Goal: Information Seeking & Learning: Learn about a topic

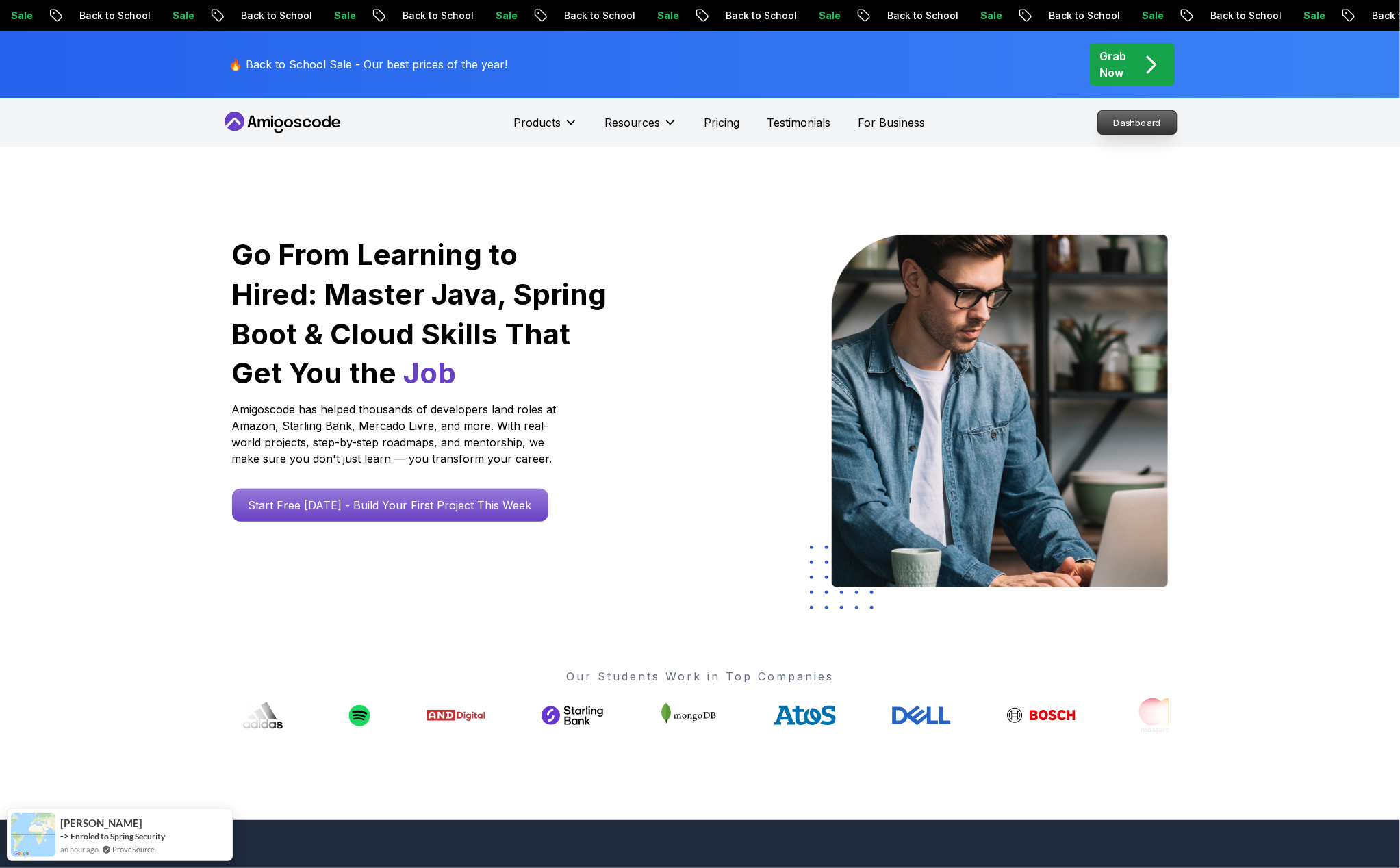
click at [1121, 113] on p "Dashboard" at bounding box center [1137, 122] width 79 height 23
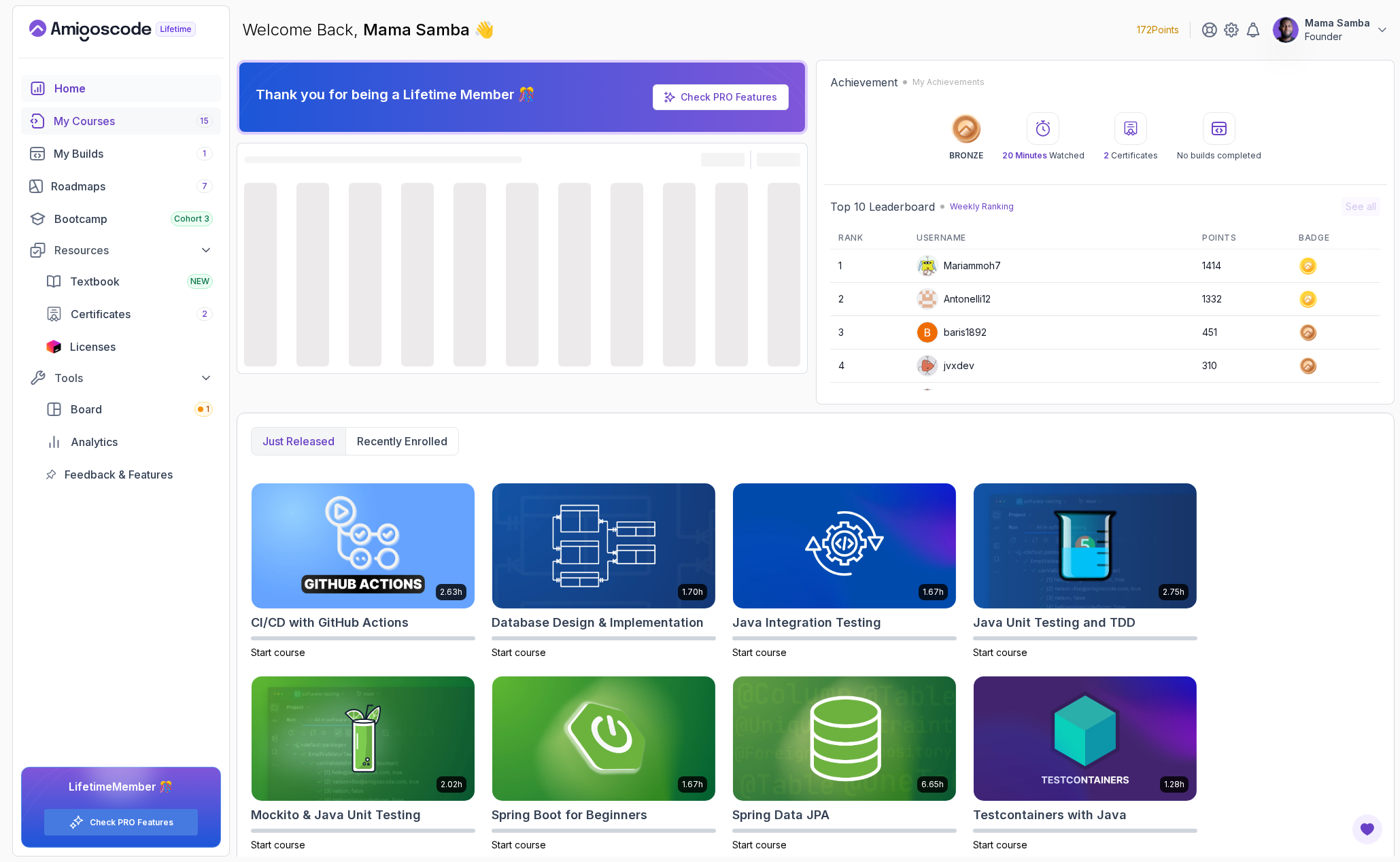
click at [106, 124] on div "My Courses 15" at bounding box center [132, 121] width 159 height 16
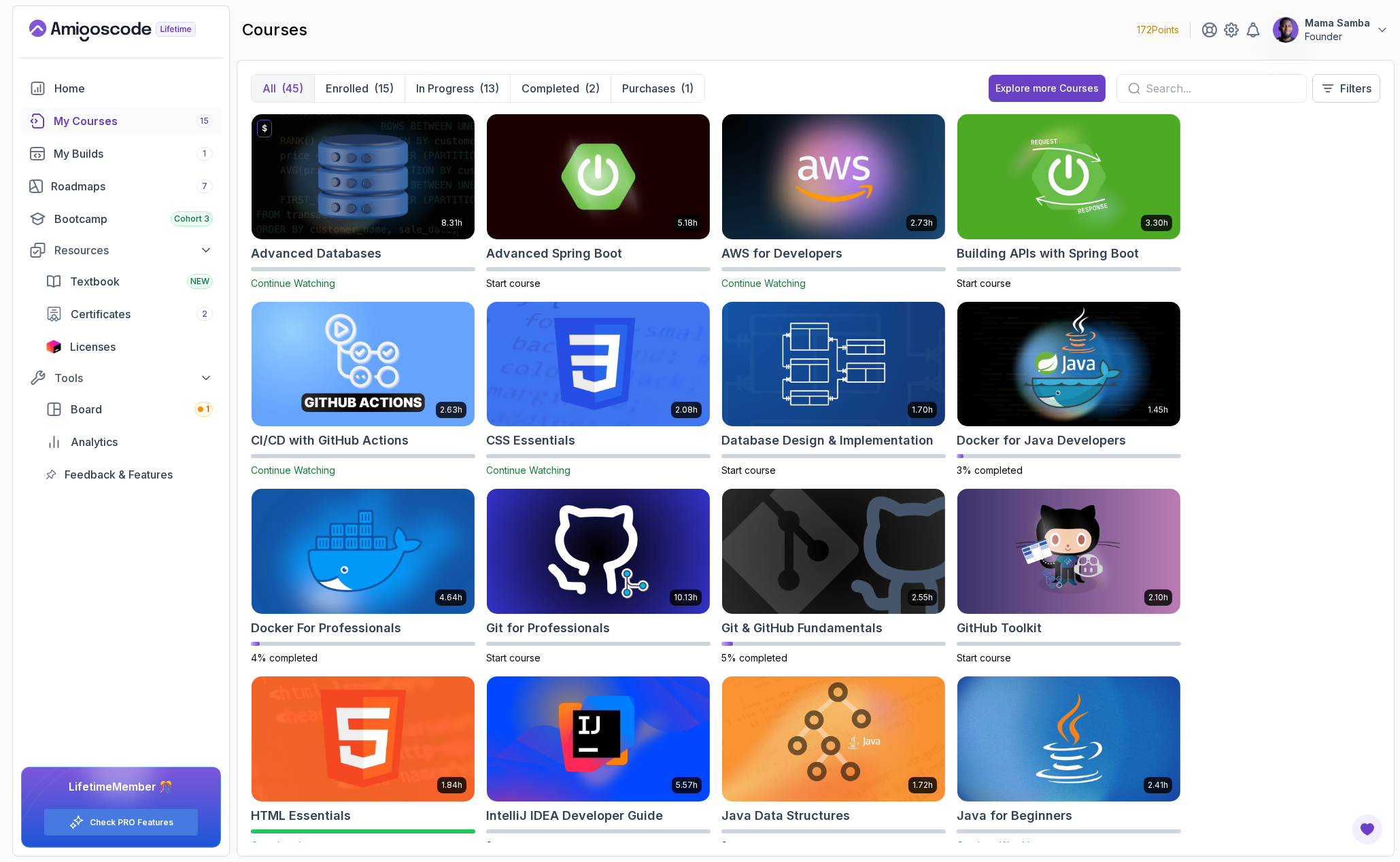
click at [1209, 88] on input "text" at bounding box center [1220, 88] width 150 height 16
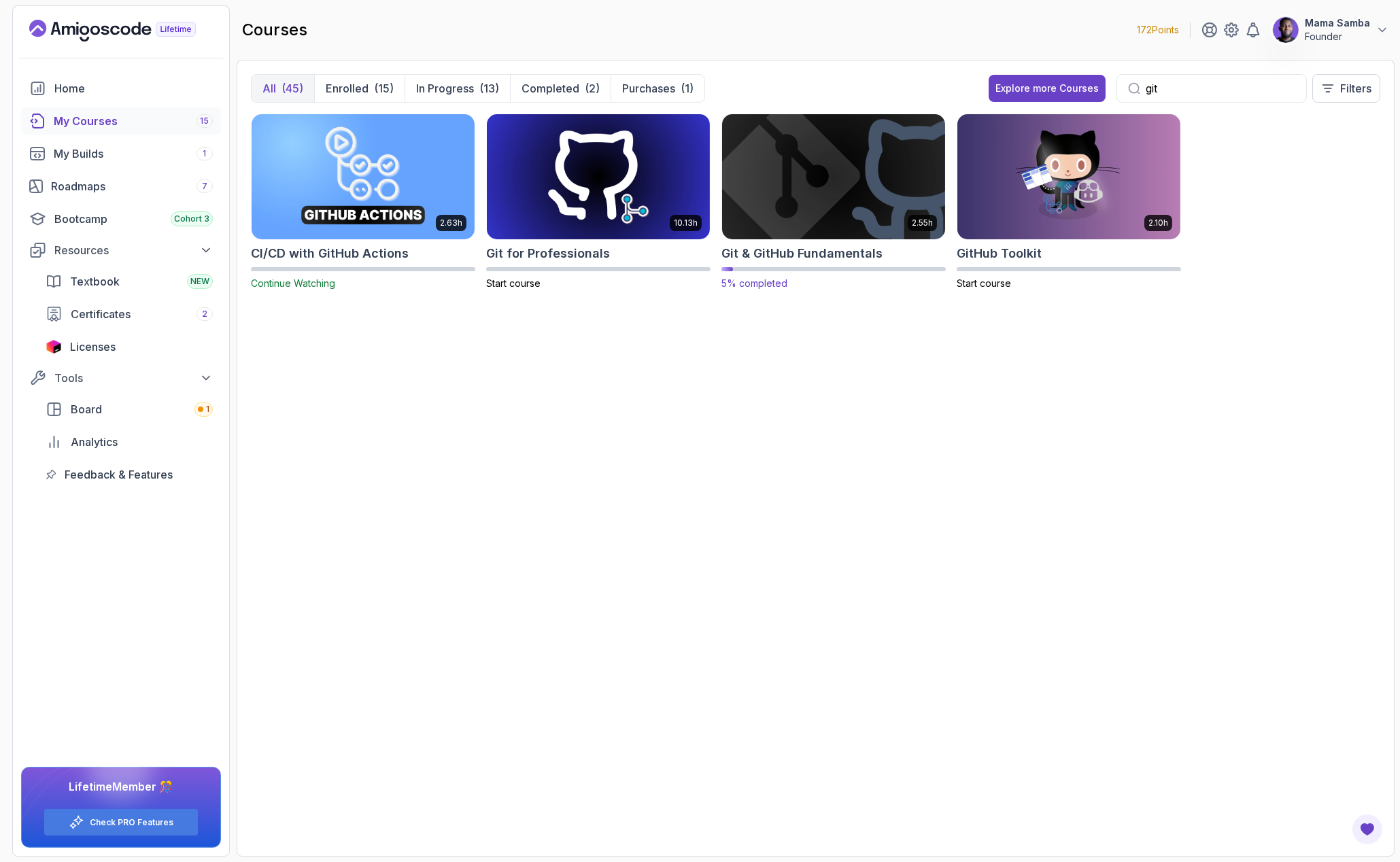
type input "git"
click at [821, 251] on h2 "Git & GitHub Fundamentals" at bounding box center [802, 253] width 162 height 19
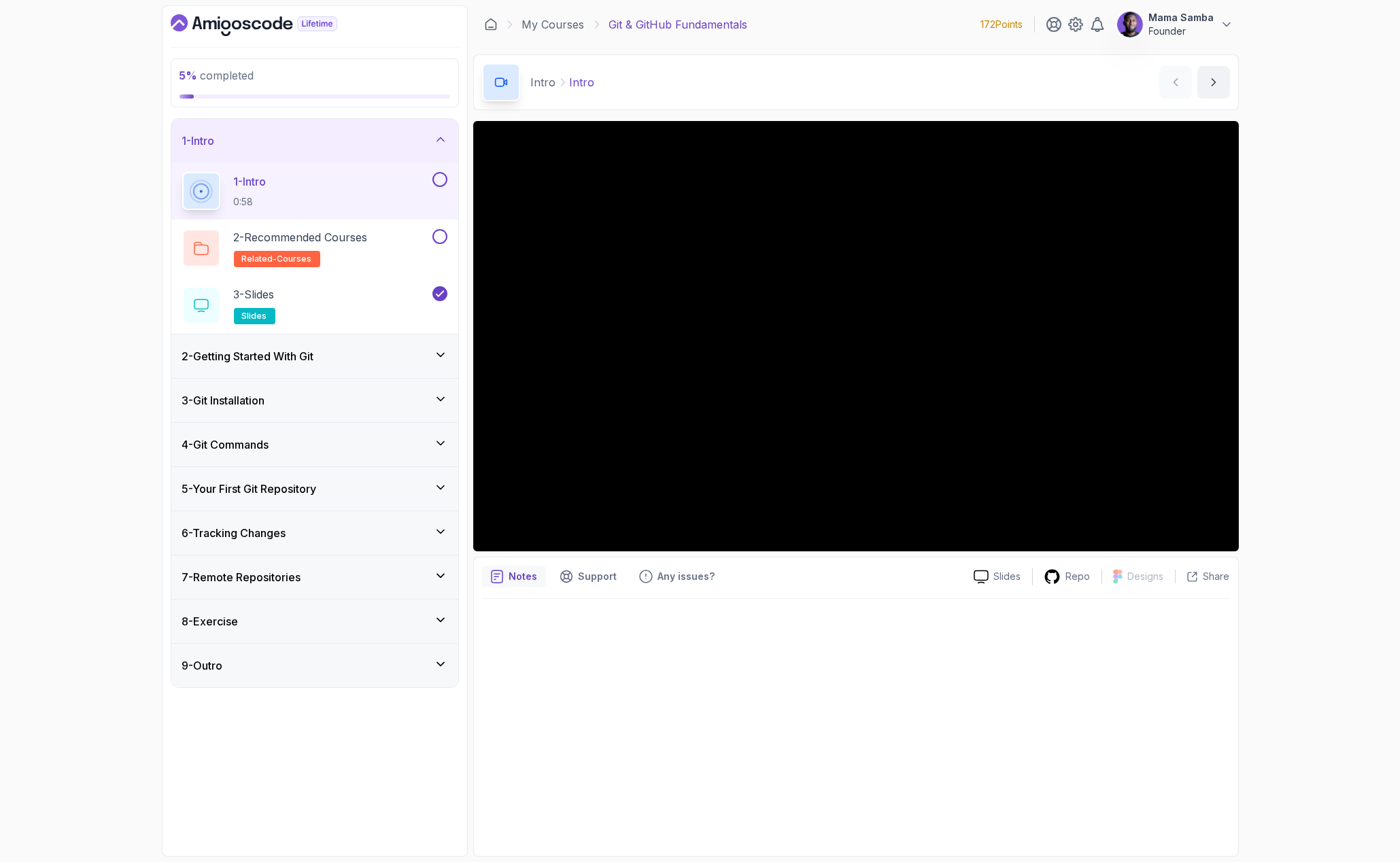
click at [290, 356] on h3 "2 - Getting Started With Git" at bounding box center [248, 357] width 132 height 16
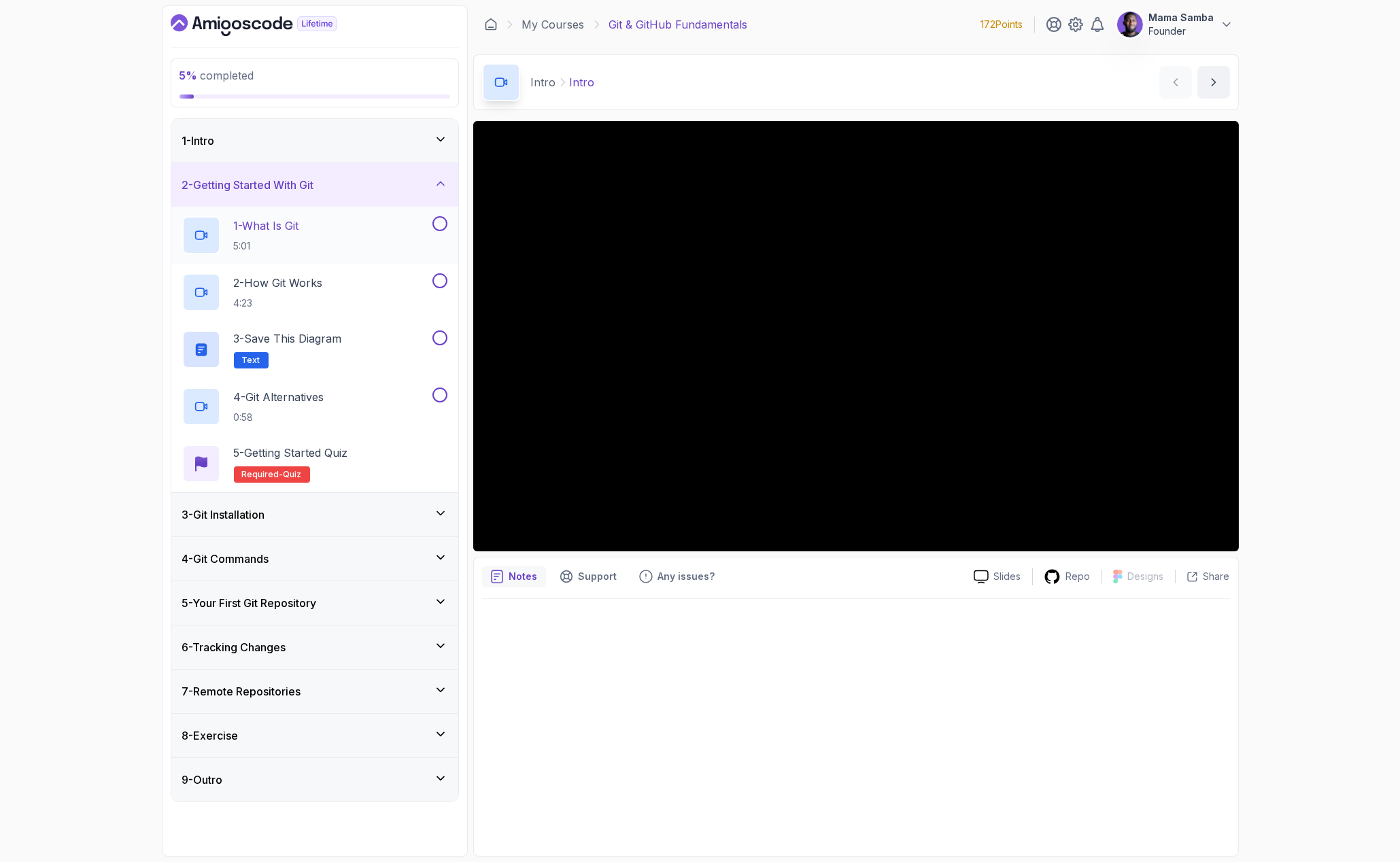
click at [277, 232] on p "1 - What Is Git" at bounding box center [267, 226] width 65 height 16
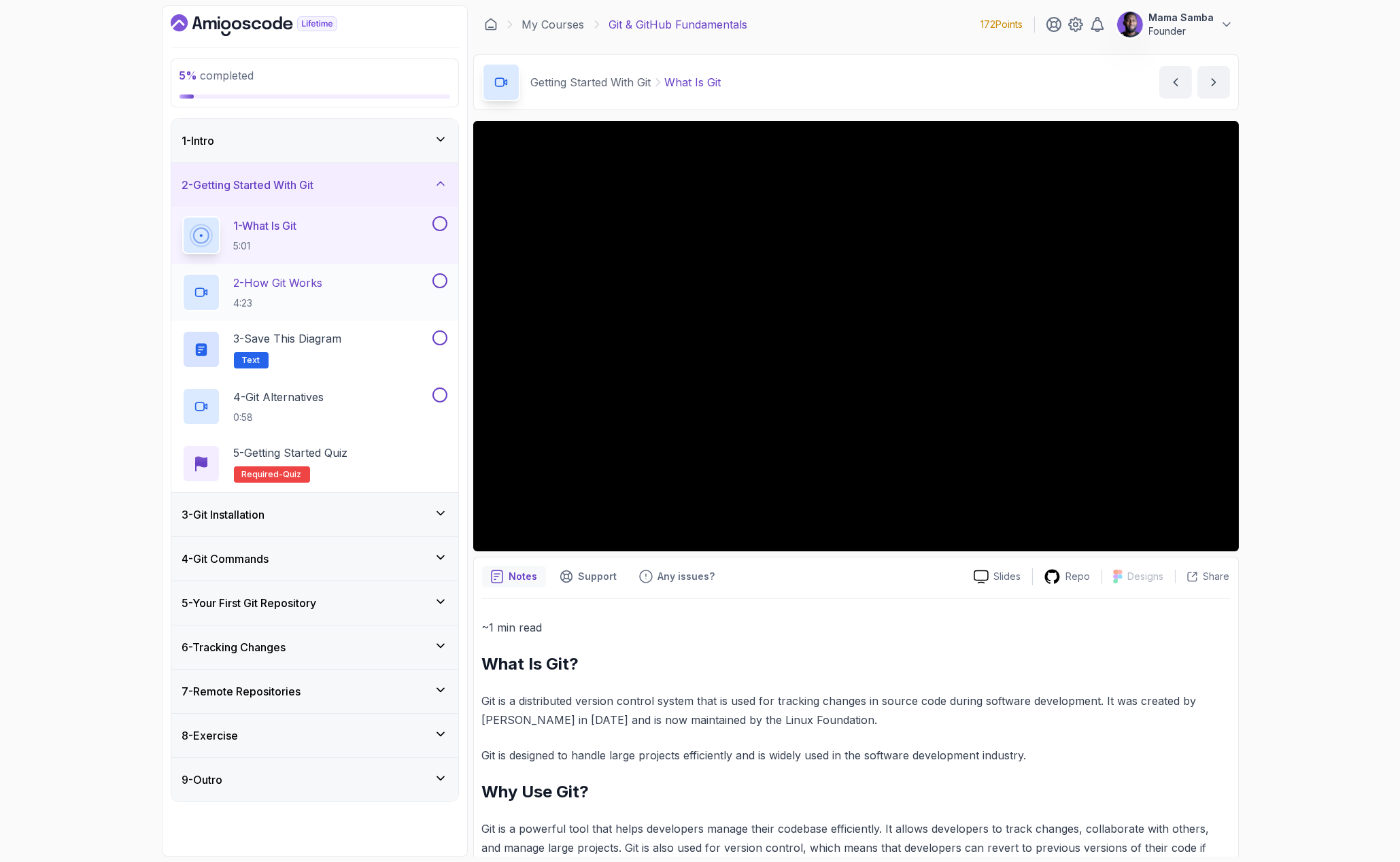
click at [274, 287] on p "2 - How Git Works" at bounding box center [279, 283] width 89 height 16
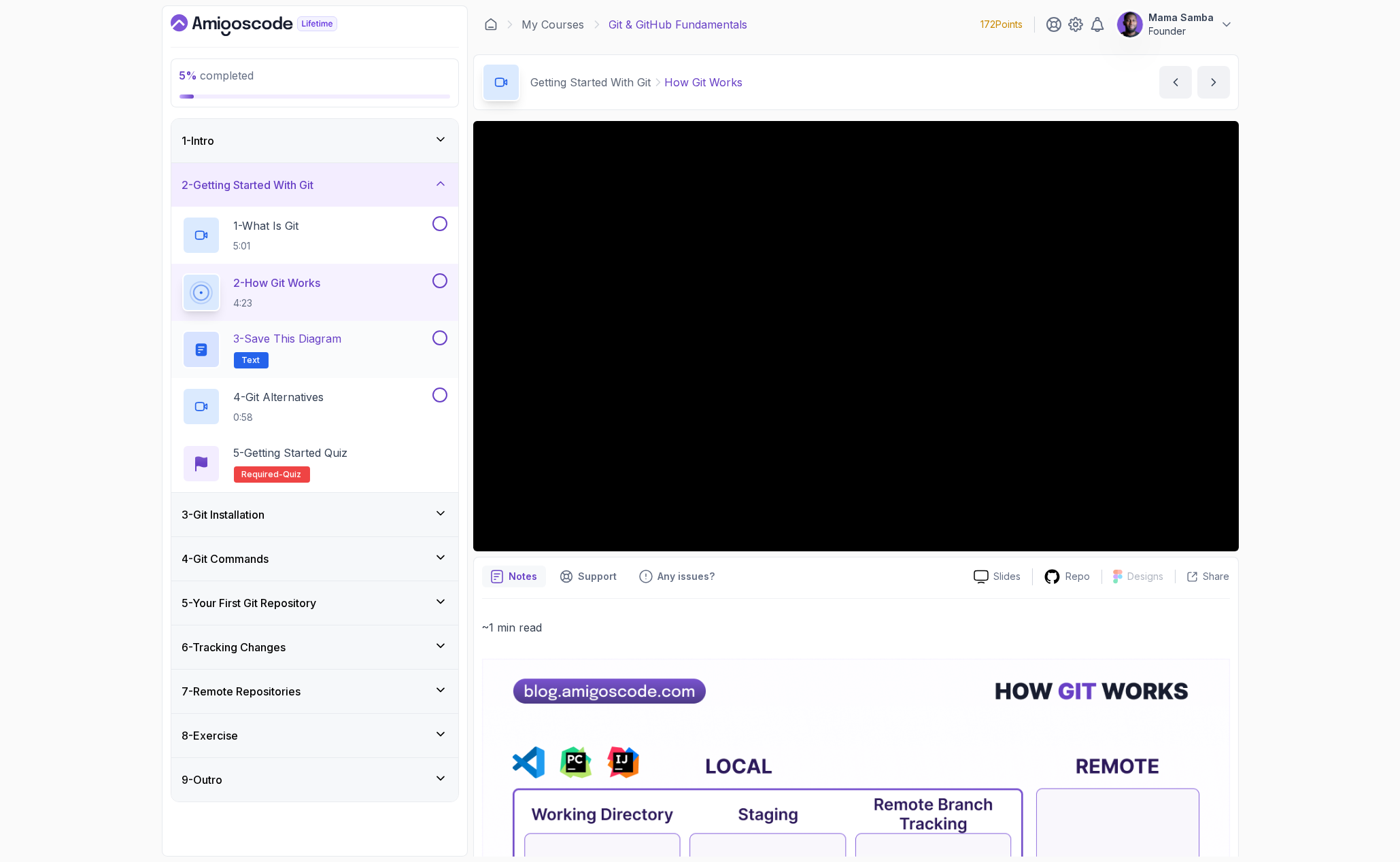
click at [284, 336] on p "3 - Save this diagram" at bounding box center [288, 338] width 108 height 16
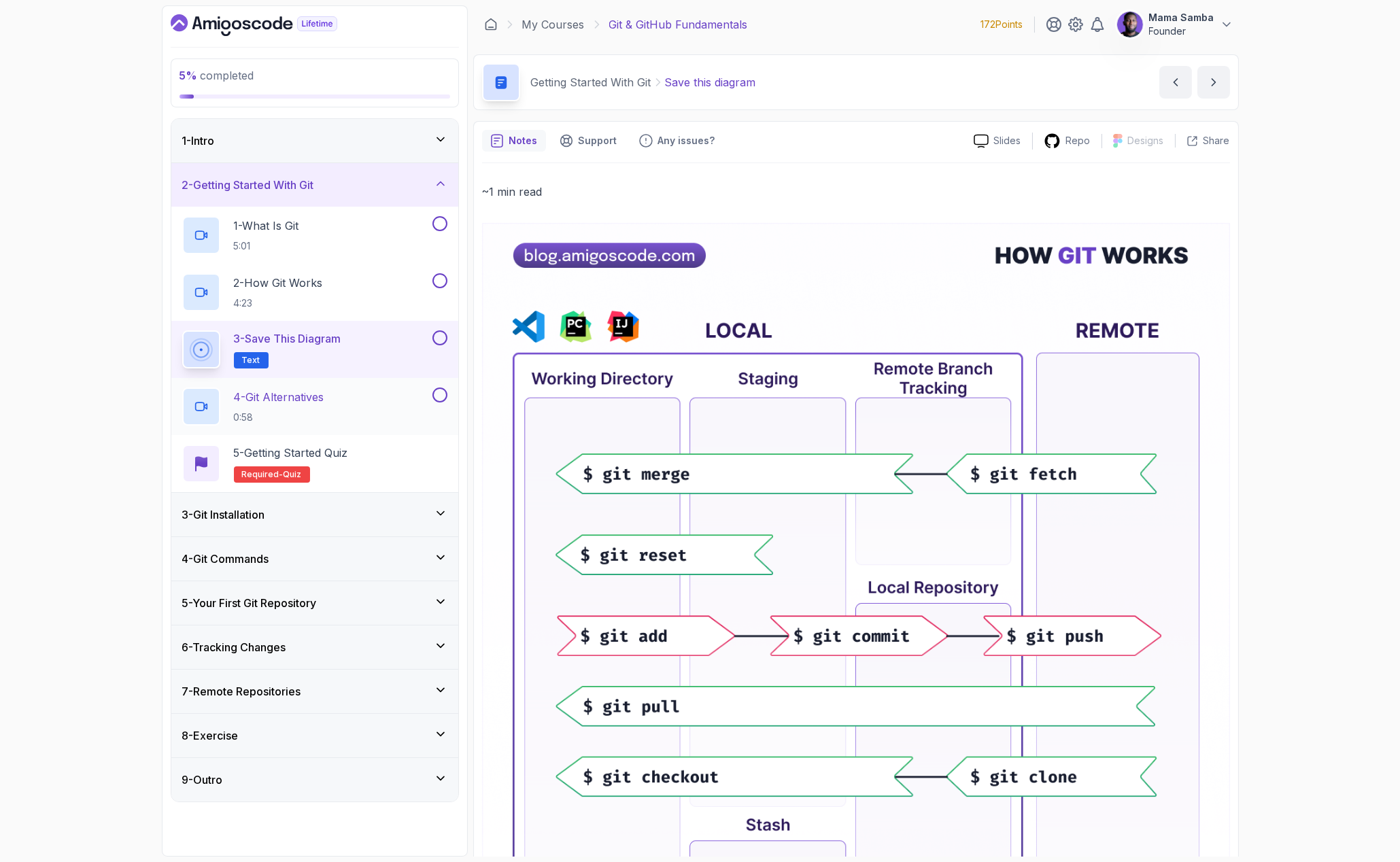
click at [281, 392] on p "4 - Git Alternatives" at bounding box center [279, 397] width 91 height 16
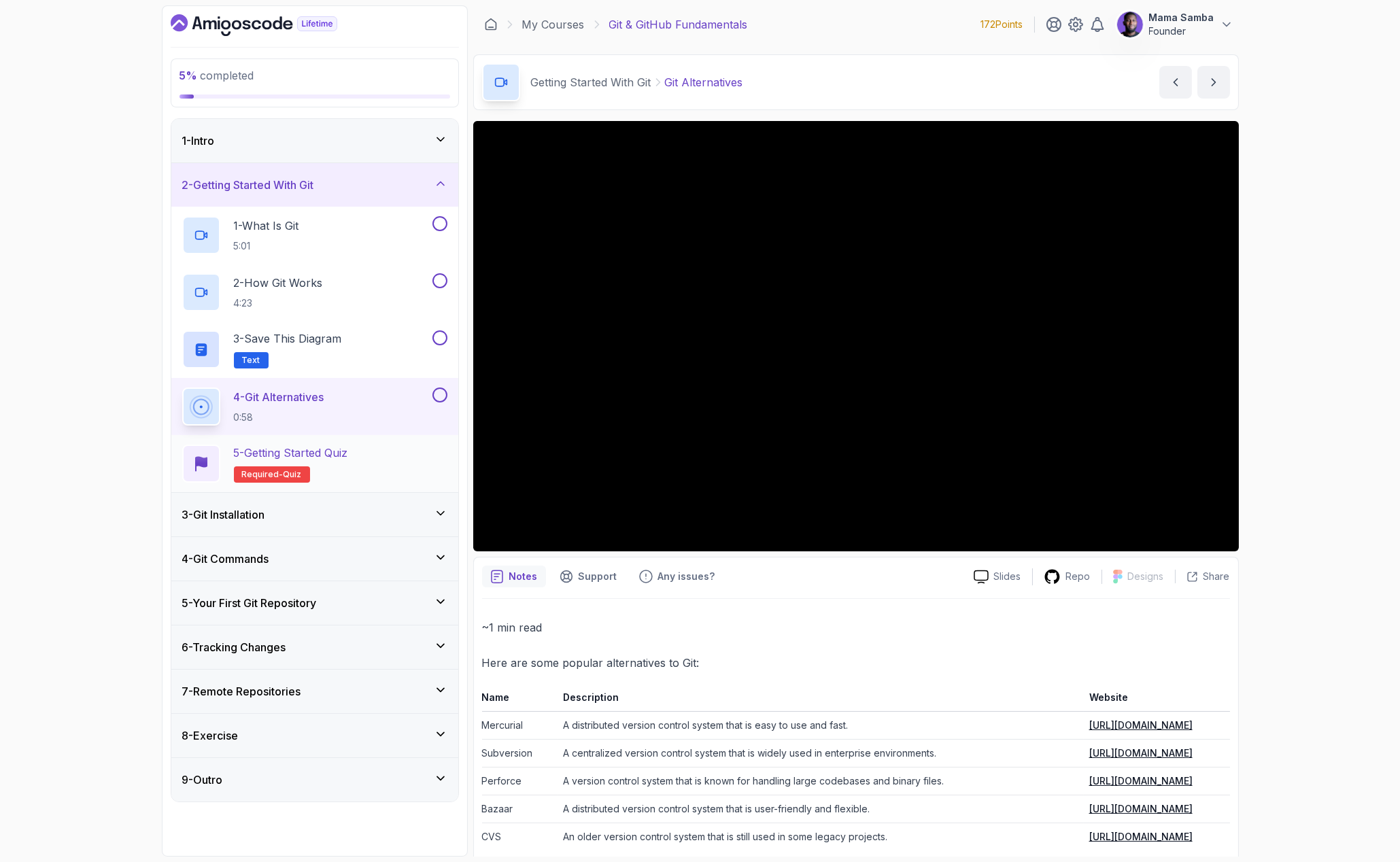
click at [318, 454] on p "5 - Getting Started Quiz" at bounding box center [291, 453] width 114 height 16
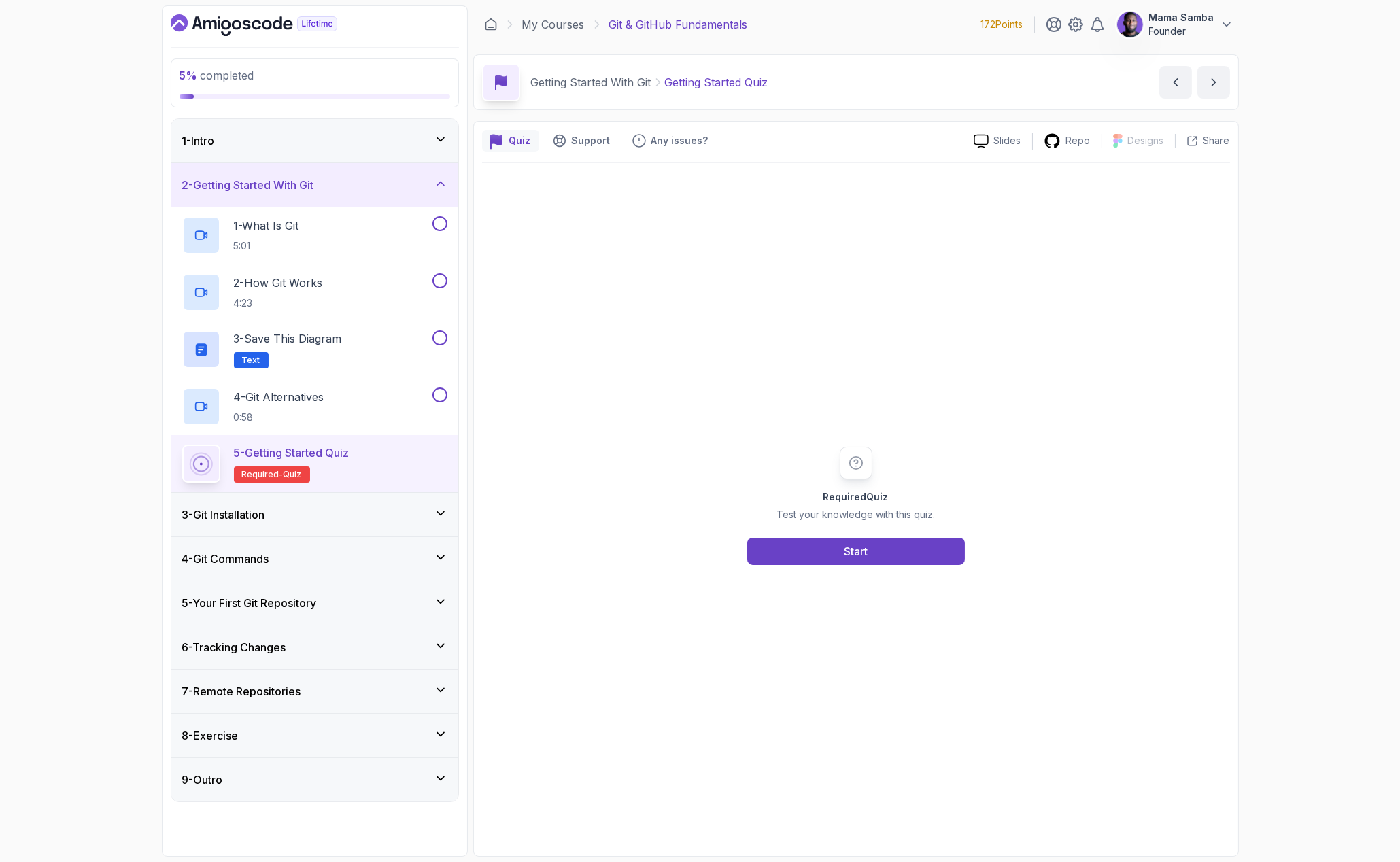
click at [306, 504] on div "3 - Git Installation" at bounding box center [315, 514] width 287 height 44
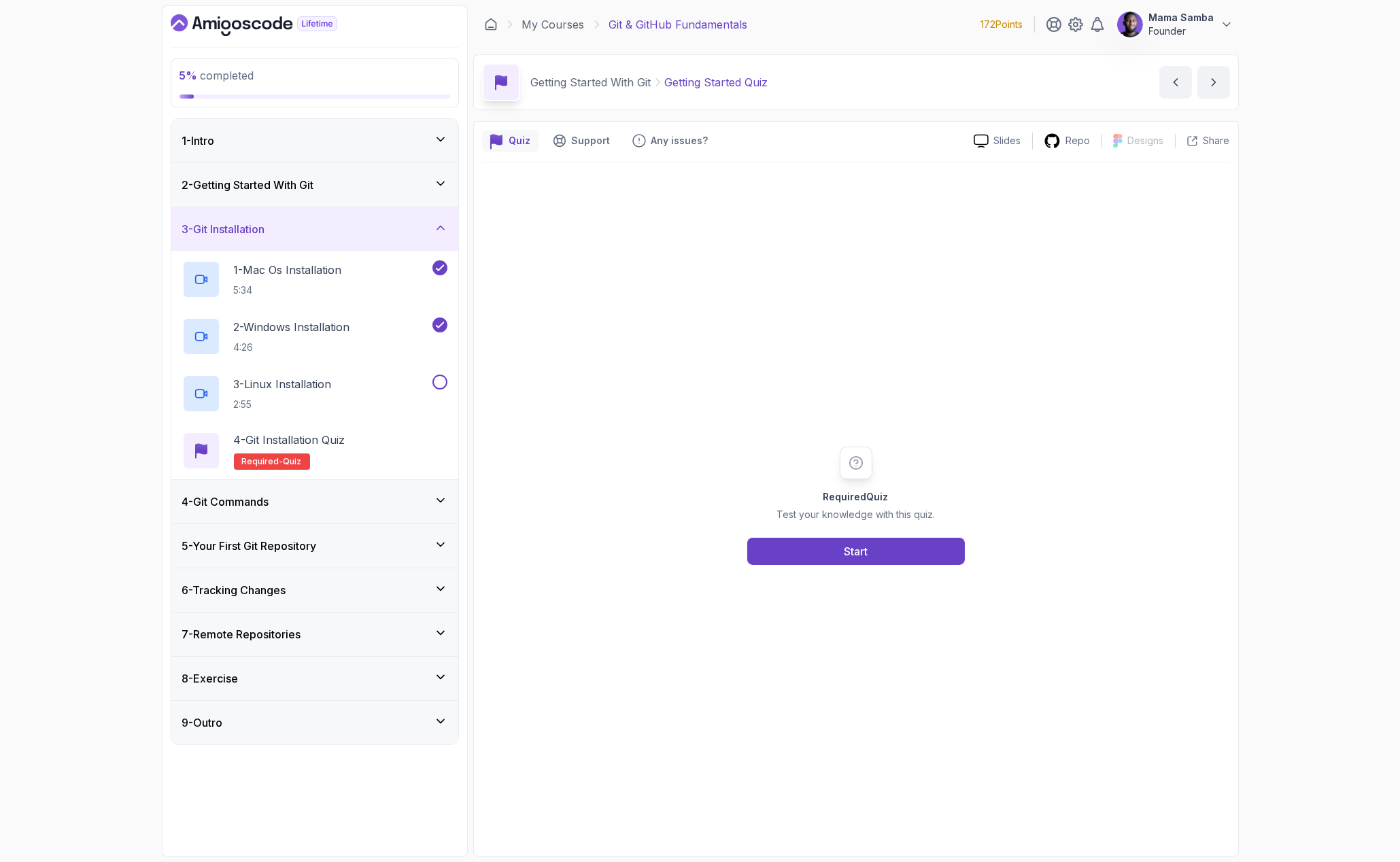
click at [282, 505] on div "4 - Git Commands" at bounding box center [315, 502] width 265 height 16
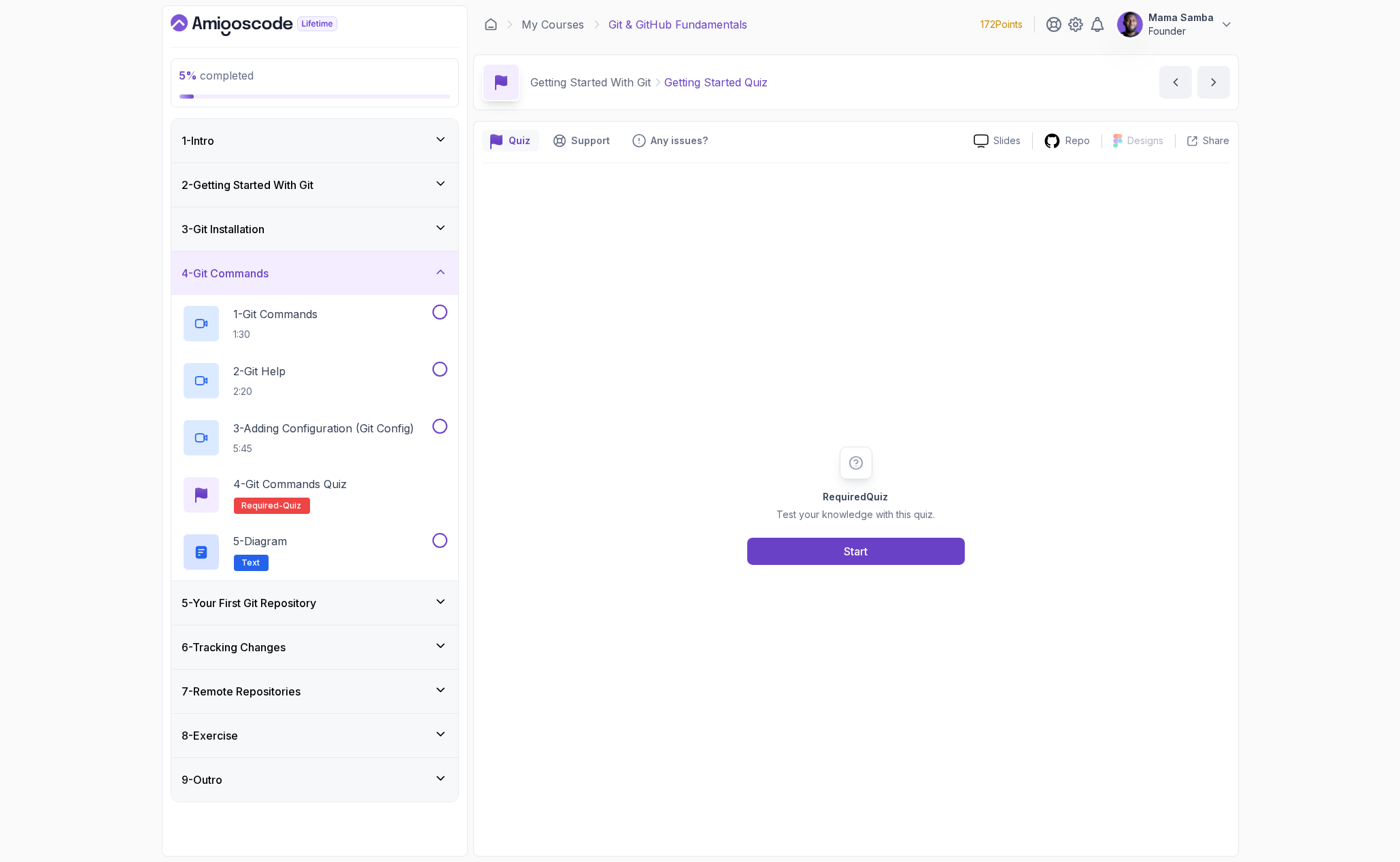
click at [273, 612] on div "5 - Your First Git Repository" at bounding box center [315, 603] width 287 height 44
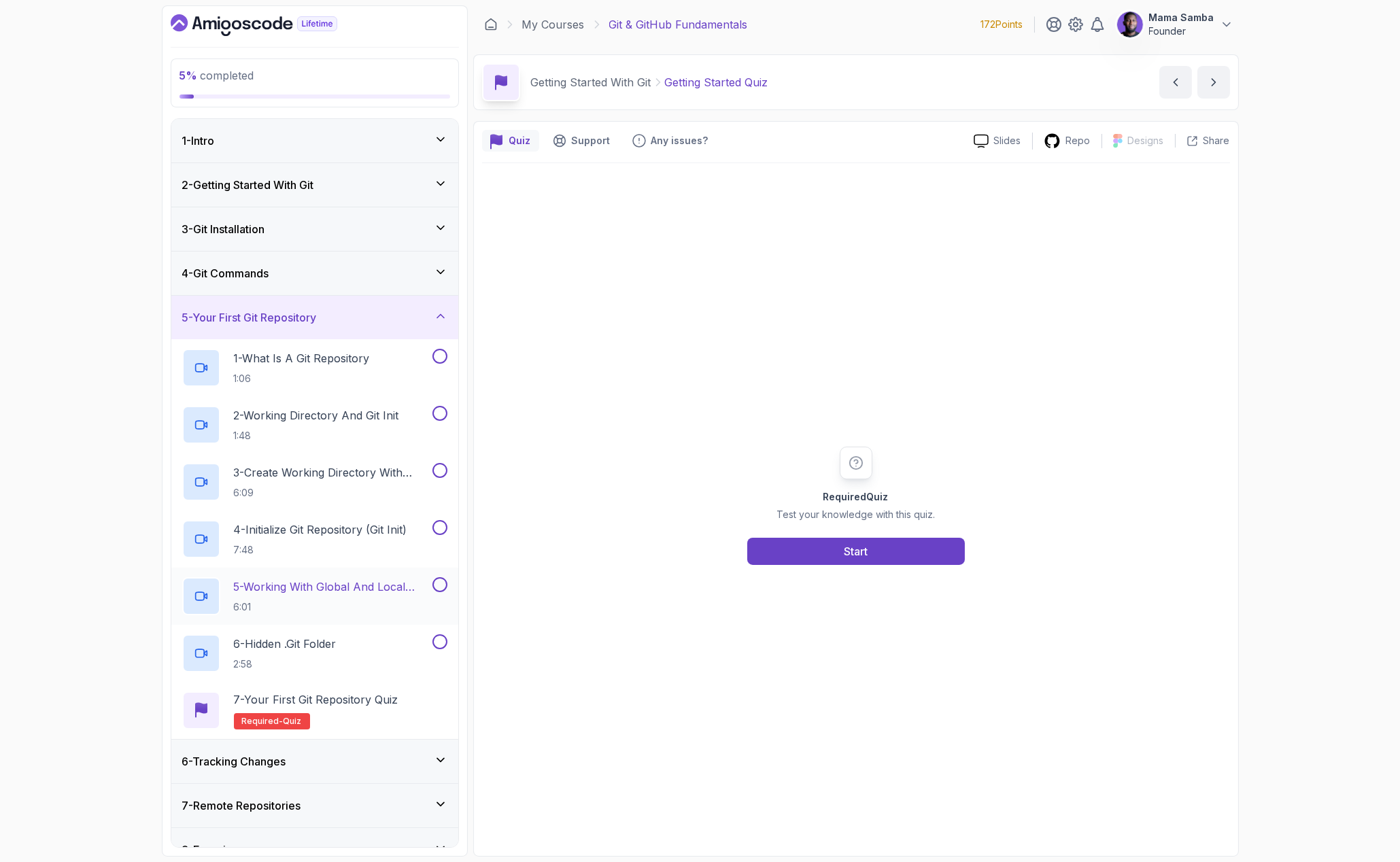
scroll to position [67, 0]
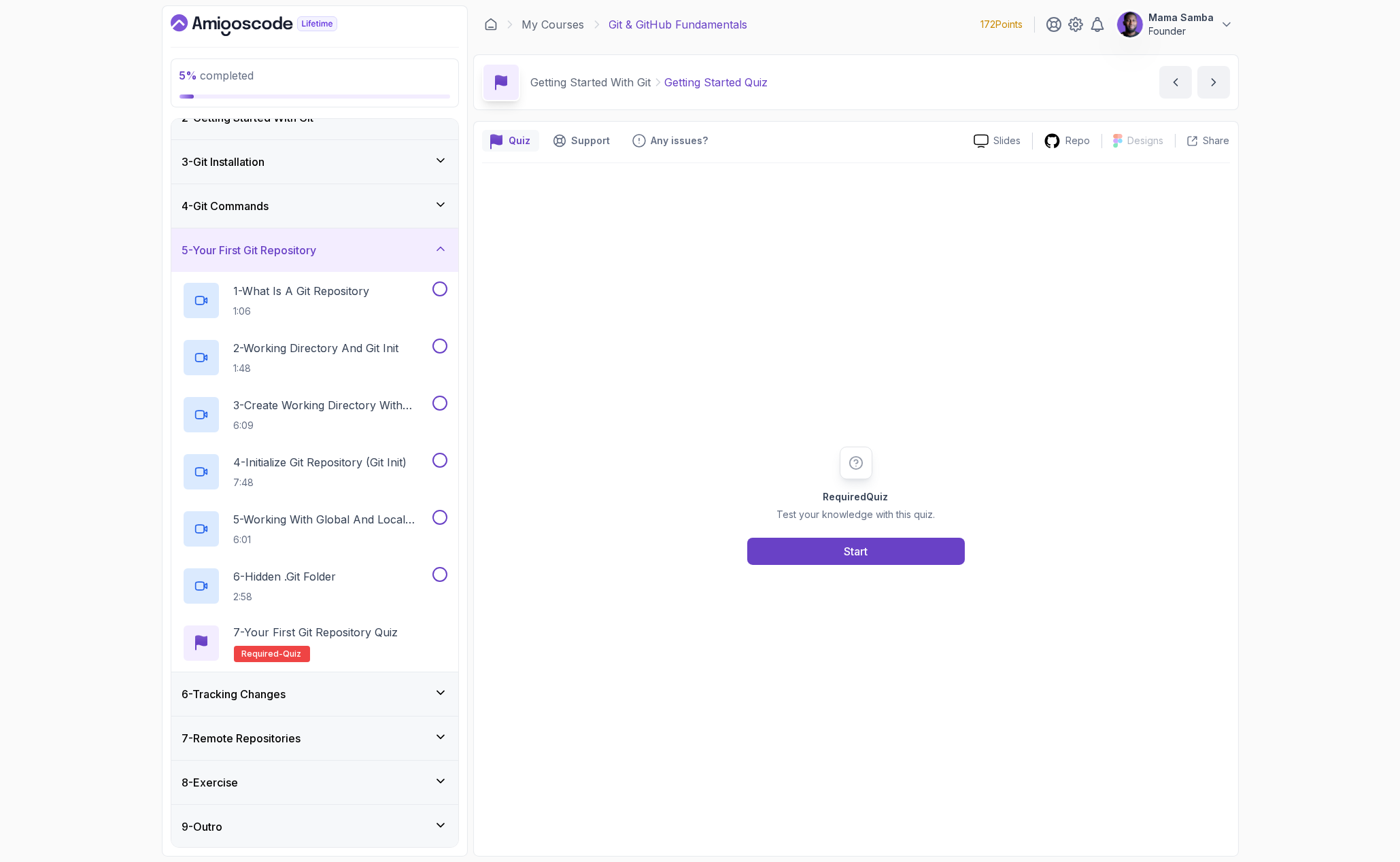
click at [259, 705] on div "6 - Tracking Changes" at bounding box center [315, 694] width 287 height 44
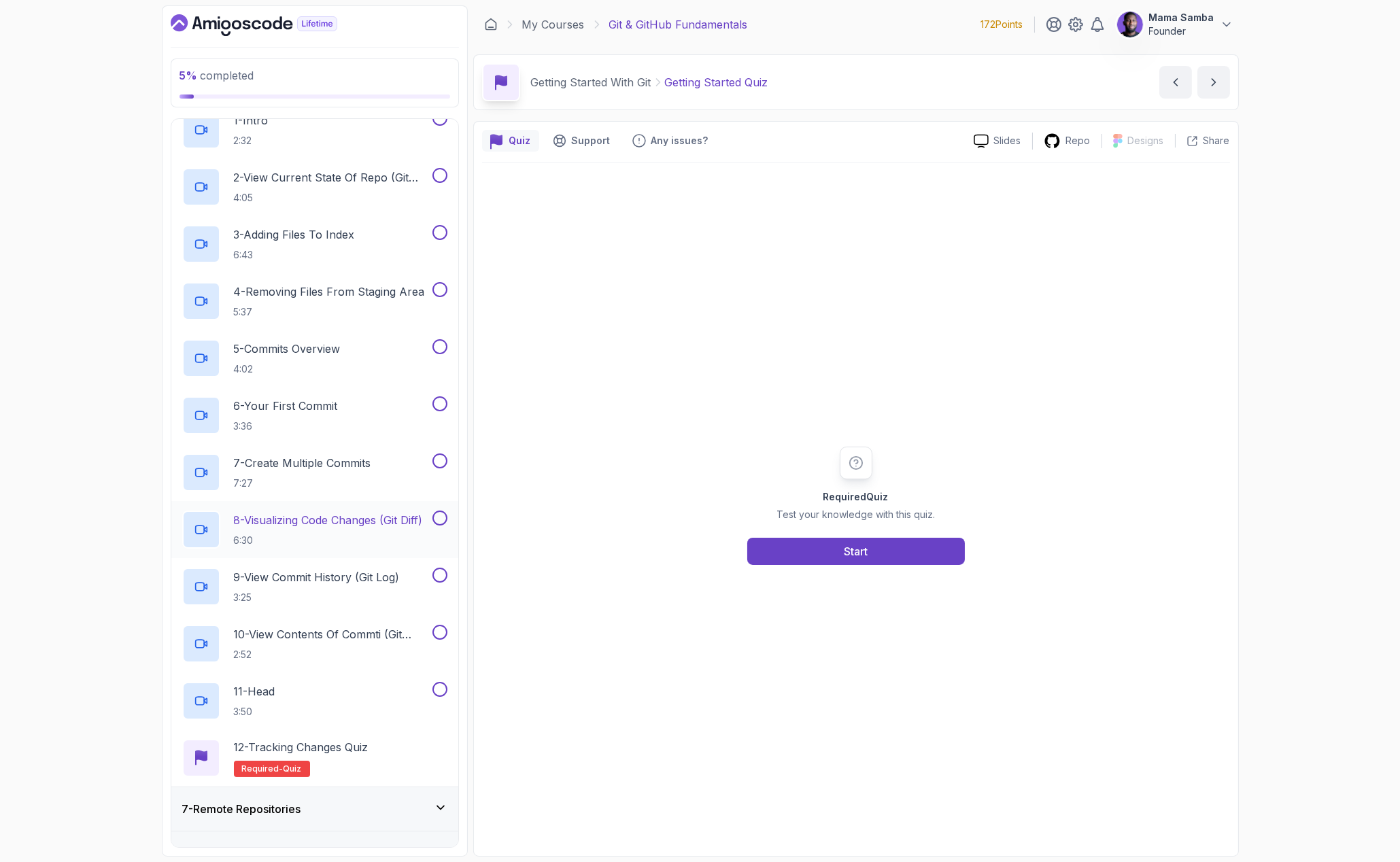
scroll to position [353, 0]
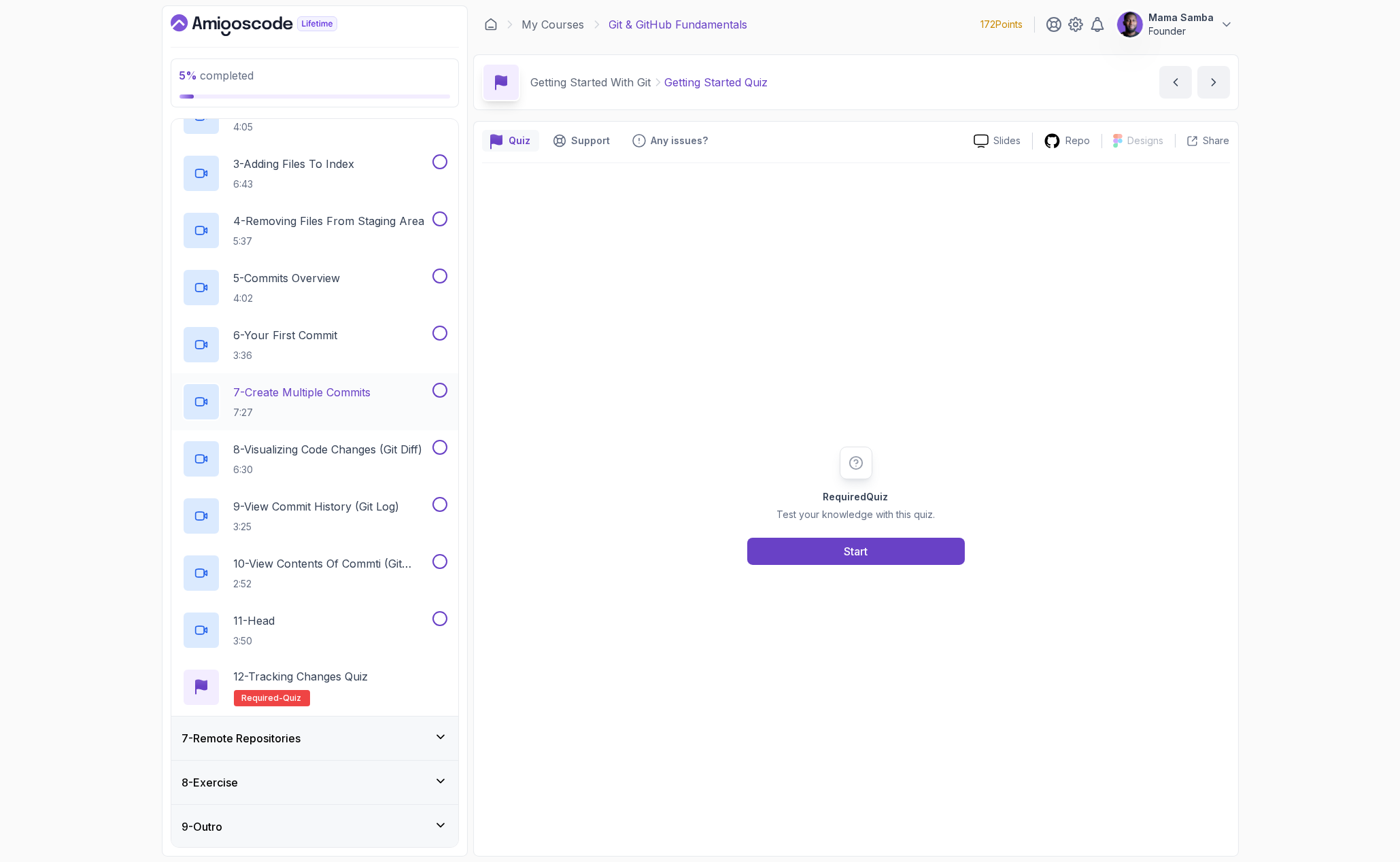
click at [250, 732] on h3 "7 - Remote Repositories" at bounding box center [241, 739] width 119 height 16
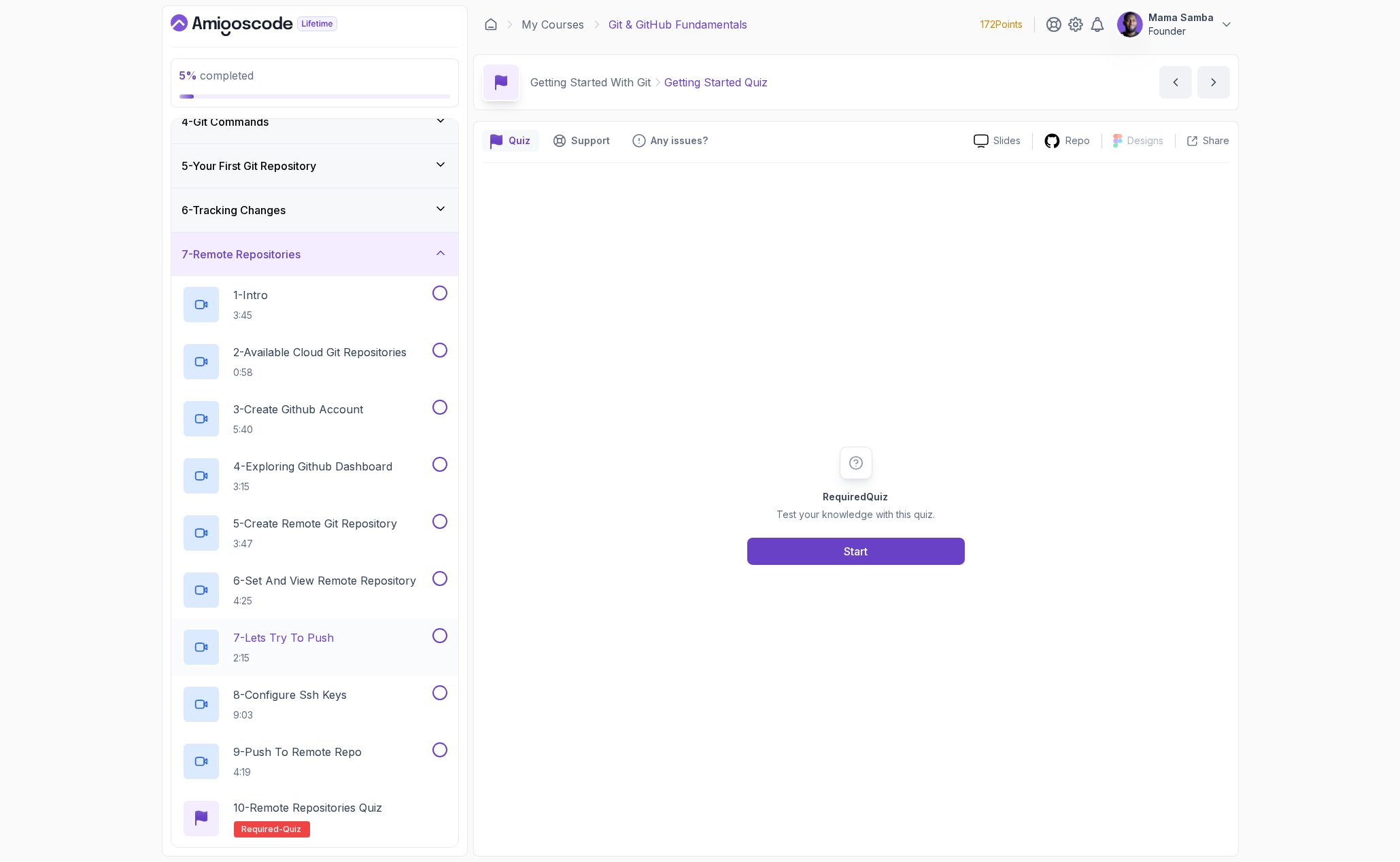
scroll to position [238, 0]
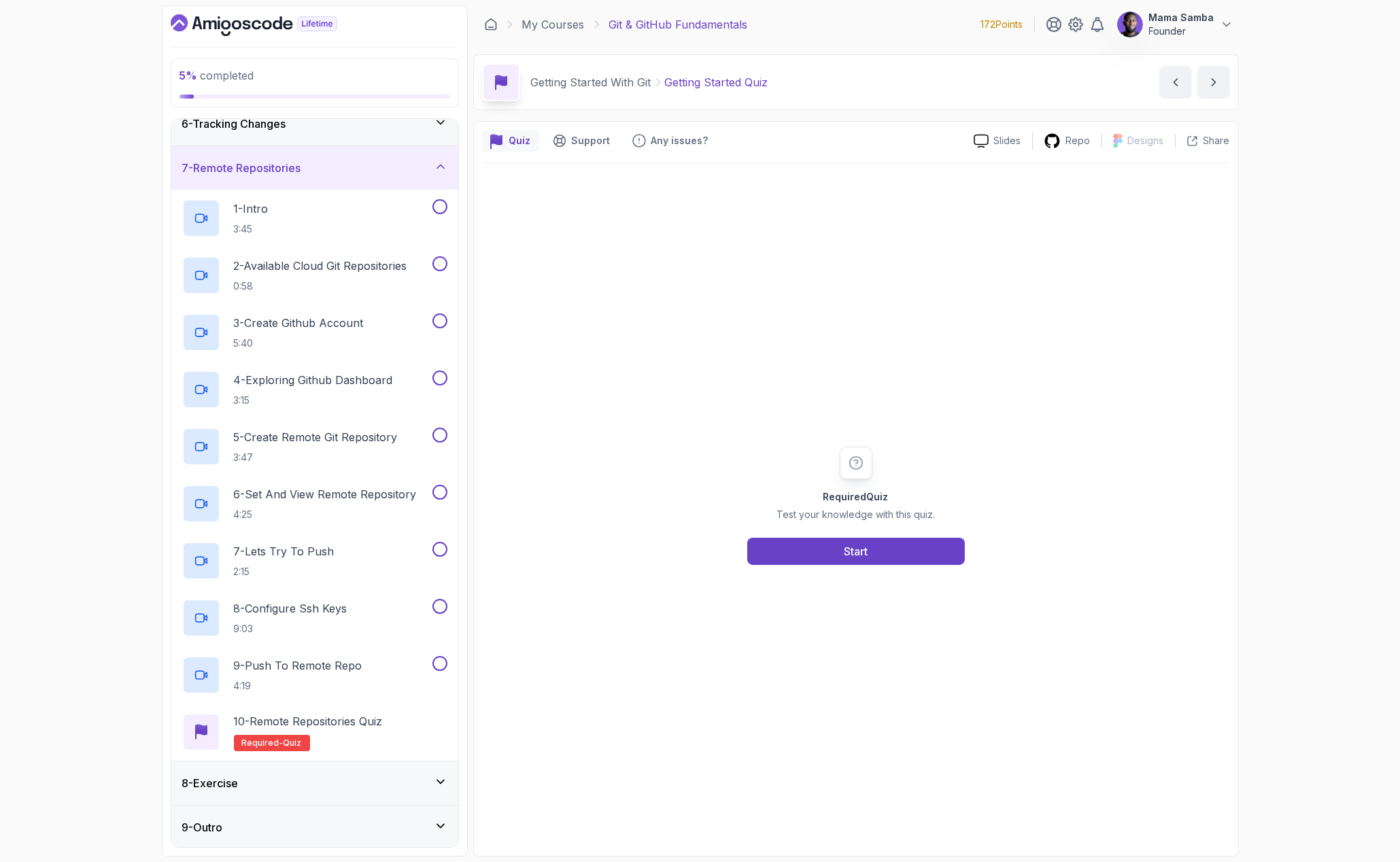
click at [250, 772] on div "8 - Exercise" at bounding box center [315, 783] width 287 height 44
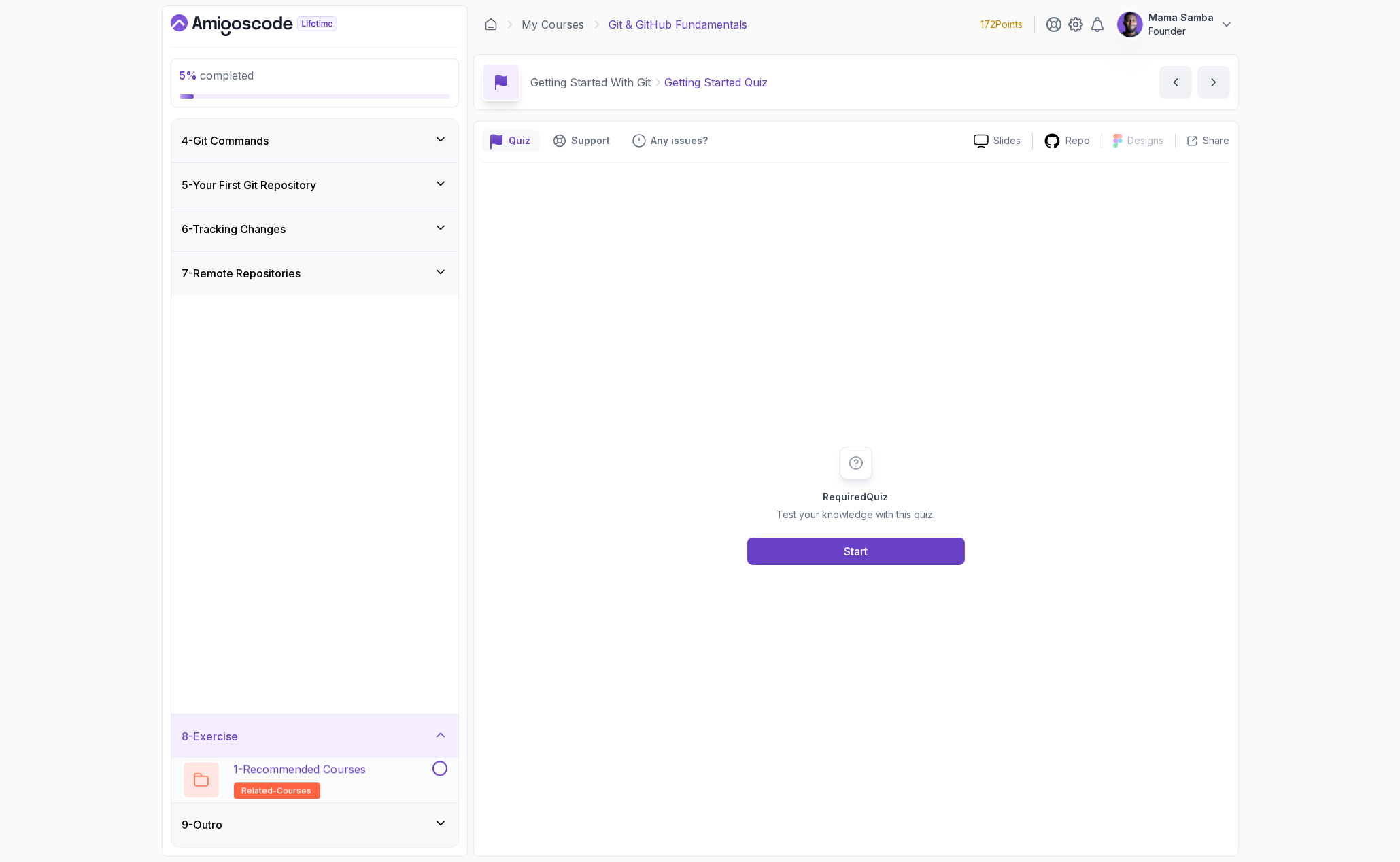
scroll to position [0, 0]
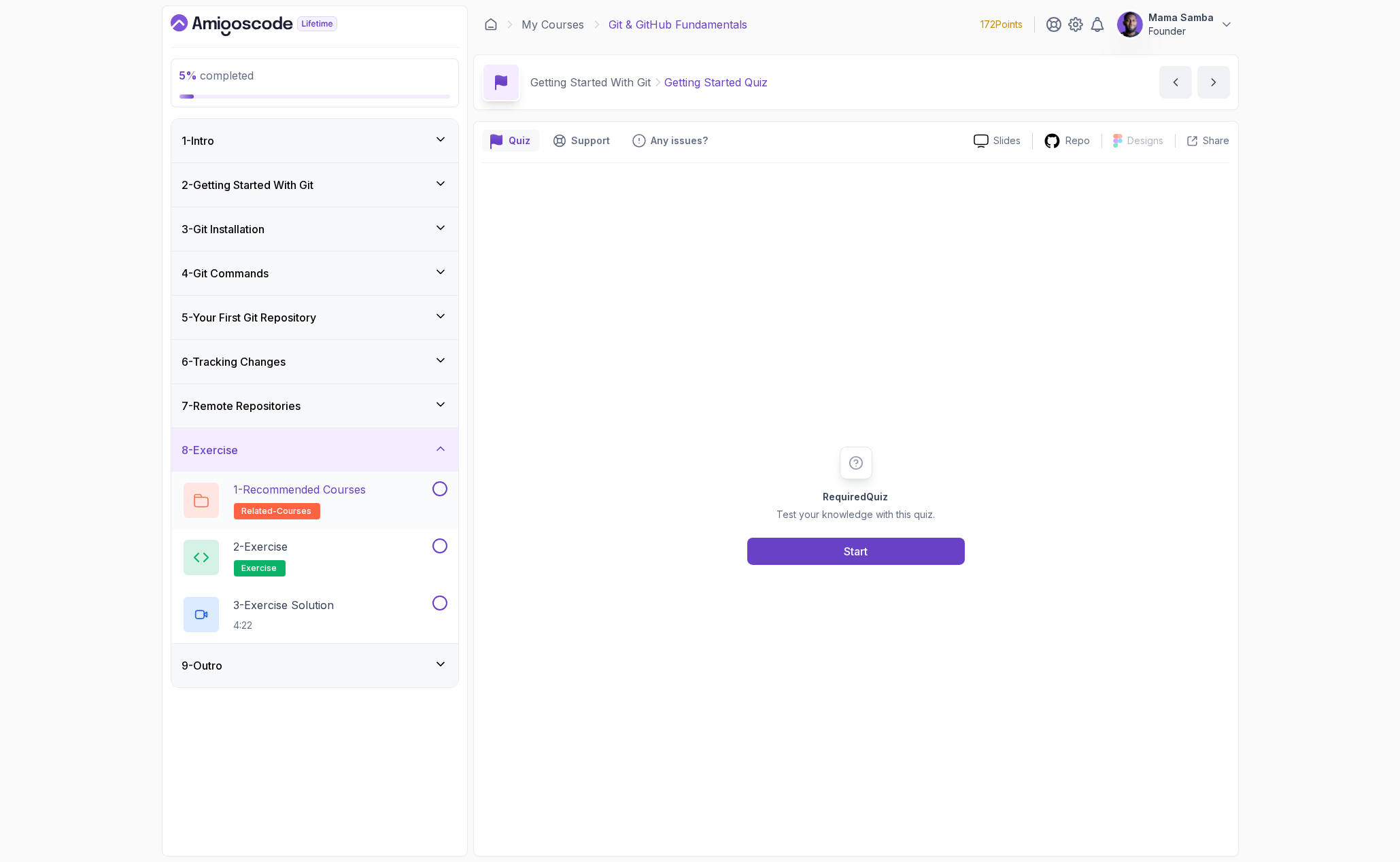
click at [311, 493] on p "1 - Recommended Courses" at bounding box center [300, 490] width 132 height 16
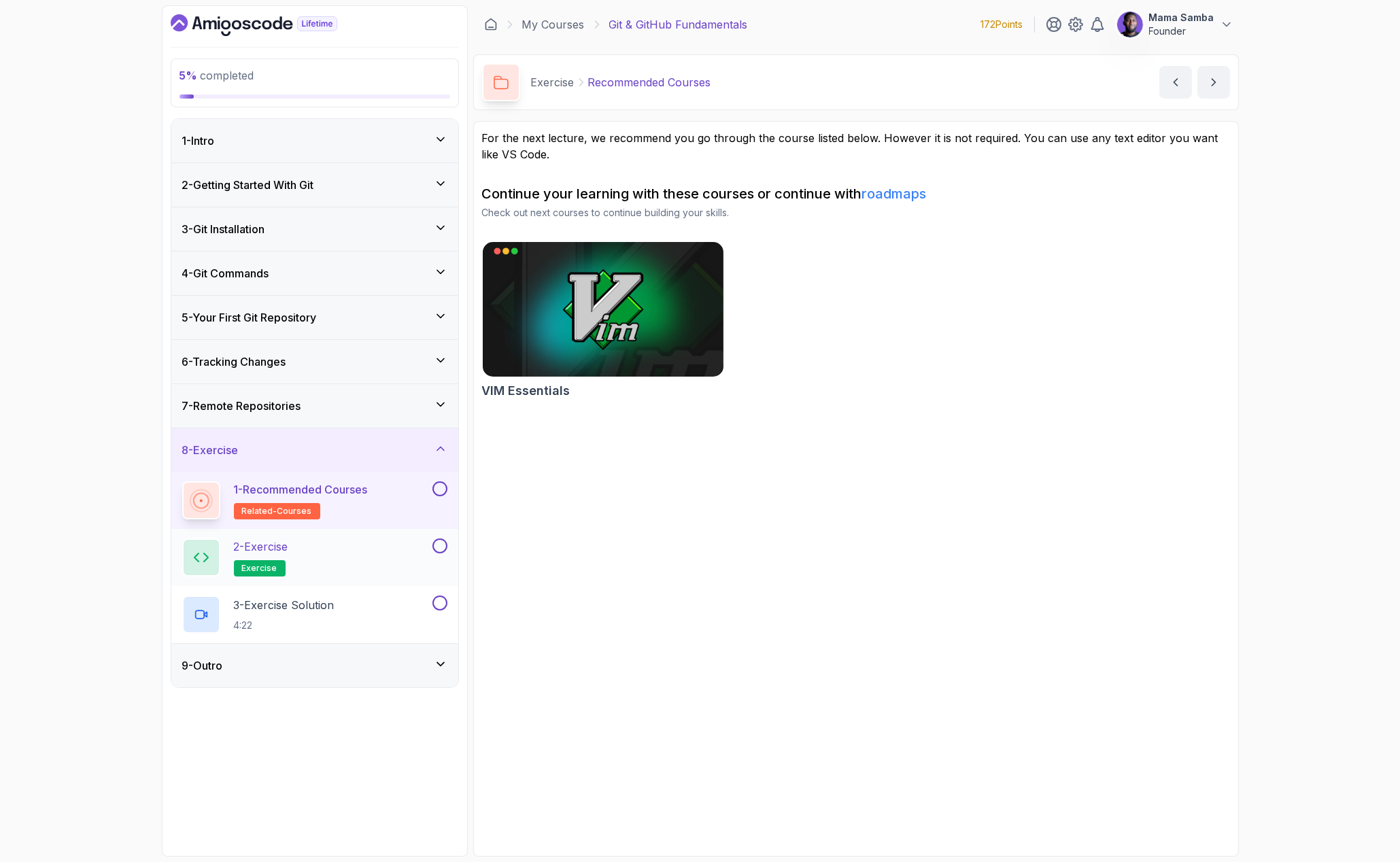
click at [304, 554] on div "2 - Exercise exercise" at bounding box center [306, 558] width 248 height 38
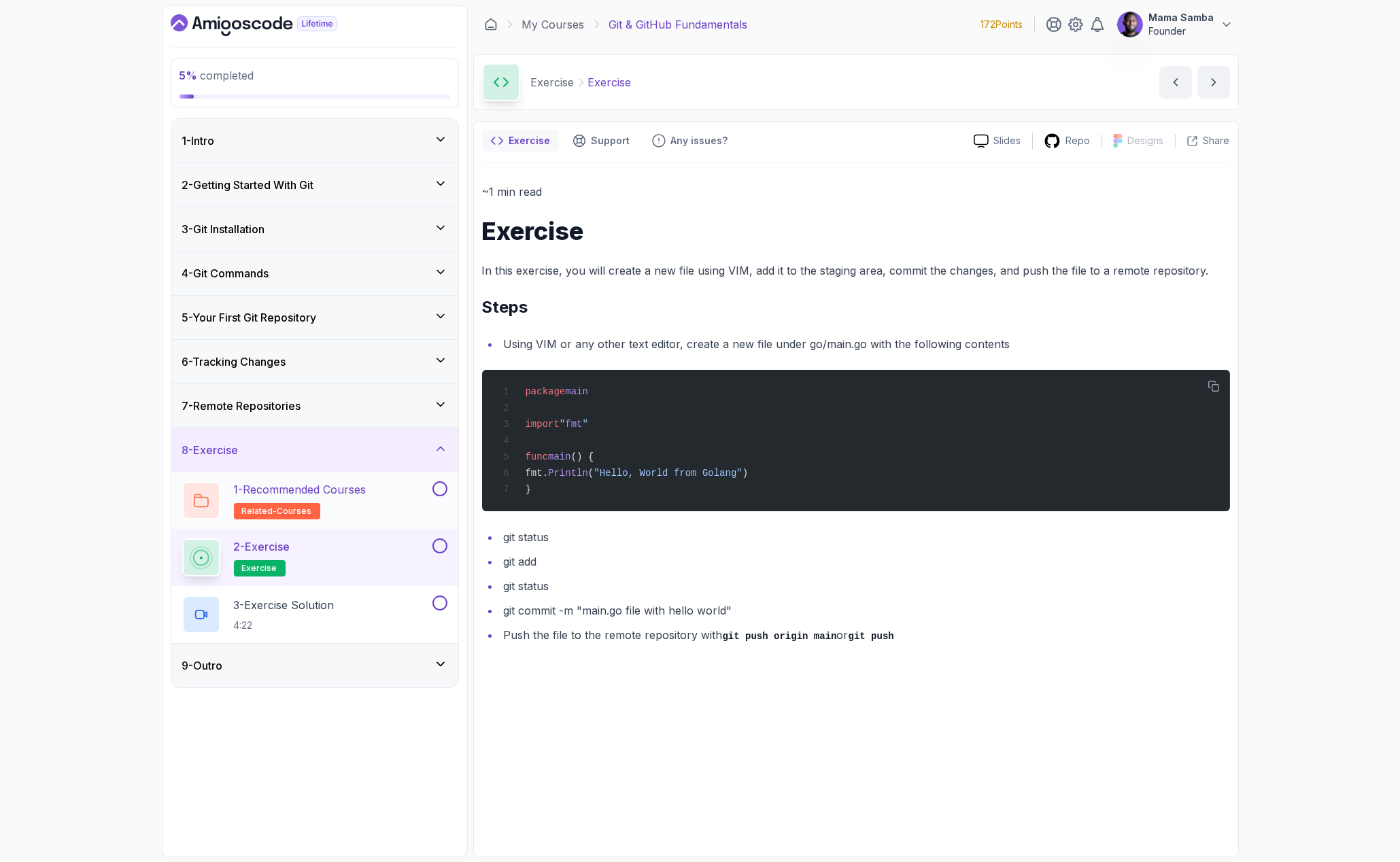
click at [334, 500] on h2 "1 - Recommended Courses related-courses" at bounding box center [300, 501] width 132 height 38
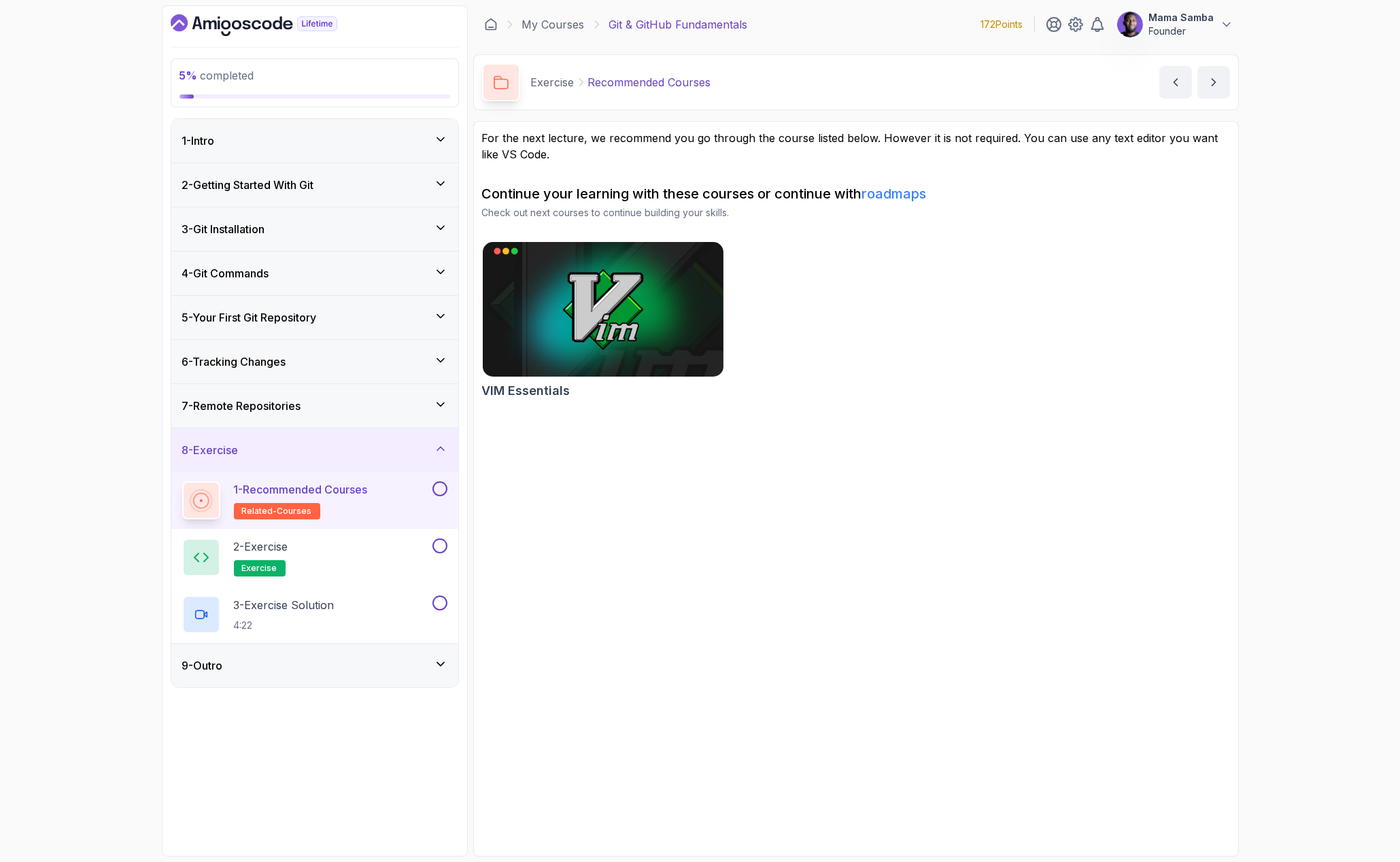
click at [266, 664] on div "9 - Outro" at bounding box center [315, 666] width 265 height 16
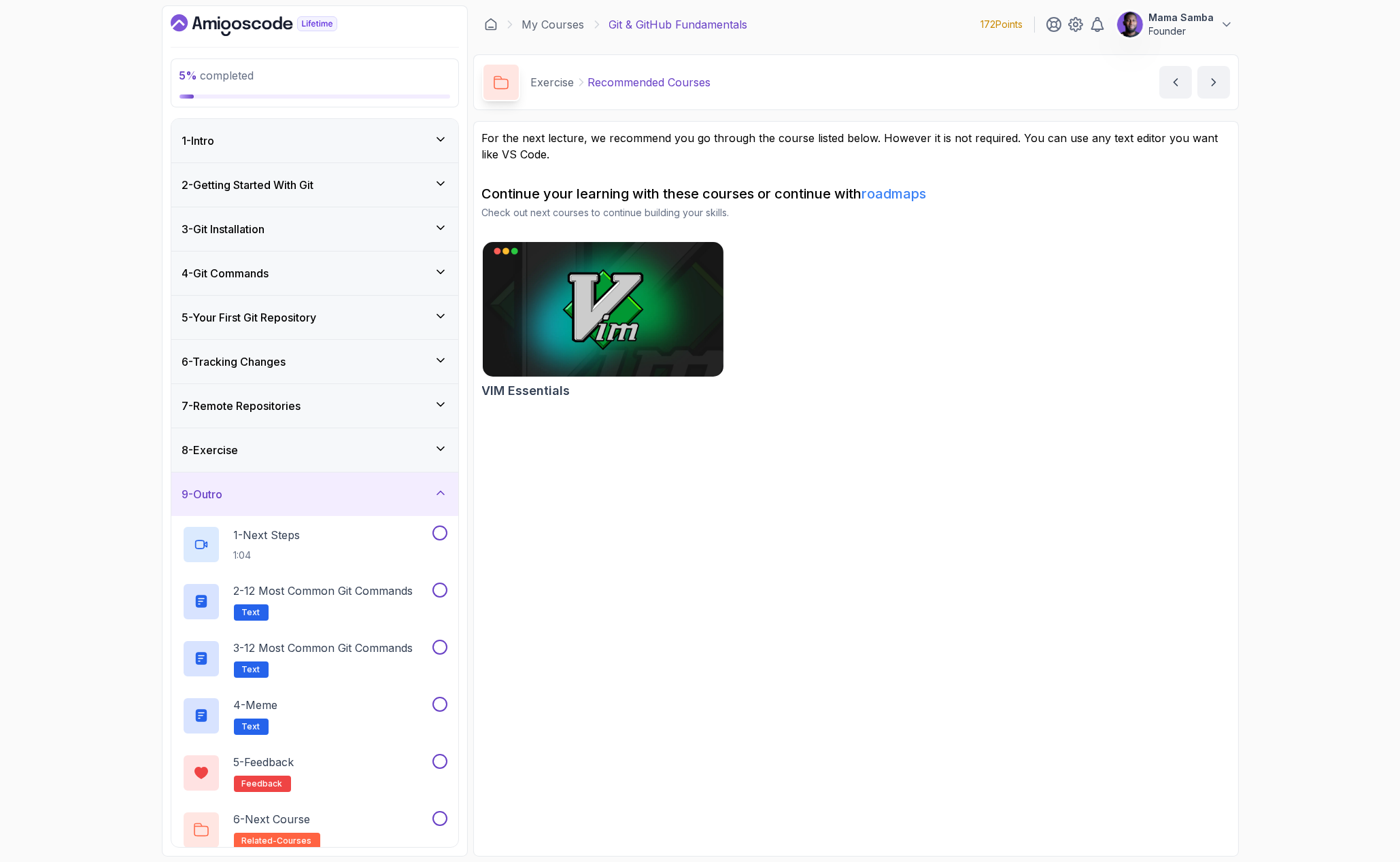
scroll to position [10, 0]
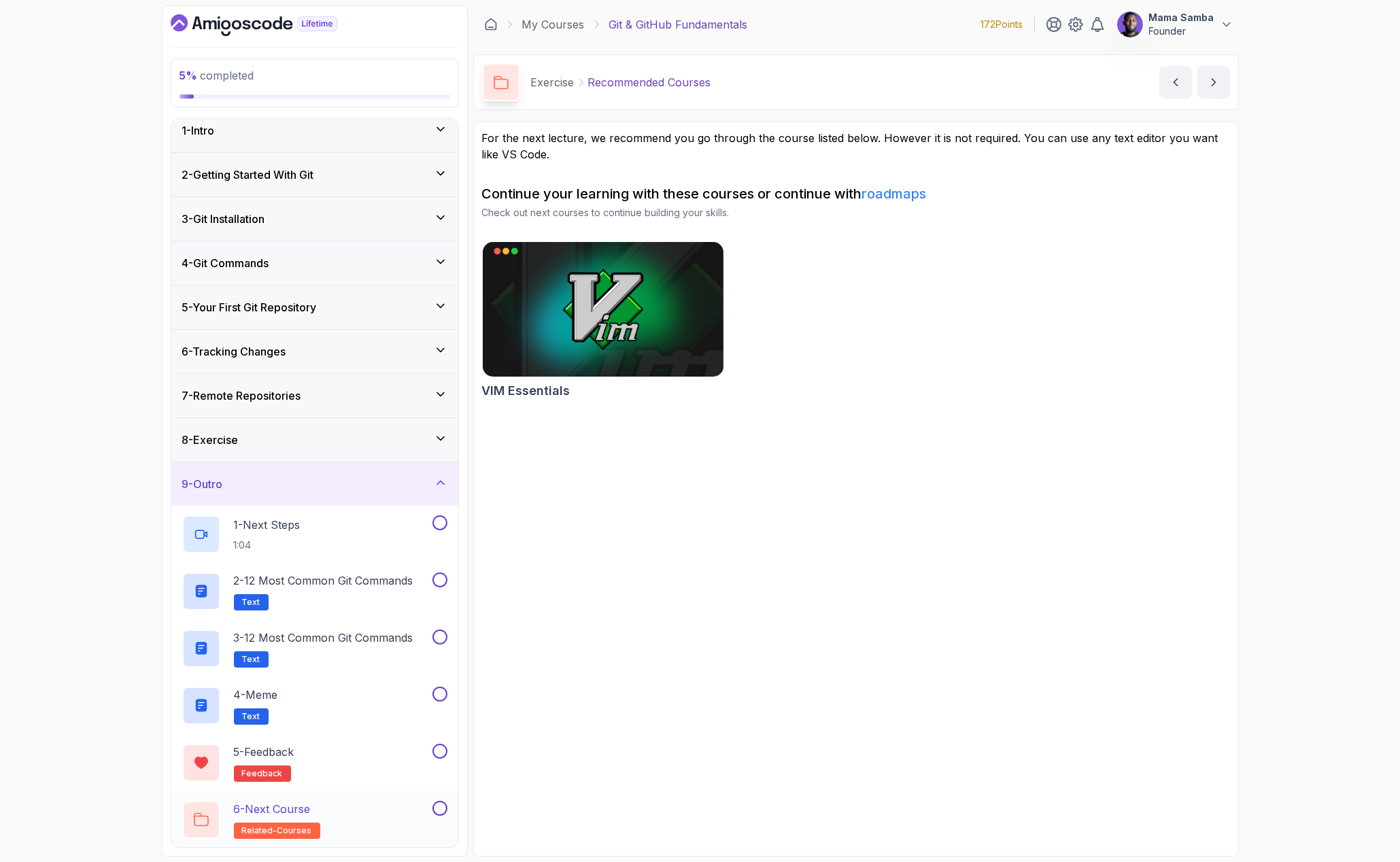
click at [295, 808] on p "6 - Next Course" at bounding box center [272, 809] width 77 height 16
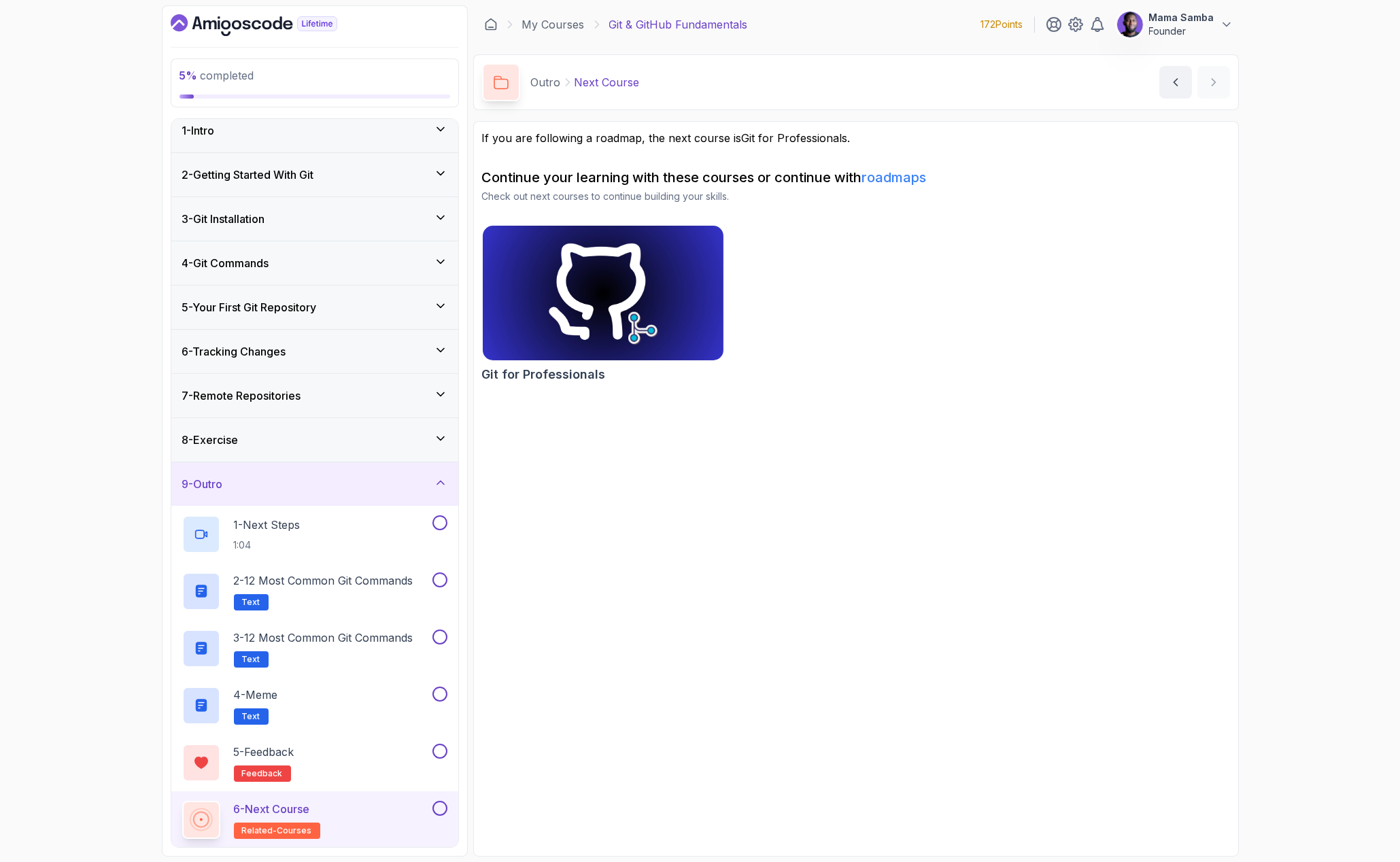
click at [298, 484] on div "9 - Outro" at bounding box center [315, 485] width 265 height 16
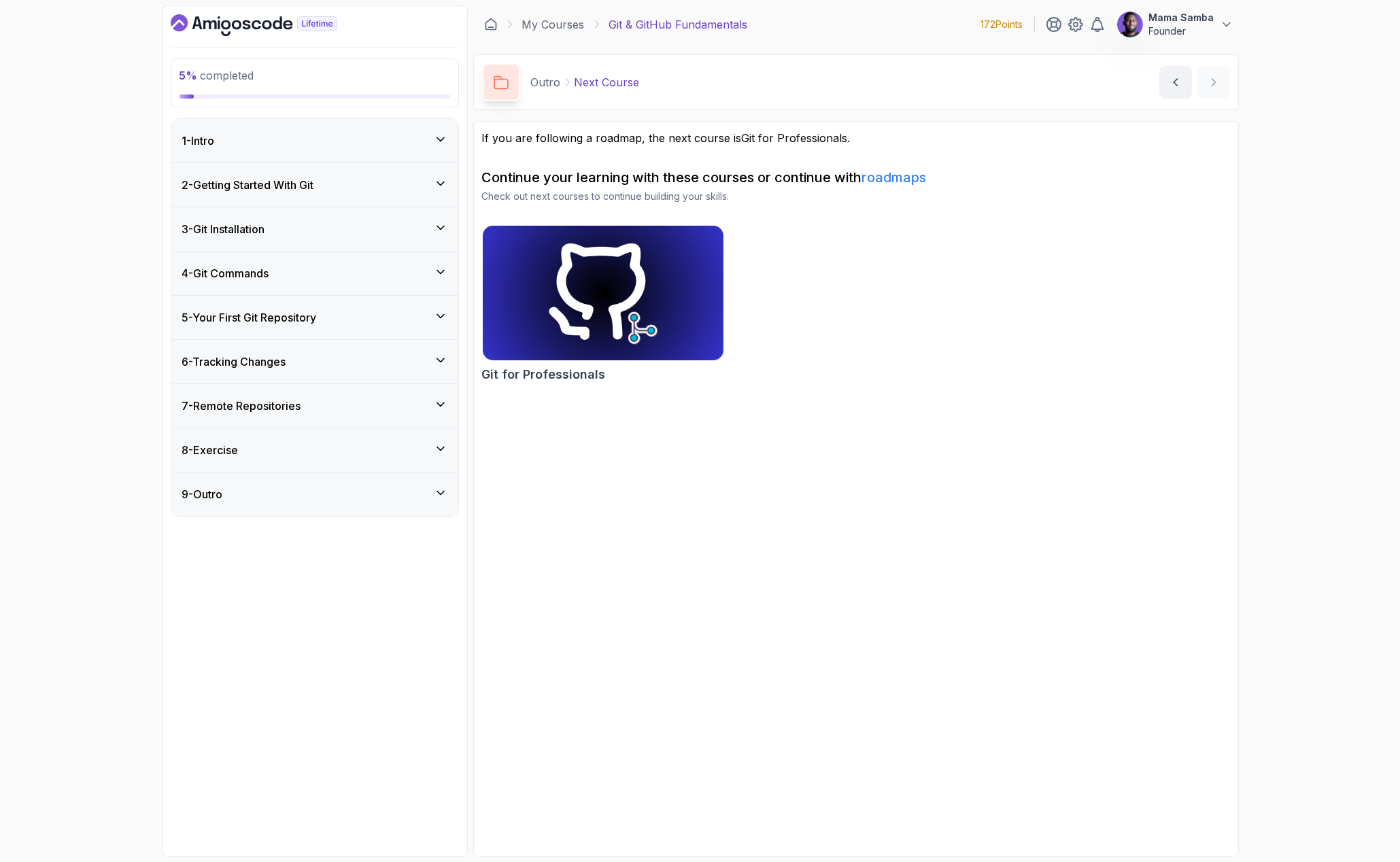
click at [278, 446] on div "8 - Exercise" at bounding box center [315, 450] width 265 height 16
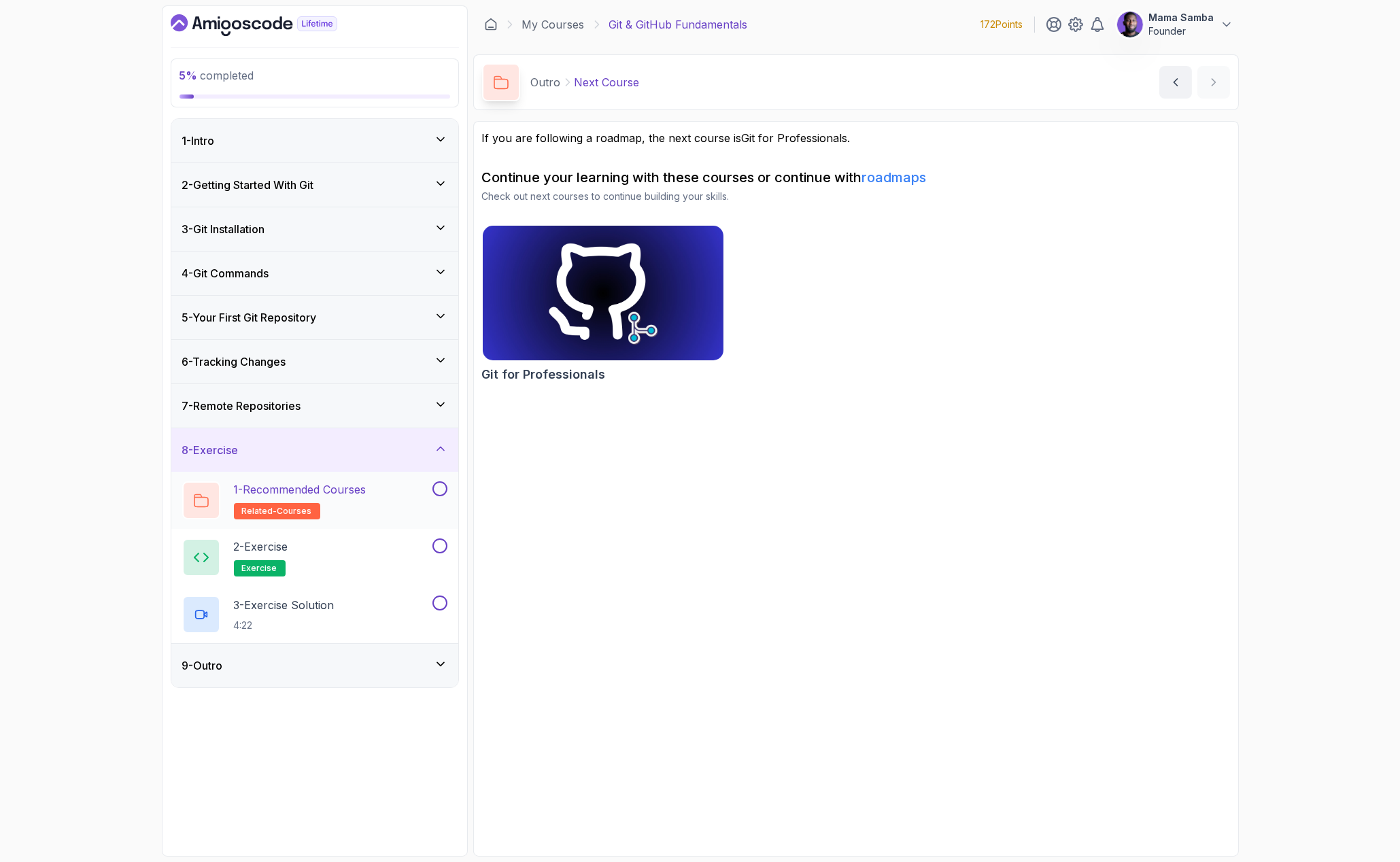
click at [296, 495] on p "1 - Recommended Courses" at bounding box center [300, 490] width 132 height 16
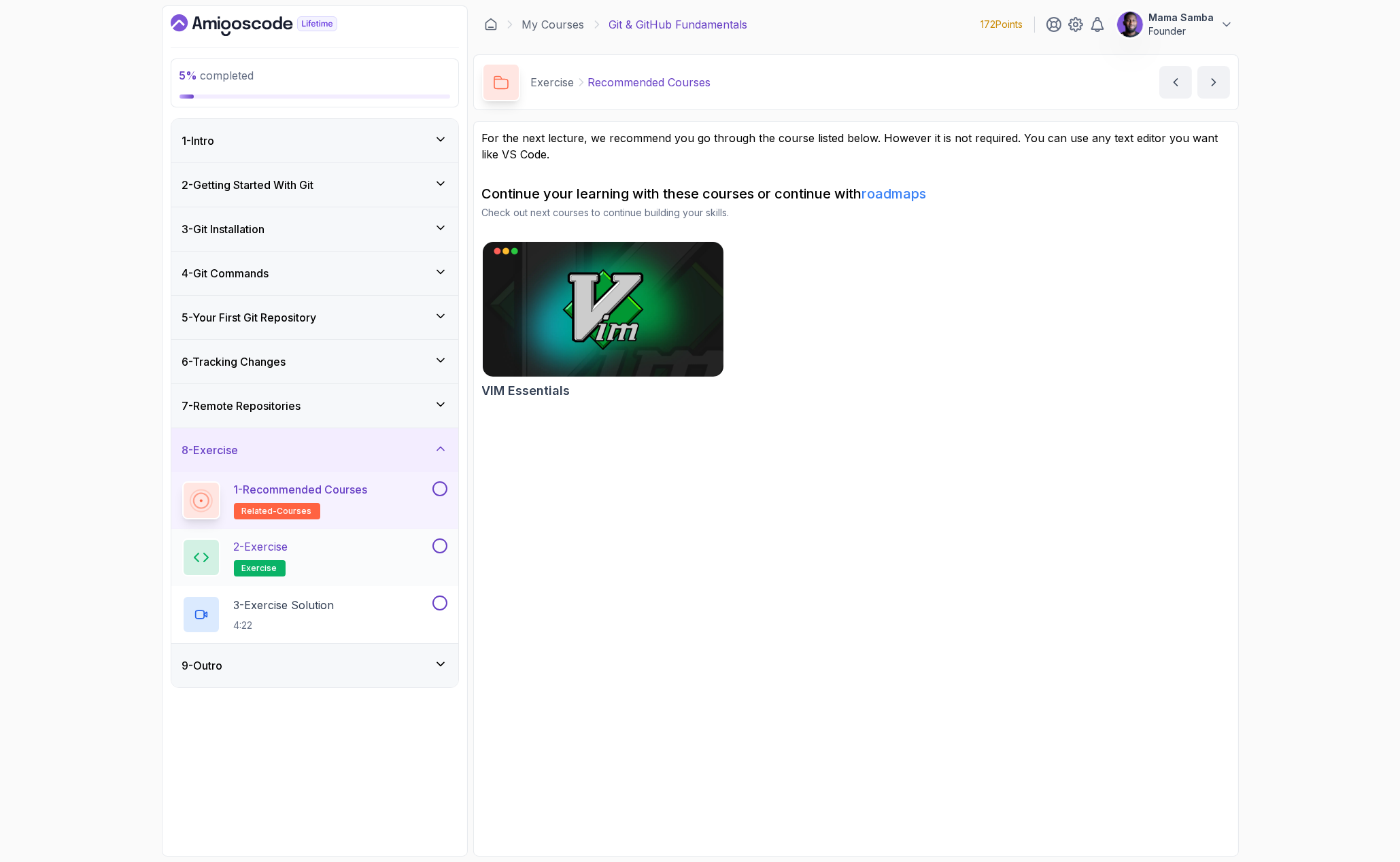
click at [279, 555] on h2 "2 - Exercise exercise" at bounding box center [261, 558] width 54 height 38
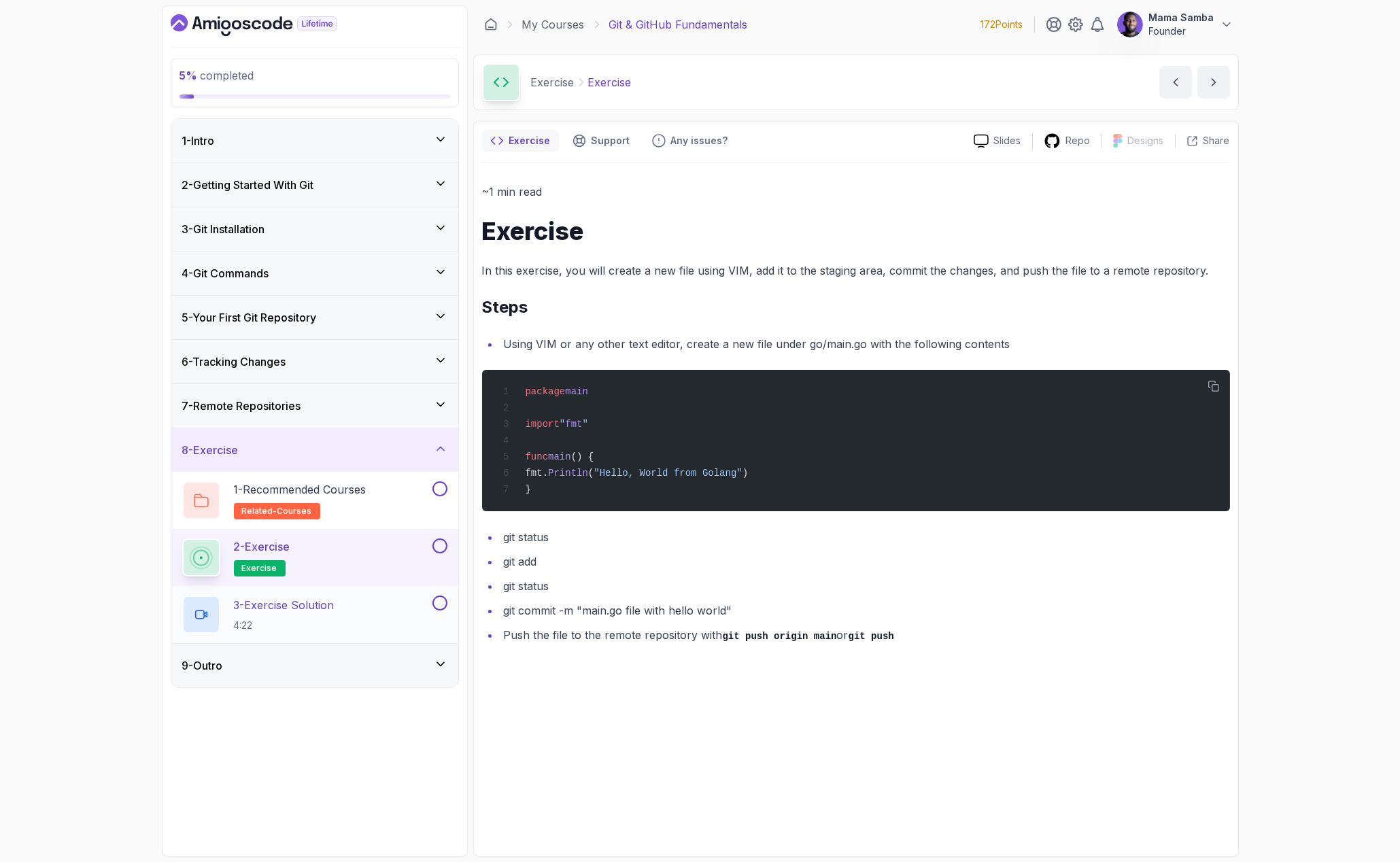
click at [287, 586] on div "3 - Exercise Solution 4:22" at bounding box center [315, 614] width 287 height 57
click at [306, 458] on div "8 - Exercise" at bounding box center [315, 450] width 287 height 44
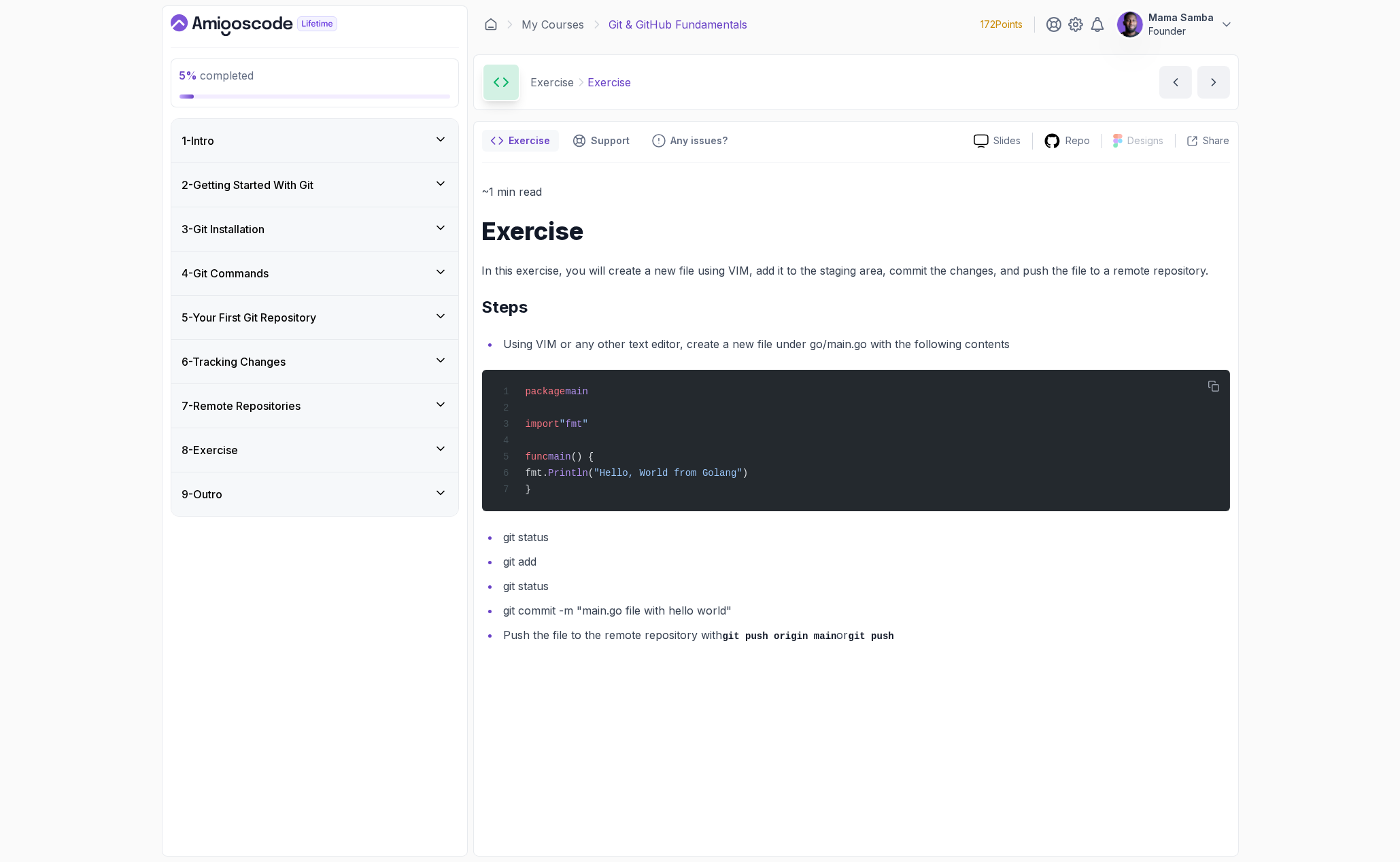
click at [303, 137] on div "1 - Intro" at bounding box center [315, 141] width 265 height 16
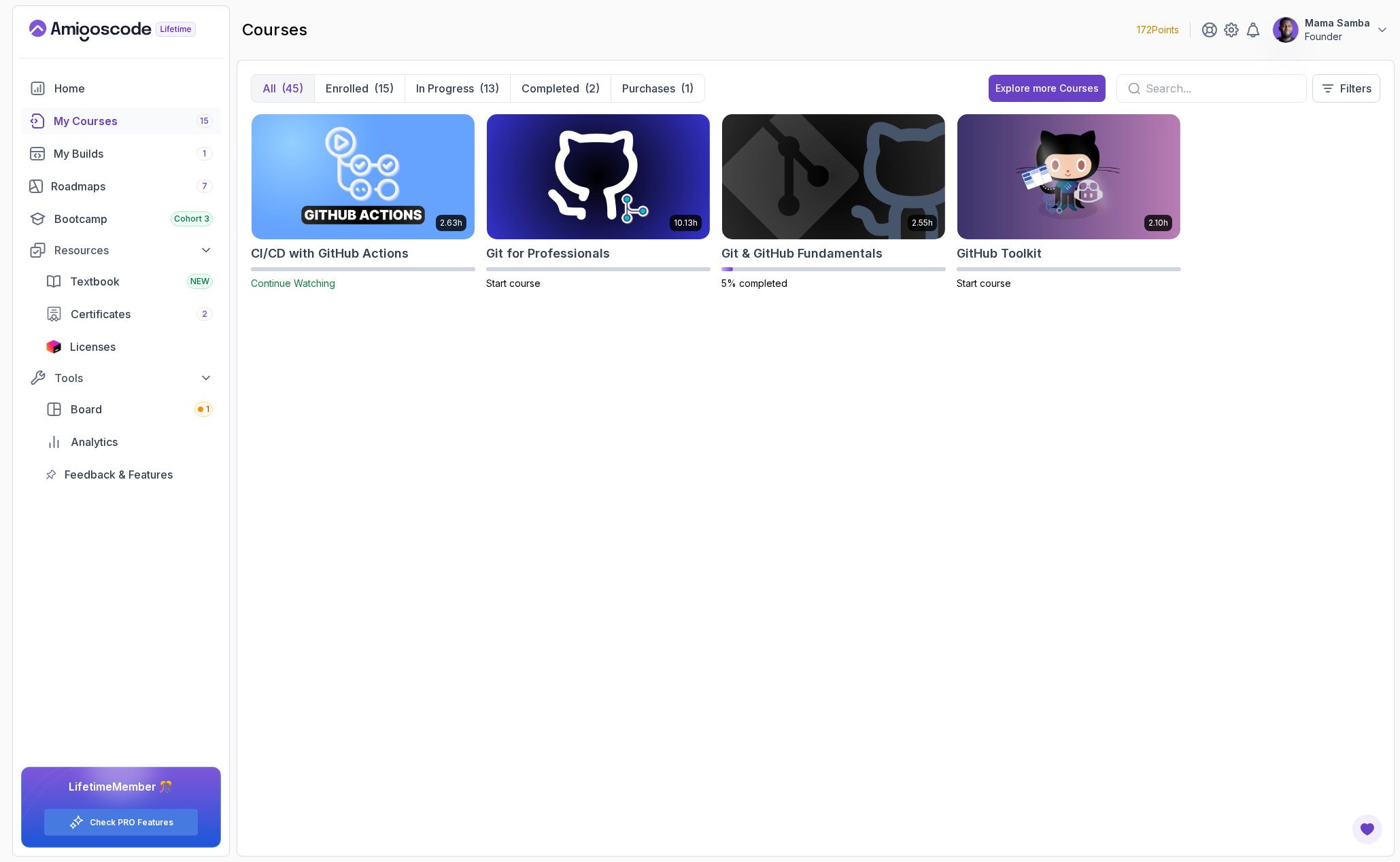
click at [88, 30] on icon "Landing page" at bounding box center [84, 30] width 9 height 9
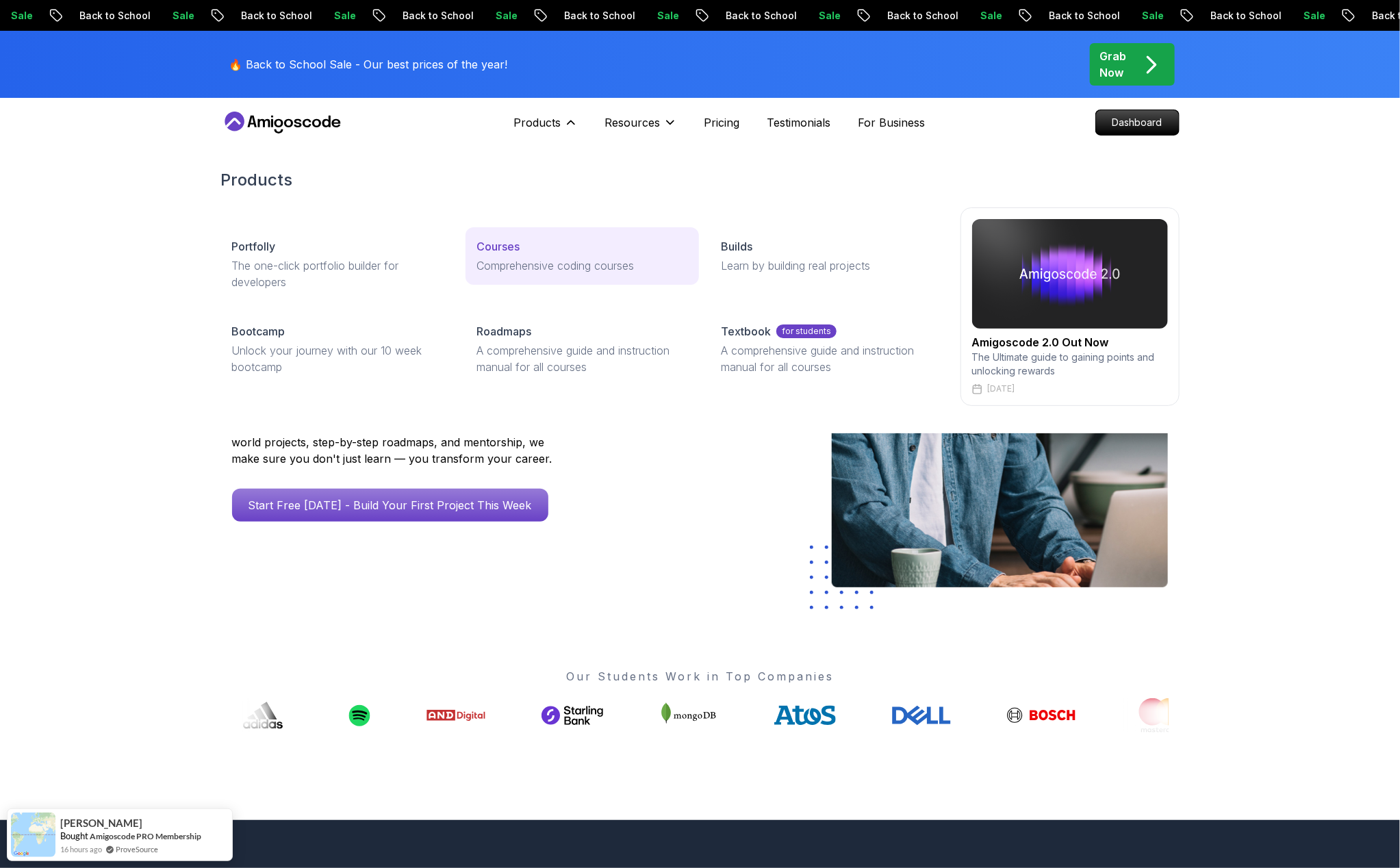
click at [514, 237] on link "Courses Comprehensive coding courses" at bounding box center [583, 256] width 234 height 58
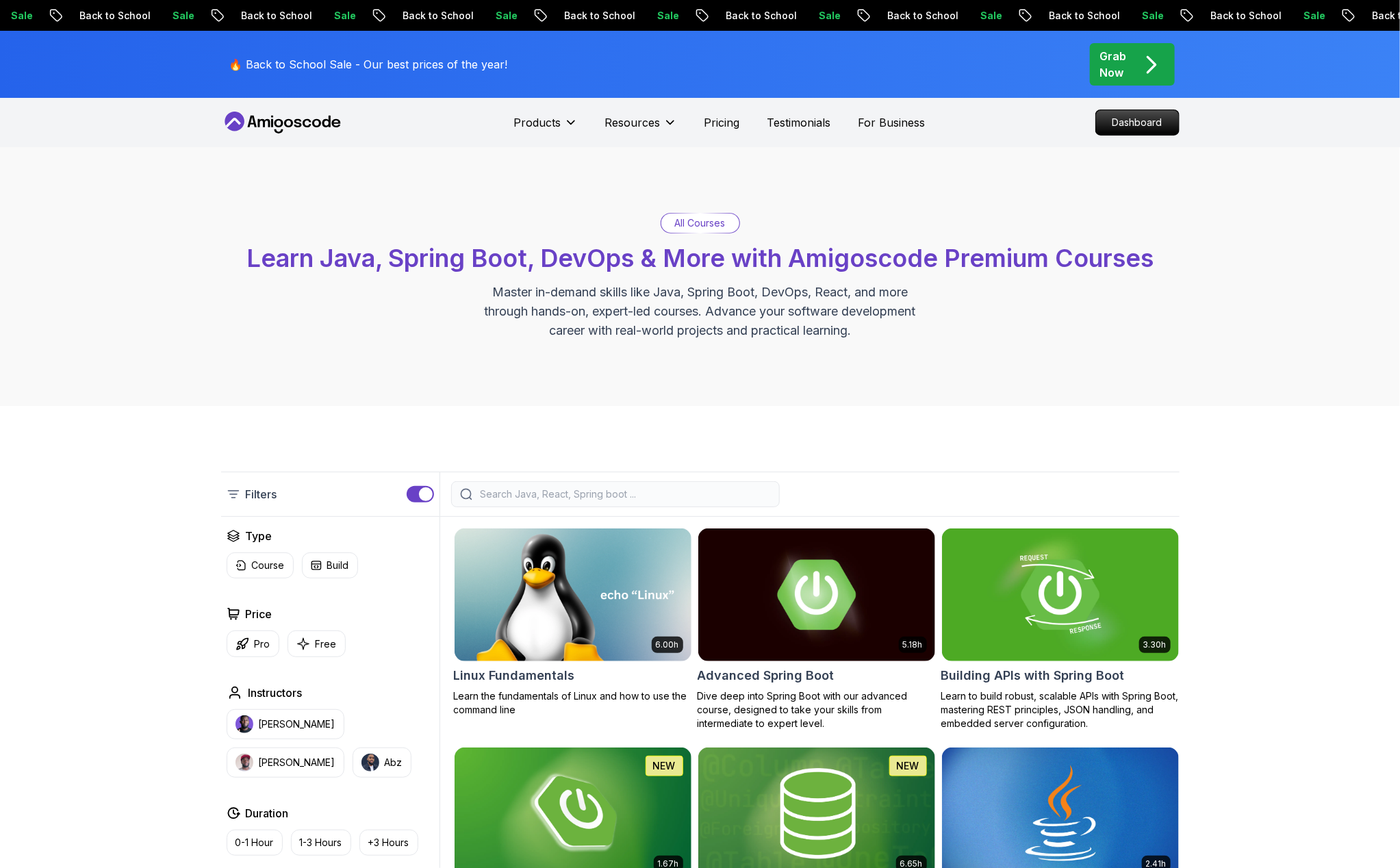
click at [674, 481] on div "Filters" at bounding box center [700, 493] width 958 height 45
click at [663, 491] on input "search" at bounding box center [624, 494] width 293 height 14
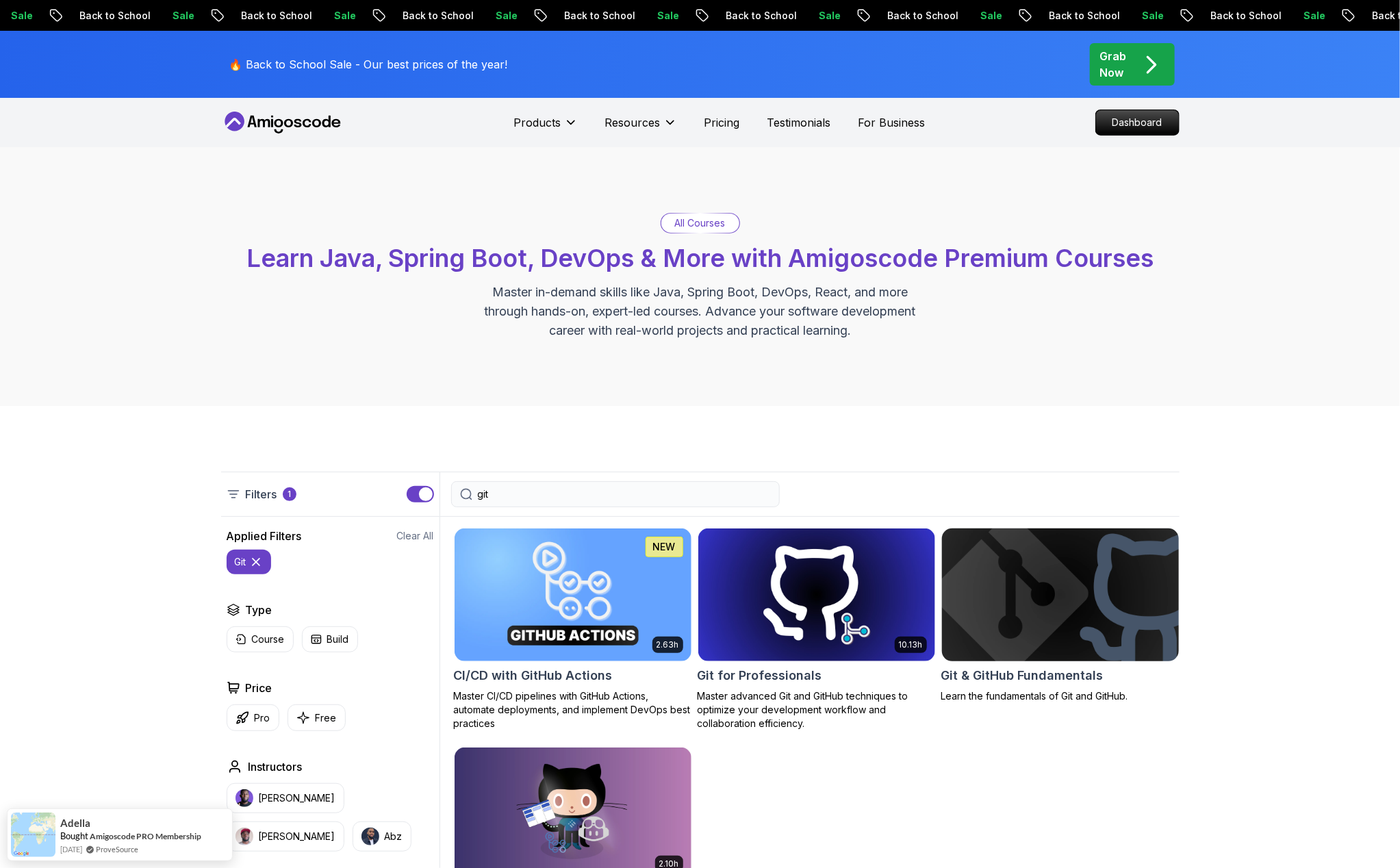
type input "git"
click at [1078, 622] on img at bounding box center [1060, 595] width 248 height 139
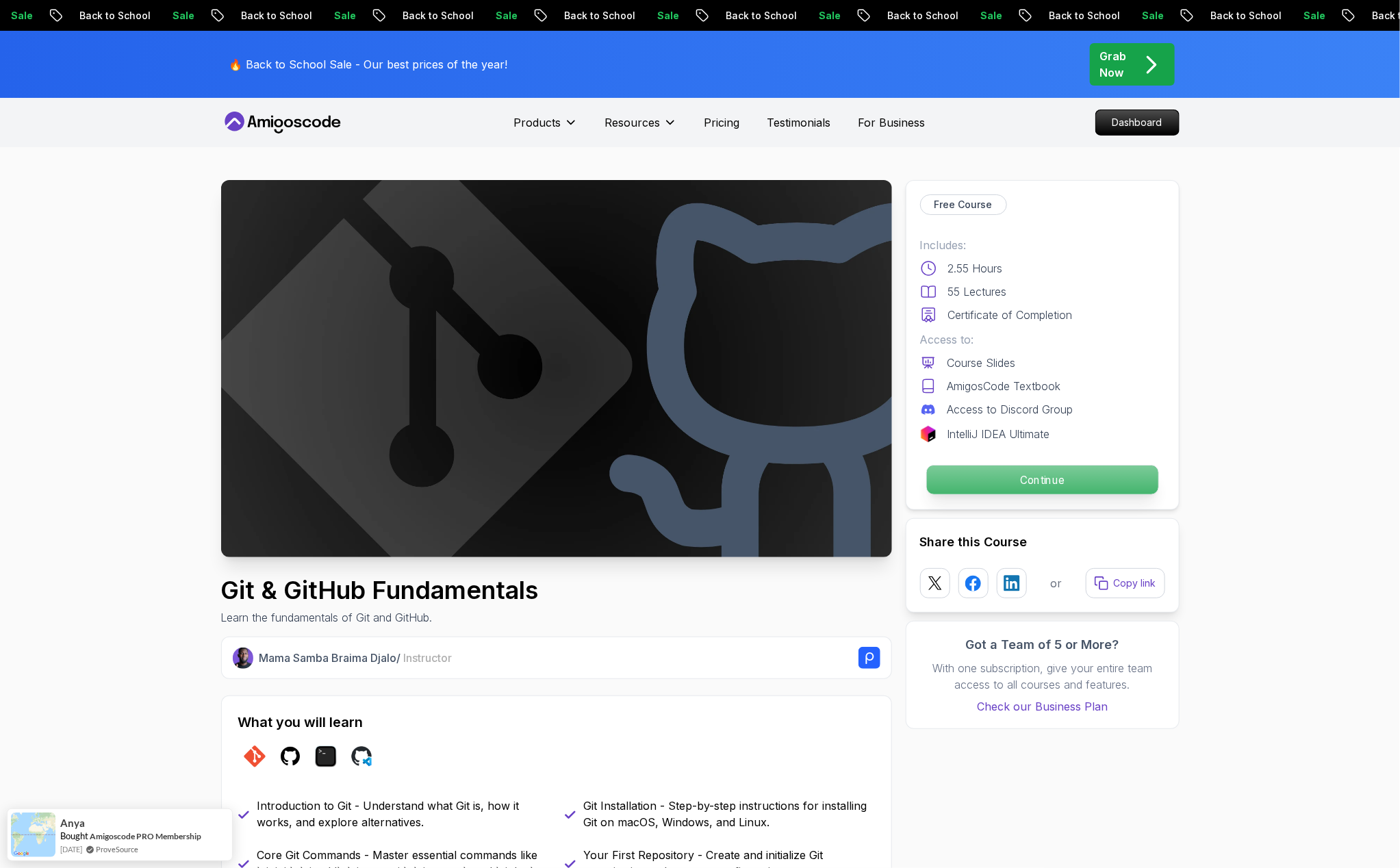
click at [1004, 485] on p "Continue" at bounding box center [1041, 480] width 231 height 28
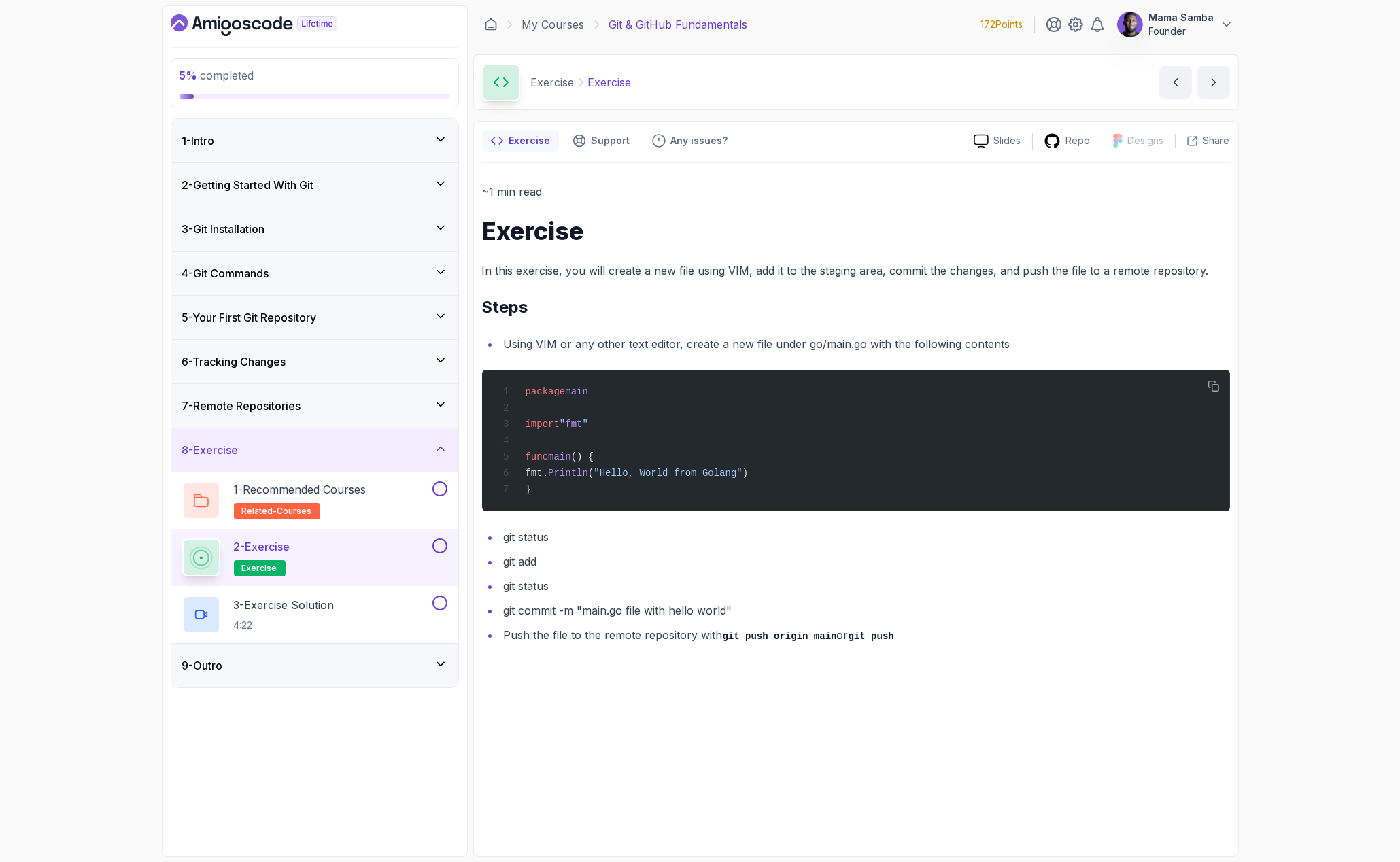
click at [427, 151] on div "1 - Intro" at bounding box center [315, 141] width 287 height 44
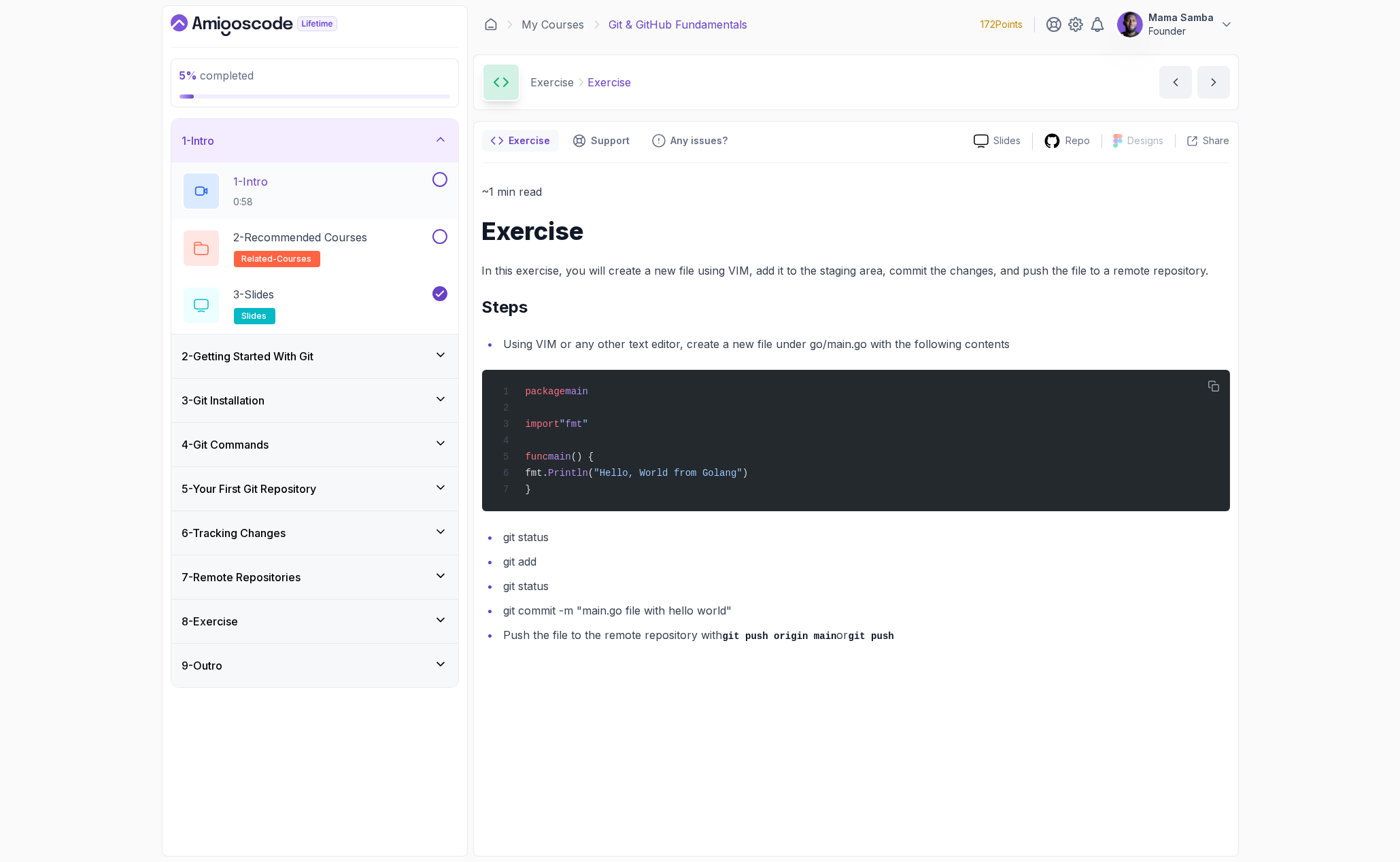
click at [442, 180] on button at bounding box center [440, 180] width 15 height 15
click at [439, 232] on button at bounding box center [440, 237] width 15 height 15
click at [437, 146] on div "1 - Intro" at bounding box center [315, 141] width 265 height 16
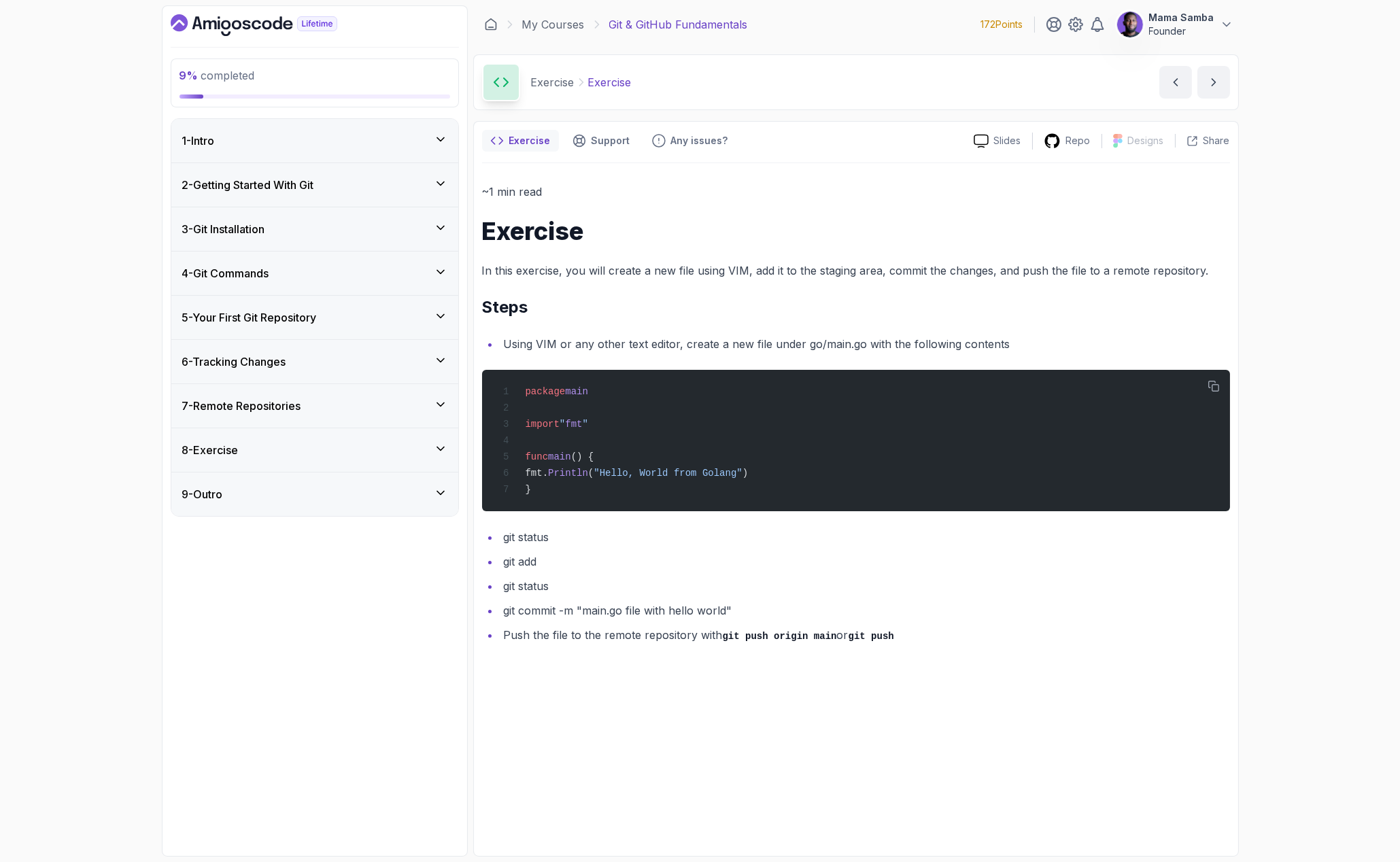
click at [428, 178] on div "2 - Getting Started With Git" at bounding box center [315, 185] width 265 height 16
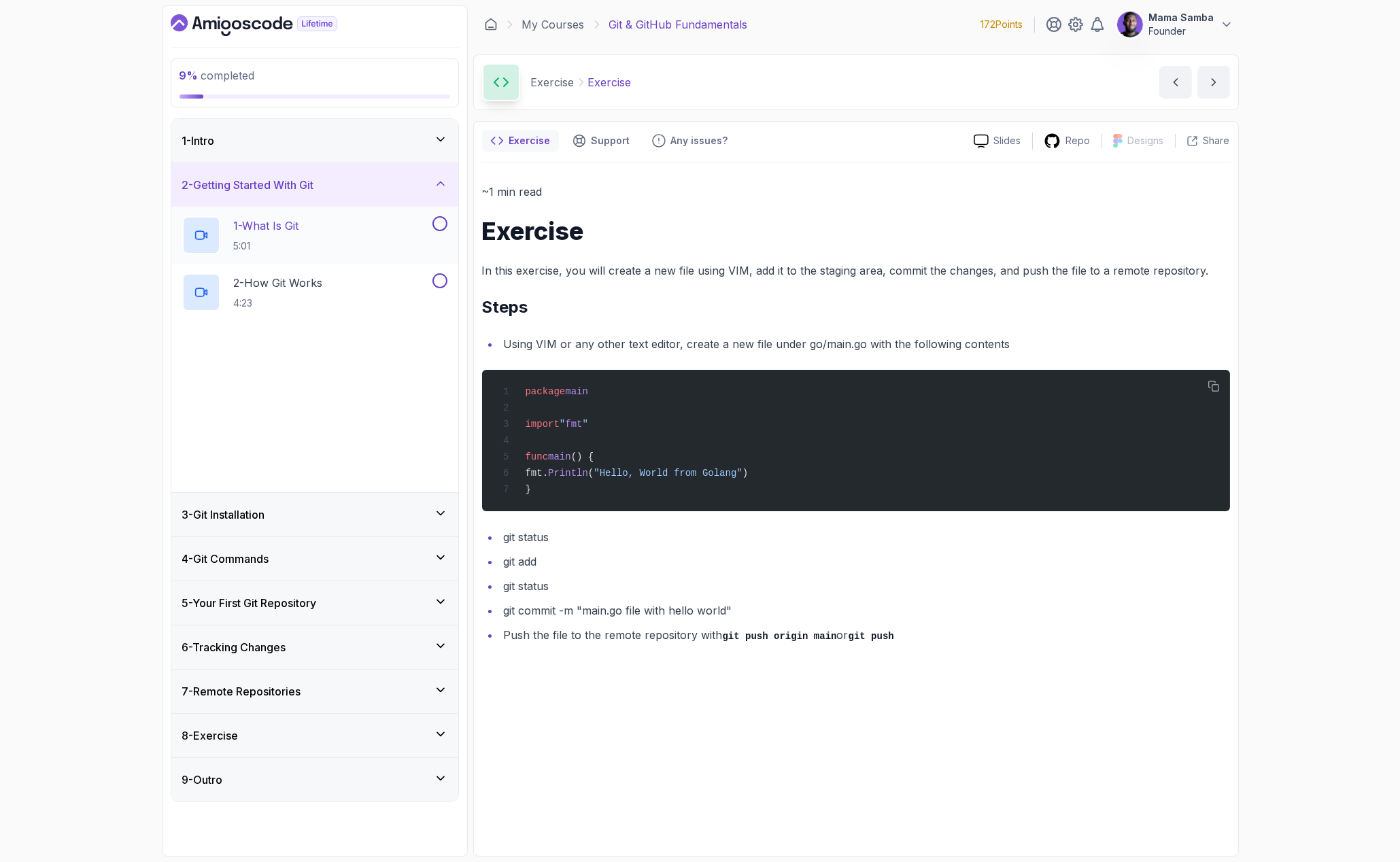
click at [438, 224] on button at bounding box center [440, 223] width 15 height 15
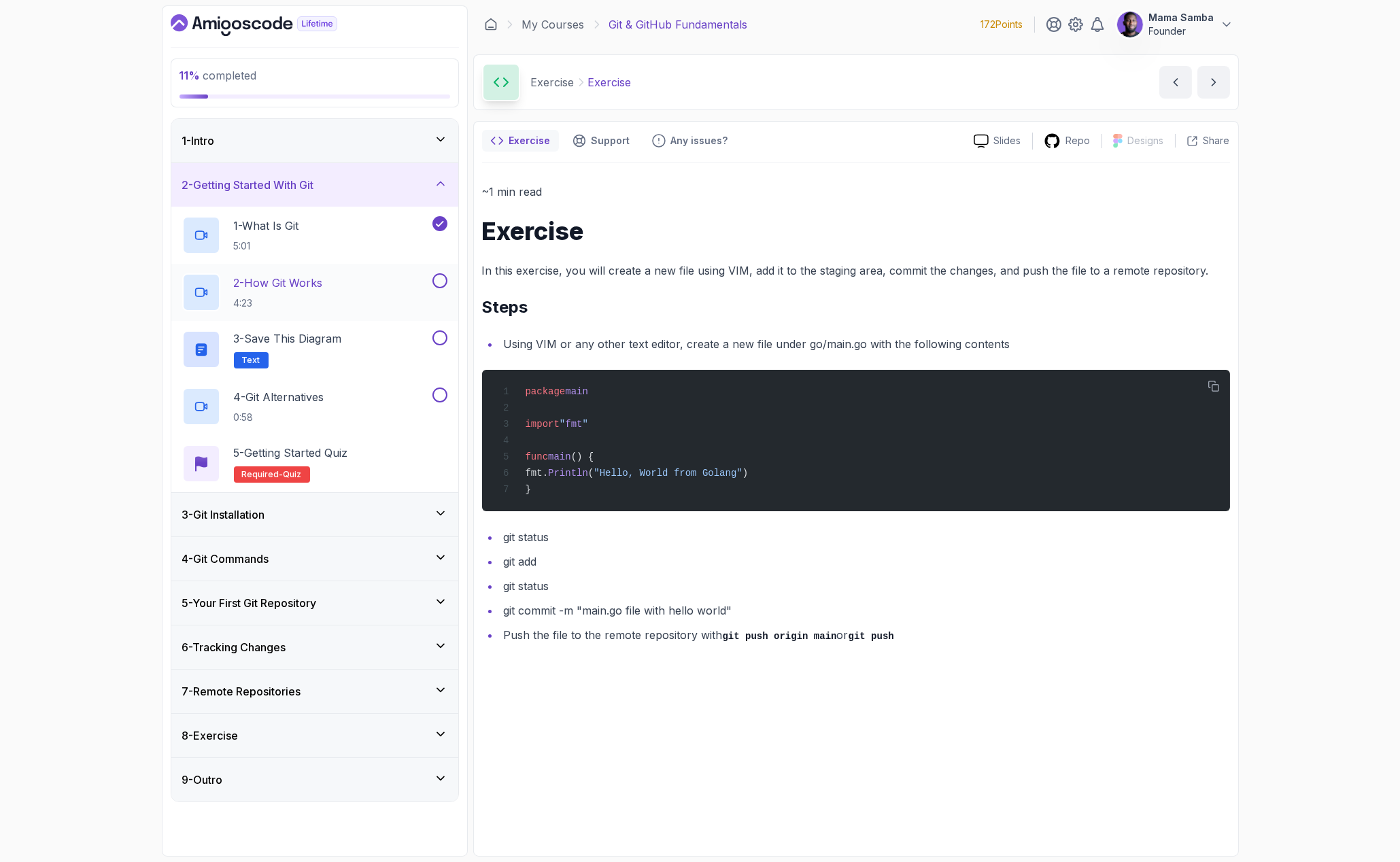
click at [438, 279] on button at bounding box center [440, 280] width 15 height 15
click at [433, 338] on button at bounding box center [440, 338] width 15 height 15
click at [331, 354] on h2 "3 - Save this diagram Text" at bounding box center [288, 349] width 108 height 38
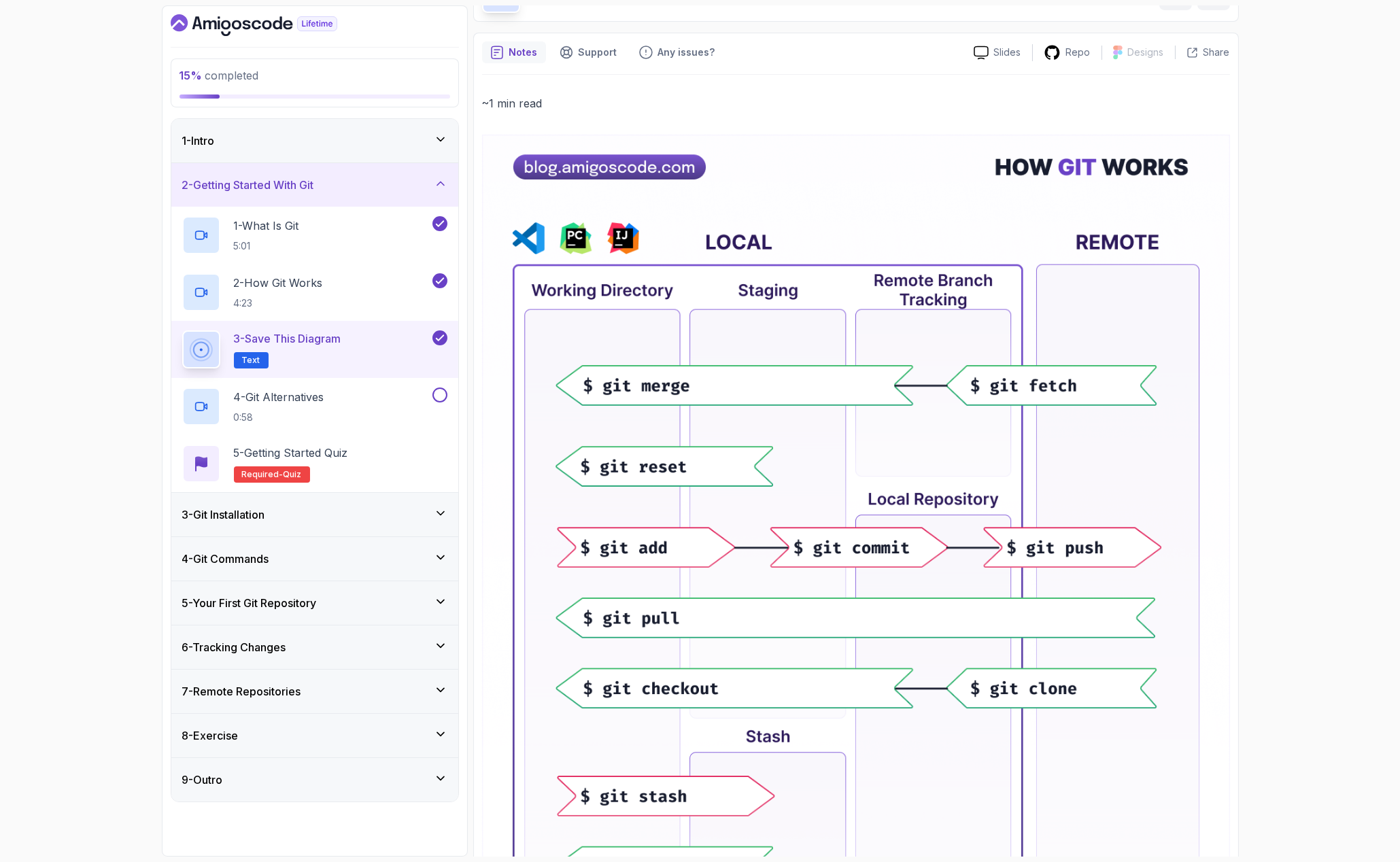
scroll to position [24, 0]
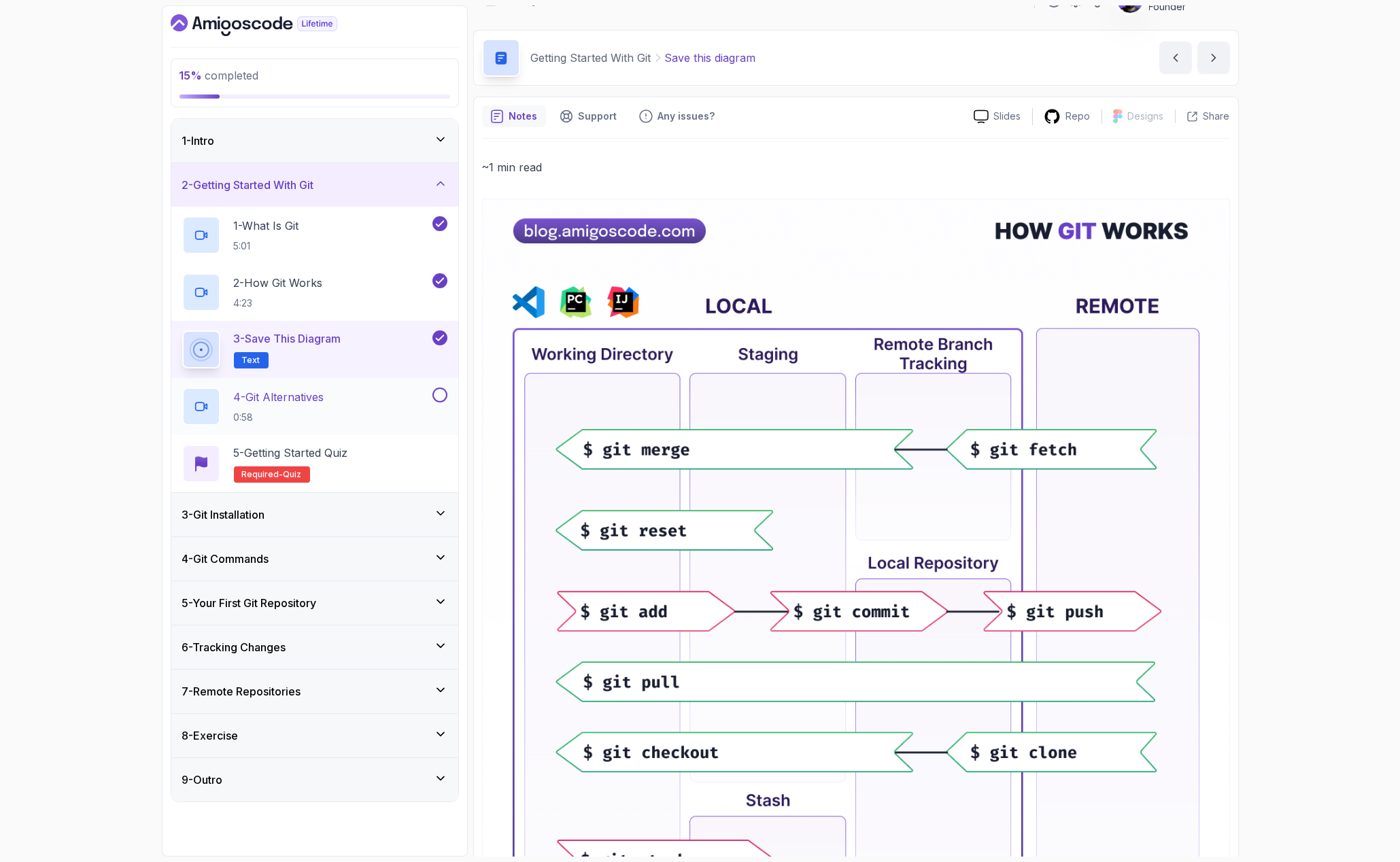
click at [345, 395] on div "4 - Git Alternatives 0:58" at bounding box center [306, 407] width 248 height 38
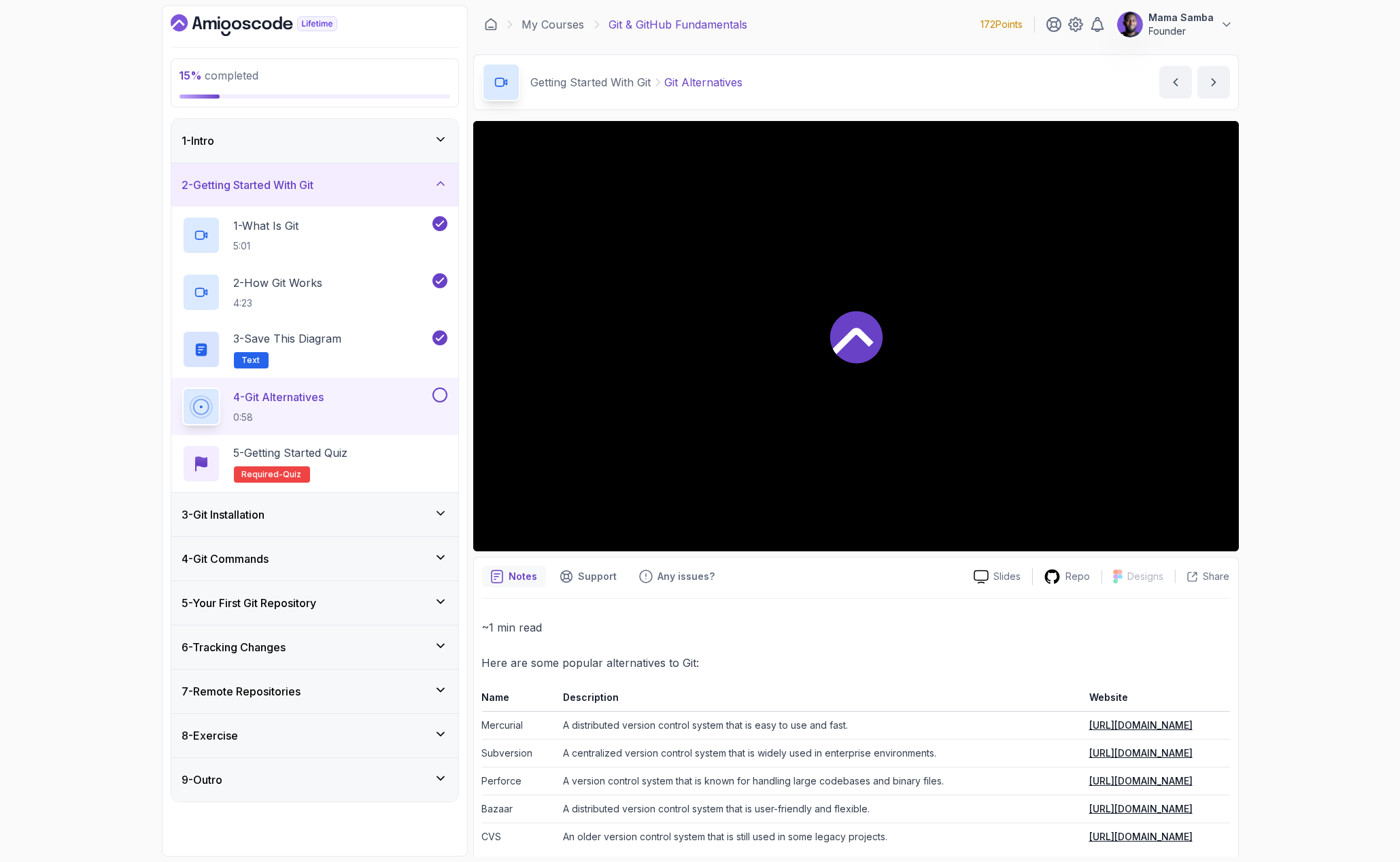
click at [446, 389] on div at bounding box center [438, 395] width 17 height 15
click at [440, 389] on button at bounding box center [440, 395] width 15 height 15
click at [360, 498] on div "3 - Git Installation" at bounding box center [315, 514] width 287 height 44
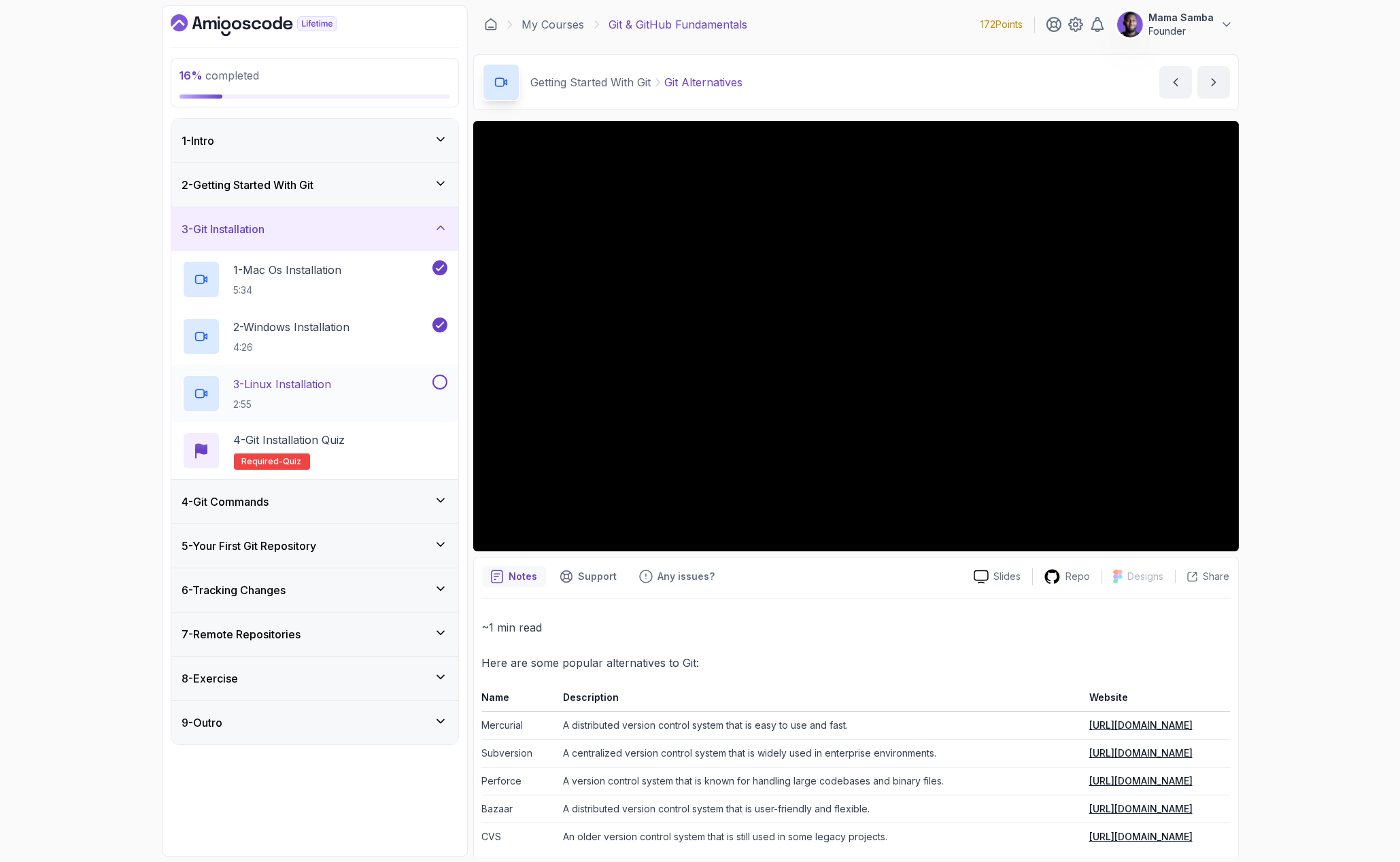
click at [443, 386] on button at bounding box center [440, 382] width 15 height 15
click at [392, 517] on div "4 - Git Commands" at bounding box center [315, 502] width 287 height 44
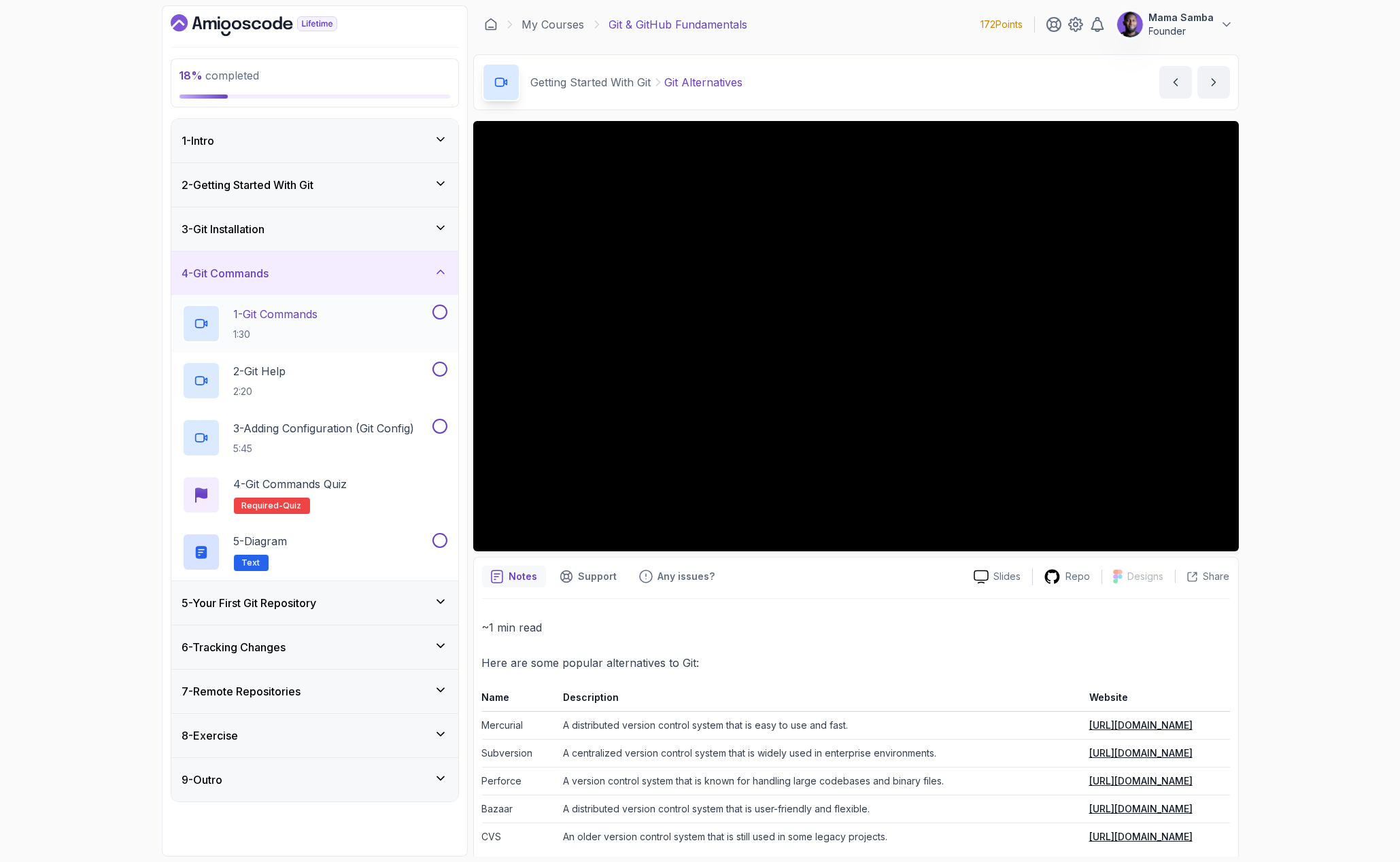
click at [438, 318] on button at bounding box center [440, 312] width 15 height 15
click at [438, 360] on div "2 - Git Help 2:20" at bounding box center [315, 380] width 287 height 57
click at [438, 369] on button at bounding box center [440, 369] width 15 height 15
click at [440, 425] on button at bounding box center [440, 426] width 15 height 15
click at [437, 542] on button at bounding box center [440, 541] width 15 height 15
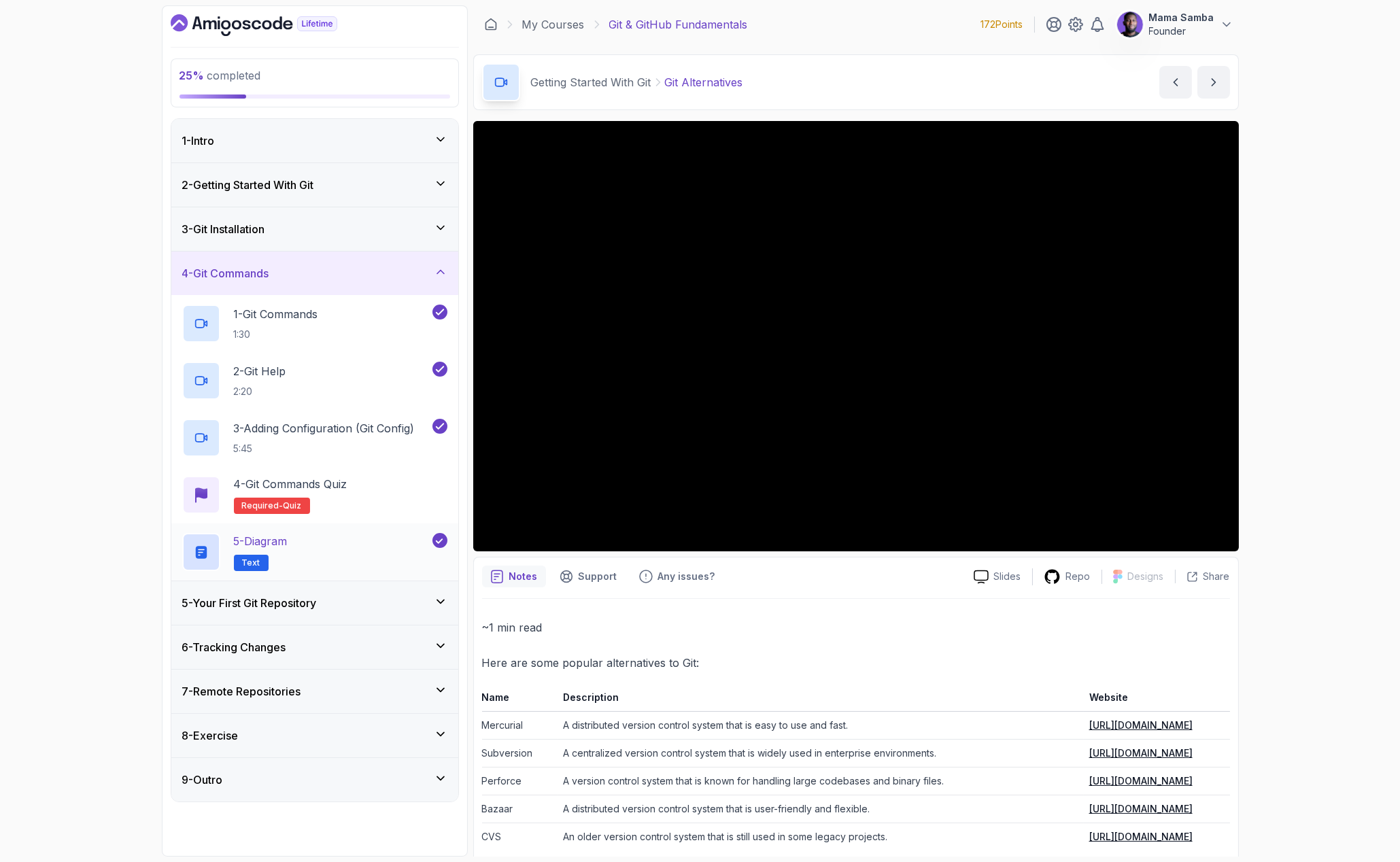
click at [375, 541] on div "5 - Diagram Text" at bounding box center [306, 553] width 248 height 38
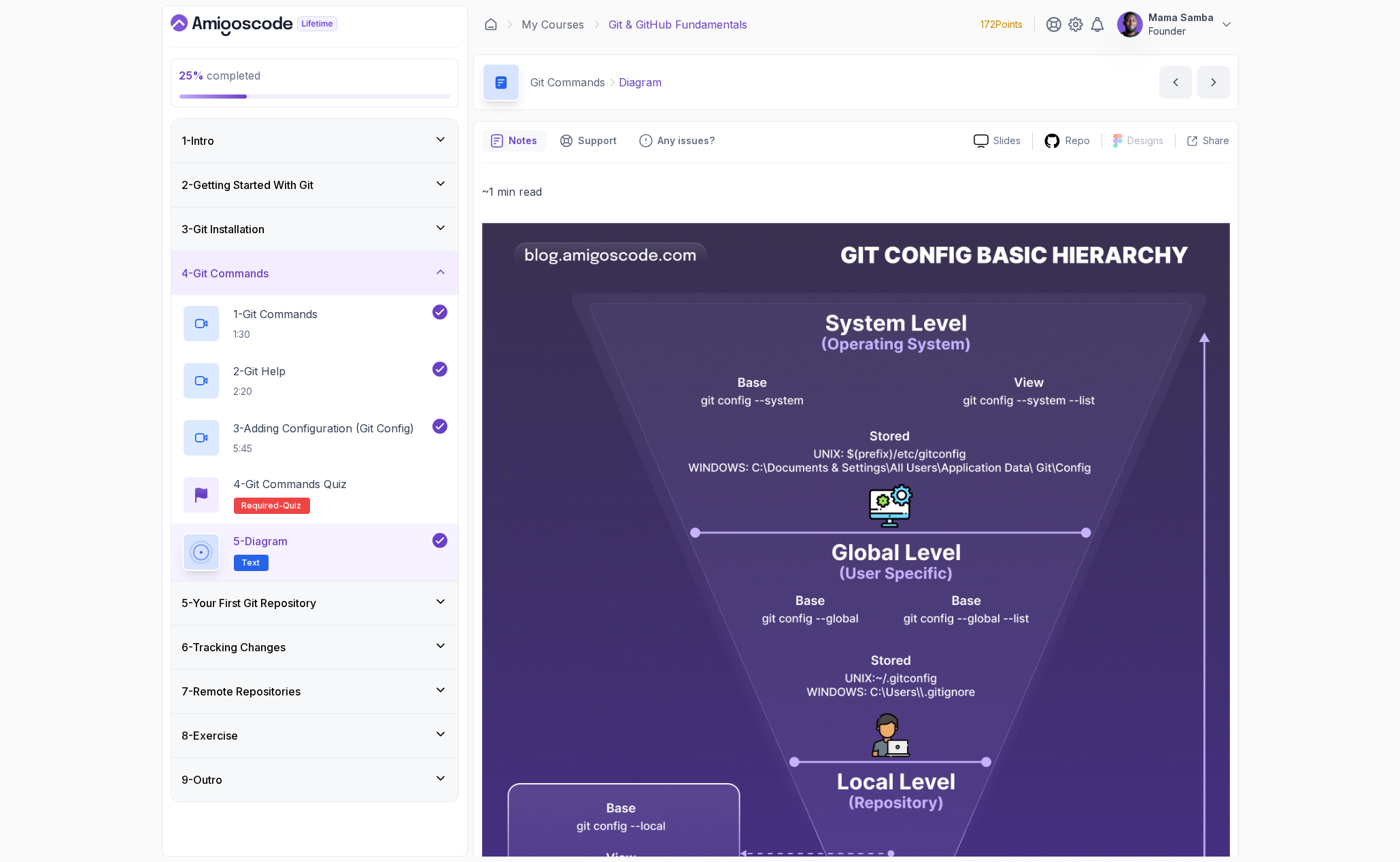
click at [444, 270] on icon at bounding box center [440, 271] width 14 height 14
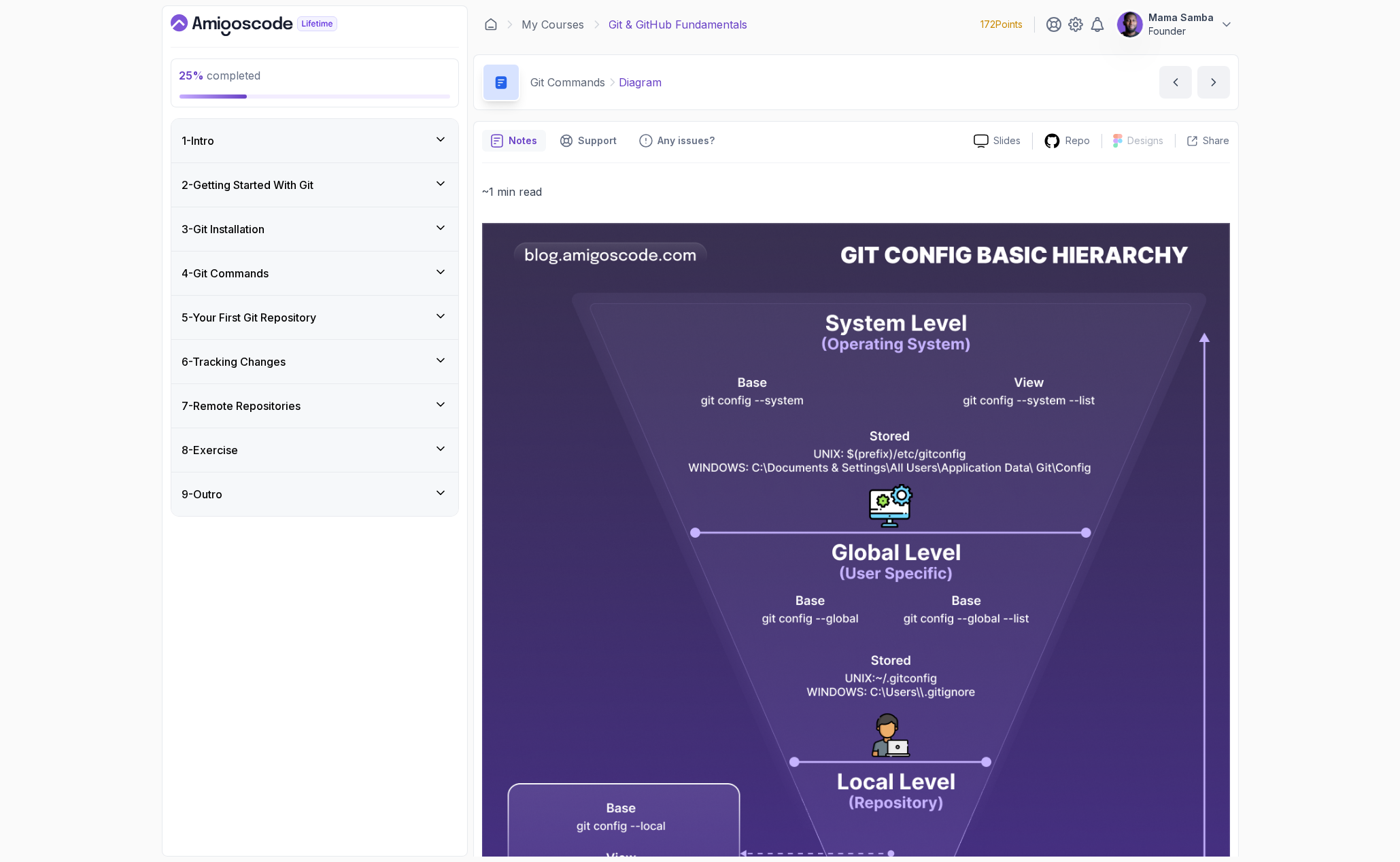
click at [416, 325] on div "5 - Your First Git Repository" at bounding box center [315, 318] width 265 height 16
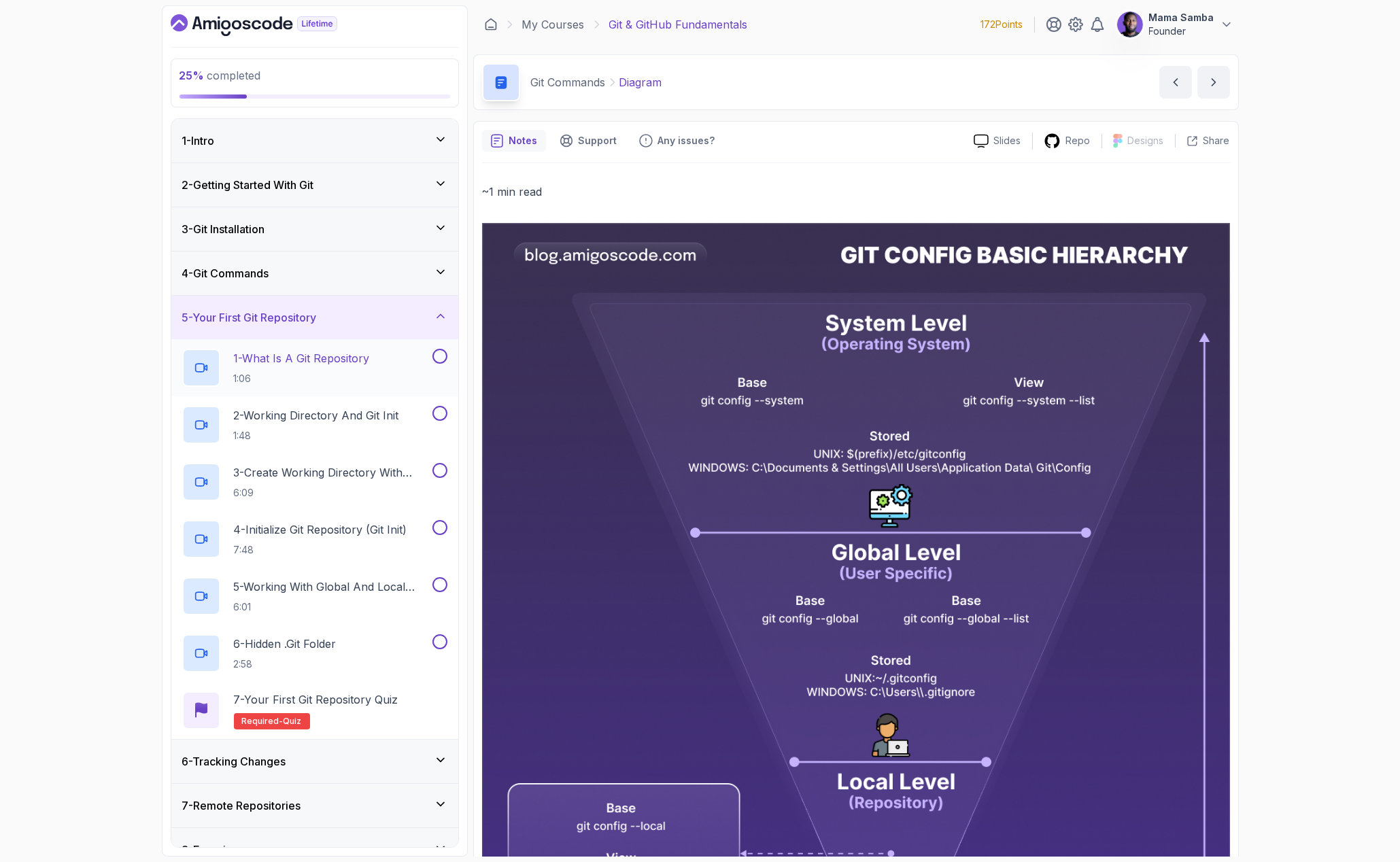
click at [435, 357] on button at bounding box center [440, 357] width 15 height 15
click at [438, 400] on div "2 - Working Directory And Git Init 1:48" at bounding box center [315, 425] width 287 height 57
click at [438, 410] on button at bounding box center [440, 413] width 15 height 15
click at [440, 476] on button at bounding box center [440, 470] width 15 height 15
click at [443, 522] on button at bounding box center [440, 527] width 15 height 15
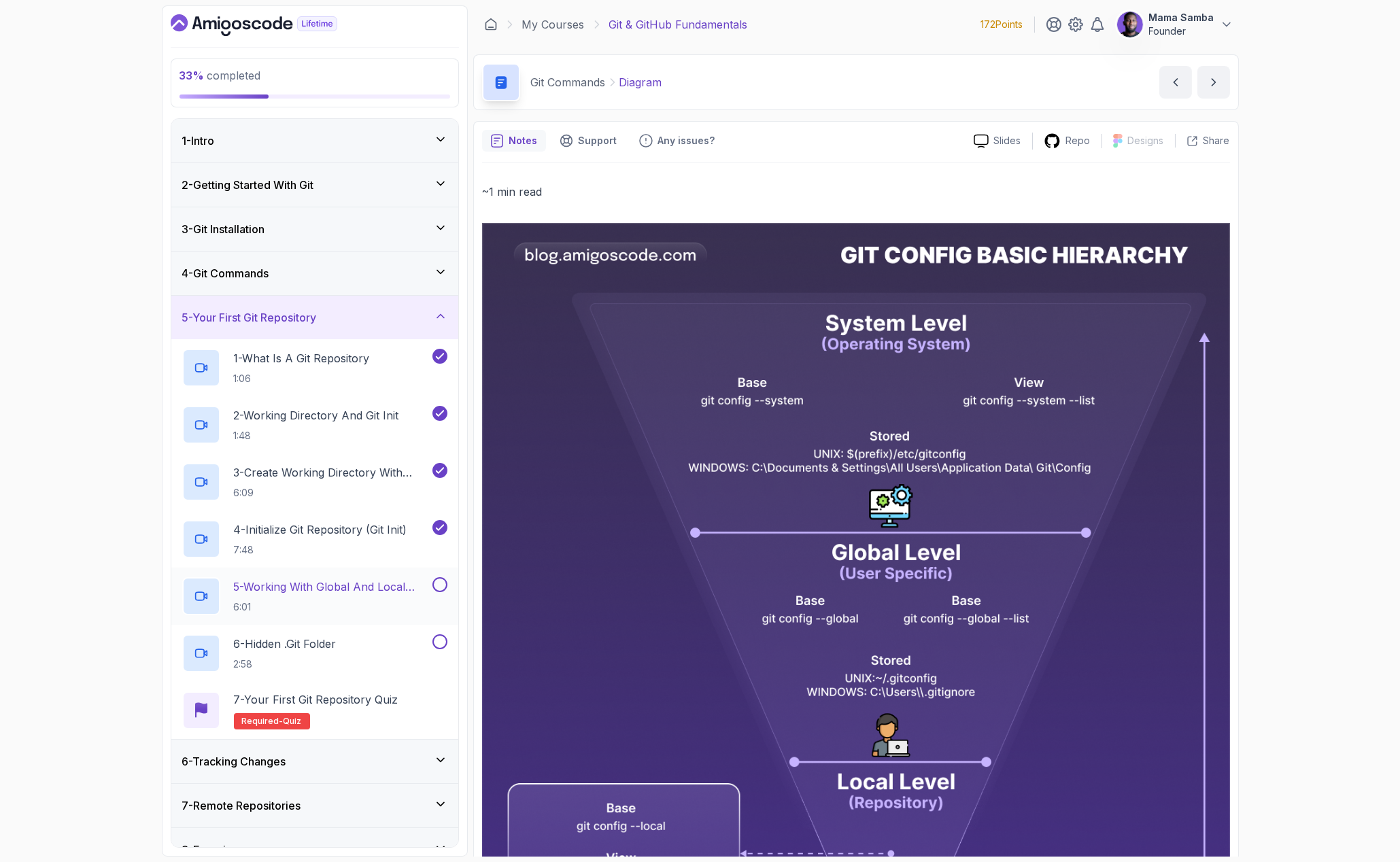
click at [437, 586] on button at bounding box center [440, 584] width 15 height 15
click at [441, 646] on button at bounding box center [440, 642] width 15 height 15
click at [429, 325] on div "5 - Your First Git Repository" at bounding box center [315, 318] width 287 height 44
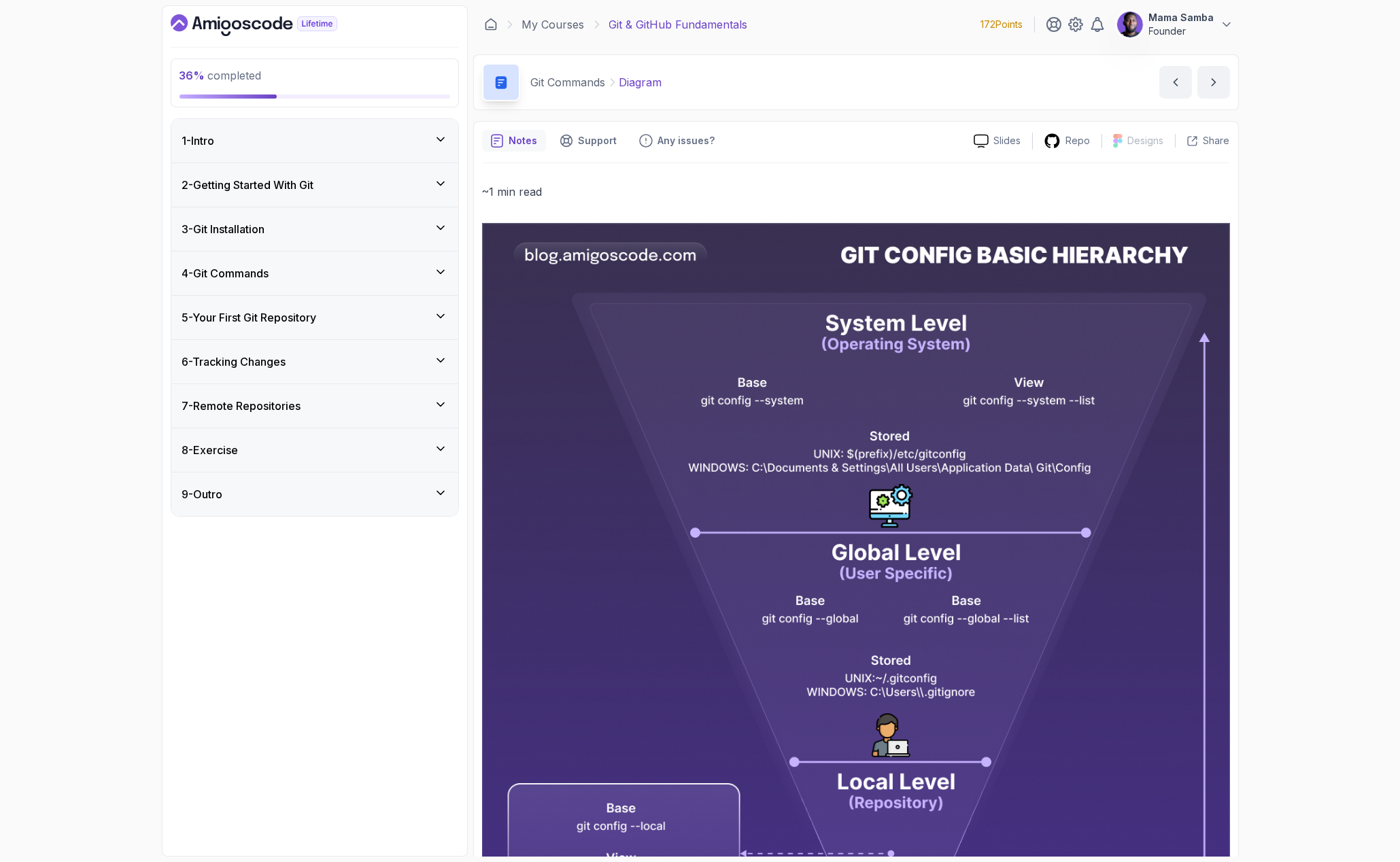
click at [421, 364] on div "6 - Tracking Changes" at bounding box center [315, 362] width 265 height 16
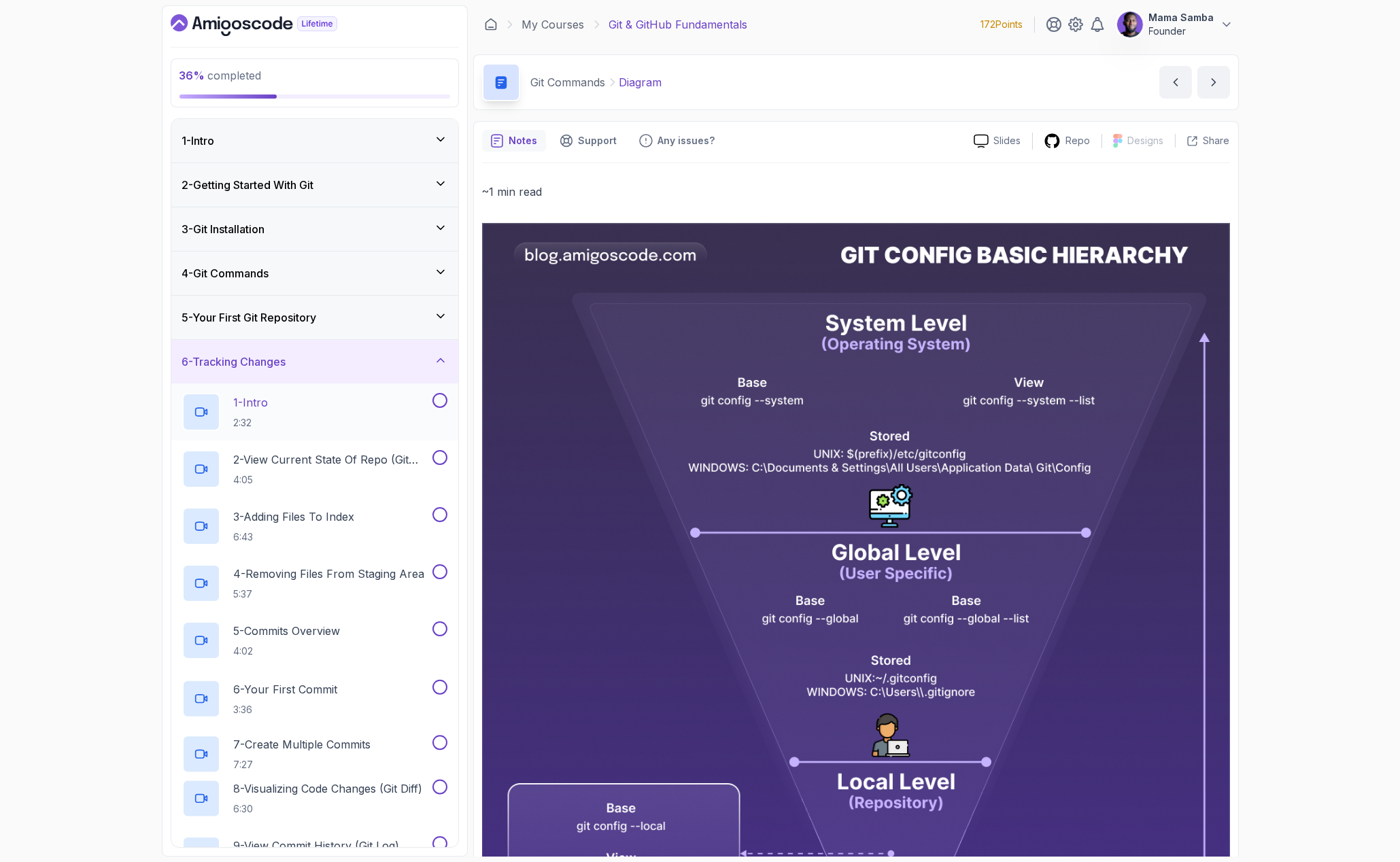
click at [440, 397] on button at bounding box center [440, 400] width 15 height 15
click at [439, 452] on button at bounding box center [440, 457] width 15 height 15
click at [441, 519] on button at bounding box center [440, 514] width 15 height 15
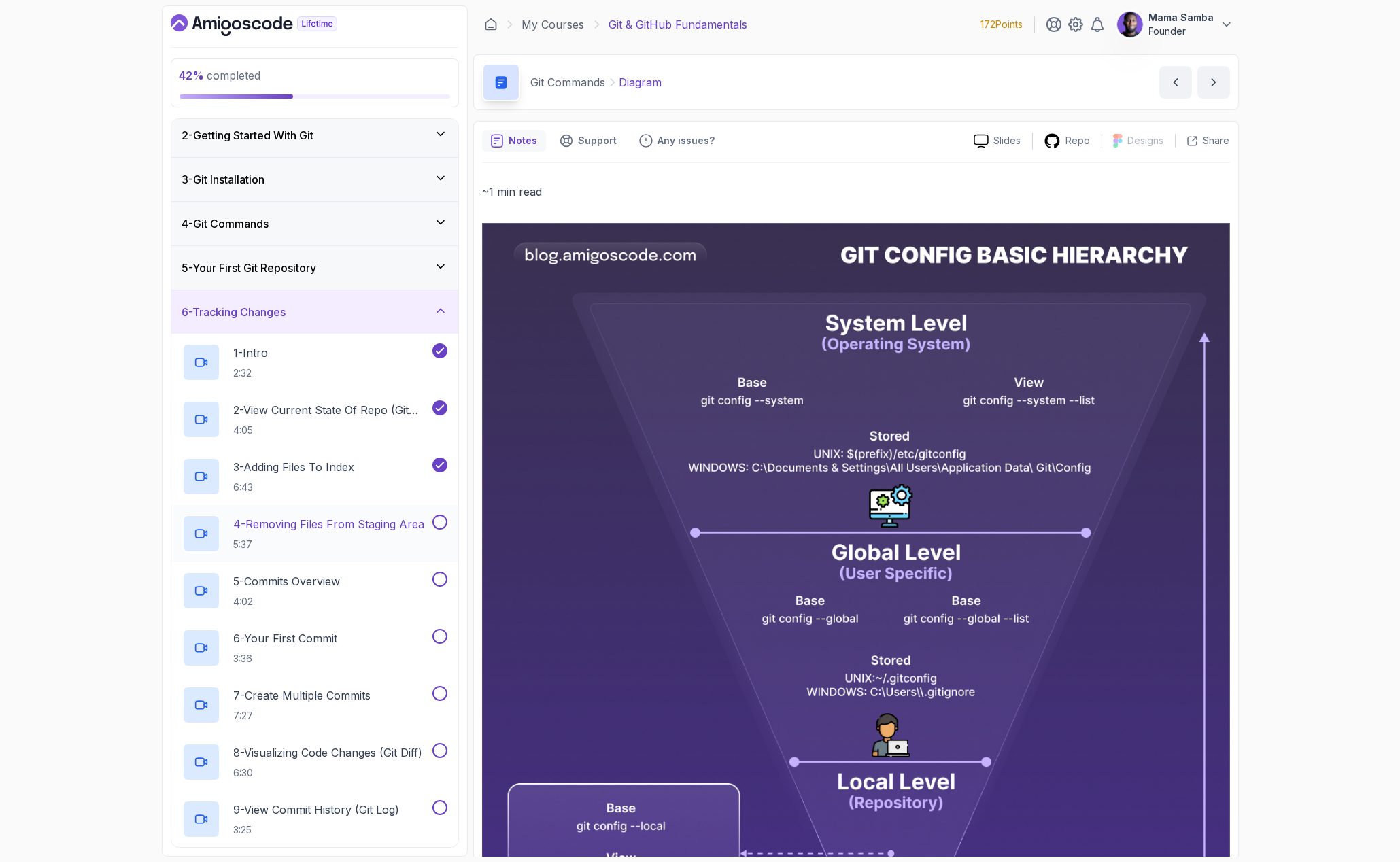
scroll to position [42, 0]
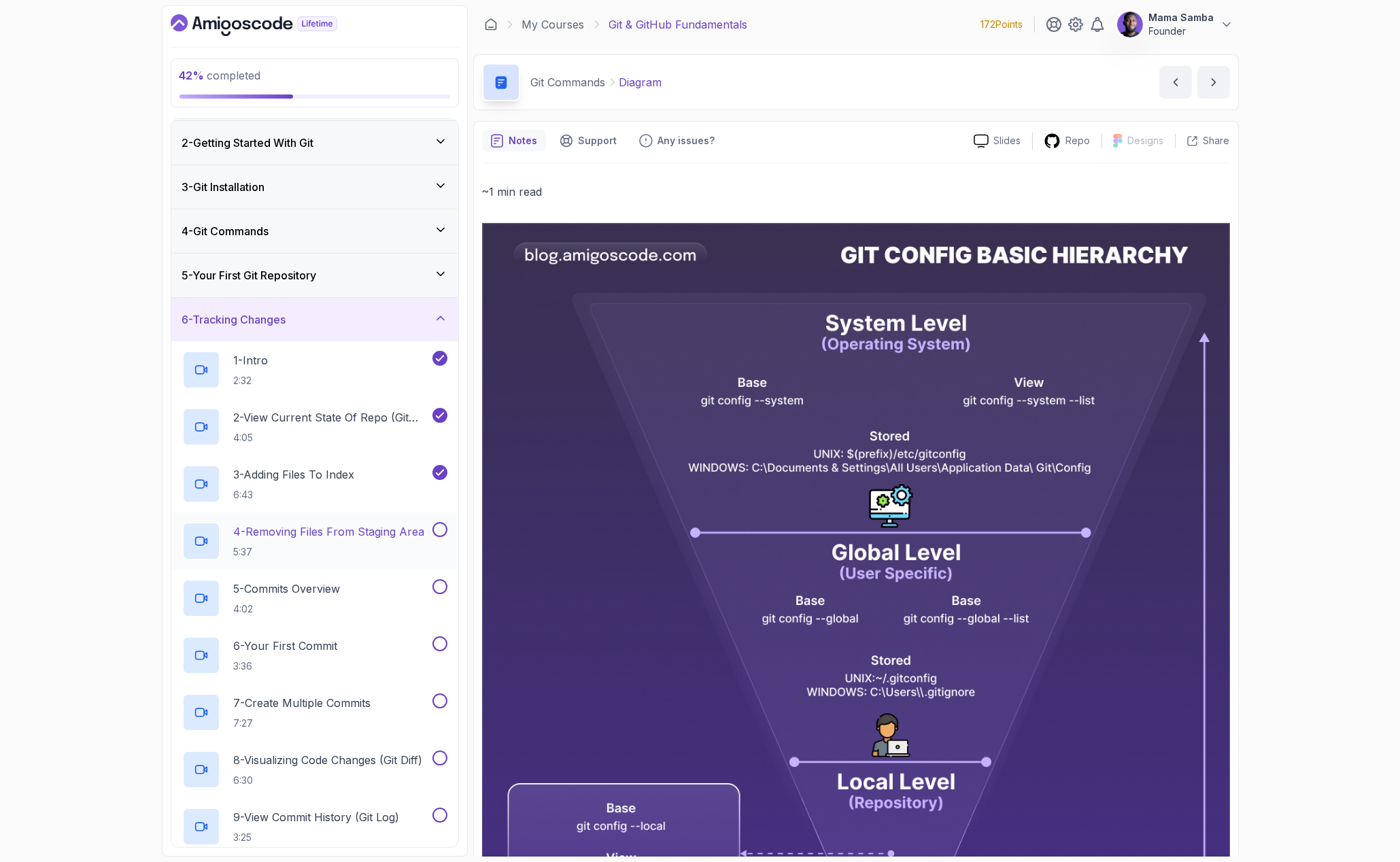
click at [439, 525] on button at bounding box center [440, 530] width 15 height 15
click at [444, 586] on button at bounding box center [440, 587] width 15 height 15
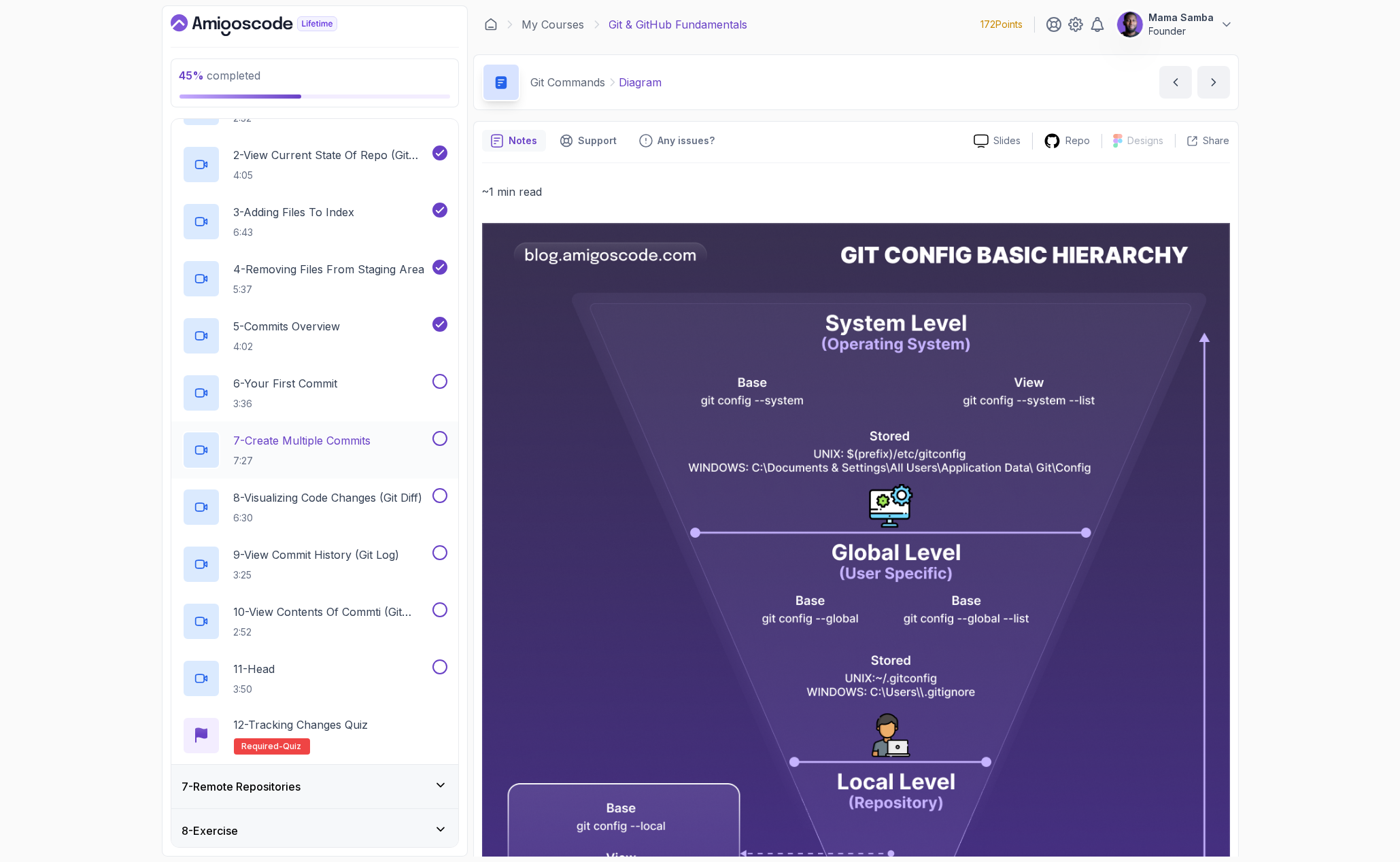
scroll to position [298, 0]
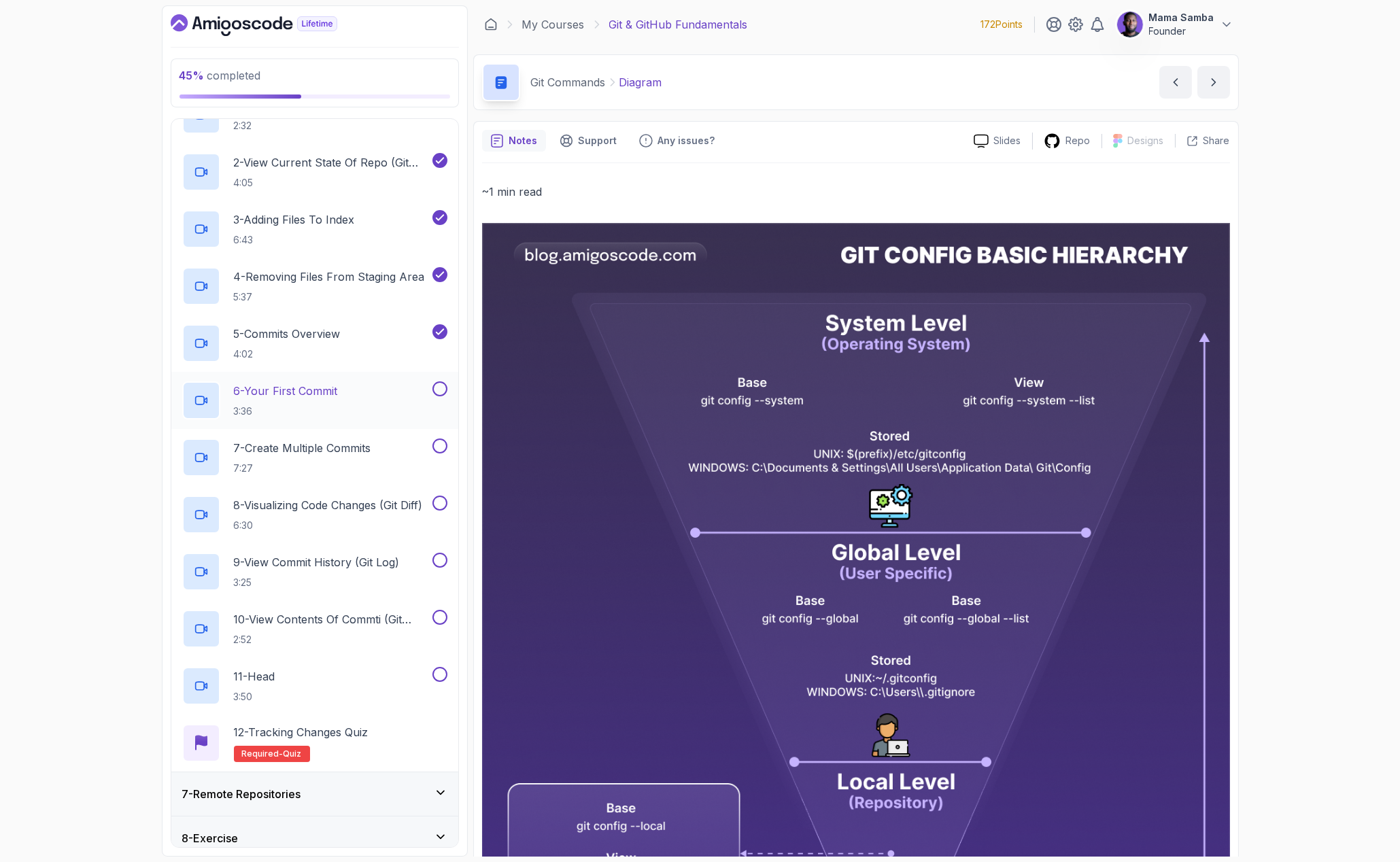
click at [438, 392] on button at bounding box center [440, 388] width 15 height 15
click at [438, 444] on button at bounding box center [440, 446] width 15 height 15
click at [440, 502] on button at bounding box center [440, 503] width 15 height 15
click at [442, 550] on div "9 - View Commit History (Git Log) 3:25" at bounding box center [315, 572] width 287 height 57
click at [442, 561] on button at bounding box center [440, 560] width 15 height 15
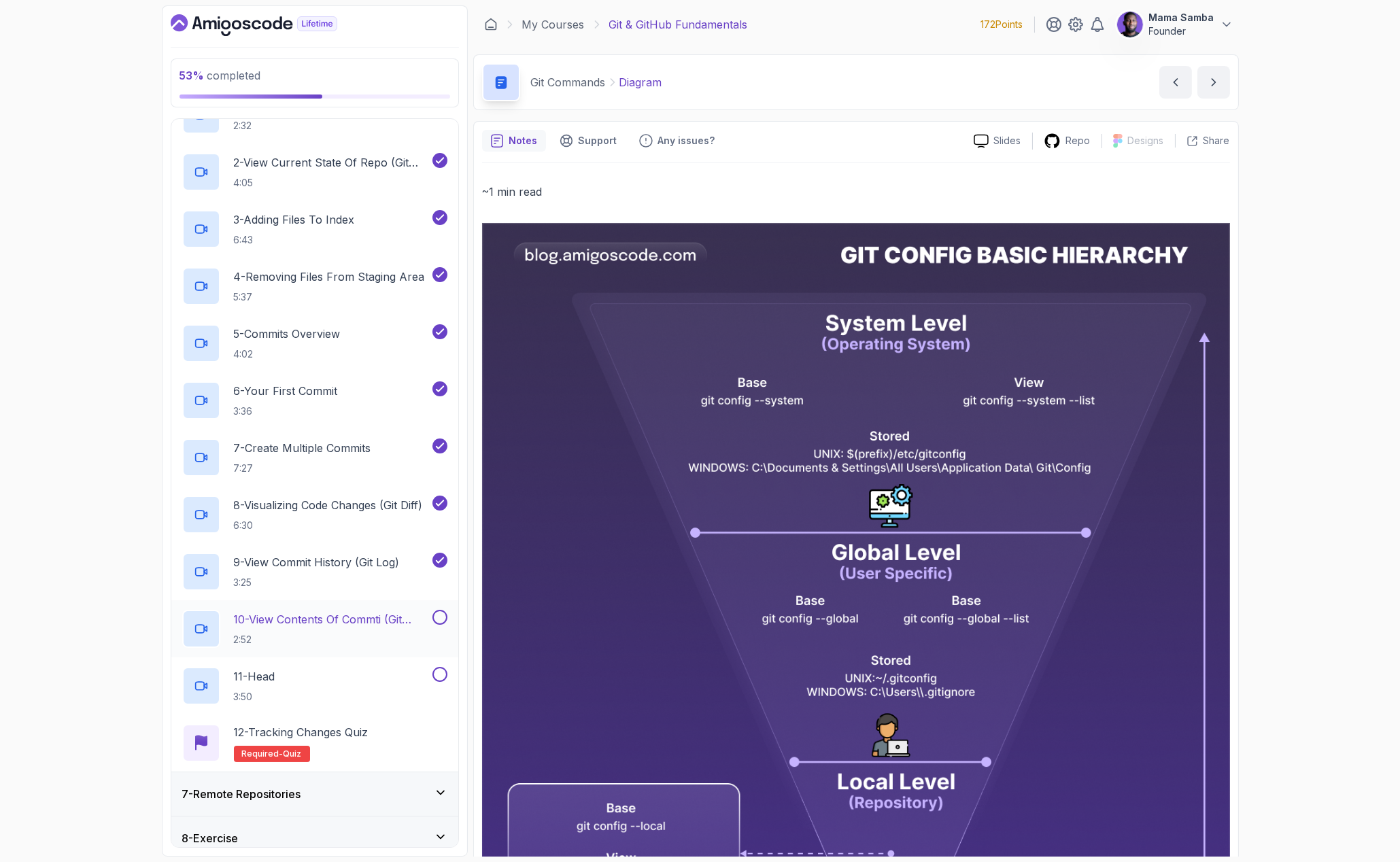
click at [437, 612] on button at bounding box center [440, 617] width 15 height 15
click at [442, 677] on button at bounding box center [440, 674] width 15 height 15
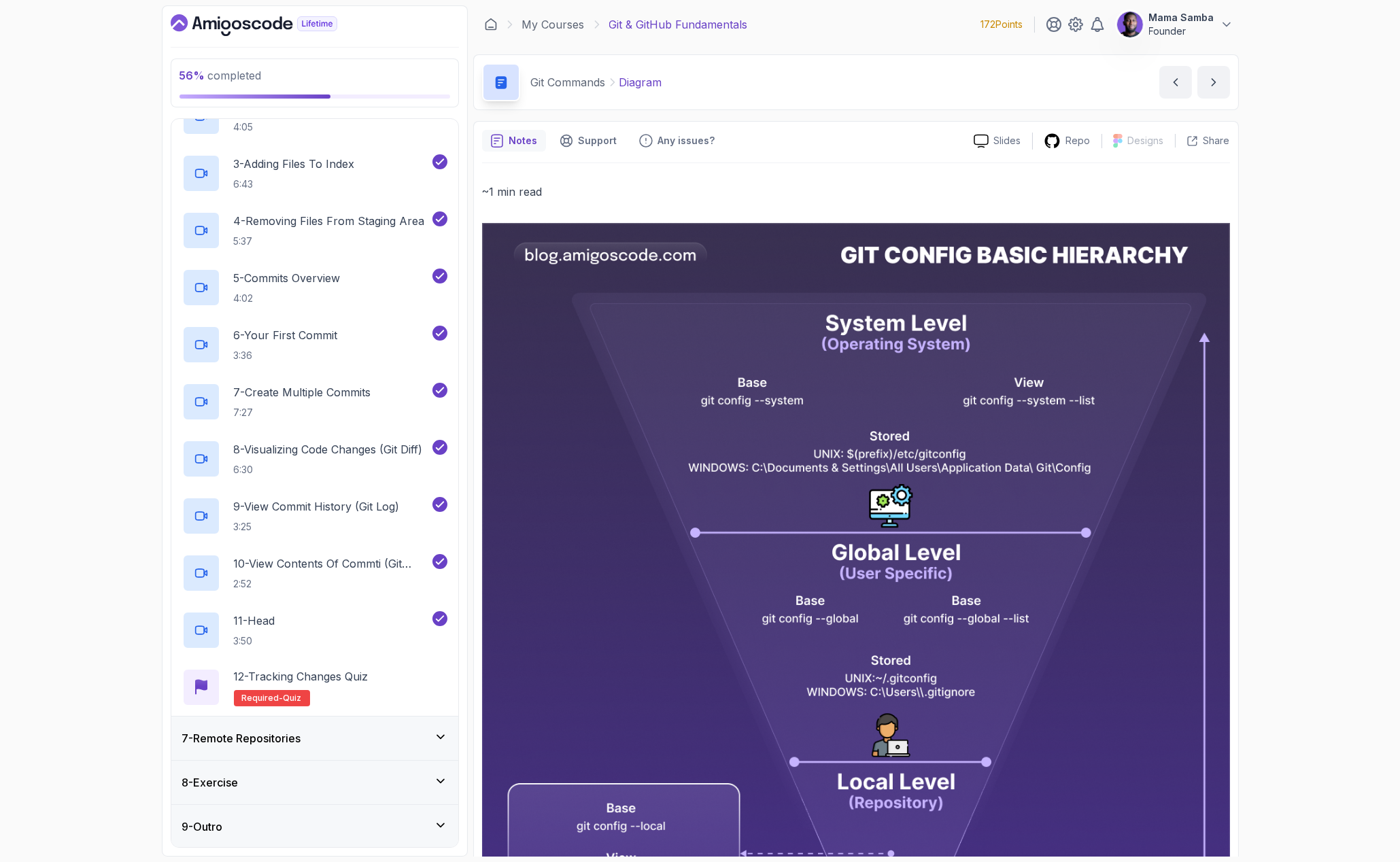
click at [395, 716] on div "7 - Remote Repositories" at bounding box center [315, 738] width 287 height 44
click at [386, 730] on div "7 - Remote Repositories" at bounding box center [315, 739] width 265 height 16
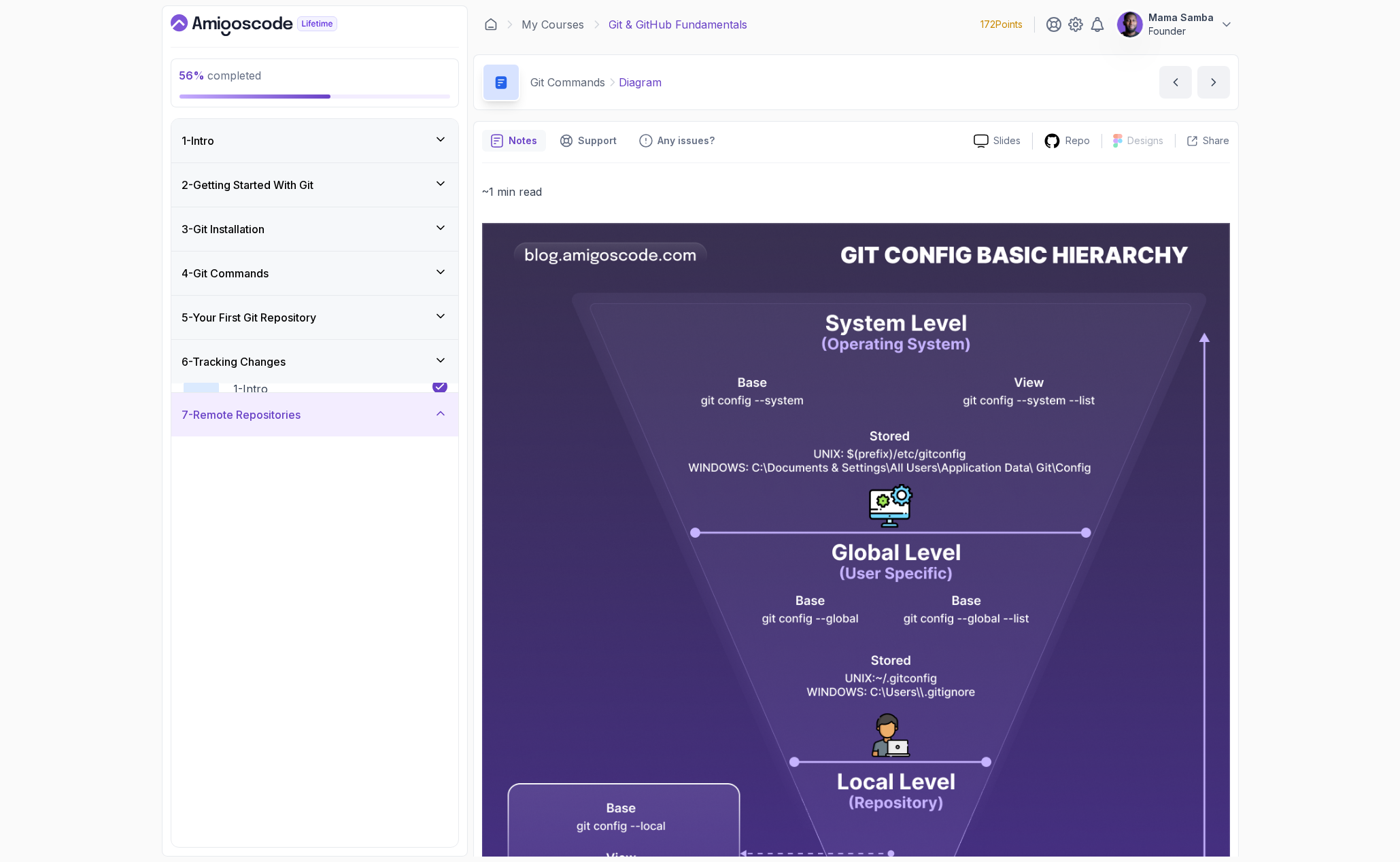
scroll to position [238, 0]
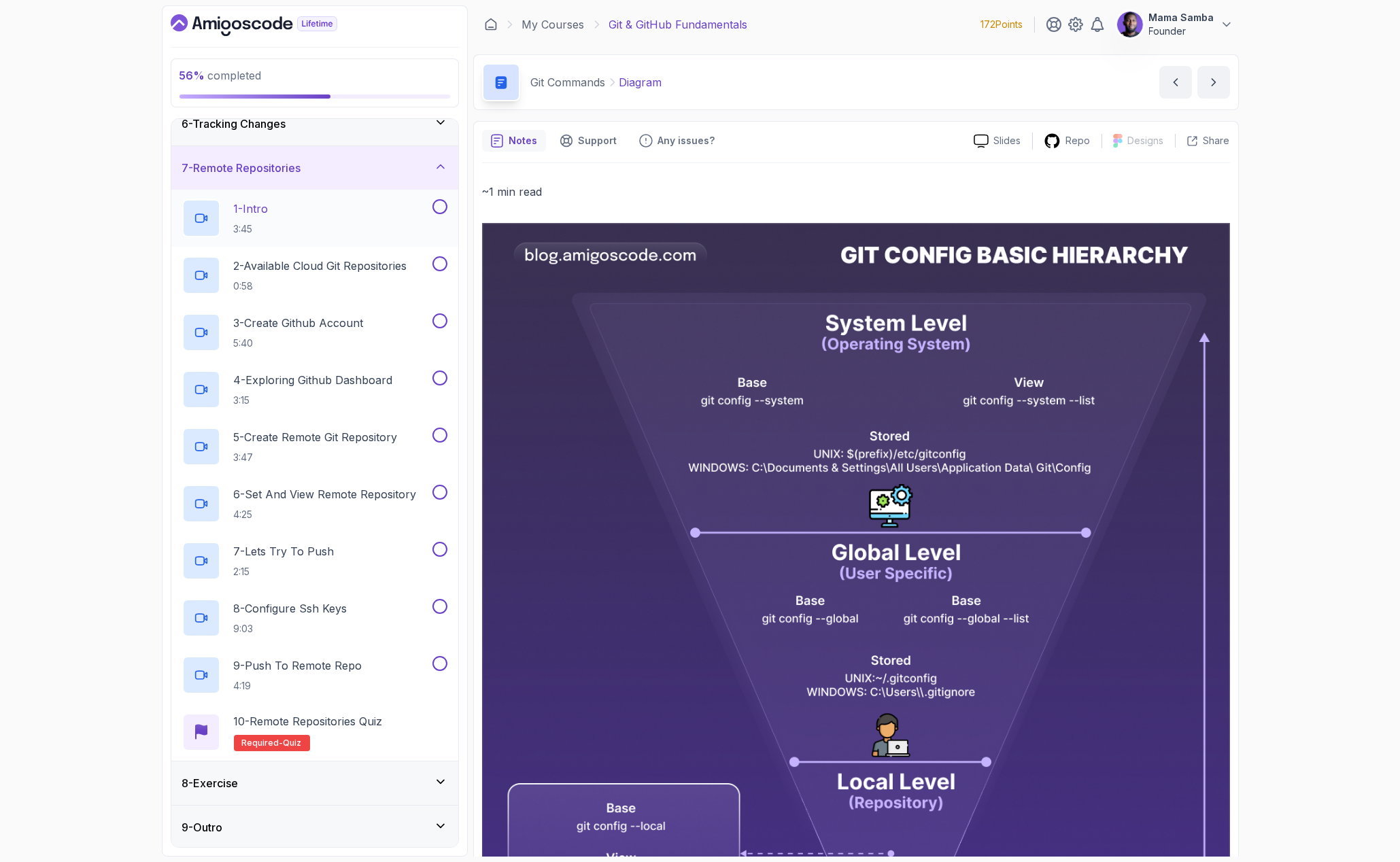
click at [442, 211] on button at bounding box center [440, 207] width 15 height 15
click at [441, 262] on button at bounding box center [440, 264] width 15 height 15
click at [436, 314] on button at bounding box center [440, 321] width 15 height 15
click at [440, 376] on button at bounding box center [440, 377] width 15 height 15
click at [436, 433] on button at bounding box center [440, 435] width 15 height 15
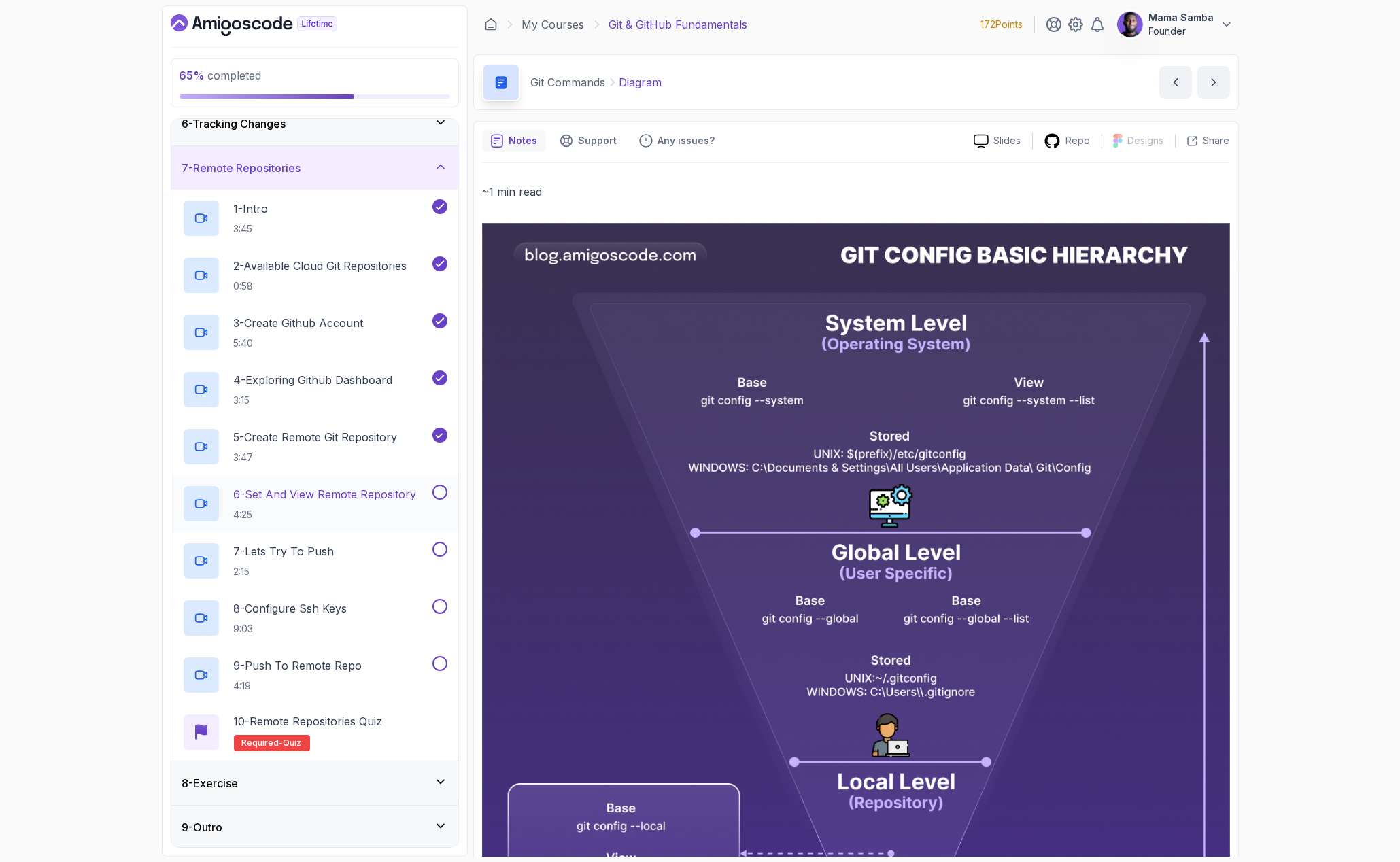
click at [440, 487] on button at bounding box center [440, 492] width 15 height 15
click at [438, 544] on button at bounding box center [440, 549] width 15 height 15
click at [436, 604] on button at bounding box center [440, 606] width 15 height 15
click at [441, 661] on button at bounding box center [440, 663] width 15 height 15
click at [415, 162] on div "7 - Remote Repositories" at bounding box center [315, 168] width 265 height 16
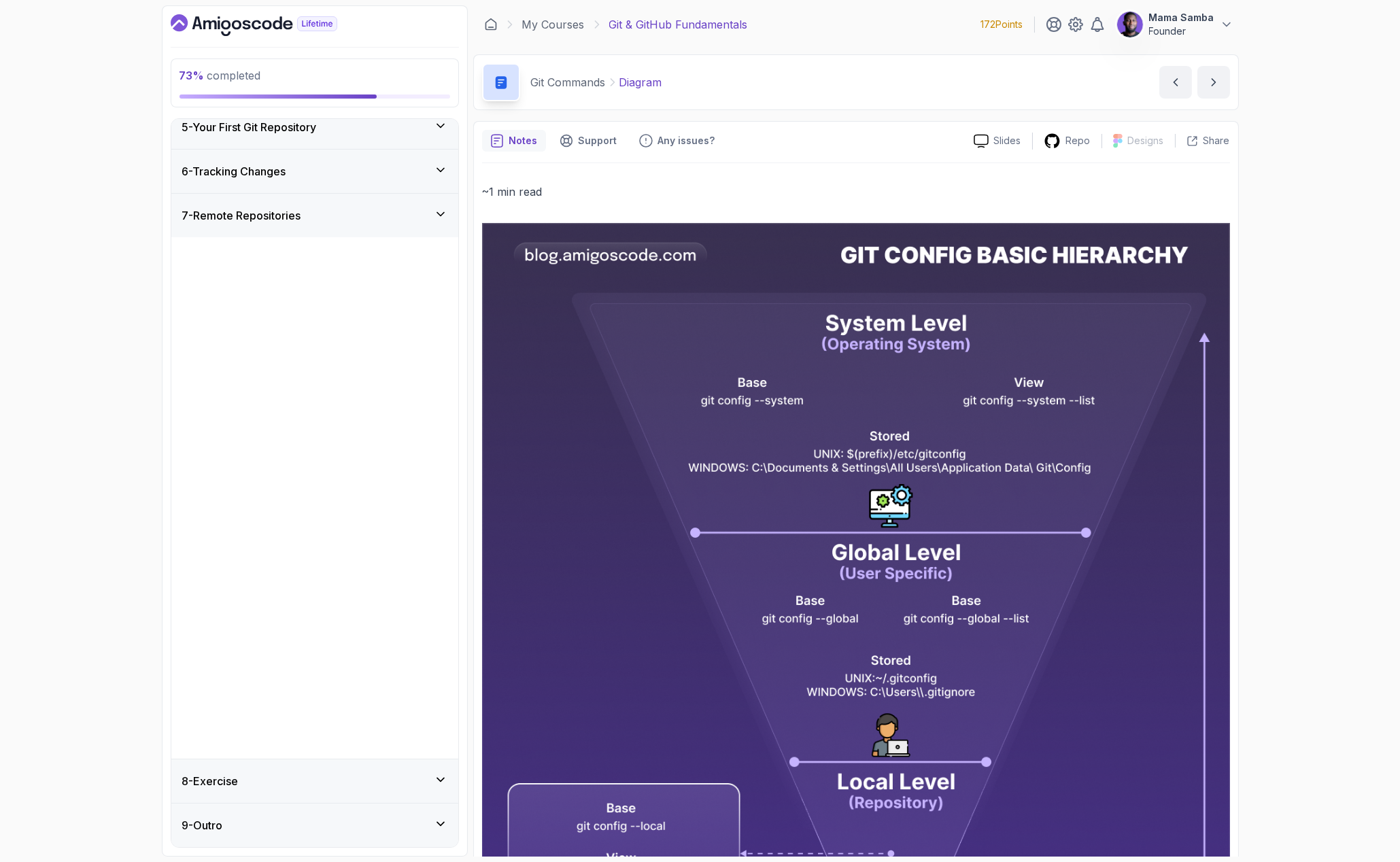
scroll to position [0, 0]
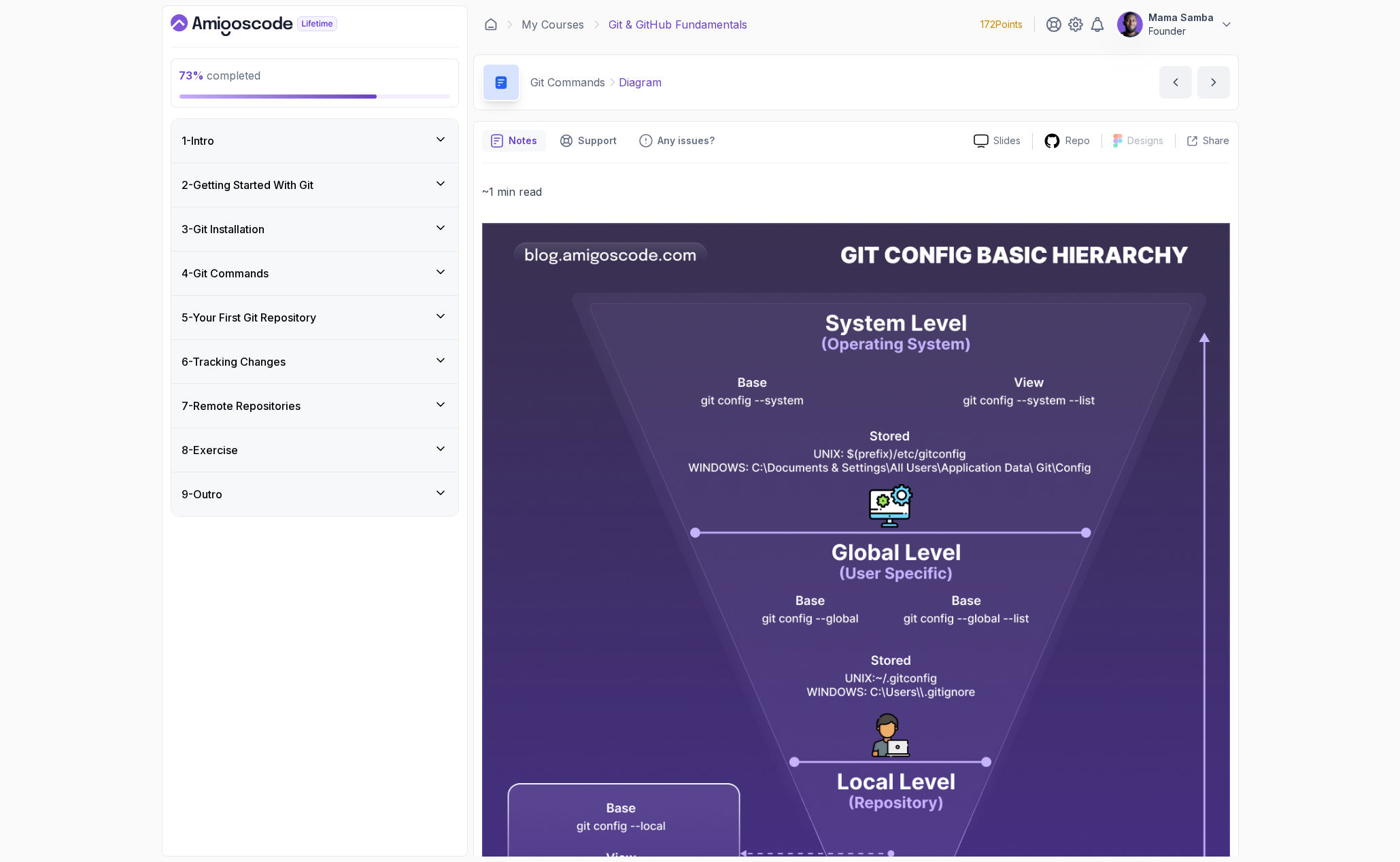
click at [357, 444] on div "8 - Exercise" at bounding box center [315, 450] width 265 height 16
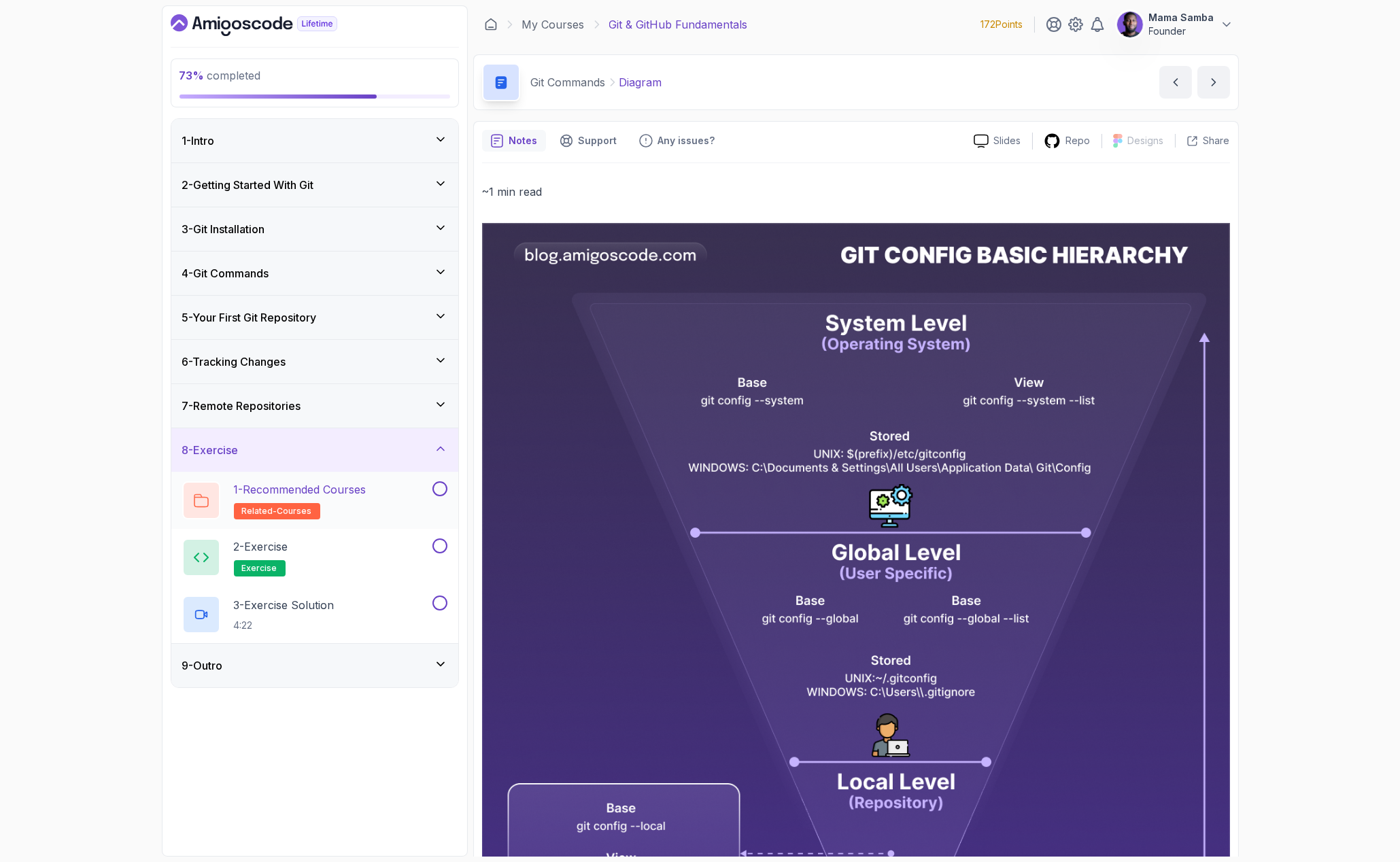
click at [434, 486] on button at bounding box center [440, 489] width 15 height 15
click at [442, 544] on button at bounding box center [440, 546] width 15 height 15
click at [440, 604] on button at bounding box center [440, 603] width 15 height 15
click at [349, 652] on div "9 - Outro" at bounding box center [315, 666] width 287 height 44
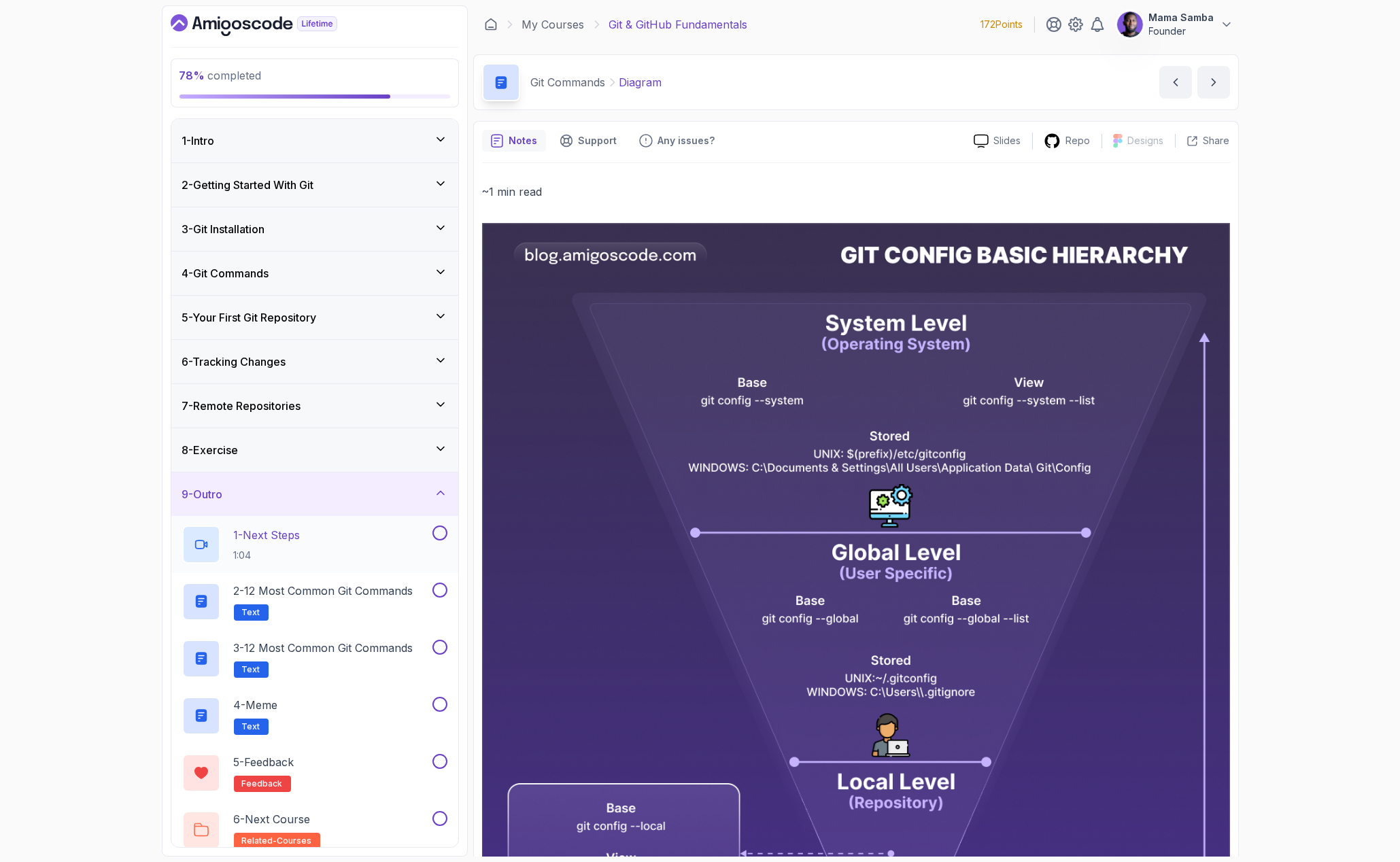
click at [438, 536] on button at bounding box center [440, 533] width 15 height 15
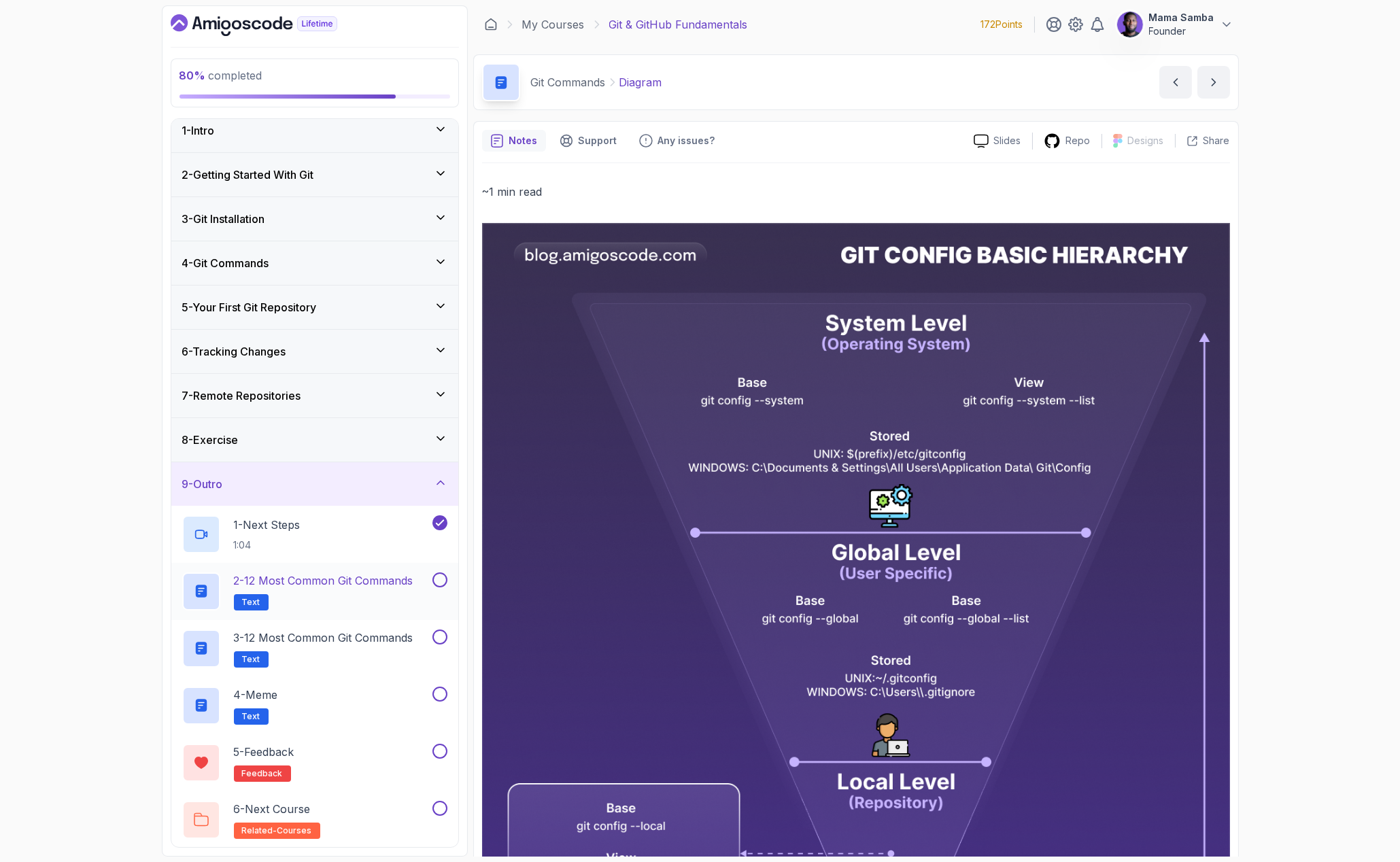
click at [436, 579] on button at bounding box center [440, 580] width 15 height 15
click at [441, 636] on button at bounding box center [440, 637] width 15 height 15
click at [437, 691] on button at bounding box center [440, 694] width 15 height 15
click at [441, 748] on button at bounding box center [440, 751] width 15 height 15
click at [440, 810] on button at bounding box center [440, 808] width 15 height 15
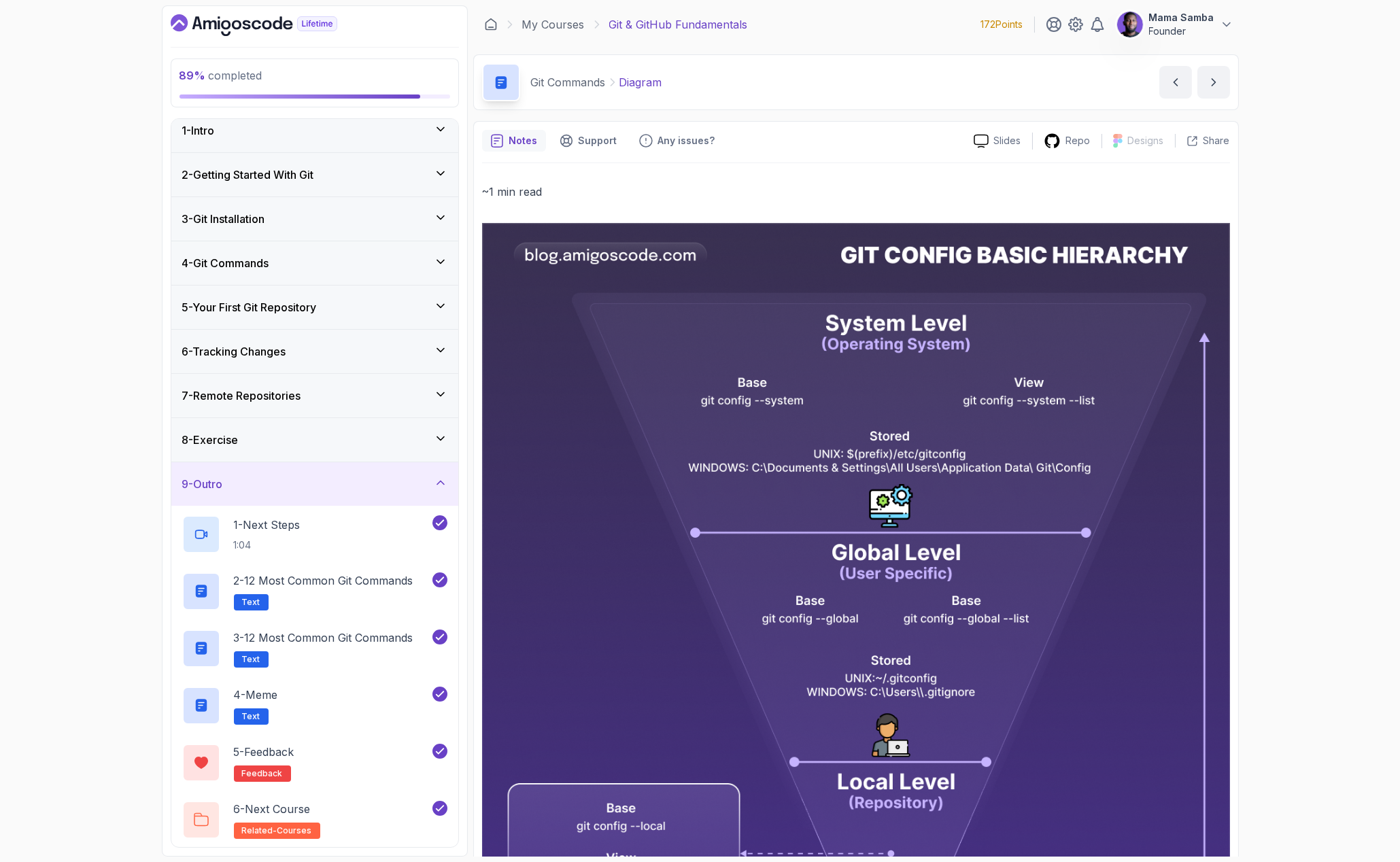
click at [434, 482] on icon at bounding box center [440, 483] width 14 height 14
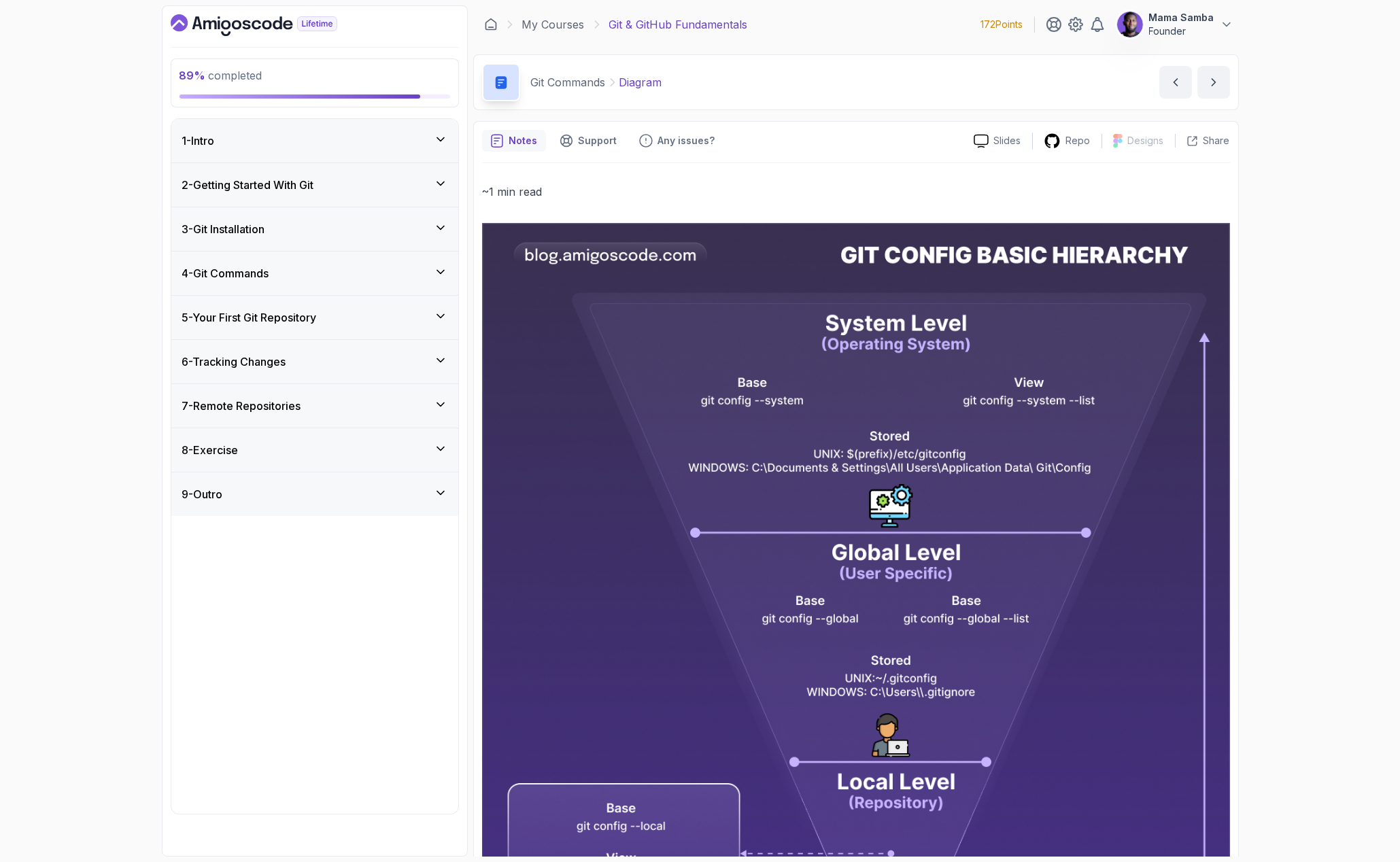
scroll to position [0, 0]
click at [440, 459] on div "8 - Exercise" at bounding box center [315, 450] width 287 height 44
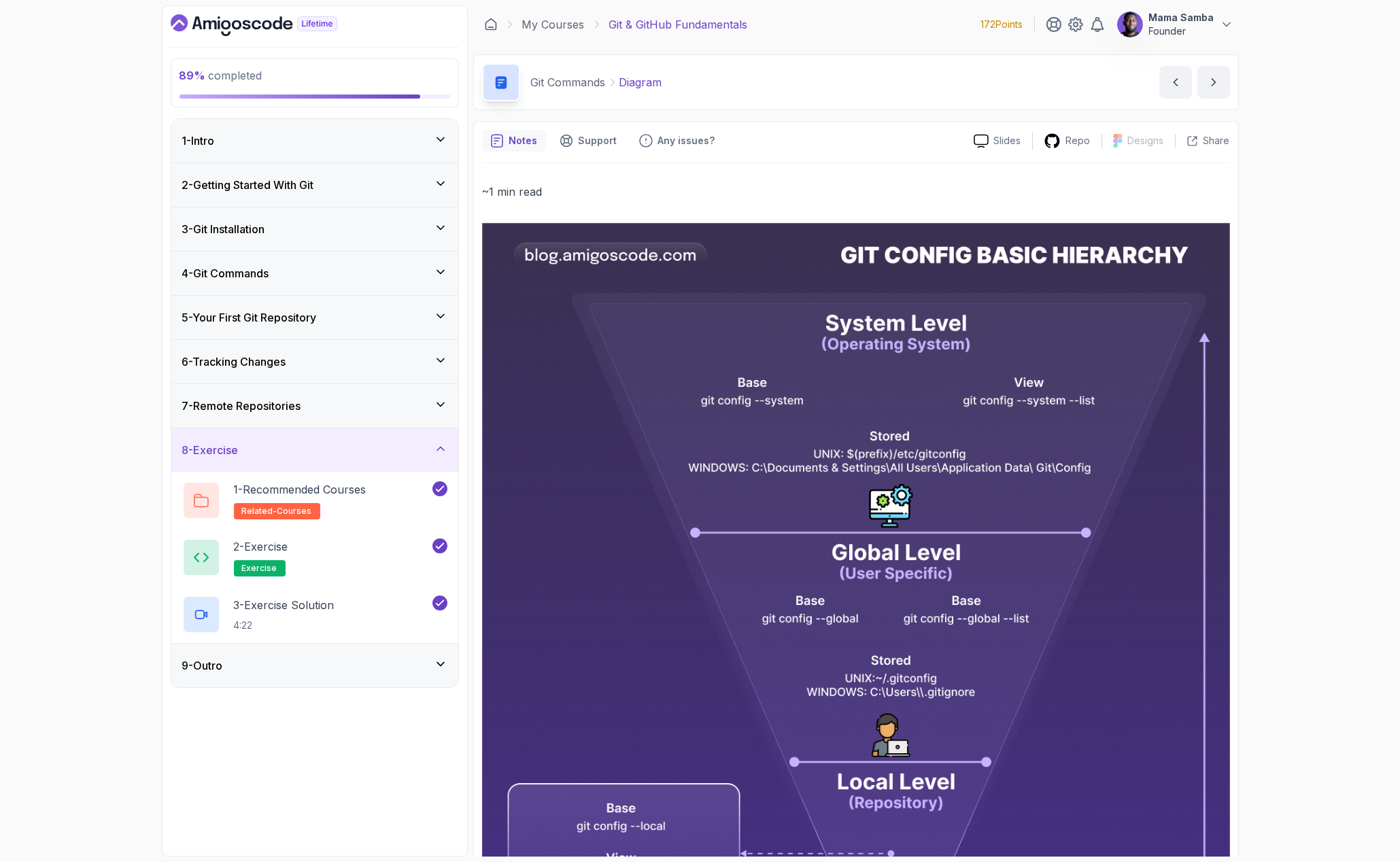
click at [427, 436] on div "8 - Exercise" at bounding box center [315, 450] width 287 height 44
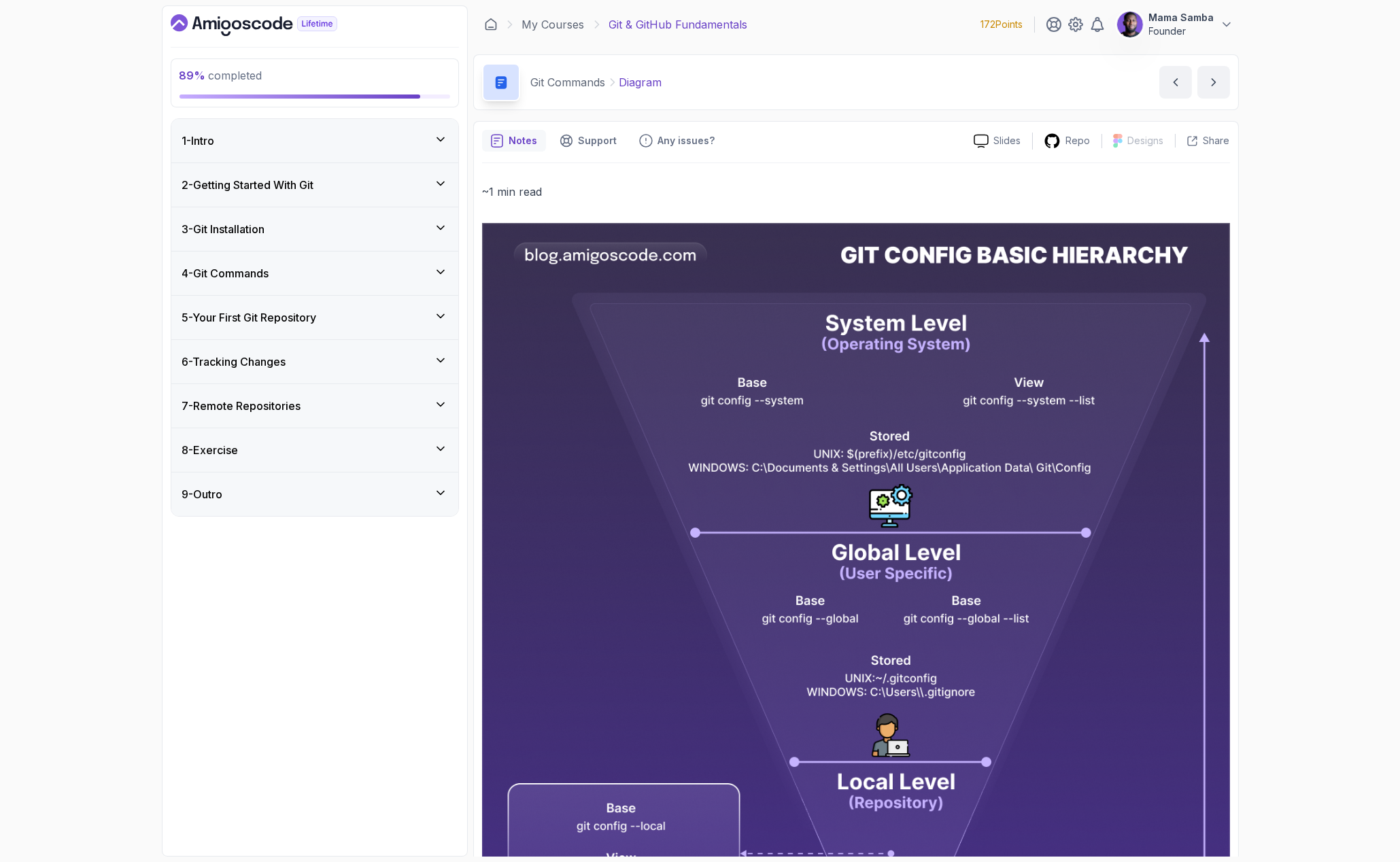
click at [431, 409] on div "7 - Remote Repositories" at bounding box center [315, 406] width 265 height 16
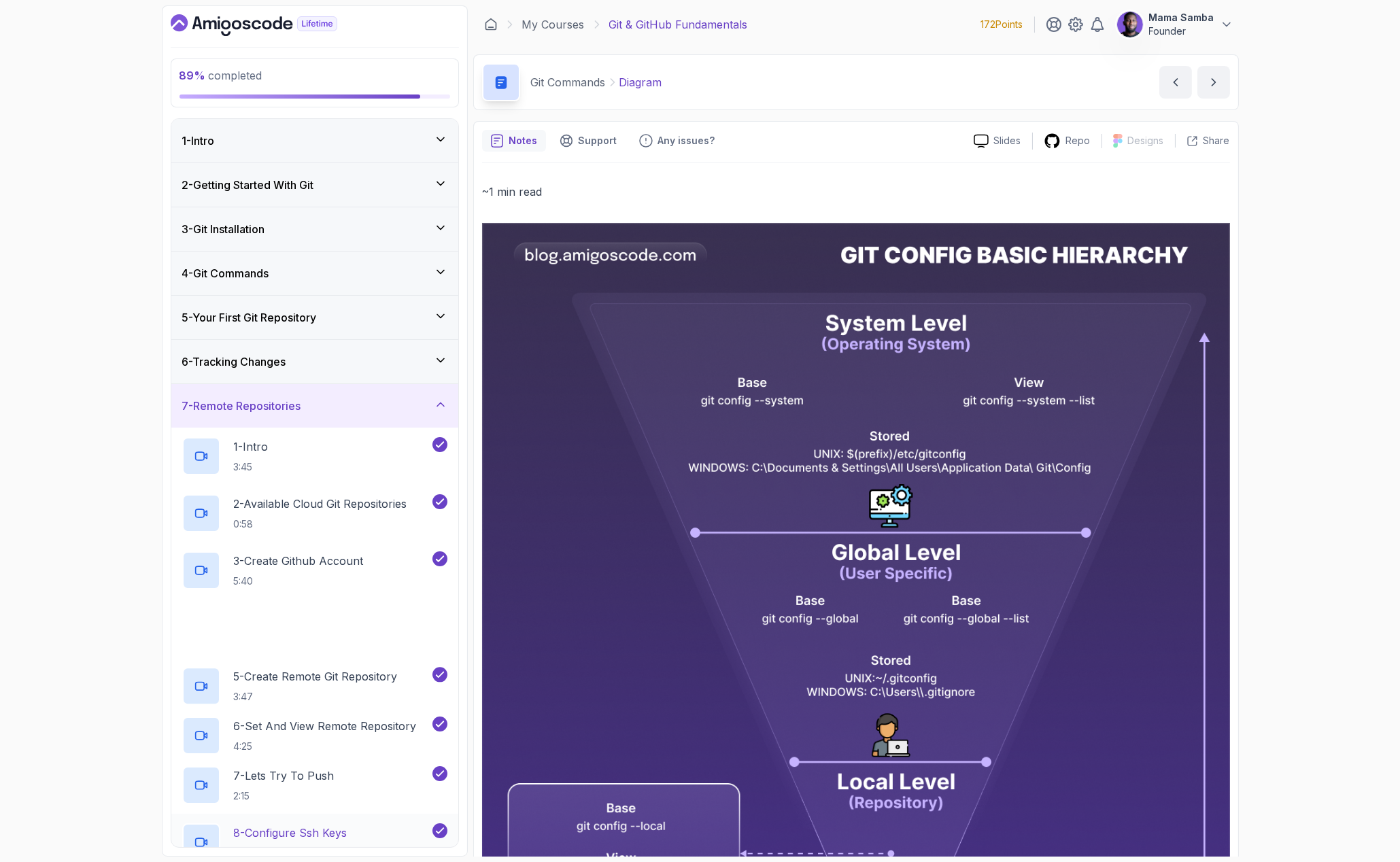
scroll to position [238, 0]
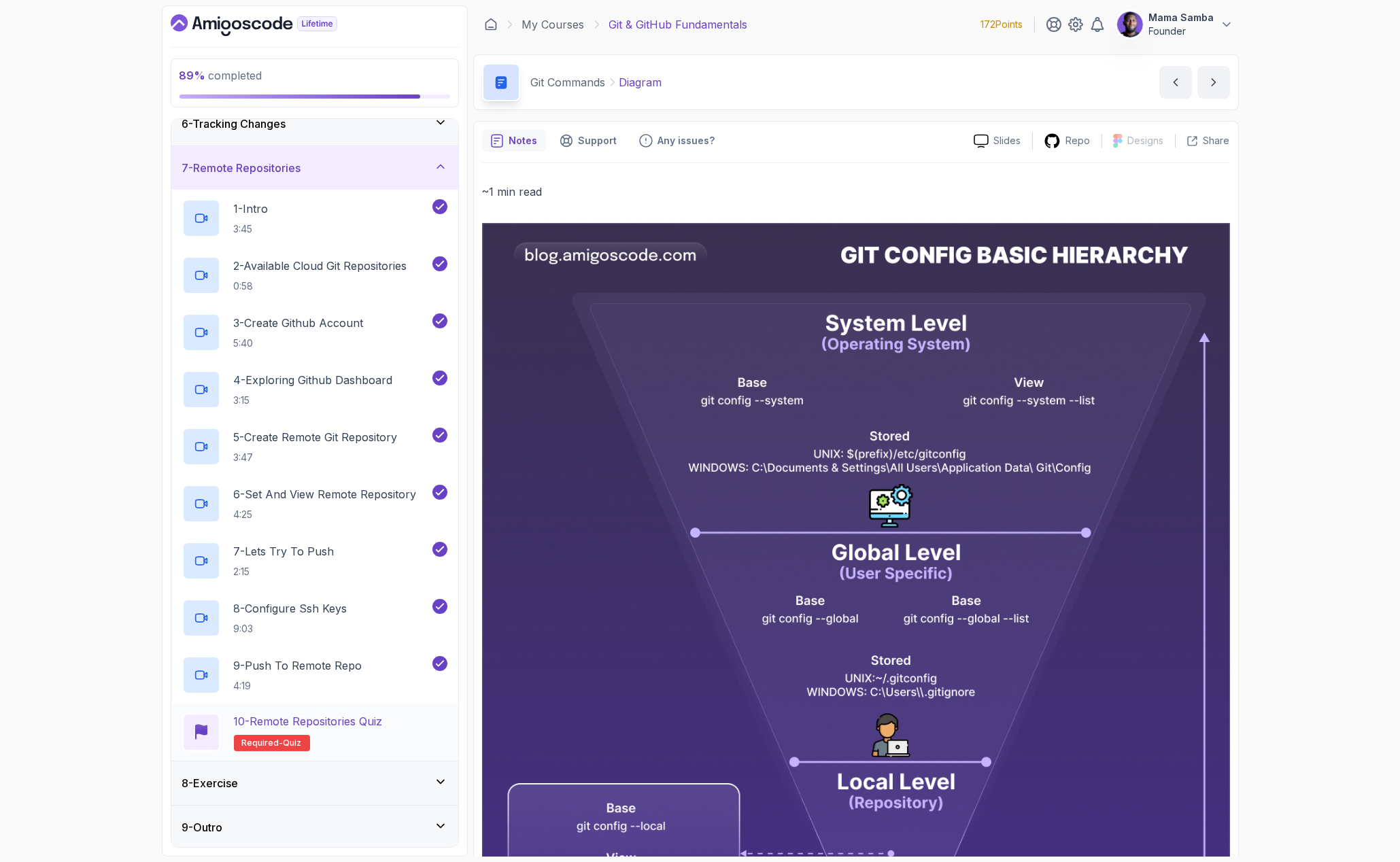
click at [418, 700] on div "9 - Push To Remote Repo 4:19" at bounding box center [315, 675] width 287 height 57
click at [392, 707] on div "10 - Remote Repositories Quiz Required- quiz" at bounding box center [315, 732] width 287 height 57
click at [392, 713] on div "10 - Remote Repositories Quiz Required- quiz" at bounding box center [315, 732] width 265 height 38
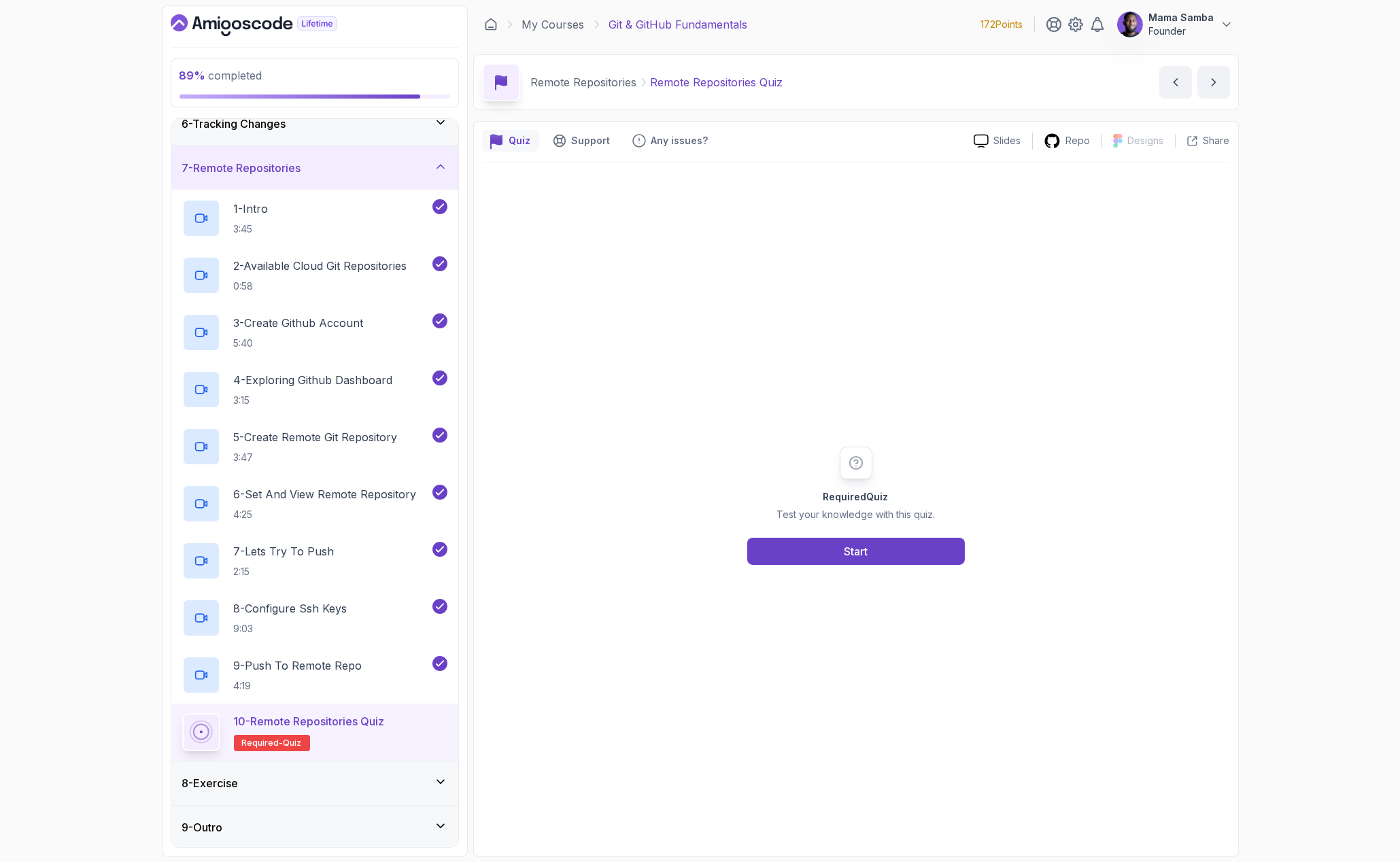
click at [837, 531] on div "Required Quiz Test your knowledge with this quiz. Start" at bounding box center [857, 505] width 261 height 118
click at [837, 544] on button "Start" at bounding box center [857, 552] width 218 height 27
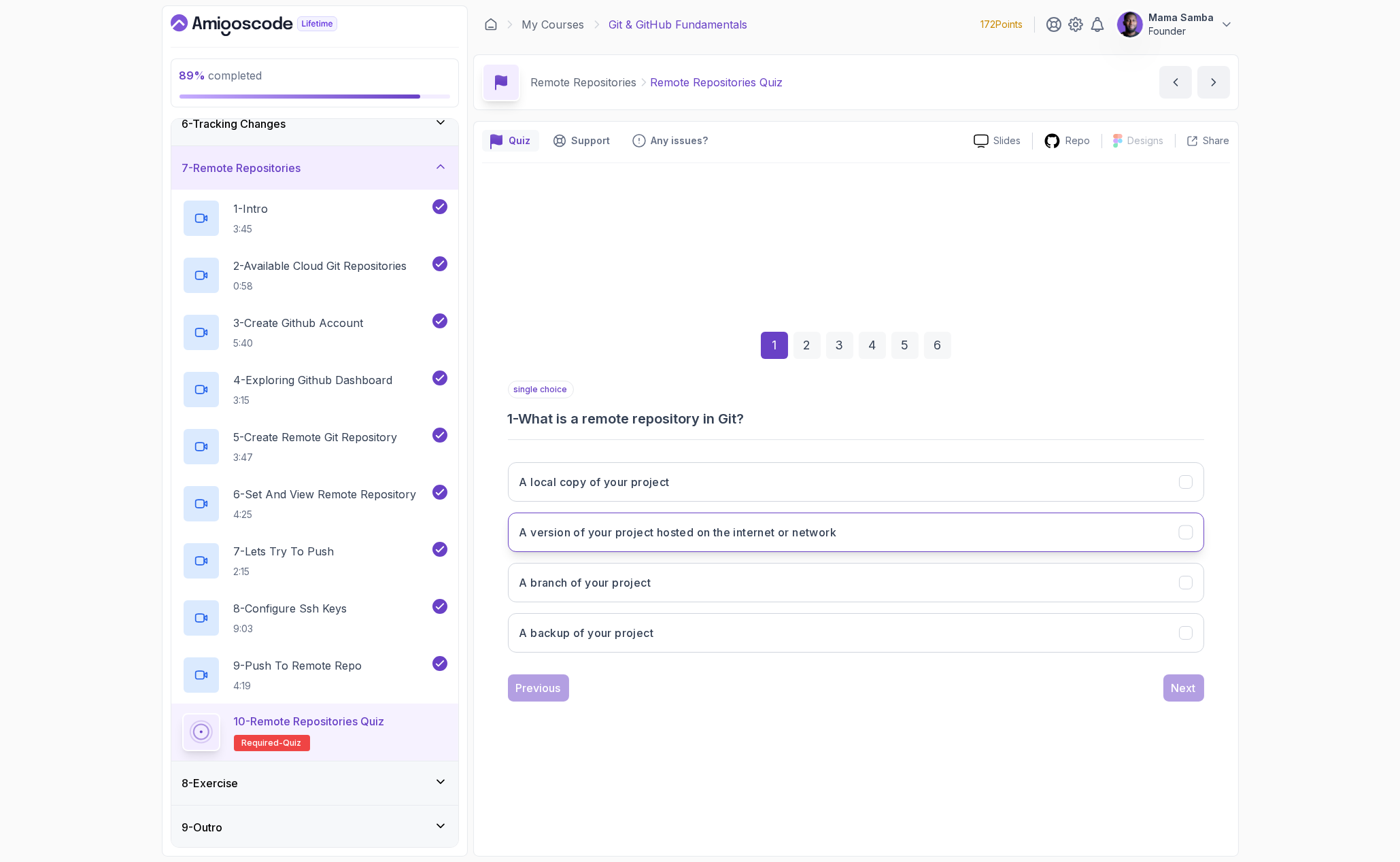
click at [631, 534] on h3 "A version of your project hosted on the internet or network" at bounding box center [679, 533] width 318 height 16
click at [1182, 681] on div "Next" at bounding box center [1183, 689] width 24 height 16
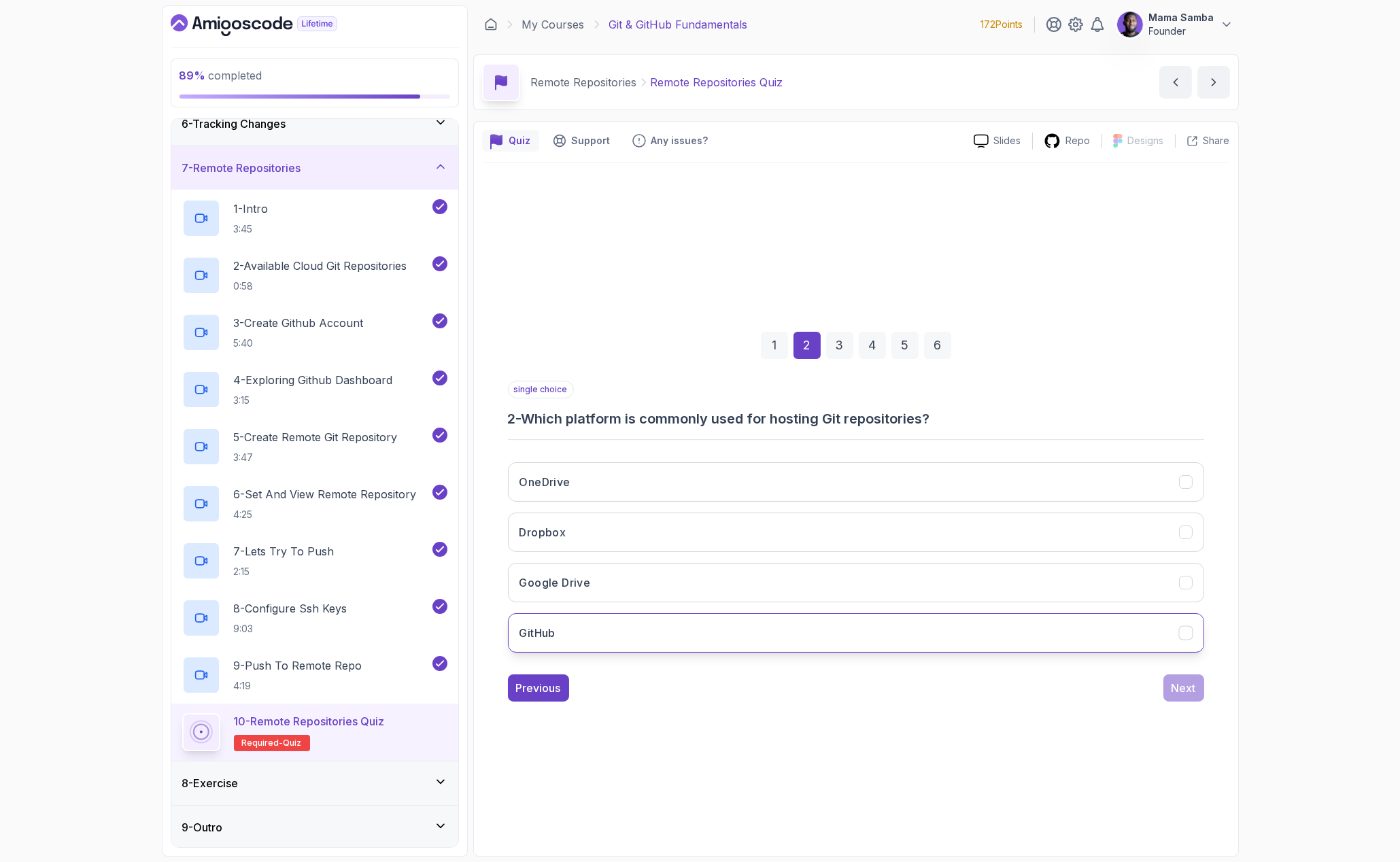
click at [671, 625] on button "GitHub" at bounding box center [857, 632] width 697 height 39
click at [1185, 681] on div "Next" at bounding box center [1183, 689] width 24 height 16
click at [641, 627] on h3 "To securely connect to remote repositories" at bounding box center [637, 633] width 234 height 16
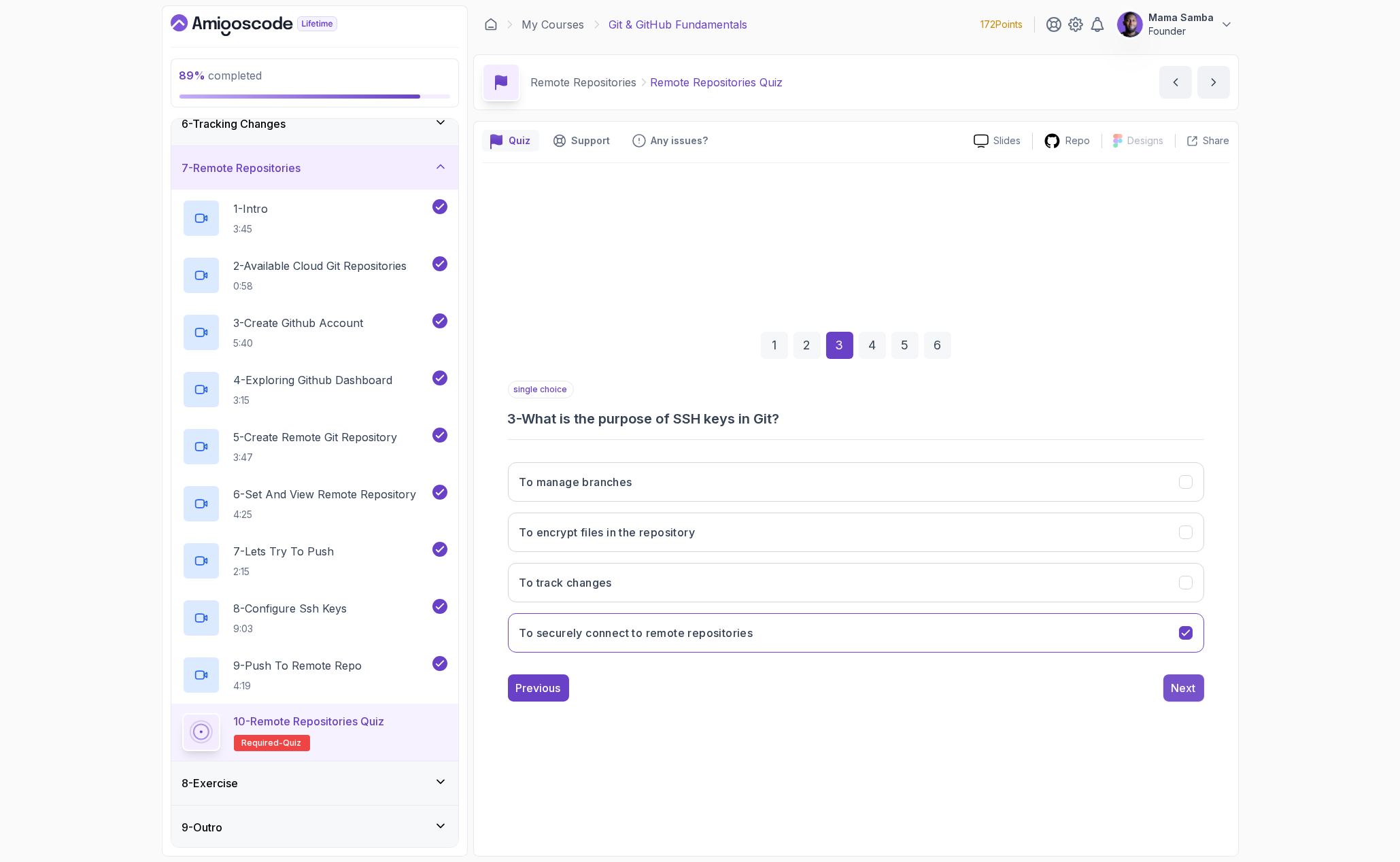
click at [1173, 689] on div "Next" at bounding box center [1183, 689] width 24 height 16
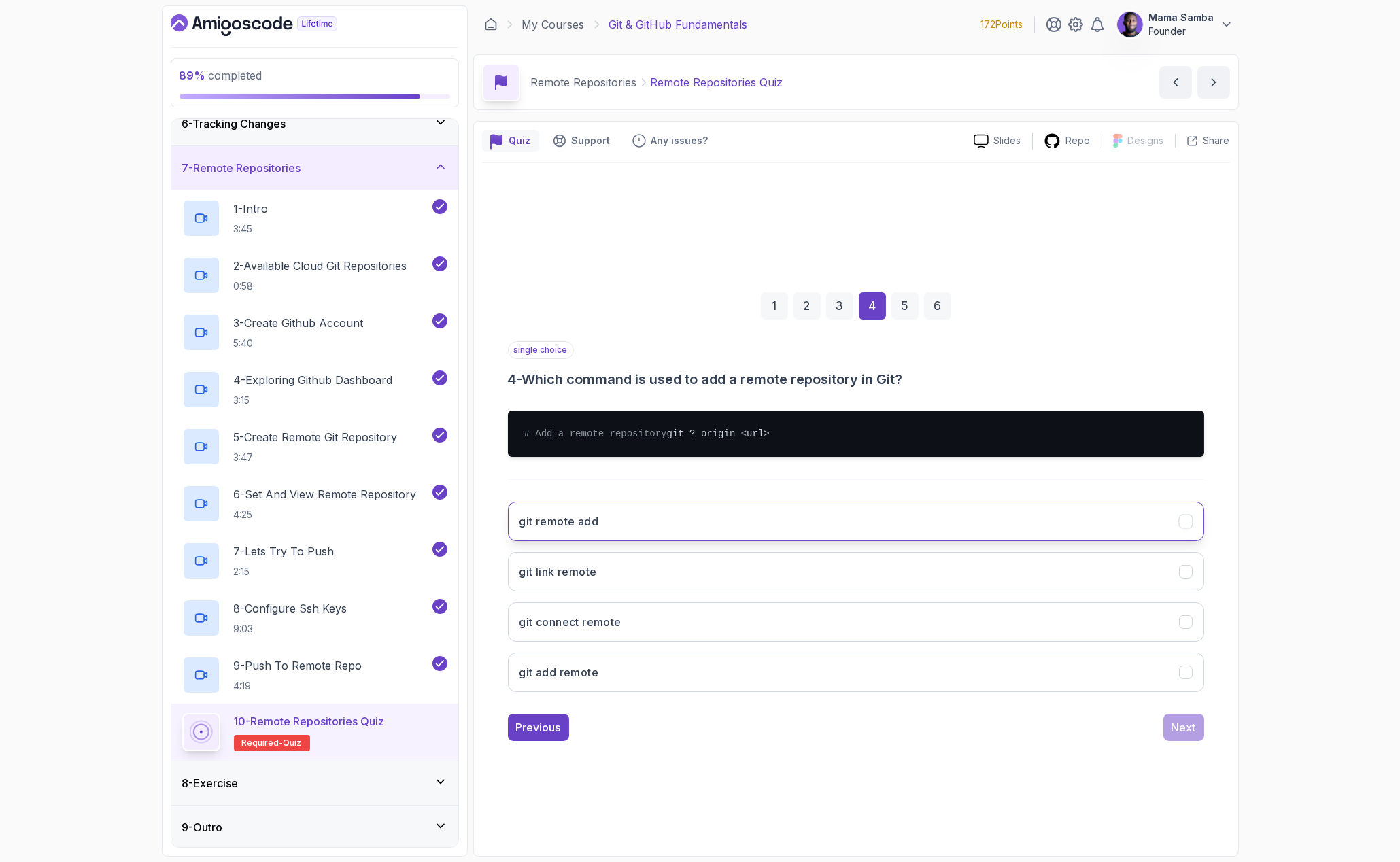
click at [671, 532] on button "git remote add" at bounding box center [857, 521] width 697 height 39
click at [886, 673] on button "git add remote" at bounding box center [857, 672] width 697 height 39
click at [891, 528] on button "git remote add" at bounding box center [857, 521] width 697 height 39
click at [1184, 735] on div "Next" at bounding box center [1183, 728] width 24 height 16
click at [593, 534] on button "git push" at bounding box center [857, 521] width 697 height 39
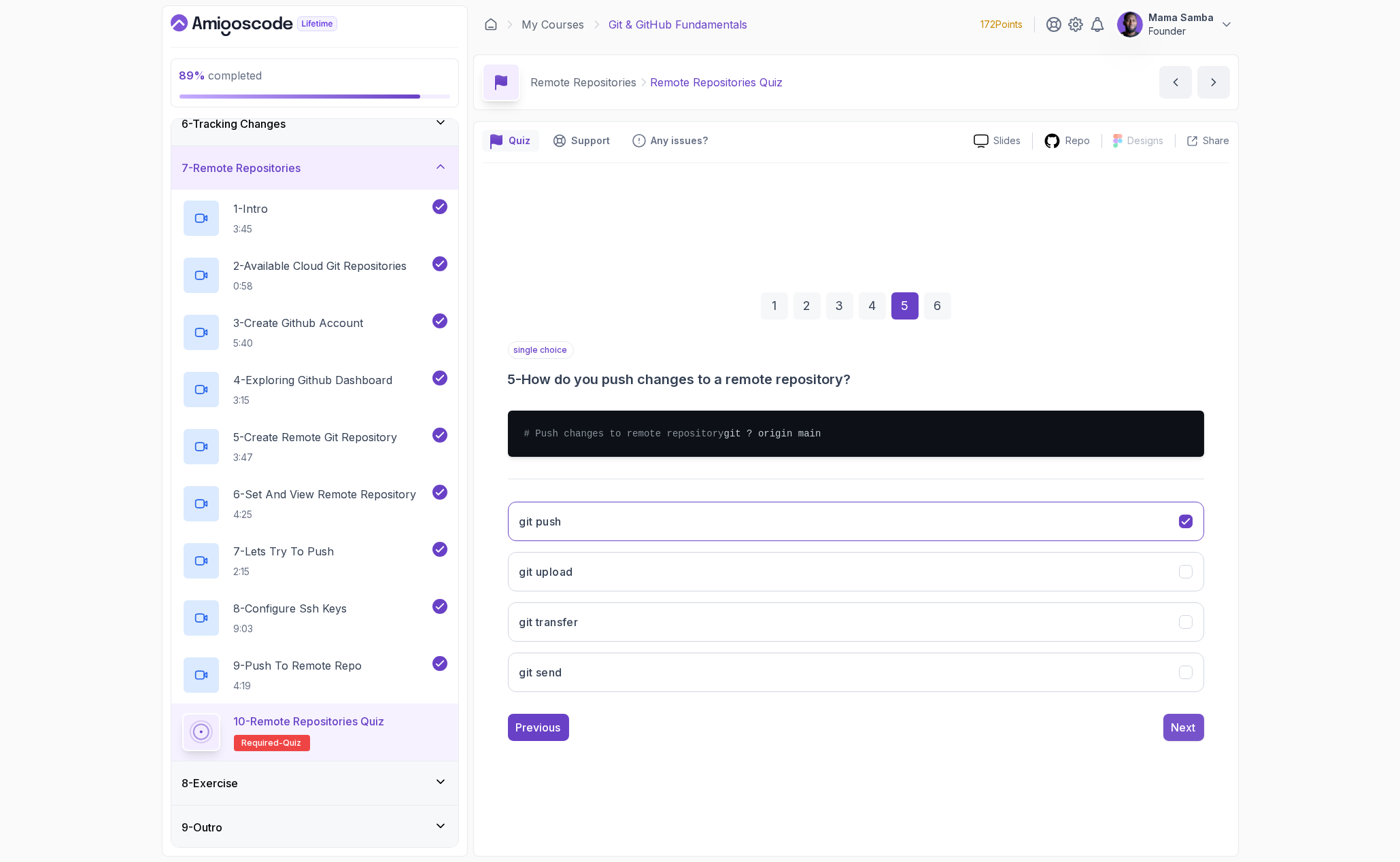
click at [1180, 726] on div "Next" at bounding box center [1183, 728] width 24 height 16
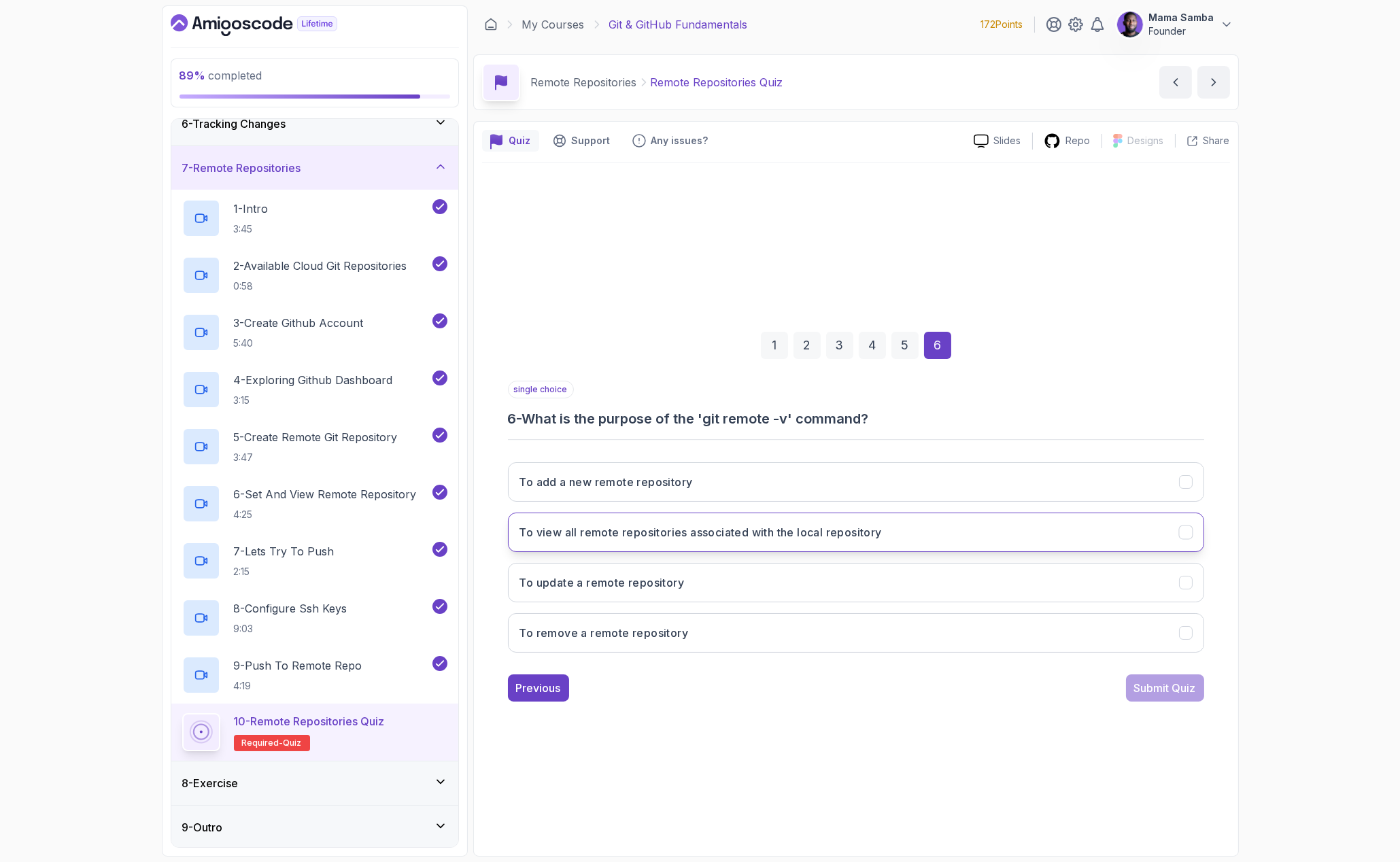
click at [611, 537] on h3 "To view all remote repositories associated with the local repository" at bounding box center [701, 533] width 363 height 16
click at [1170, 684] on div "Submit Quiz" at bounding box center [1165, 689] width 62 height 16
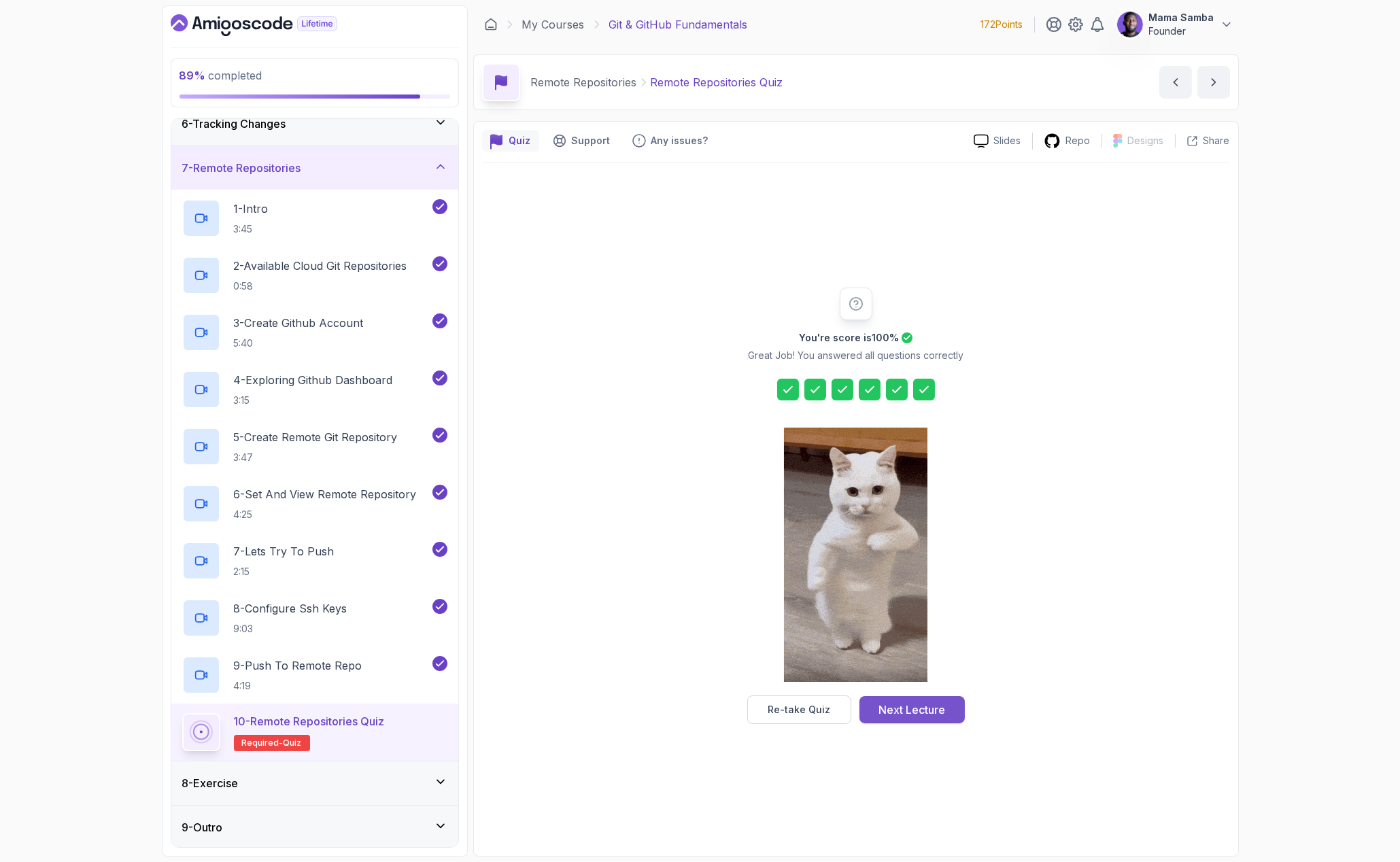
click at [927, 706] on div "Next Lecture" at bounding box center [911, 710] width 66 height 16
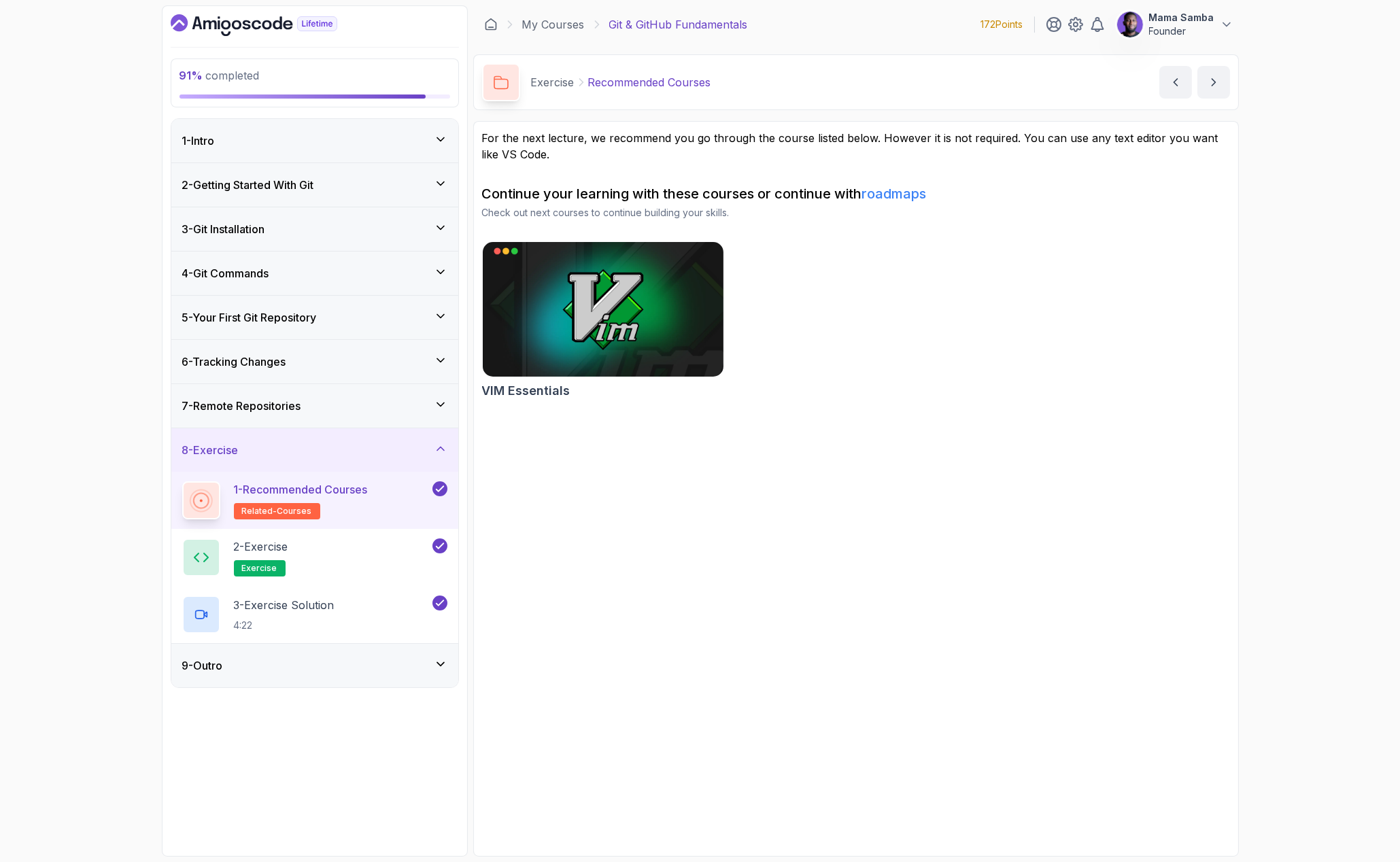
click at [256, 193] on div "2 - Getting Started With Git" at bounding box center [315, 185] width 287 height 44
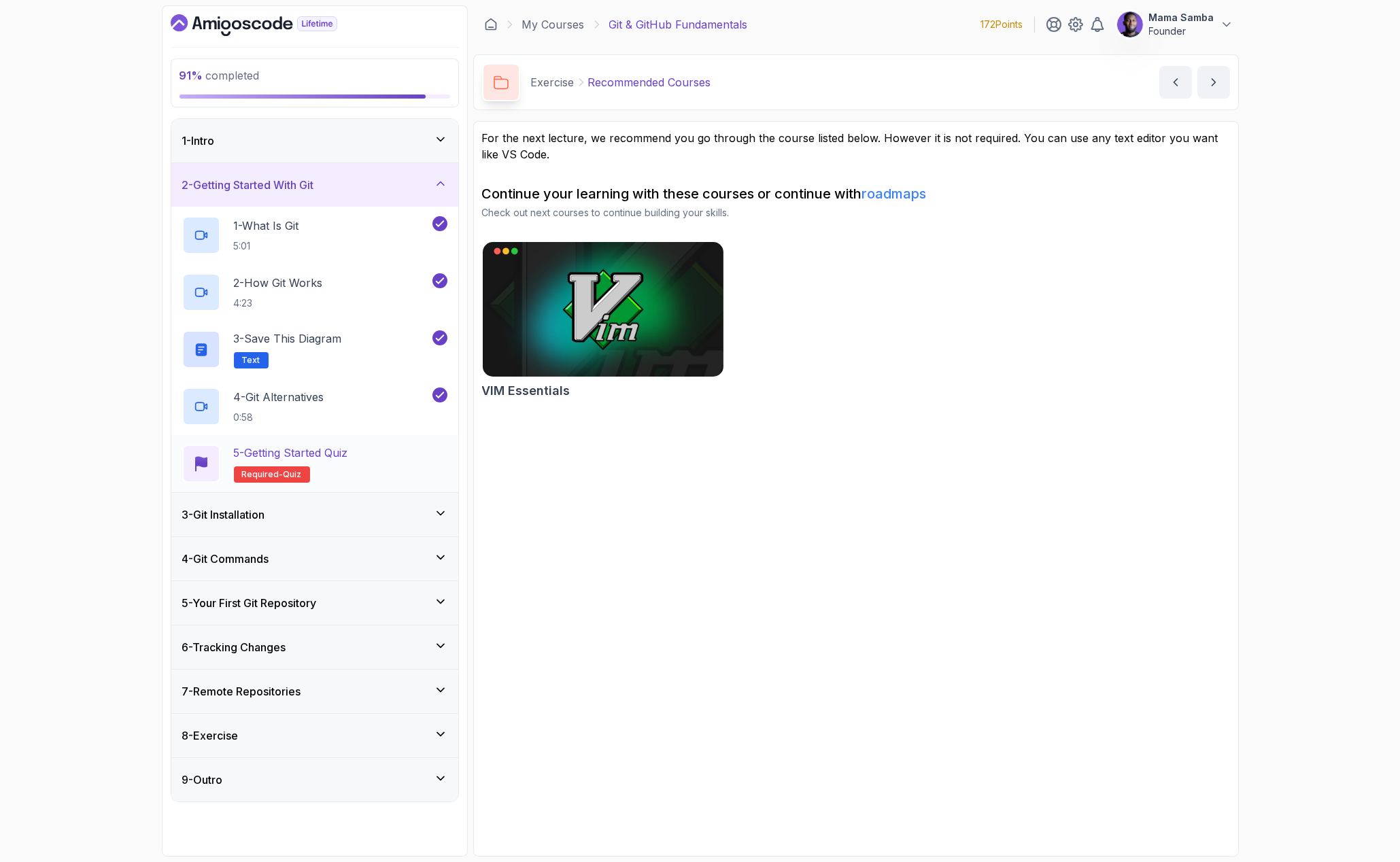
click at [347, 454] on p "5 - Getting Started Quiz" at bounding box center [291, 453] width 114 height 16
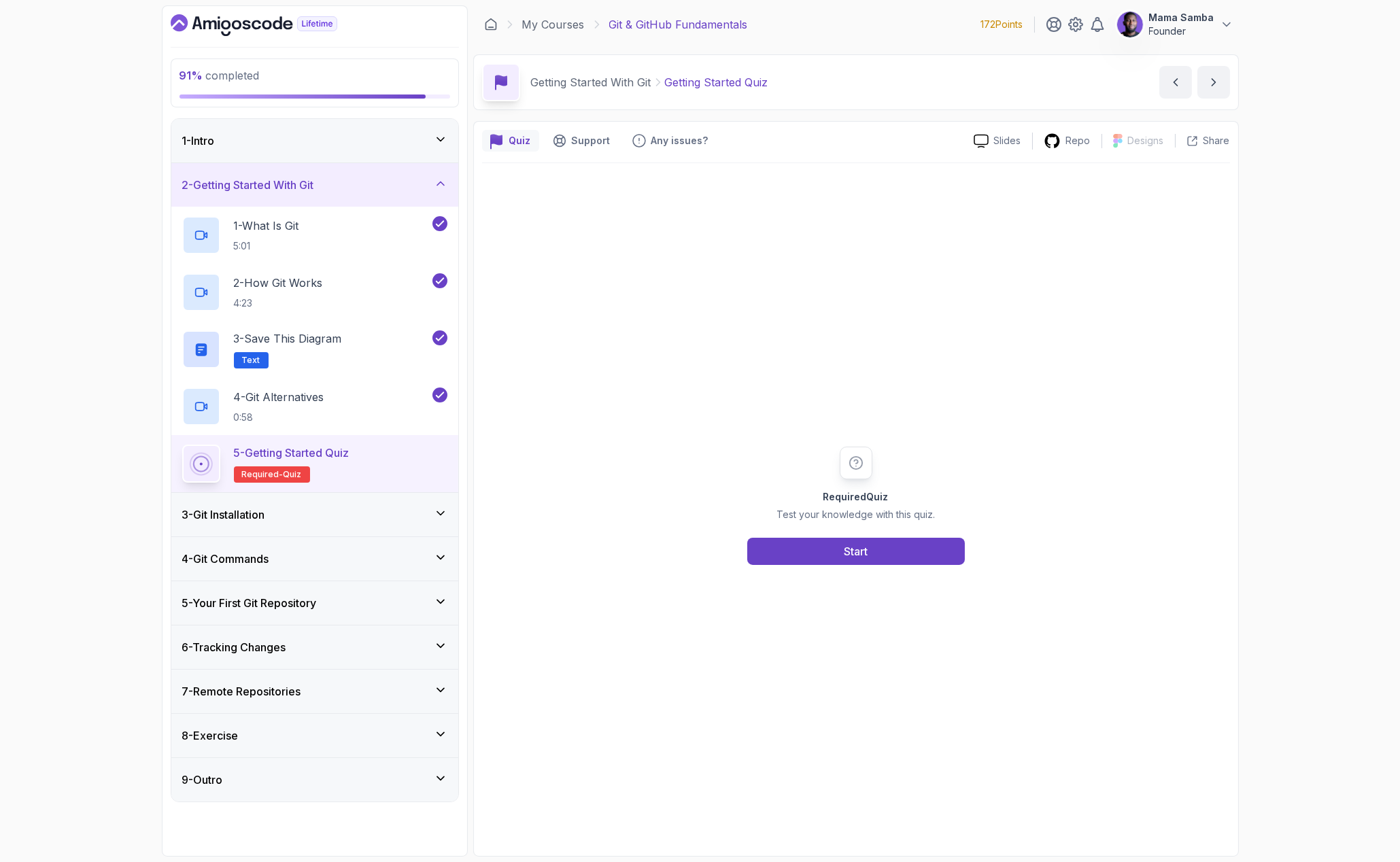
click at [914, 534] on div "Required Quiz Test your knowledge with this quiz. Start" at bounding box center [857, 505] width 261 height 118
click at [904, 544] on button "Start" at bounding box center [857, 552] width 218 height 27
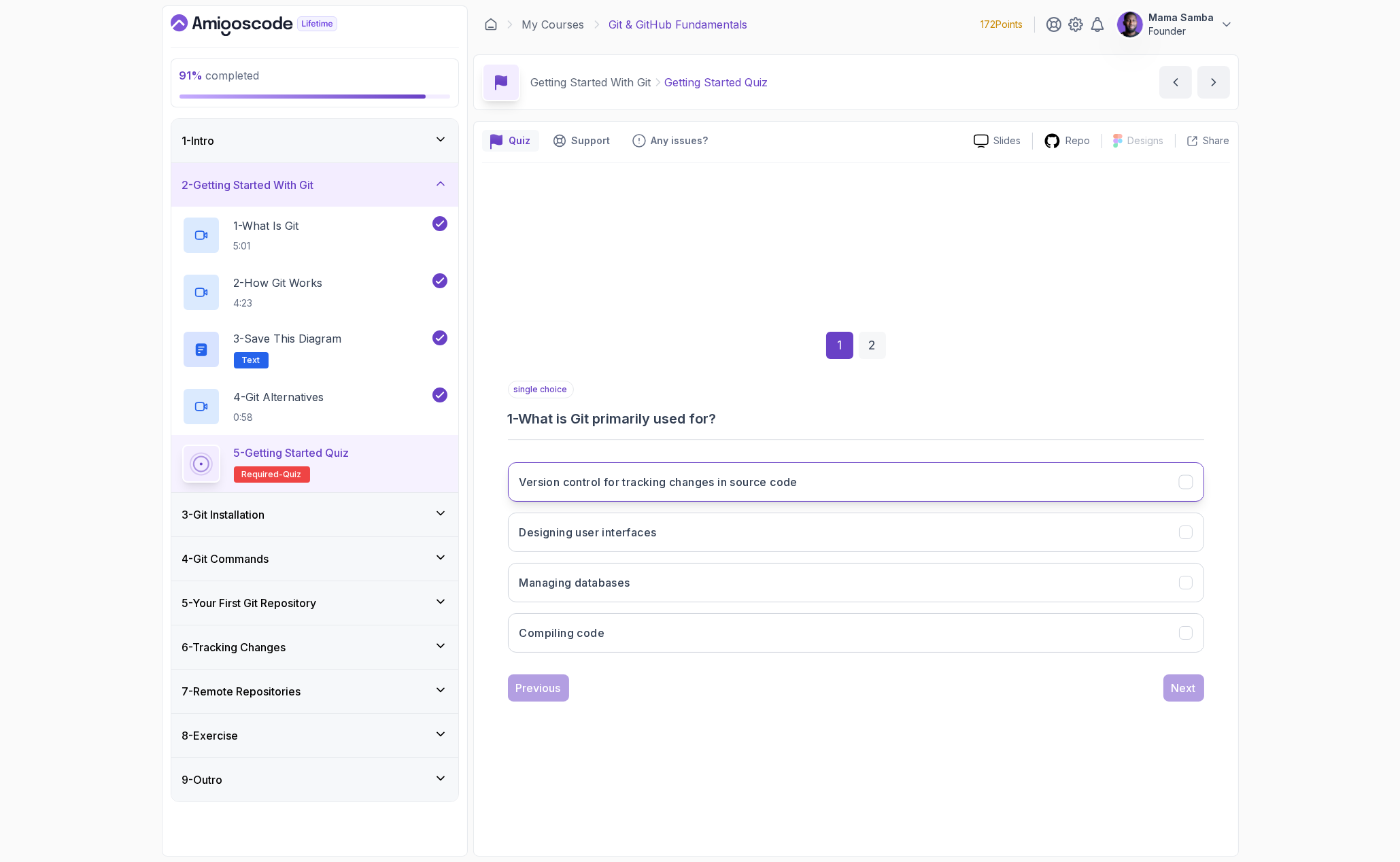
click at [678, 490] on h3 "Version control for tracking changes in source code" at bounding box center [659, 482] width 279 height 16
click at [1195, 687] on div "Next" at bounding box center [1183, 689] width 24 height 16
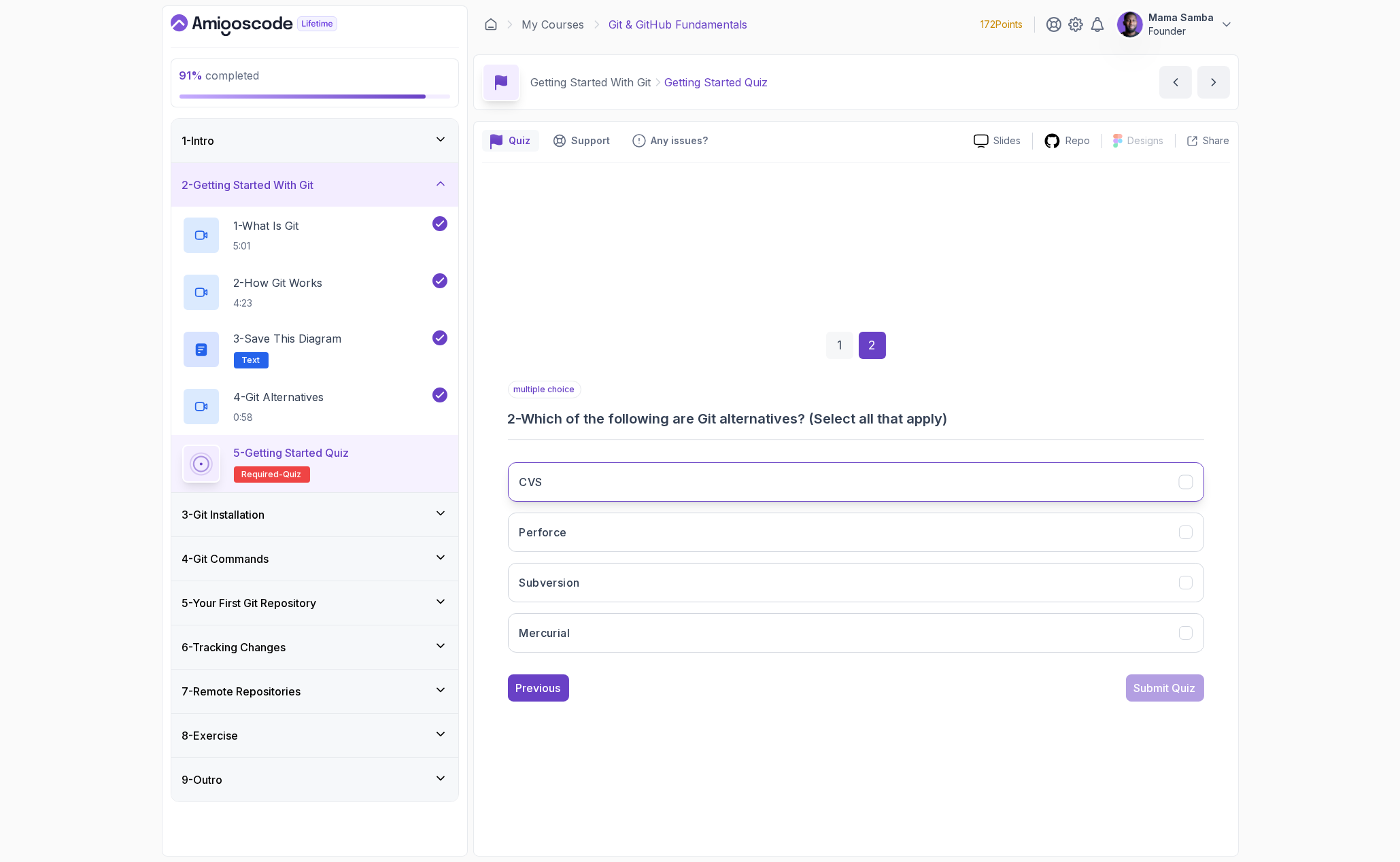
click at [634, 481] on button "CVS" at bounding box center [857, 482] width 697 height 39
click at [605, 580] on button "Subversion" at bounding box center [857, 583] width 697 height 39
click at [646, 629] on button "Mercurial" at bounding box center [857, 632] width 697 height 39
click at [1152, 681] on div "Submit Quiz" at bounding box center [1165, 689] width 62 height 16
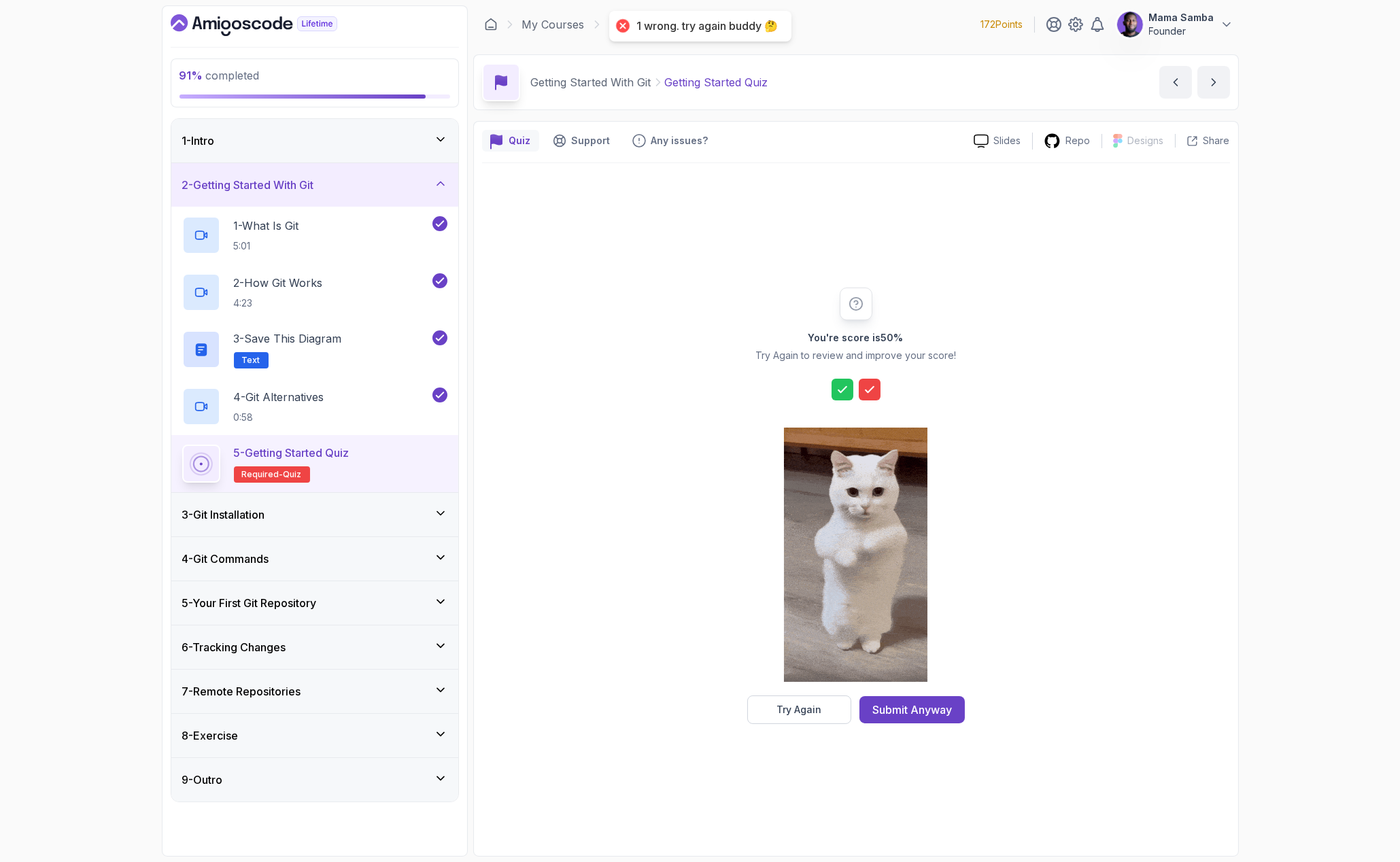
click at [821, 713] on button "Try Again" at bounding box center [799, 710] width 104 height 28
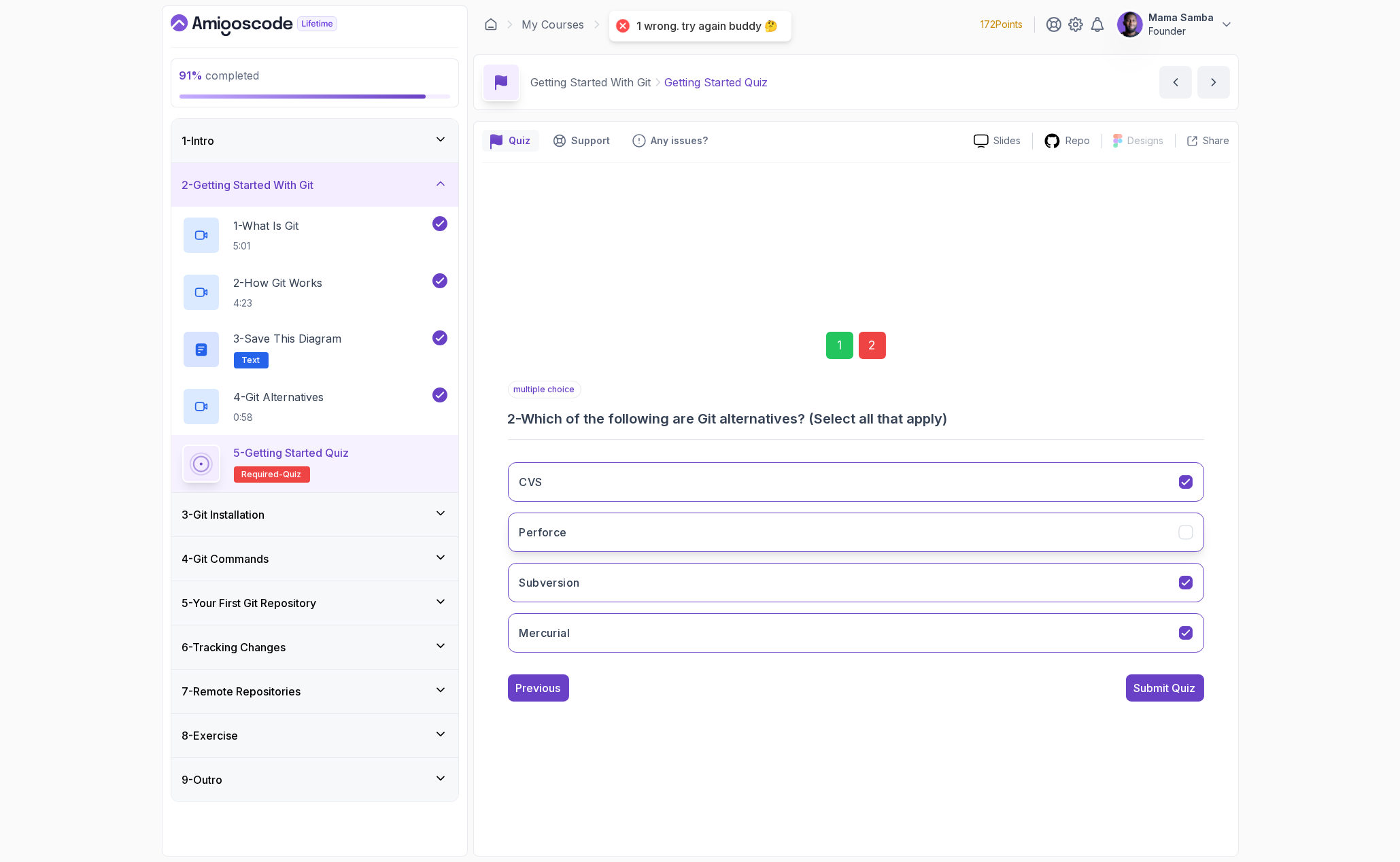
click at [817, 527] on button "Perforce" at bounding box center [857, 532] width 697 height 39
click at [1174, 686] on div "Submit Quiz" at bounding box center [1165, 689] width 62 height 16
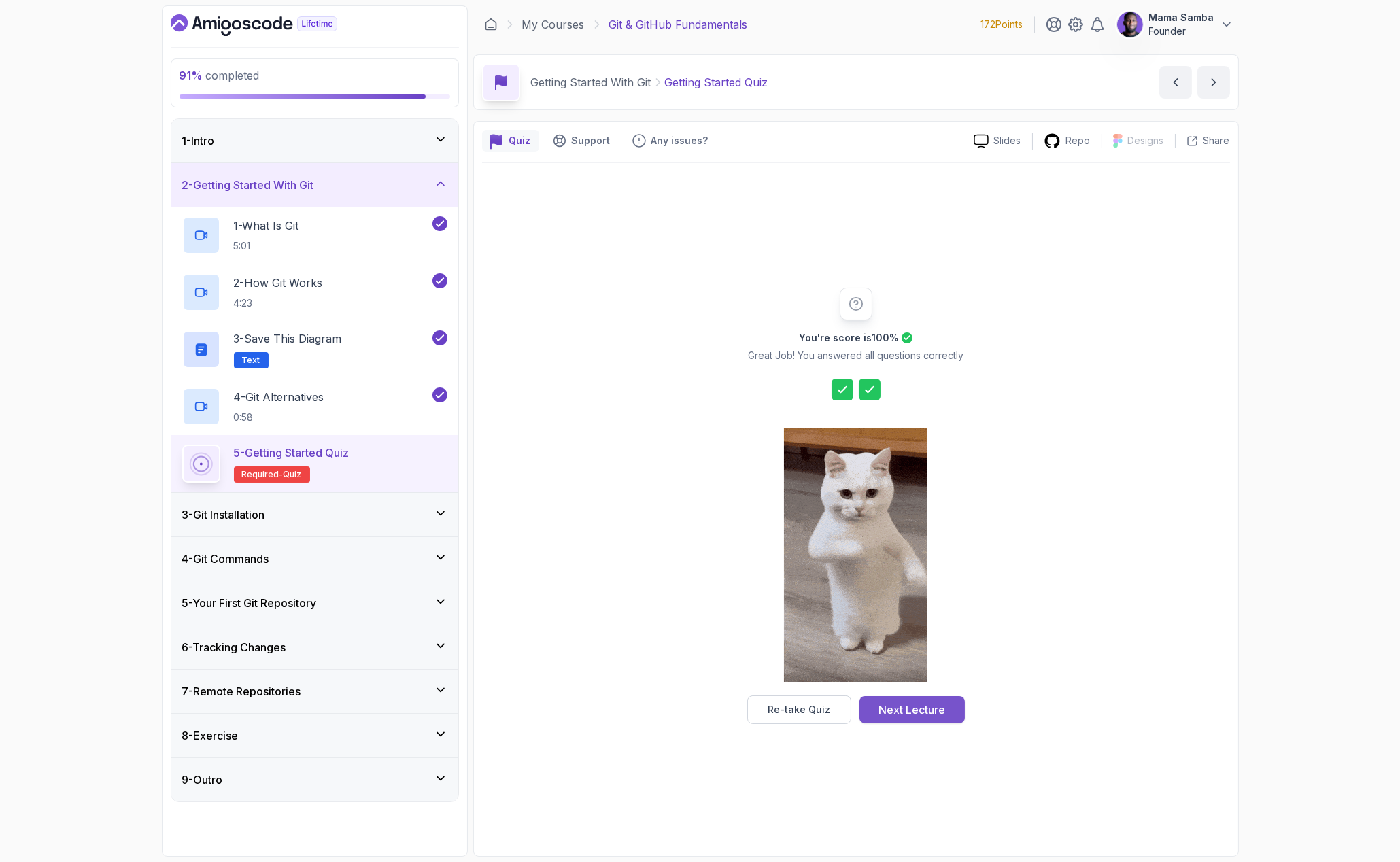
click at [912, 708] on div "Next Lecture" at bounding box center [911, 710] width 66 height 16
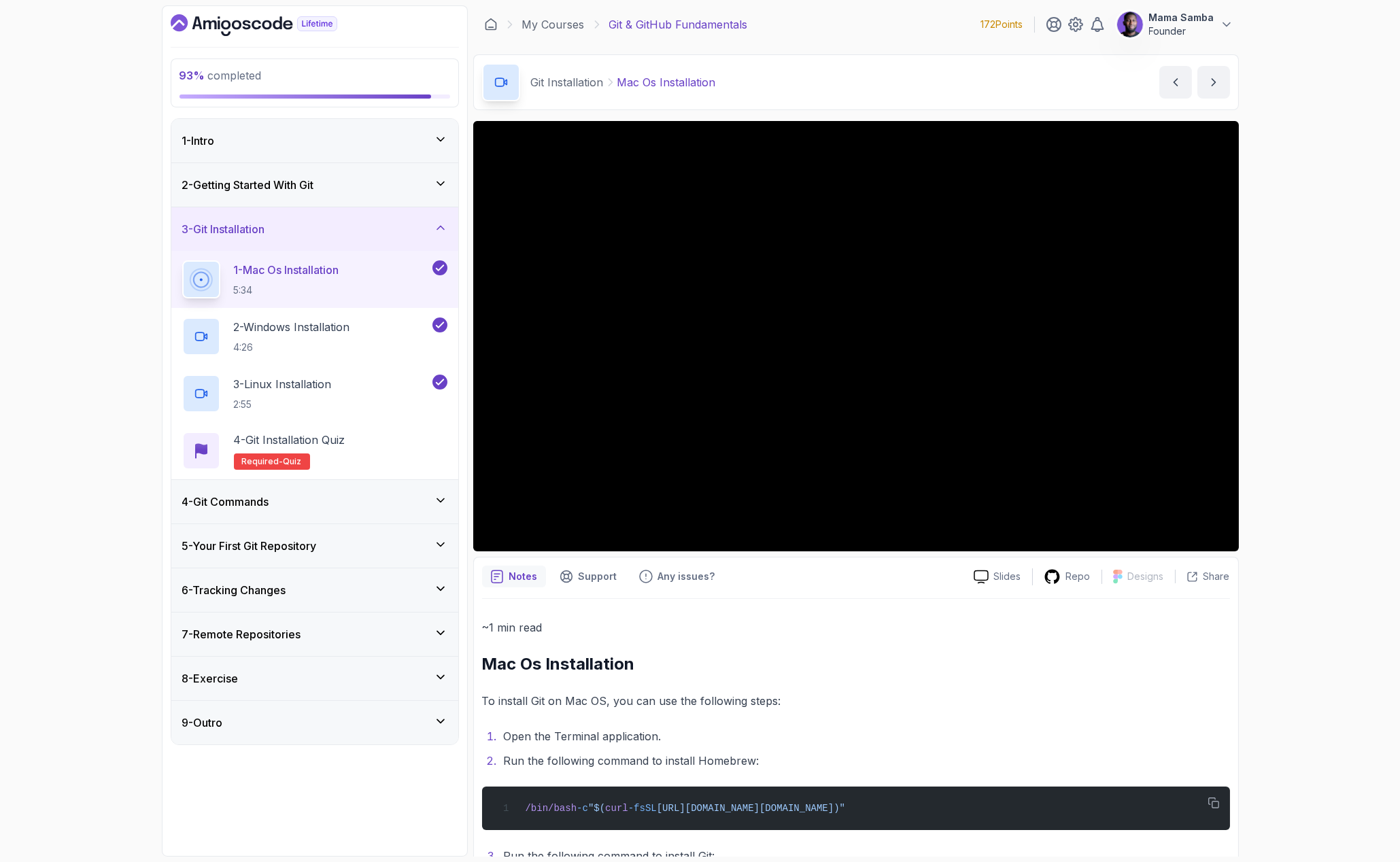
click at [318, 502] on div "4 - Git Commands" at bounding box center [315, 502] width 265 height 16
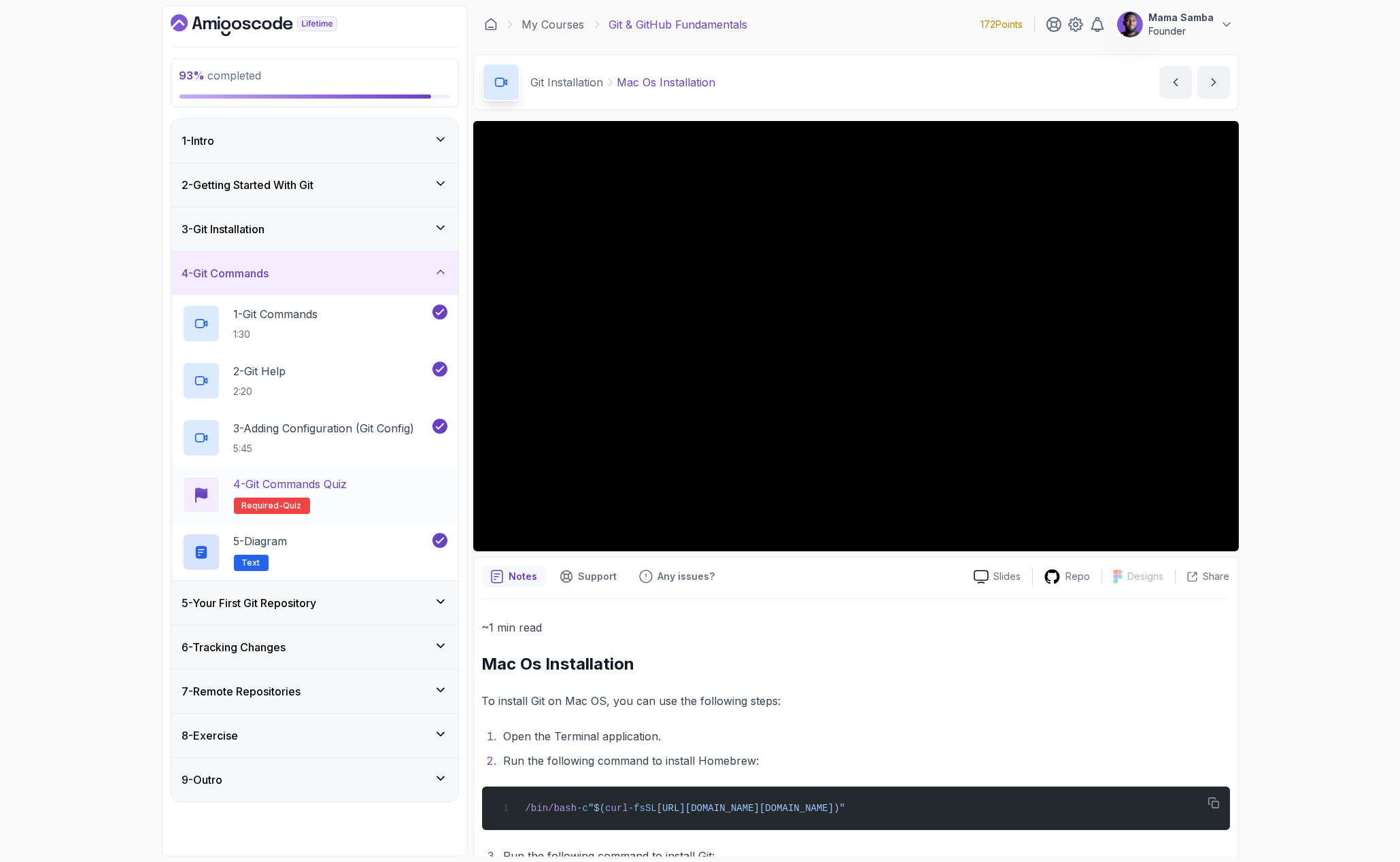
click at [364, 483] on div "4 - Git Commands Quiz Required- quiz" at bounding box center [315, 495] width 265 height 38
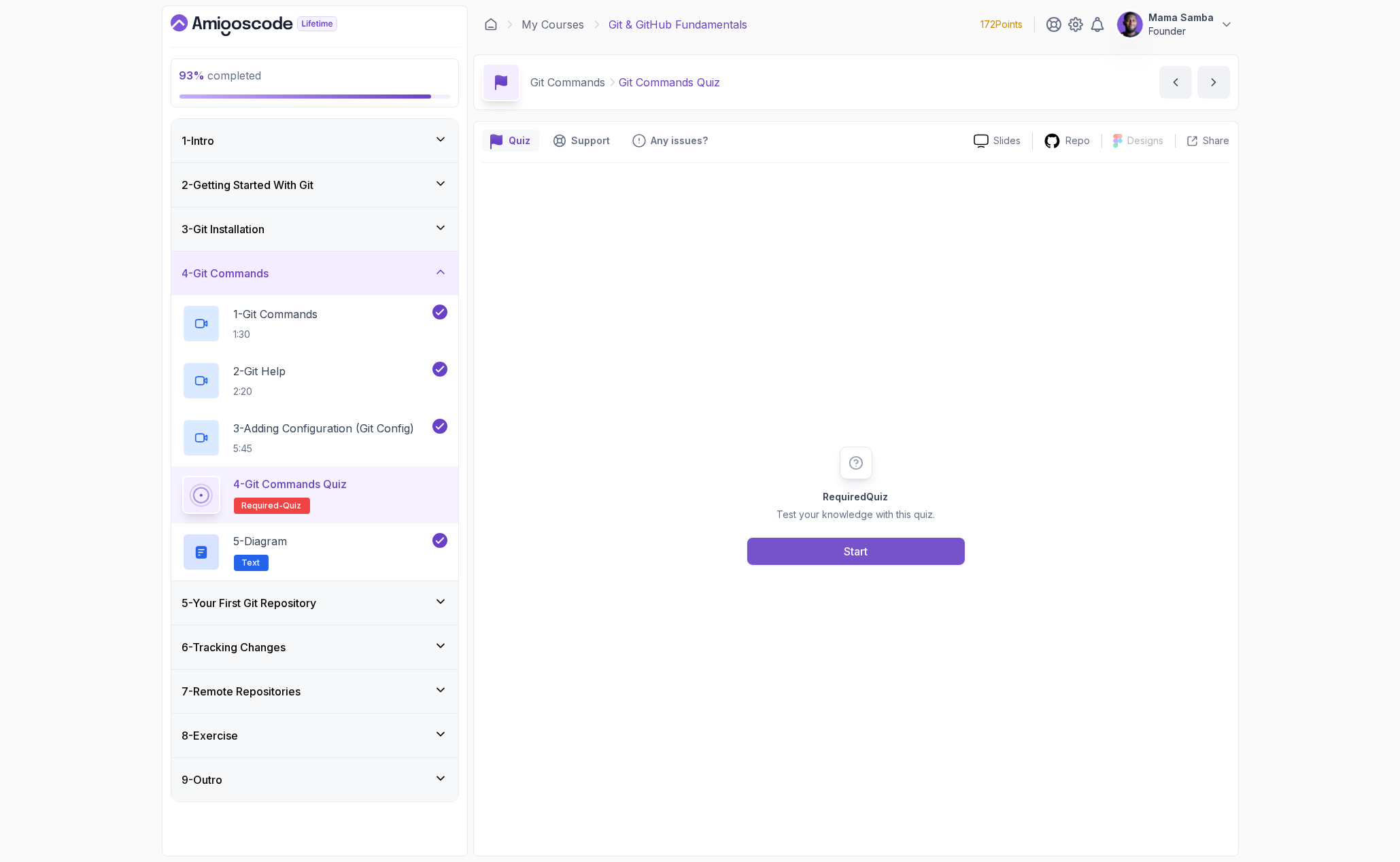
click at [884, 554] on button "Start" at bounding box center [857, 552] width 218 height 27
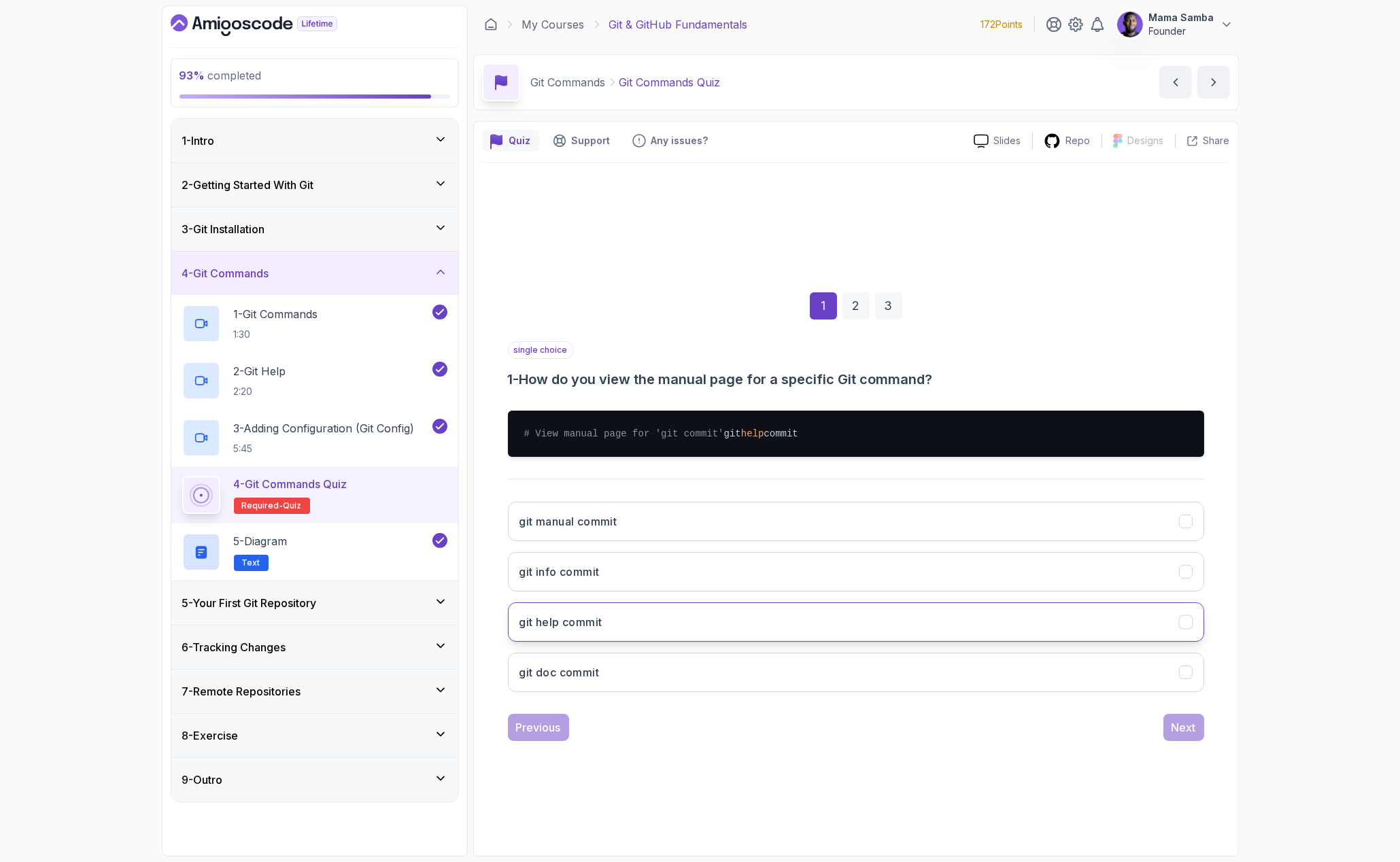
click at [585, 628] on h3 "git help commit" at bounding box center [561, 622] width 83 height 16
click at [1177, 727] on div "Next" at bounding box center [1183, 728] width 24 height 16
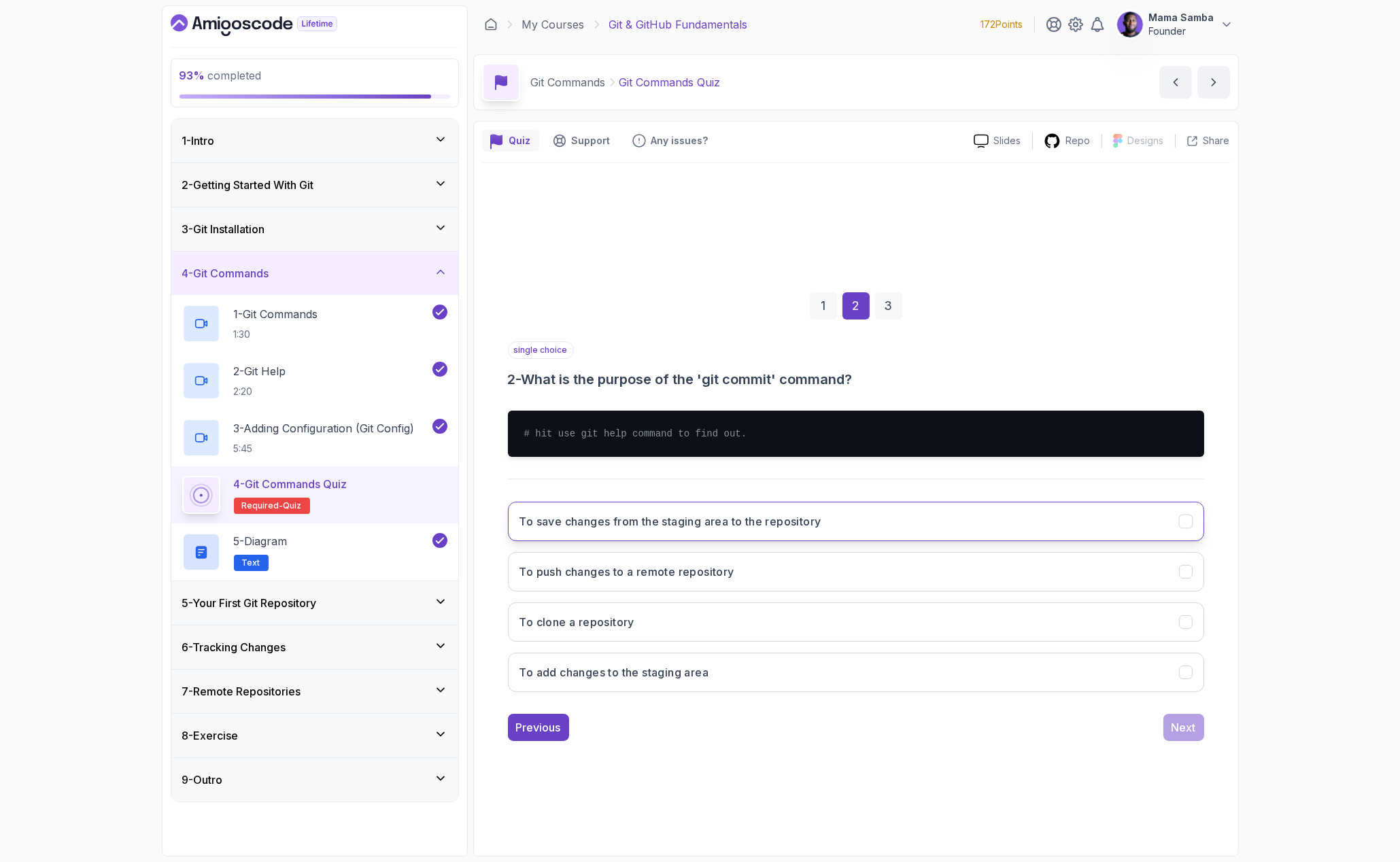
click at [718, 526] on h3 "To save changes from the staging area to the repository" at bounding box center [671, 522] width 302 height 16
click at [1188, 740] on button "Next" at bounding box center [1183, 728] width 41 height 27
click at [598, 530] on h3 "git config --global user.email" at bounding box center [617, 522] width 195 height 16
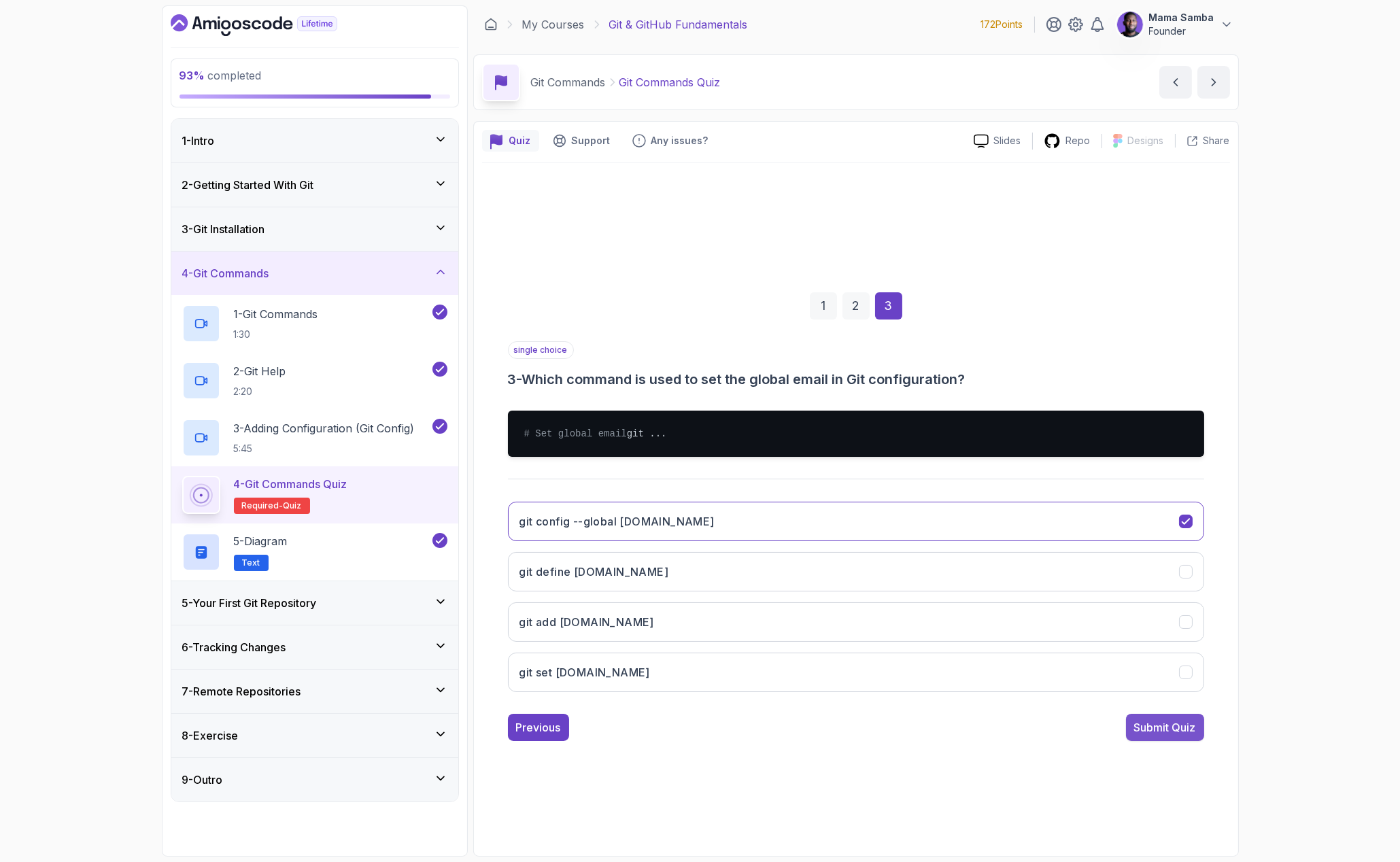
click at [1162, 734] on div "Submit Quiz" at bounding box center [1165, 728] width 62 height 16
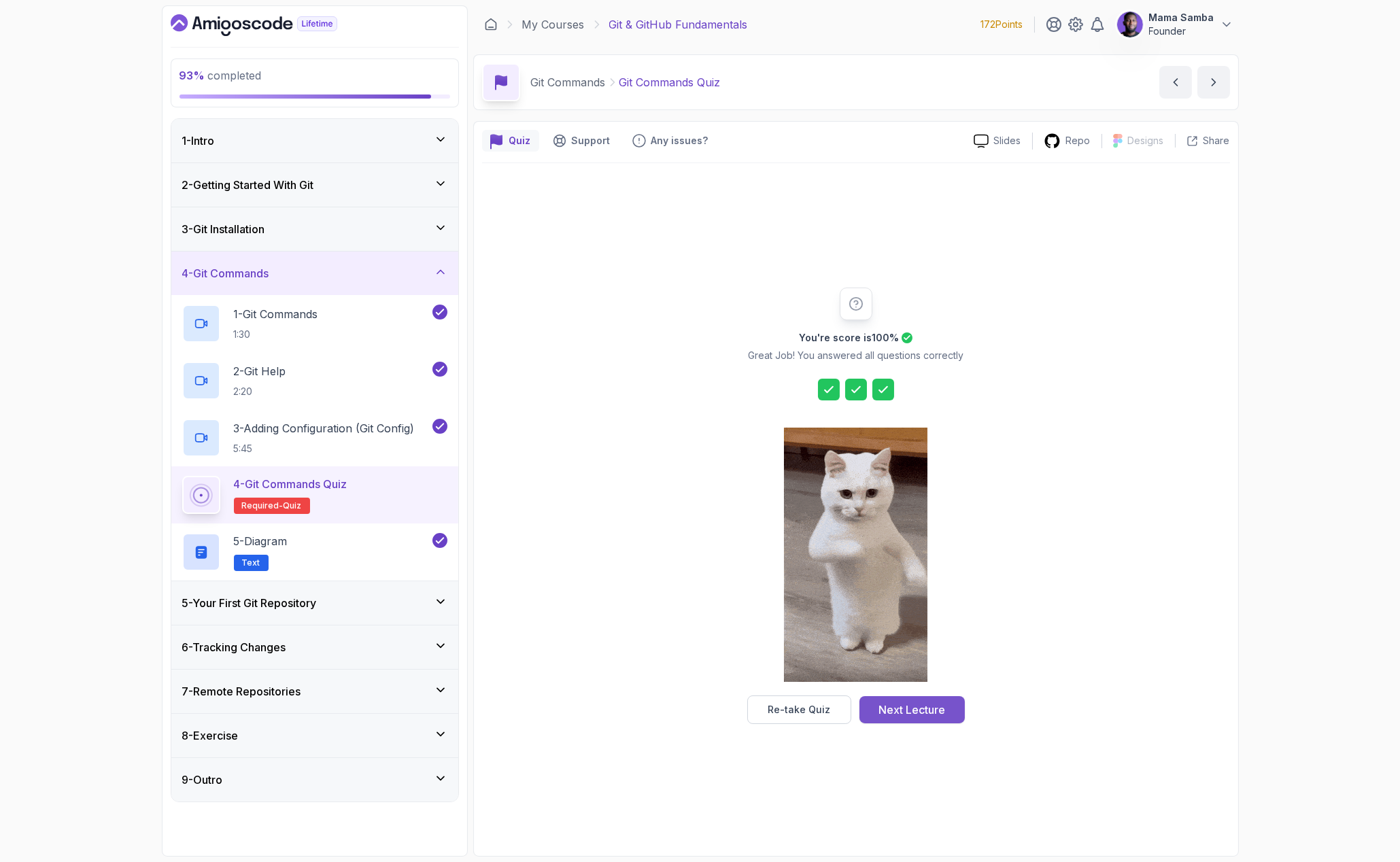
click at [930, 719] on button "Next Lecture" at bounding box center [912, 710] width 105 height 27
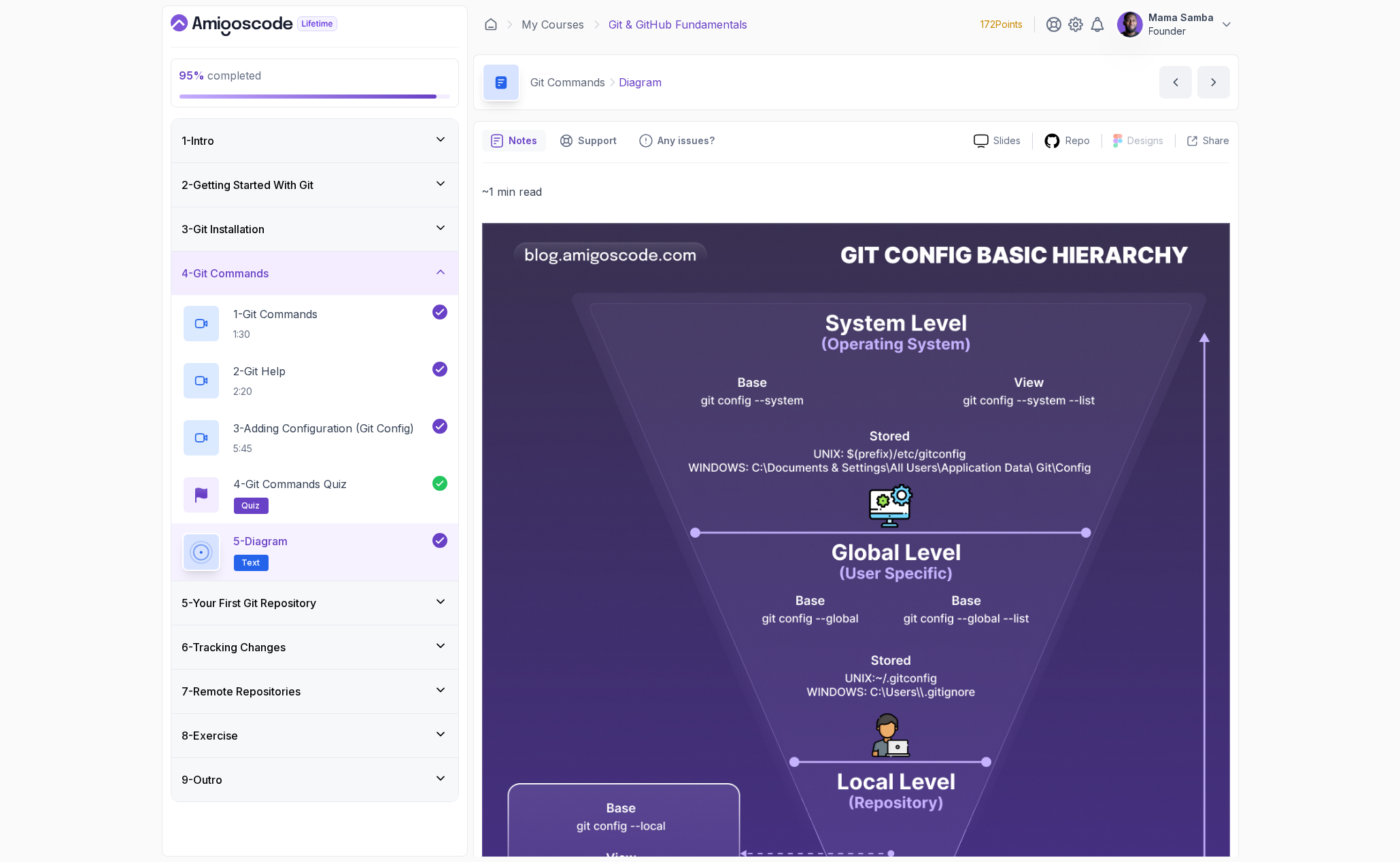
click at [357, 269] on div "4 - Git Commands" at bounding box center [315, 273] width 265 height 16
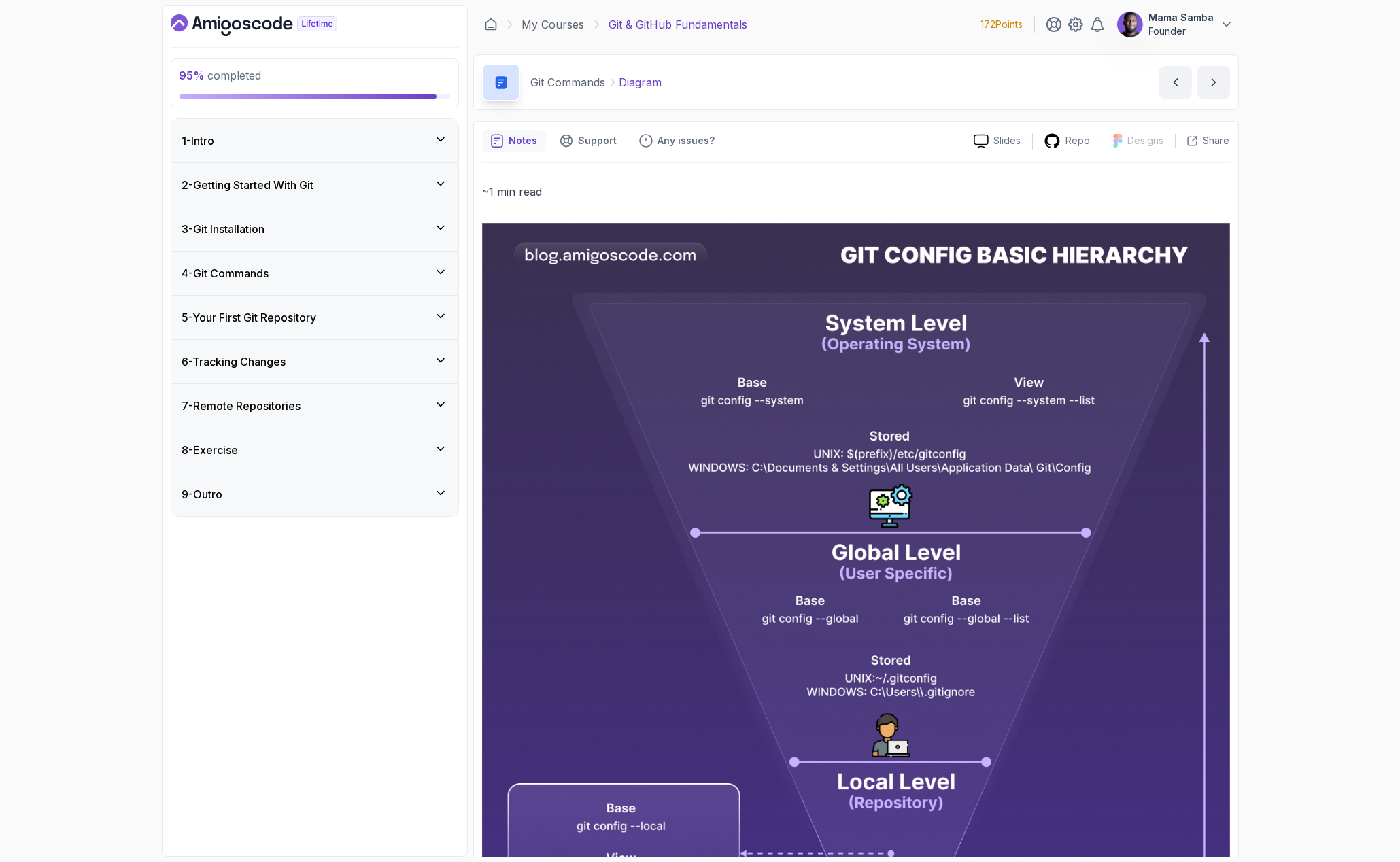
click at [353, 311] on div "5 - Your First Git Repository" at bounding box center [315, 318] width 265 height 16
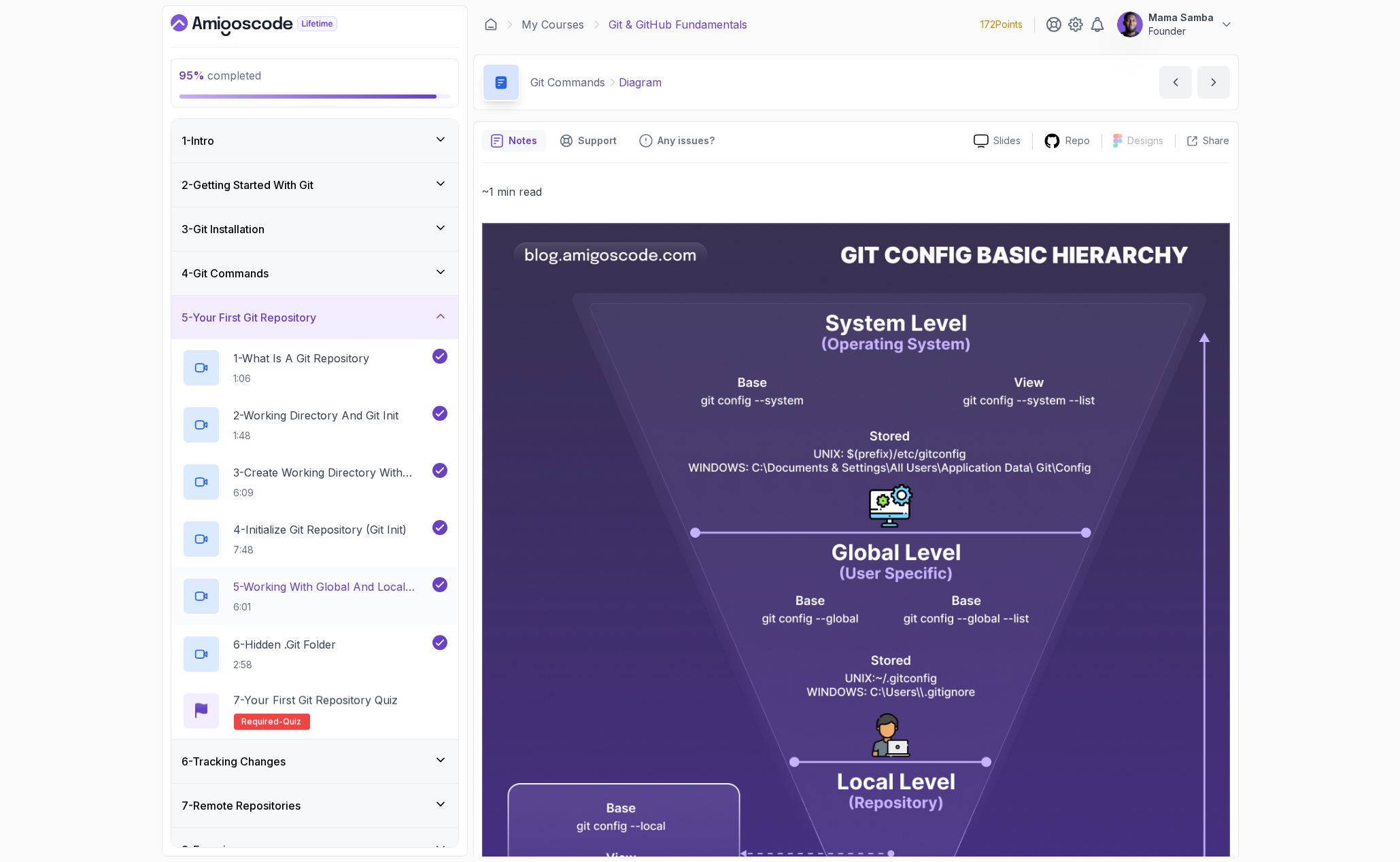
scroll to position [67, 0]
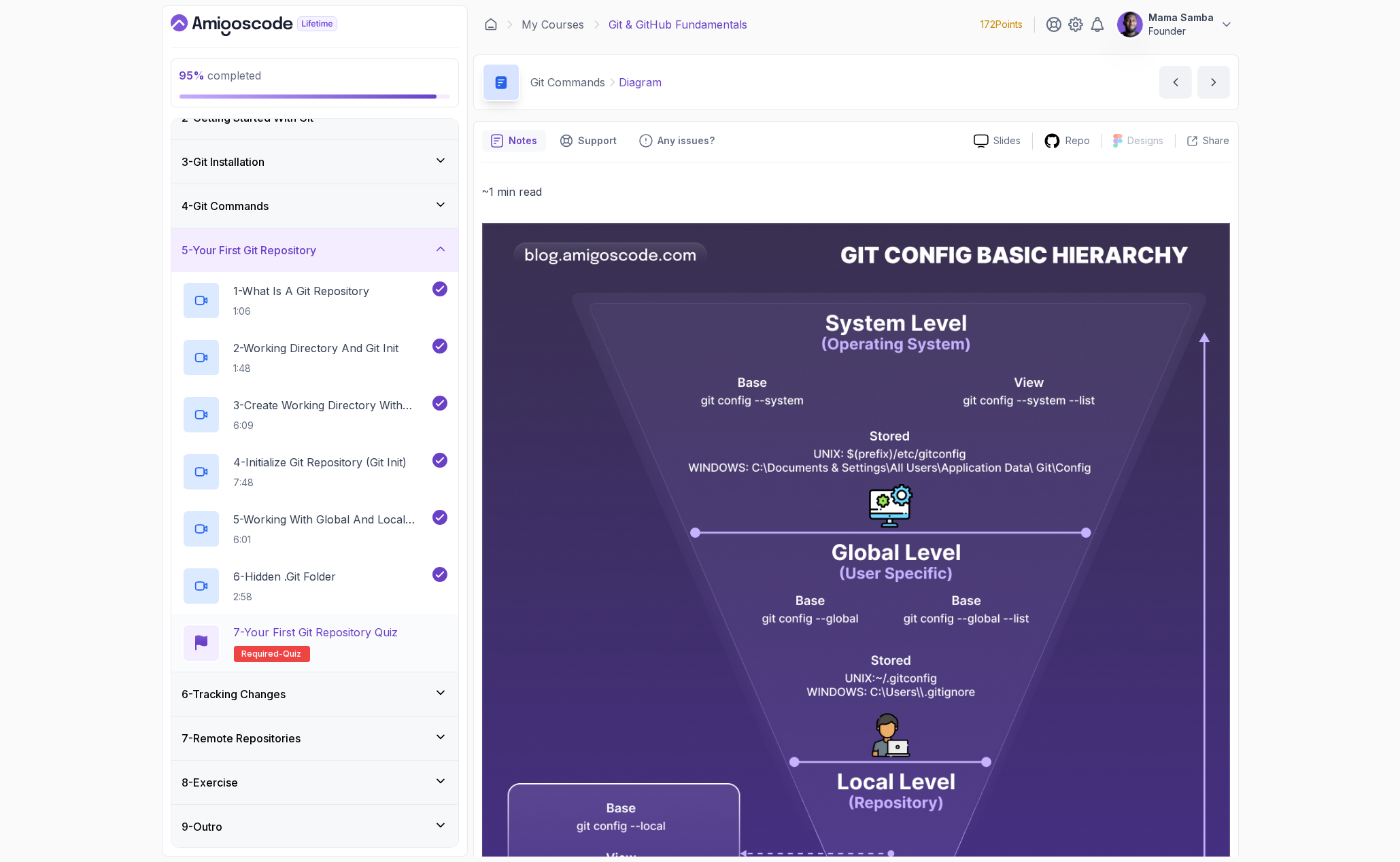
click at [379, 629] on p "7 - Your First Git Repository Quiz" at bounding box center [316, 632] width 164 height 16
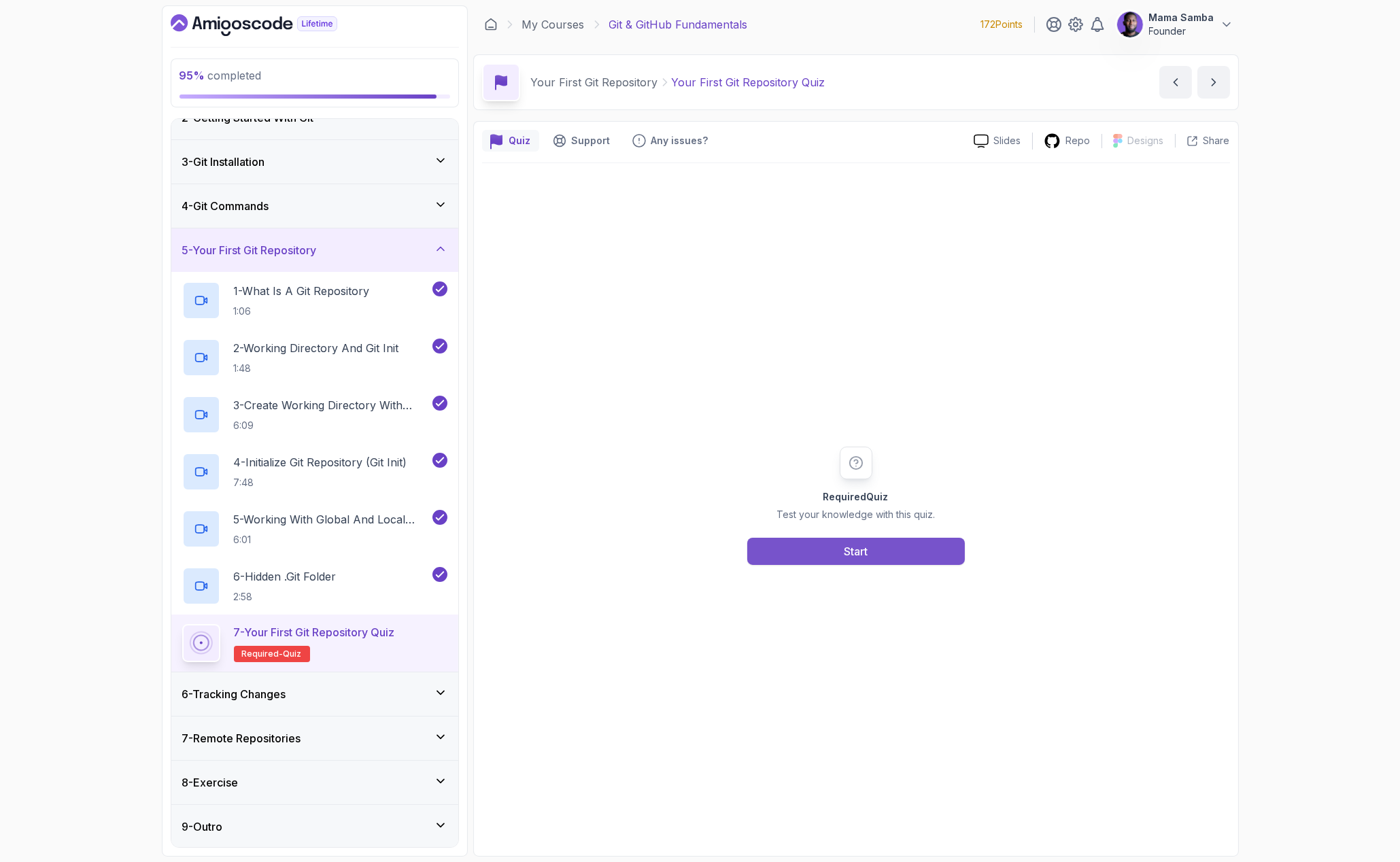
click at [868, 555] on button "Start" at bounding box center [857, 552] width 218 height 27
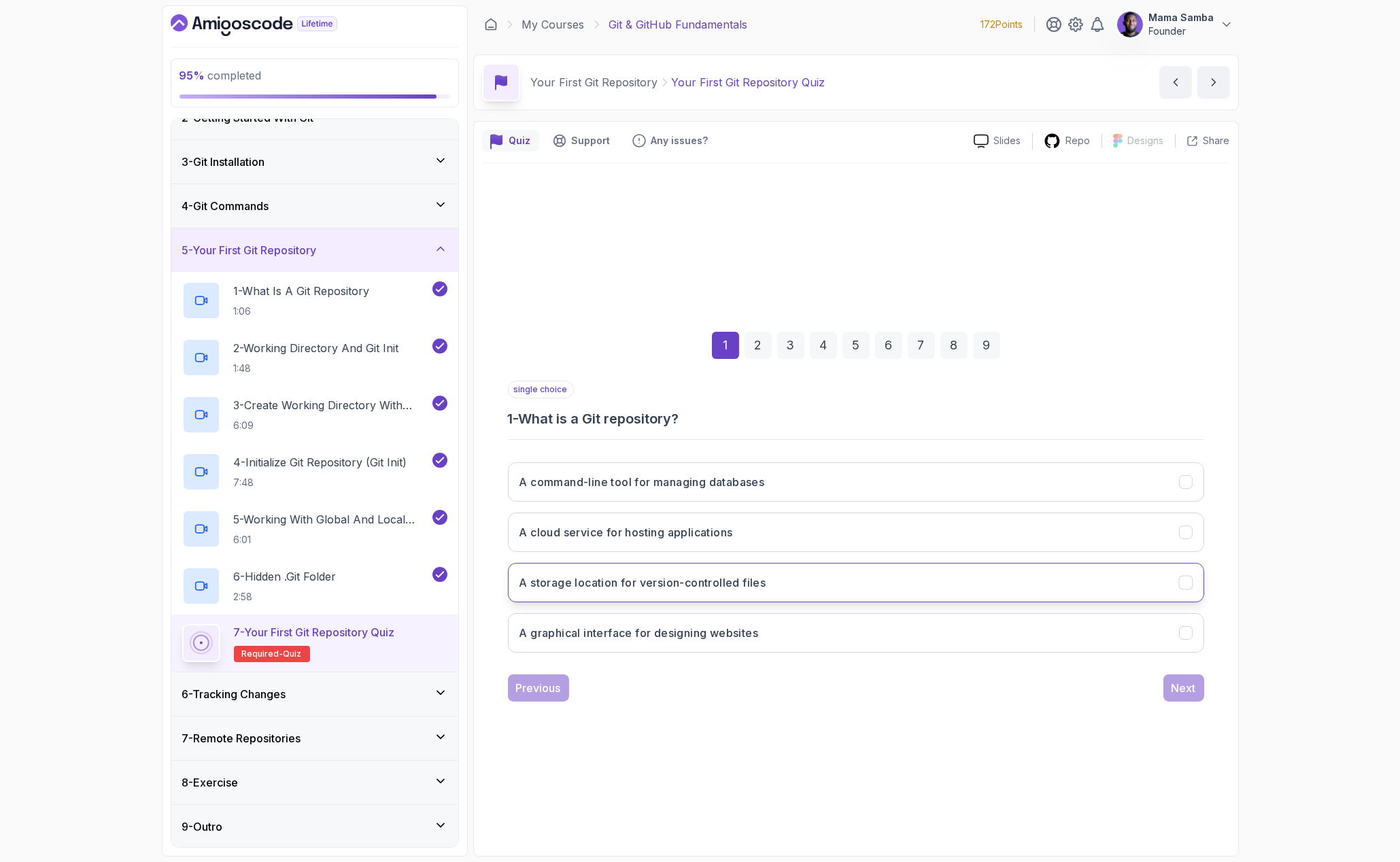
click at [673, 581] on h3 "A storage location for version-controlled files" at bounding box center [643, 583] width 247 height 16
click at [1160, 681] on div "Previous Next" at bounding box center [857, 689] width 697 height 27
click at [1180, 687] on div "Next" at bounding box center [1183, 689] width 24 height 16
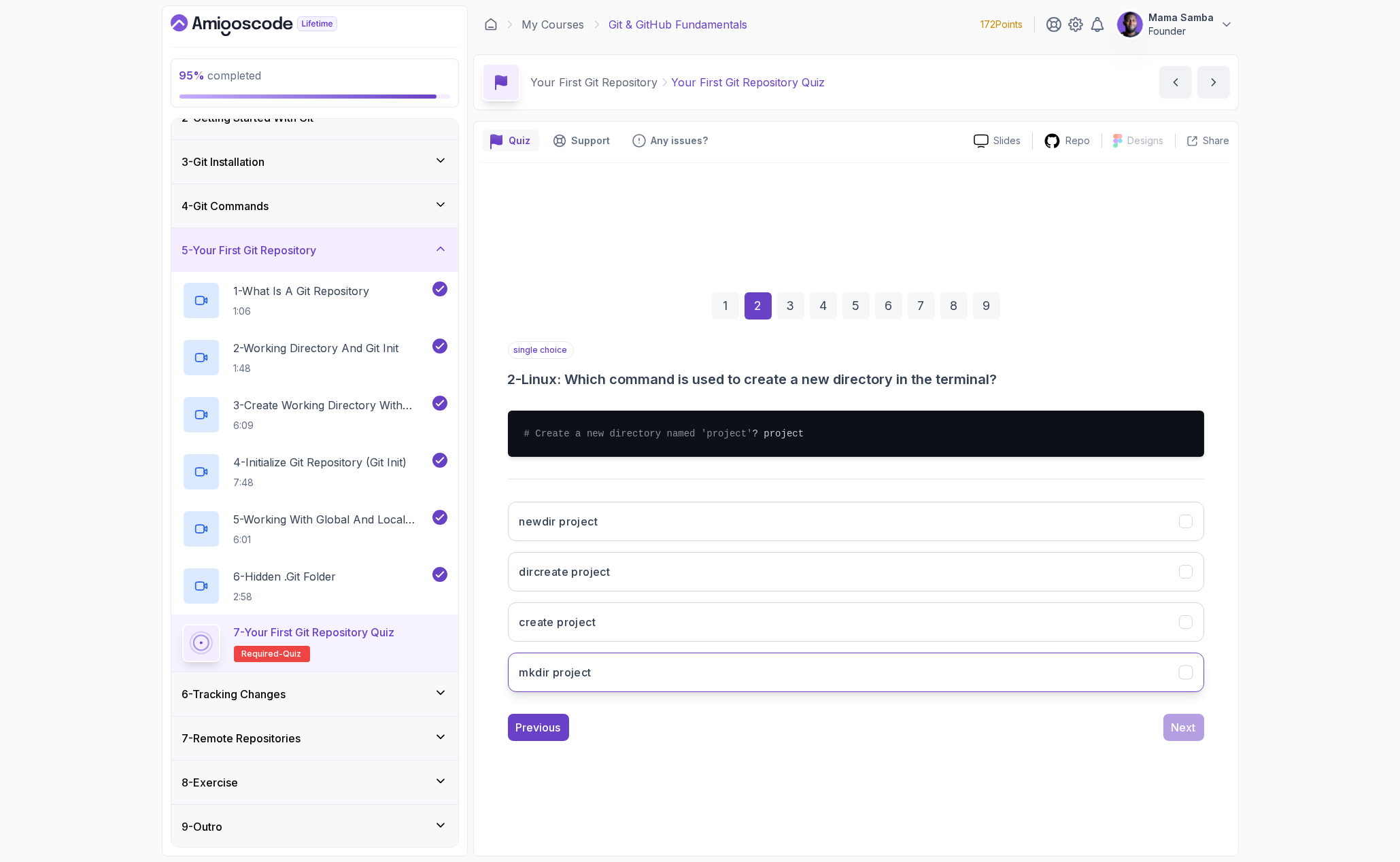
click at [671, 664] on button "mkdir project" at bounding box center [857, 672] width 697 height 39
click at [1188, 729] on div "Next" at bounding box center [1183, 728] width 24 height 16
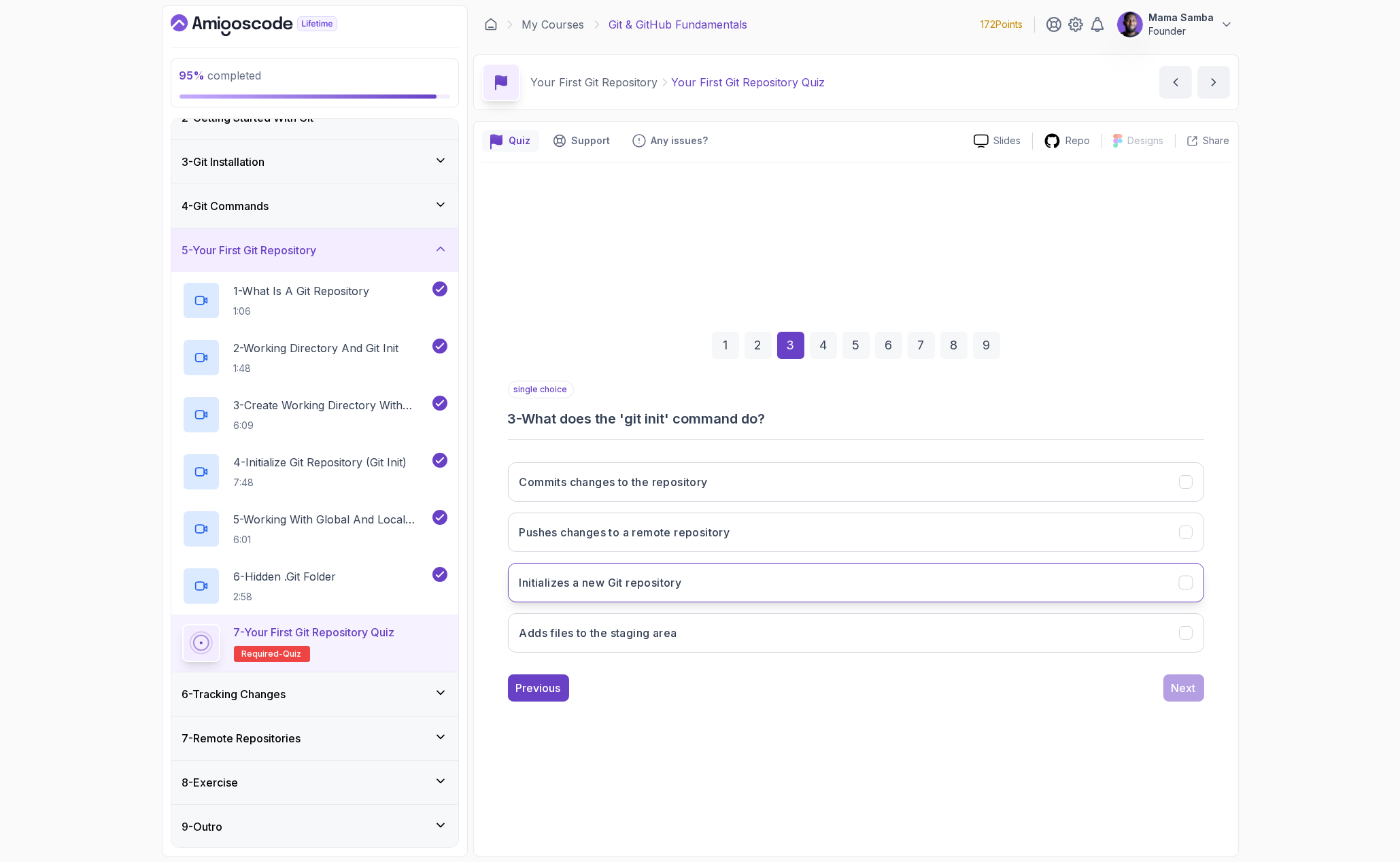
click at [649, 584] on h3 "Initializes a new Git repository" at bounding box center [601, 583] width 162 height 16
click at [1188, 688] on div "Next" at bounding box center [1183, 689] width 24 height 16
click at [651, 578] on h3 "In the root of the Git repository" at bounding box center [602, 583] width 166 height 16
click at [1191, 686] on div "Next" at bounding box center [1183, 689] width 24 height 16
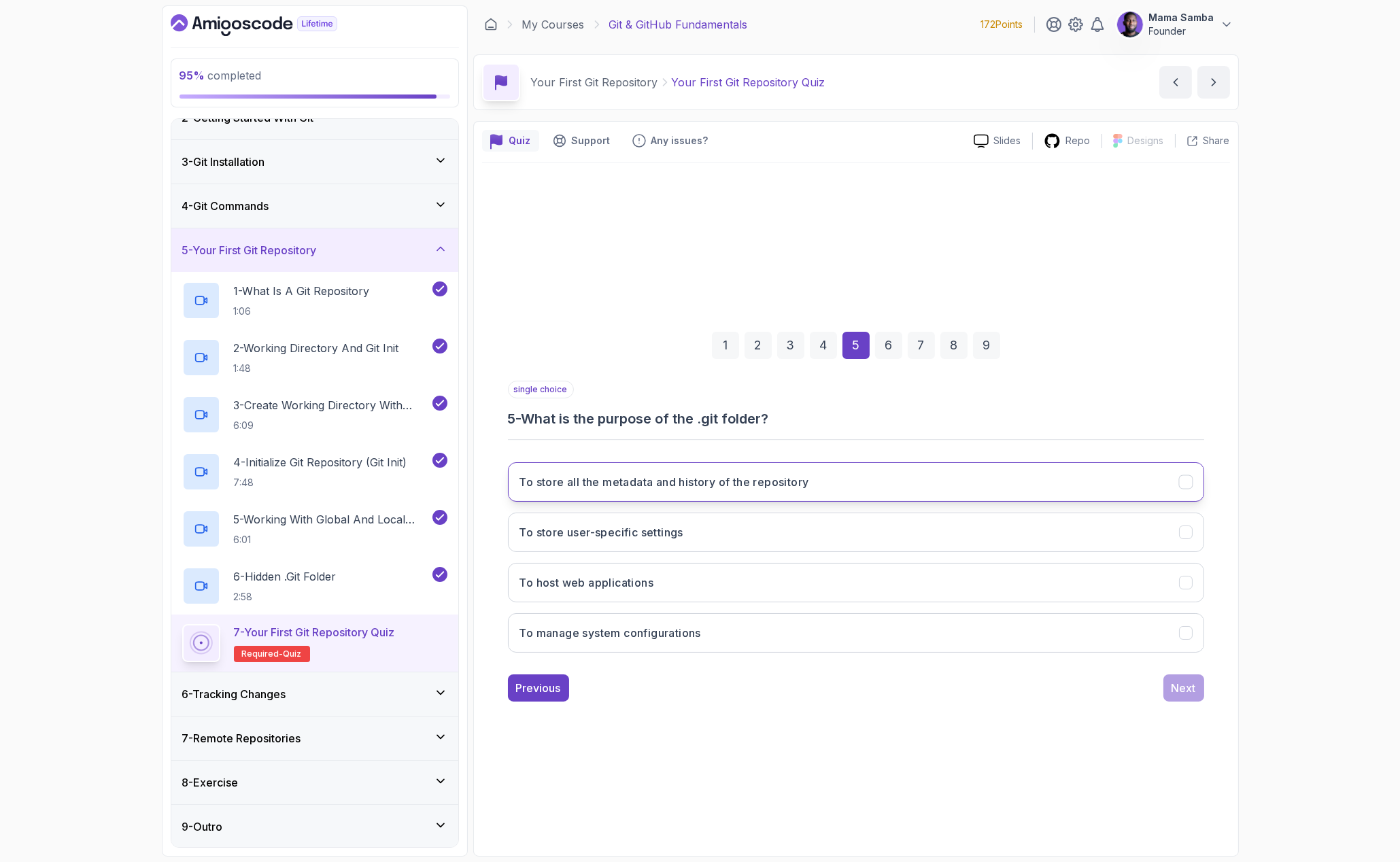
click at [663, 486] on h3 "To store all the metadata and history of the repository" at bounding box center [664, 482] width 289 height 16
click at [1189, 700] on button "Next" at bounding box center [1183, 689] width 41 height 27
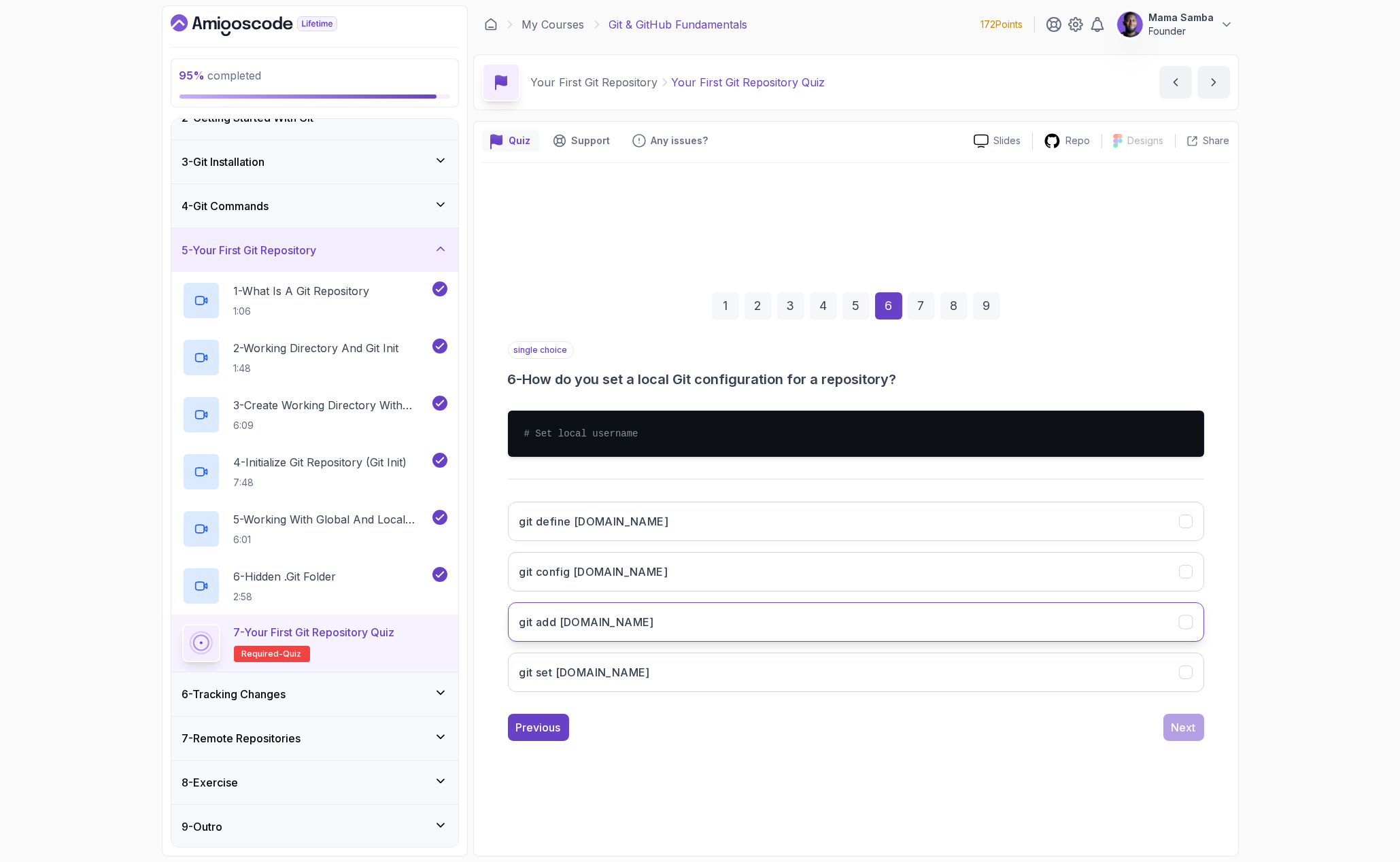
click at [612, 623] on h3 "git add user.name" at bounding box center [587, 622] width 134 height 16
click at [610, 573] on h3 "git config user.name" at bounding box center [594, 572] width 149 height 16
click at [1182, 742] on div "1 2 3 4 5 6 7 8 9 single choice 6 - How do you set a local Git configuration fo…" at bounding box center [856, 505] width 748 height 493
click at [1185, 740] on button "Next" at bounding box center [1183, 728] width 41 height 27
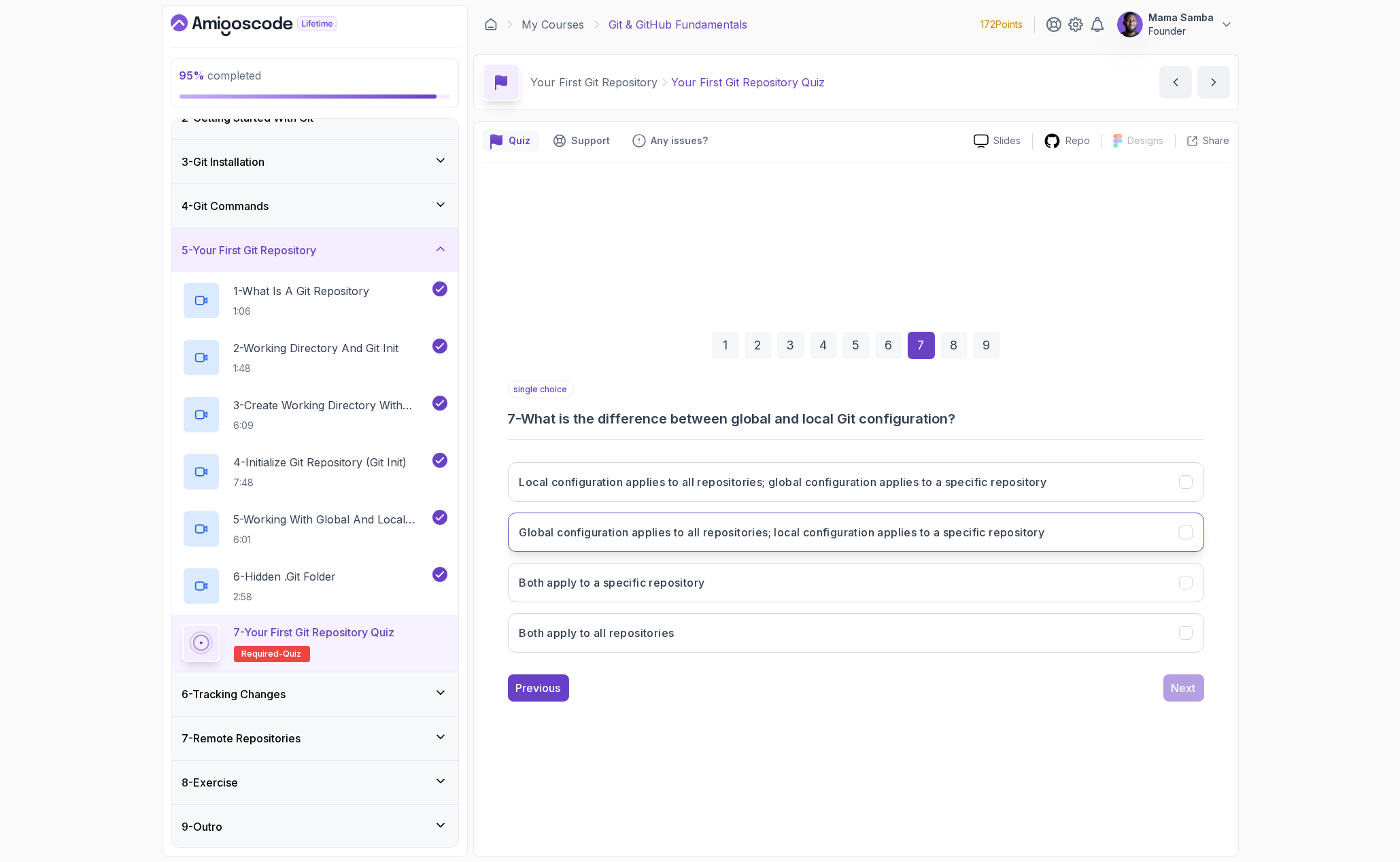
click at [764, 531] on h3 "Global configuration applies to all repositories; local configuration applies t…" at bounding box center [782, 533] width 525 height 16
click at [1190, 681] on div "Next" at bounding box center [1183, 689] width 24 height 16
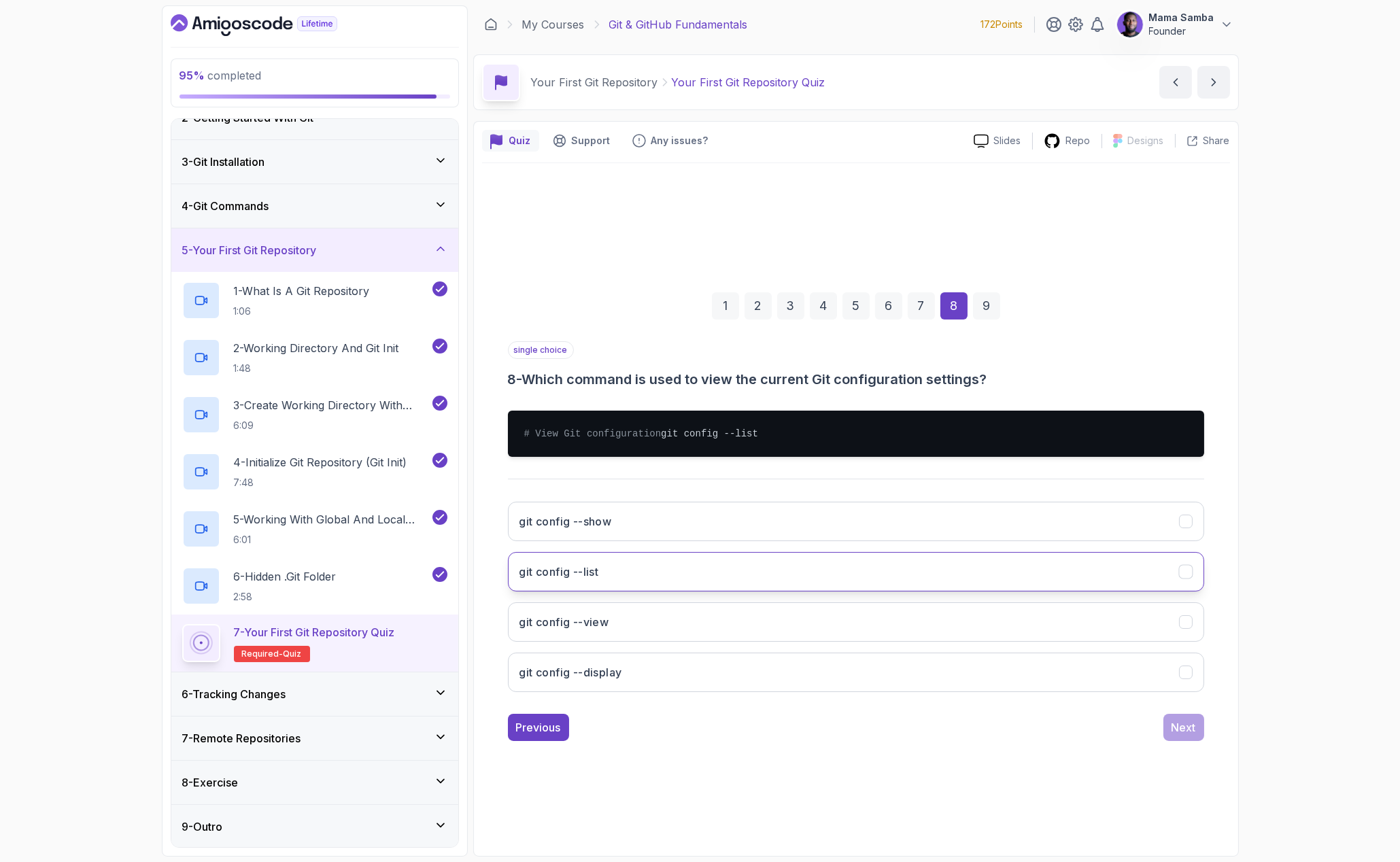
click at [618, 573] on button "git config --list" at bounding box center [857, 572] width 697 height 39
click at [1194, 749] on div "1 2 3 4 5 6 7 8 9 single choice 8 - Which command is used to view the current G…" at bounding box center [856, 505] width 748 height 493
click at [1193, 741] on button "Next" at bounding box center [1183, 728] width 41 height 27
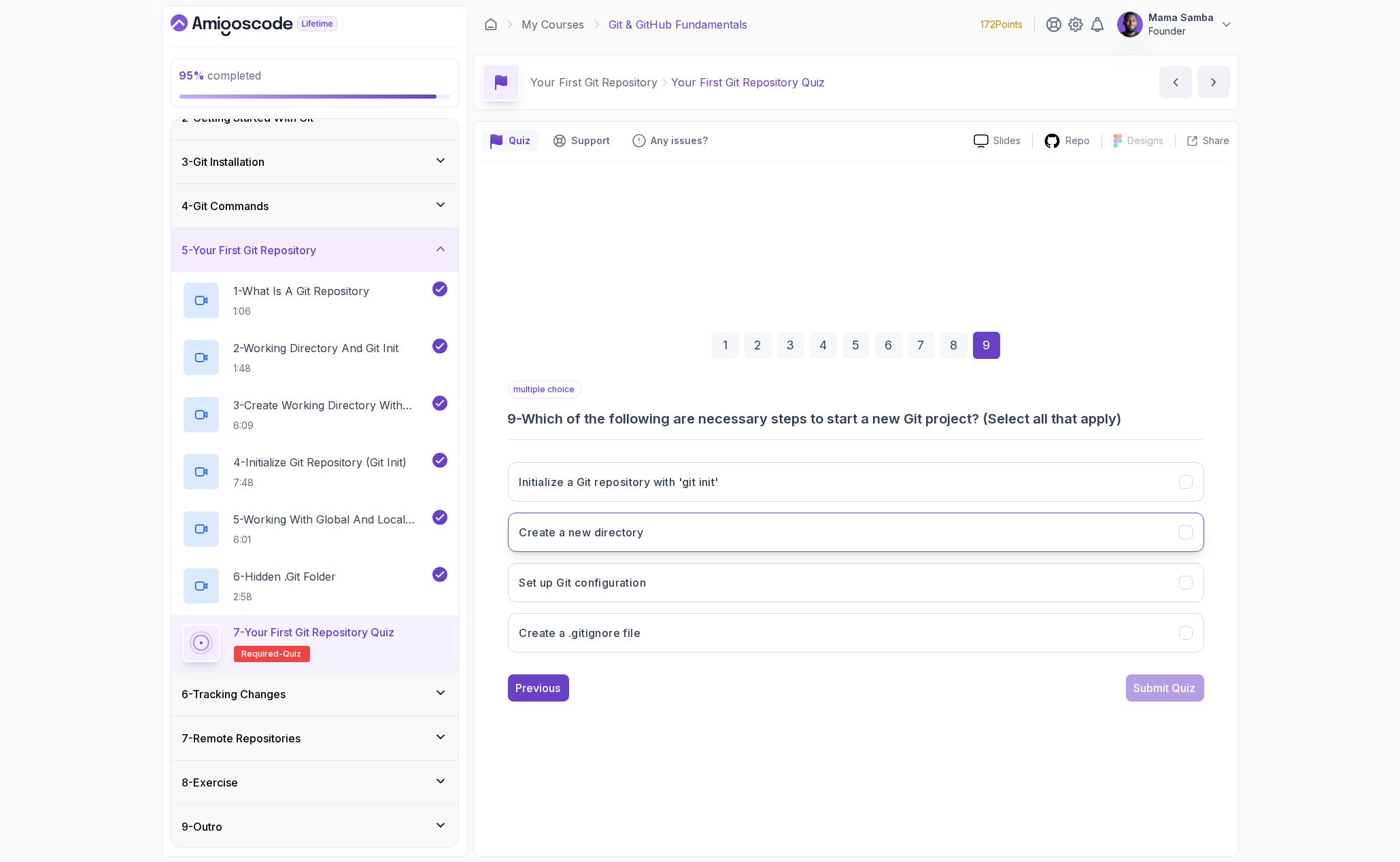
click at [847, 527] on button "Create a new directory" at bounding box center [857, 532] width 697 height 39
click at [865, 477] on button "Initialize a Git repository with 'git init'" at bounding box center [857, 482] width 697 height 39
click at [747, 588] on button "Set up Git configuration" at bounding box center [857, 583] width 697 height 39
click at [1172, 691] on div "Submit Quiz" at bounding box center [1165, 689] width 62 height 16
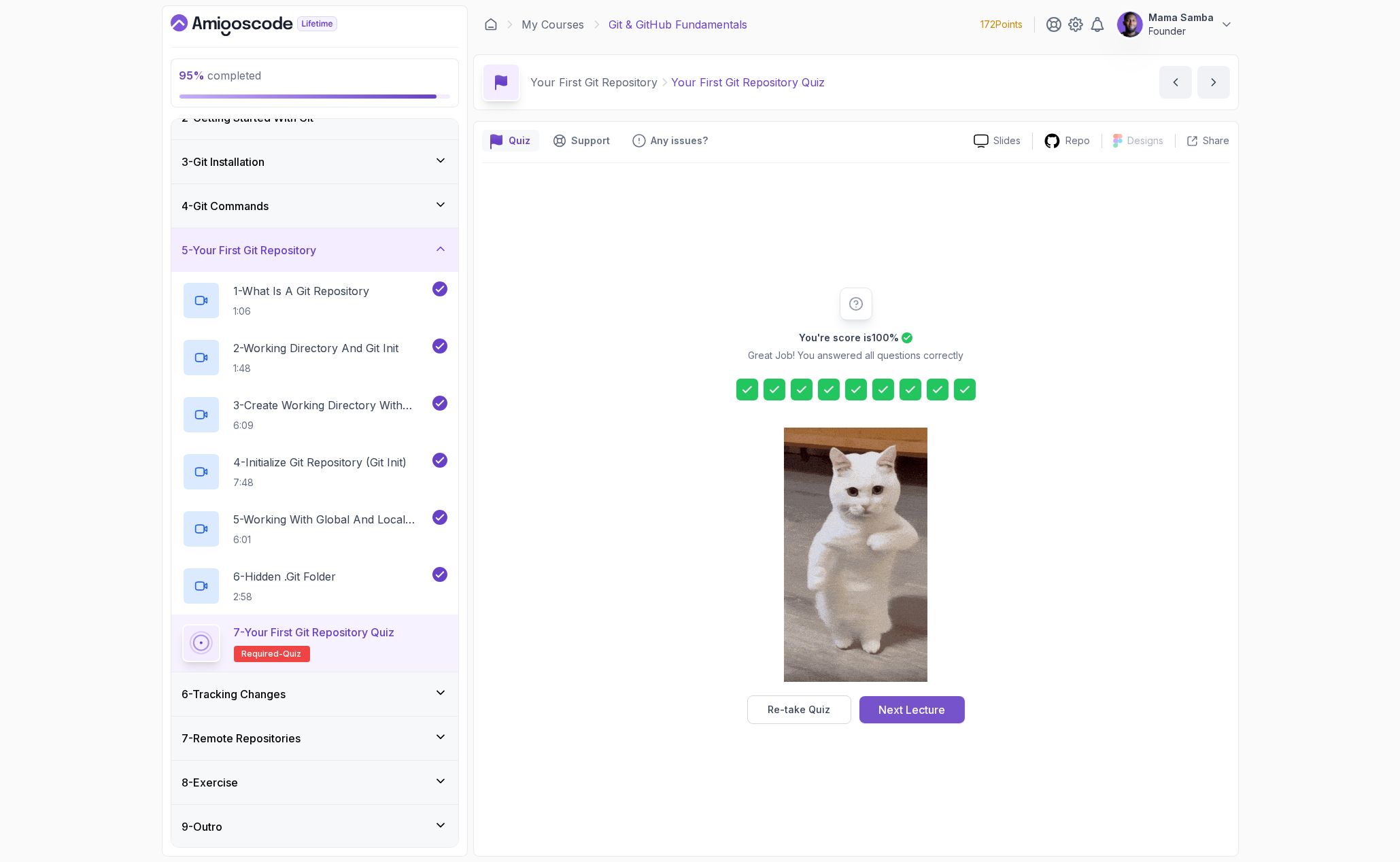
click at [949, 713] on button "Next Lecture" at bounding box center [912, 710] width 105 height 27
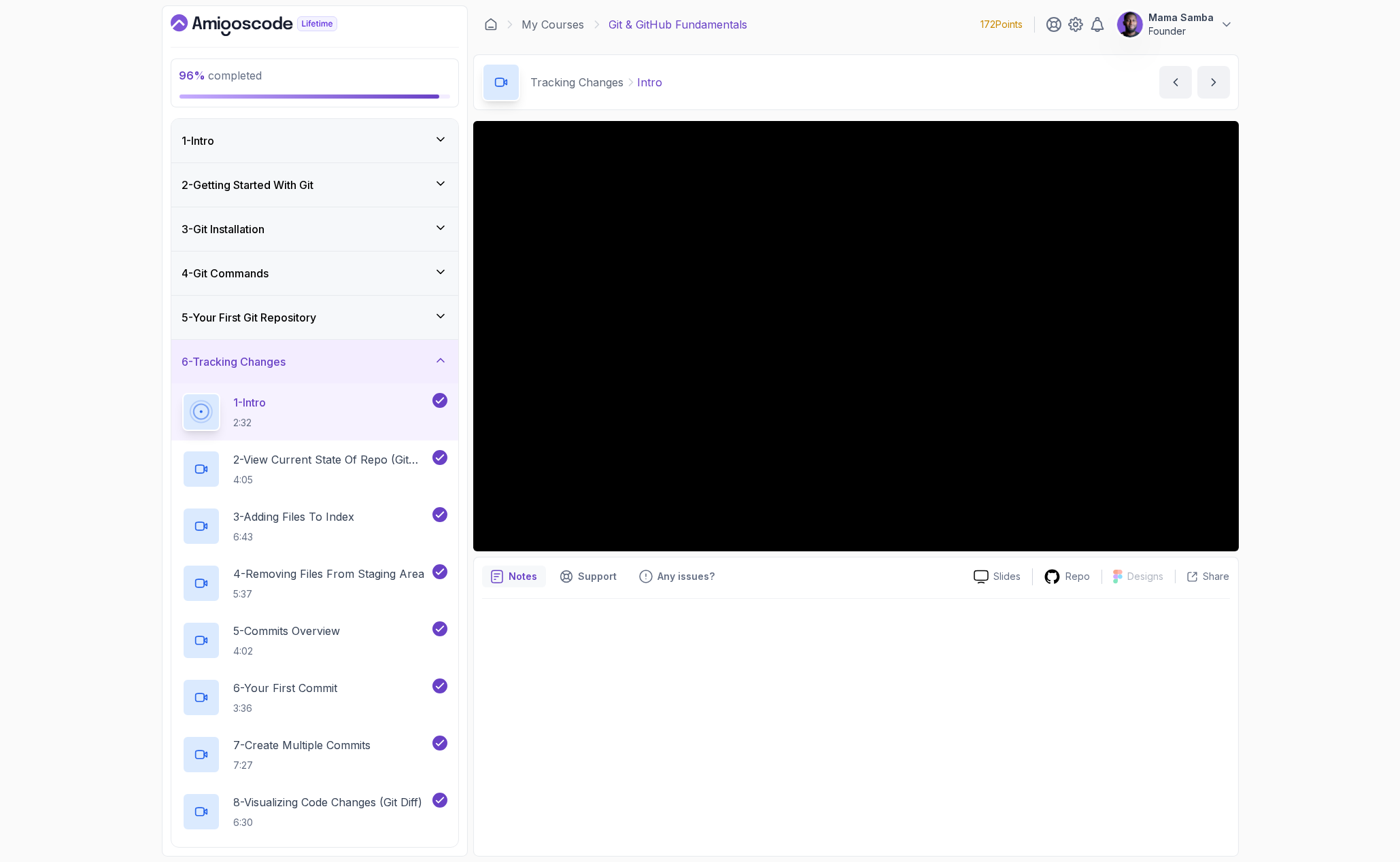
scroll to position [353, 0]
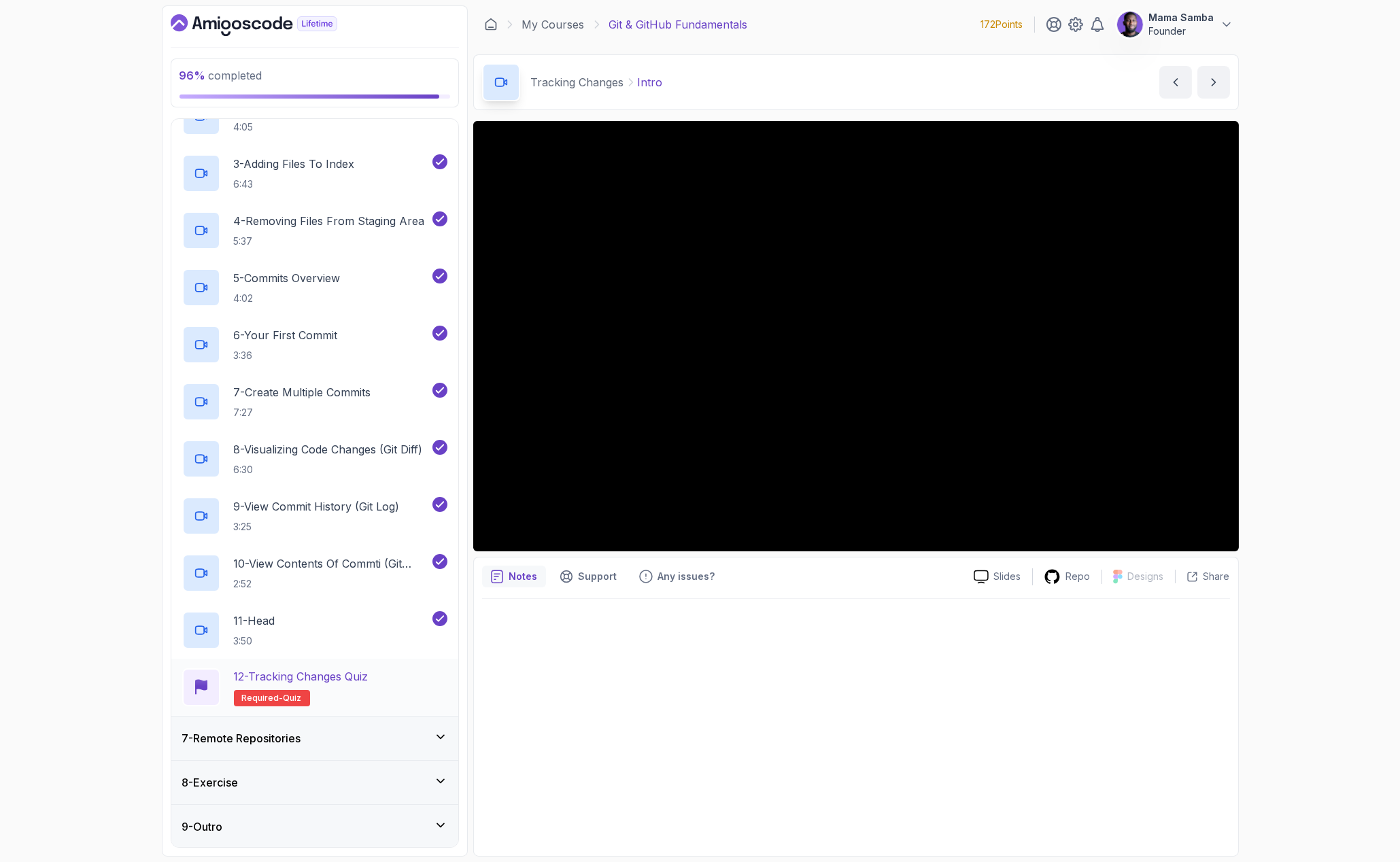
click at [357, 676] on p "12 - Tracking Changes Quiz" at bounding box center [301, 677] width 134 height 16
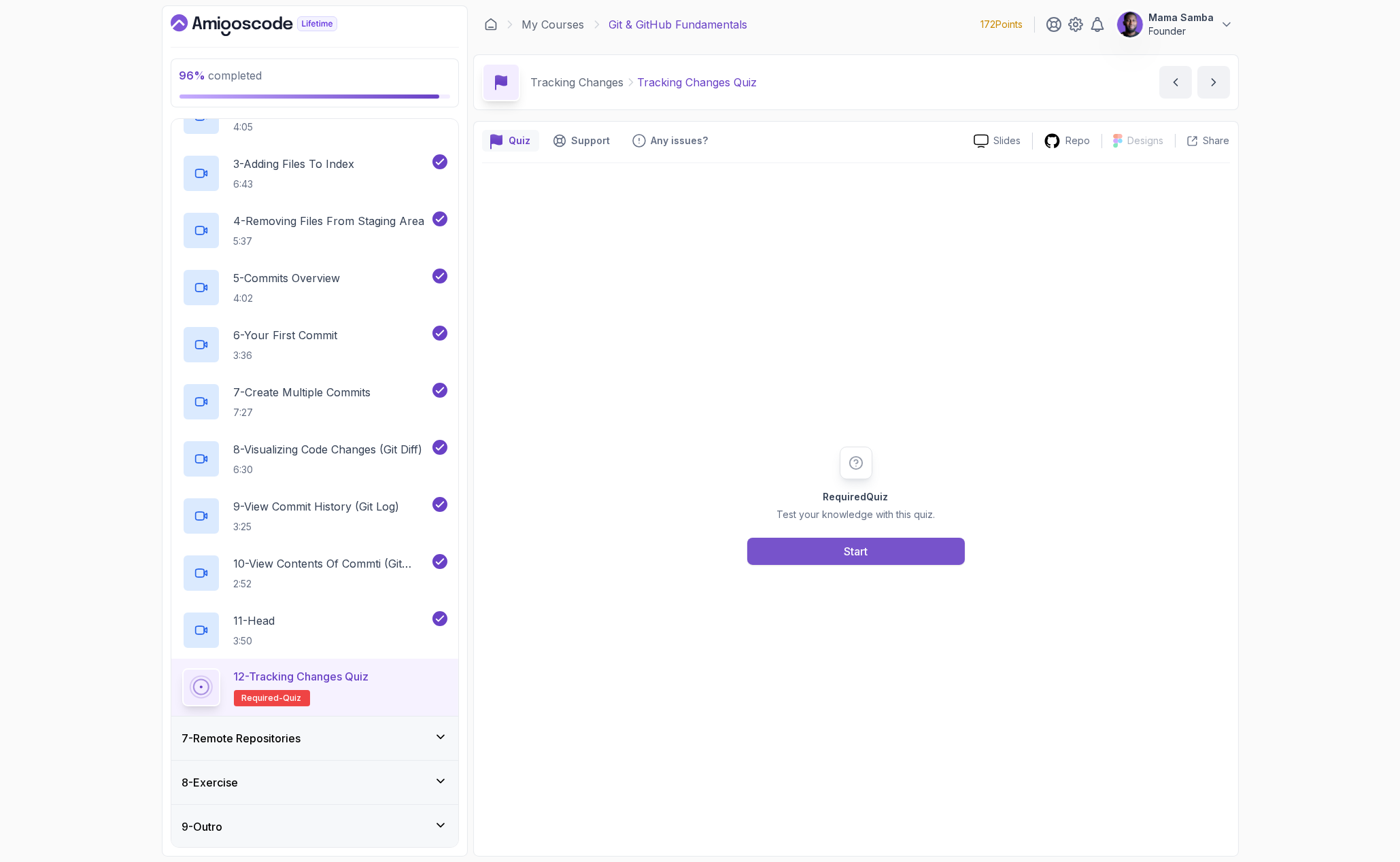
click at [872, 548] on button "Start" at bounding box center [857, 552] width 218 height 27
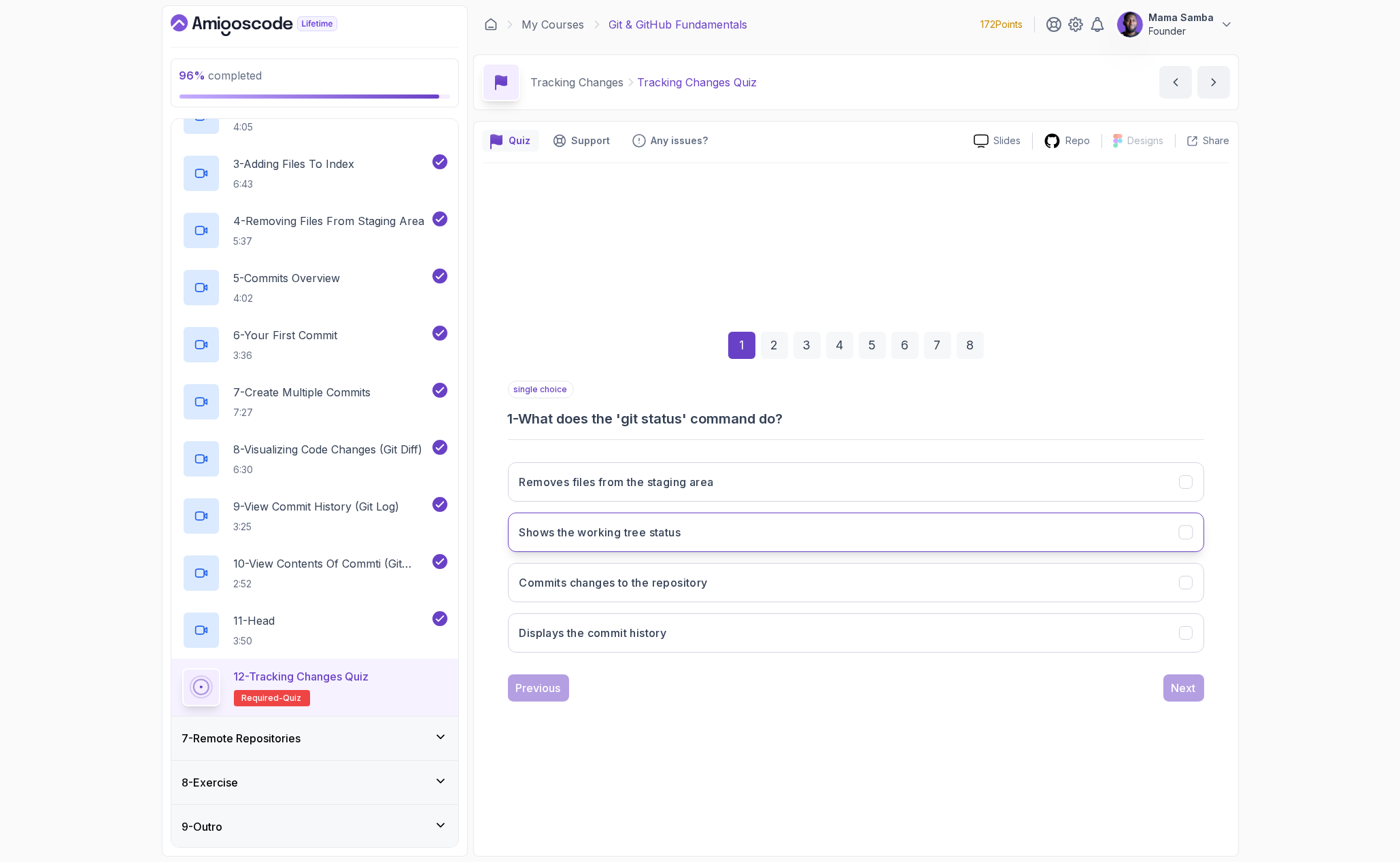
click at [640, 528] on h3 "Shows the working tree status" at bounding box center [601, 533] width 162 height 16
click at [1187, 687] on div "Next" at bounding box center [1183, 689] width 24 height 16
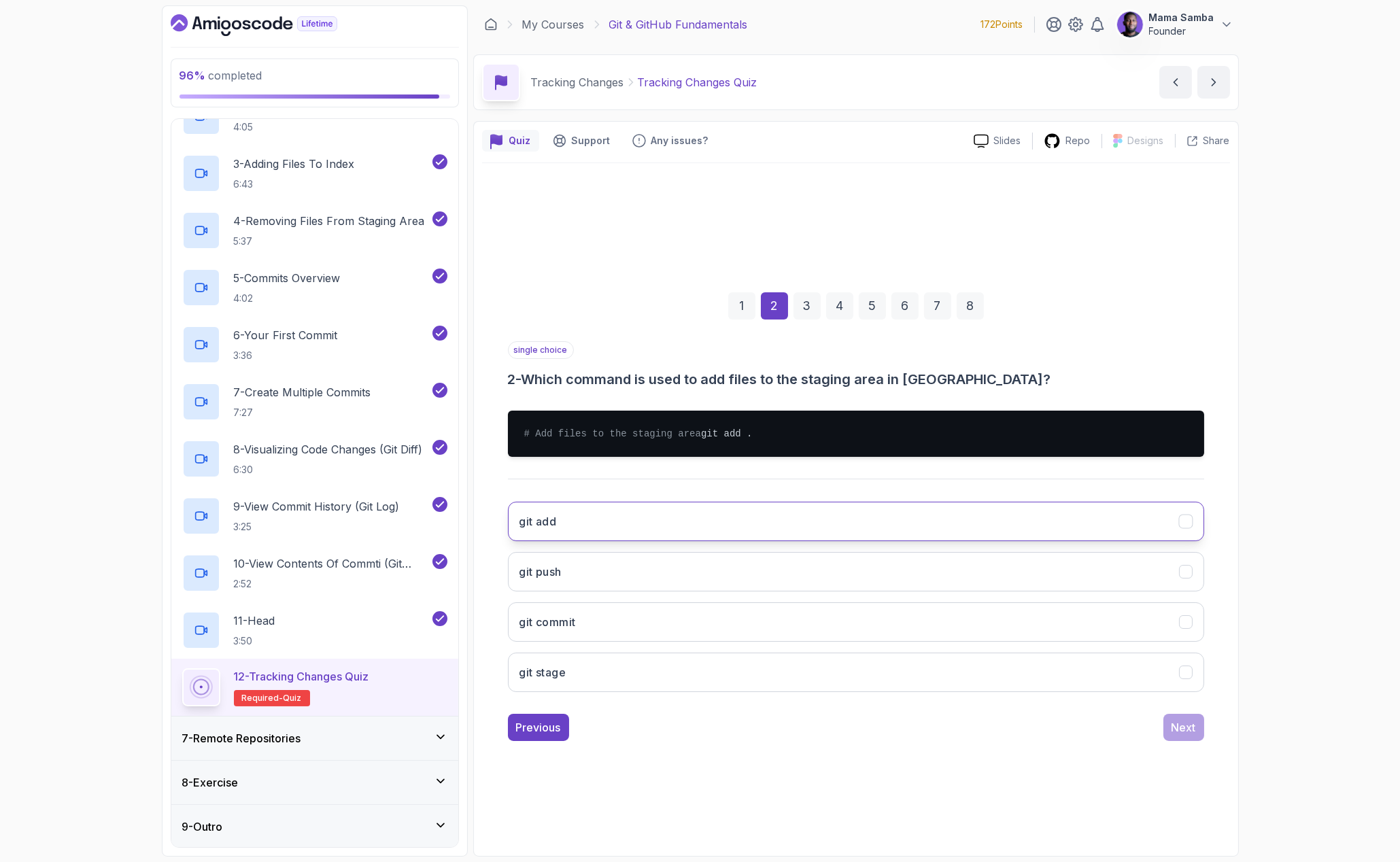
click at [592, 532] on button "git add" at bounding box center [857, 521] width 697 height 39
click at [1190, 735] on div "Next" at bounding box center [1183, 728] width 24 height 16
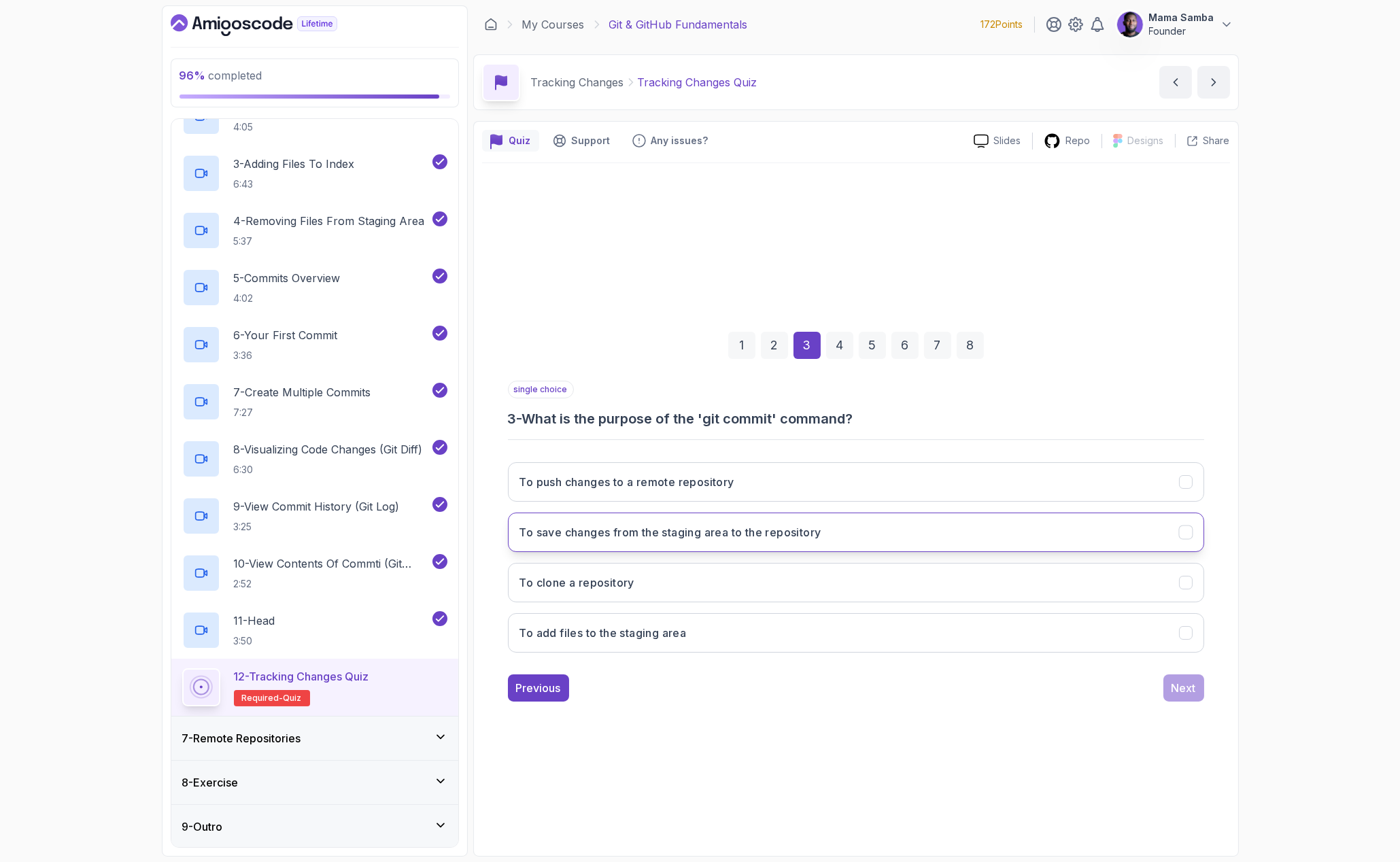
click at [623, 541] on button "To save changes from the staging area to the repository" at bounding box center [857, 532] width 697 height 39
click at [1185, 712] on div "1 2 3 4 5 6 7 8 single choice 3 - What is the purpose of the 'git commit' comma…" at bounding box center [856, 505] width 748 height 685
click at [1180, 689] on div "Next" at bounding box center [1183, 689] width 24 height 16
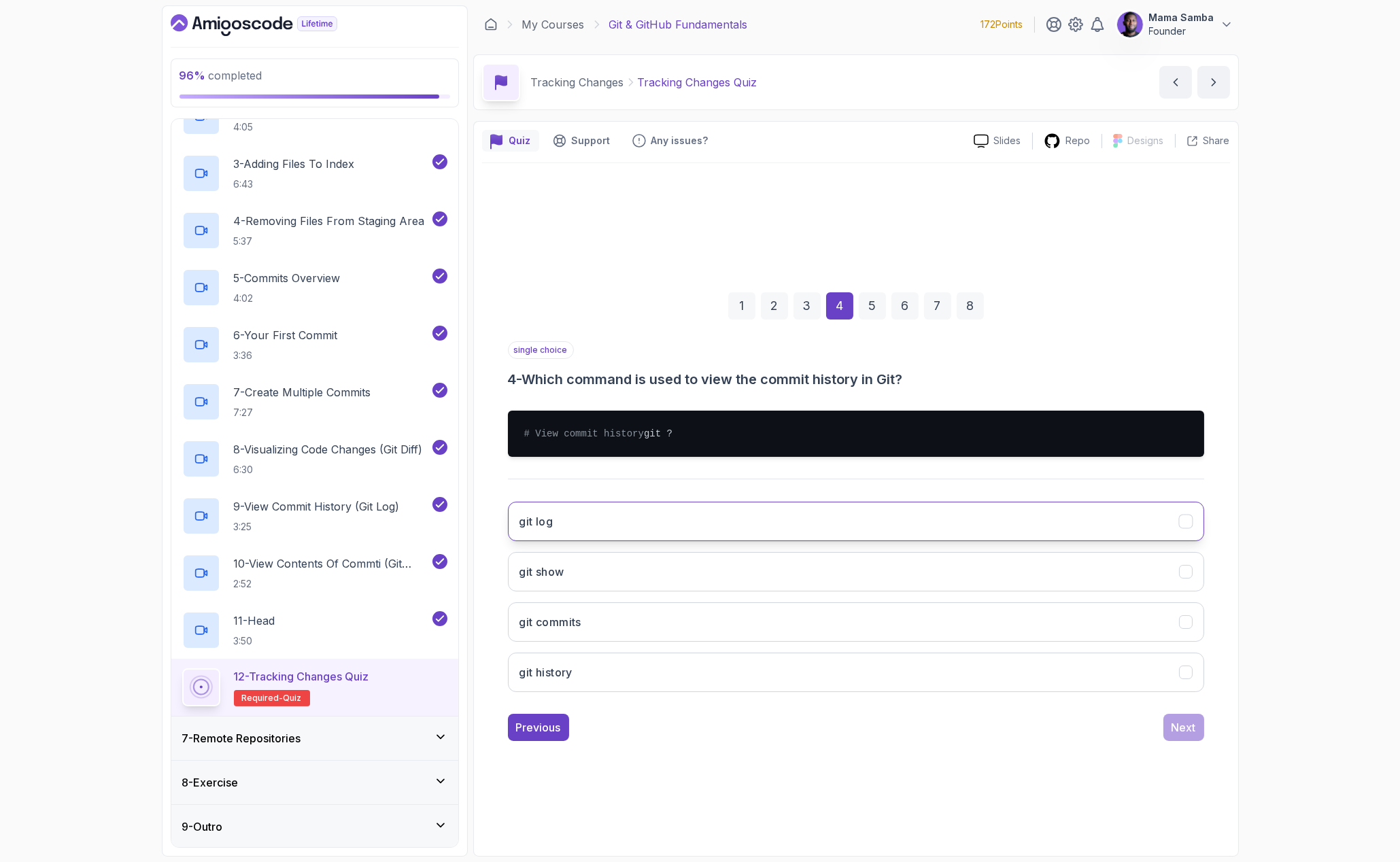
click at [630, 542] on button "git log" at bounding box center [857, 521] width 697 height 39
click at [1190, 730] on div "Next" at bounding box center [1183, 728] width 24 height 16
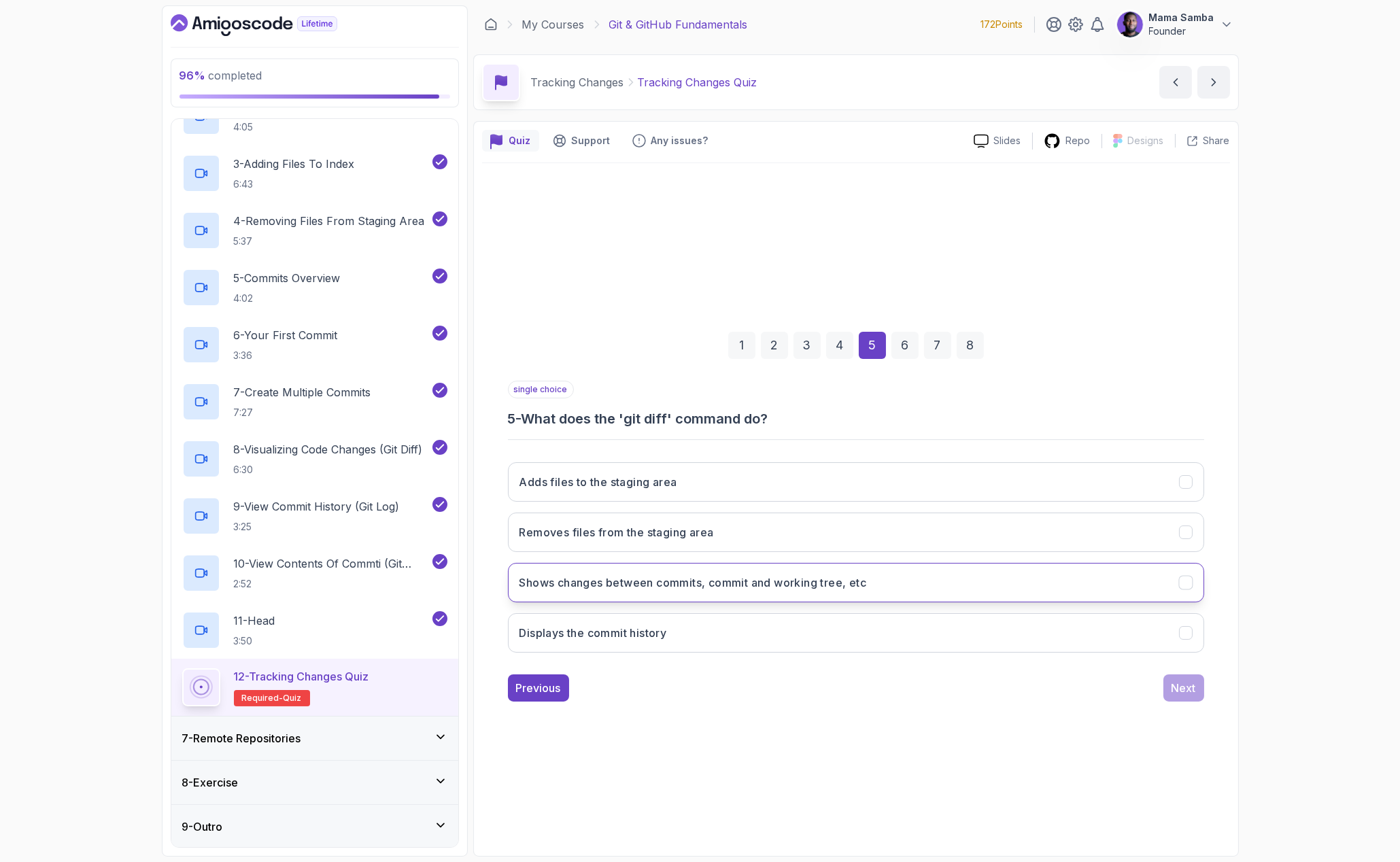
click at [634, 582] on h3 "Shows changes between commits, commit and working tree, etc" at bounding box center [693, 583] width 348 height 16
click at [1170, 678] on button "Next" at bounding box center [1183, 689] width 41 height 27
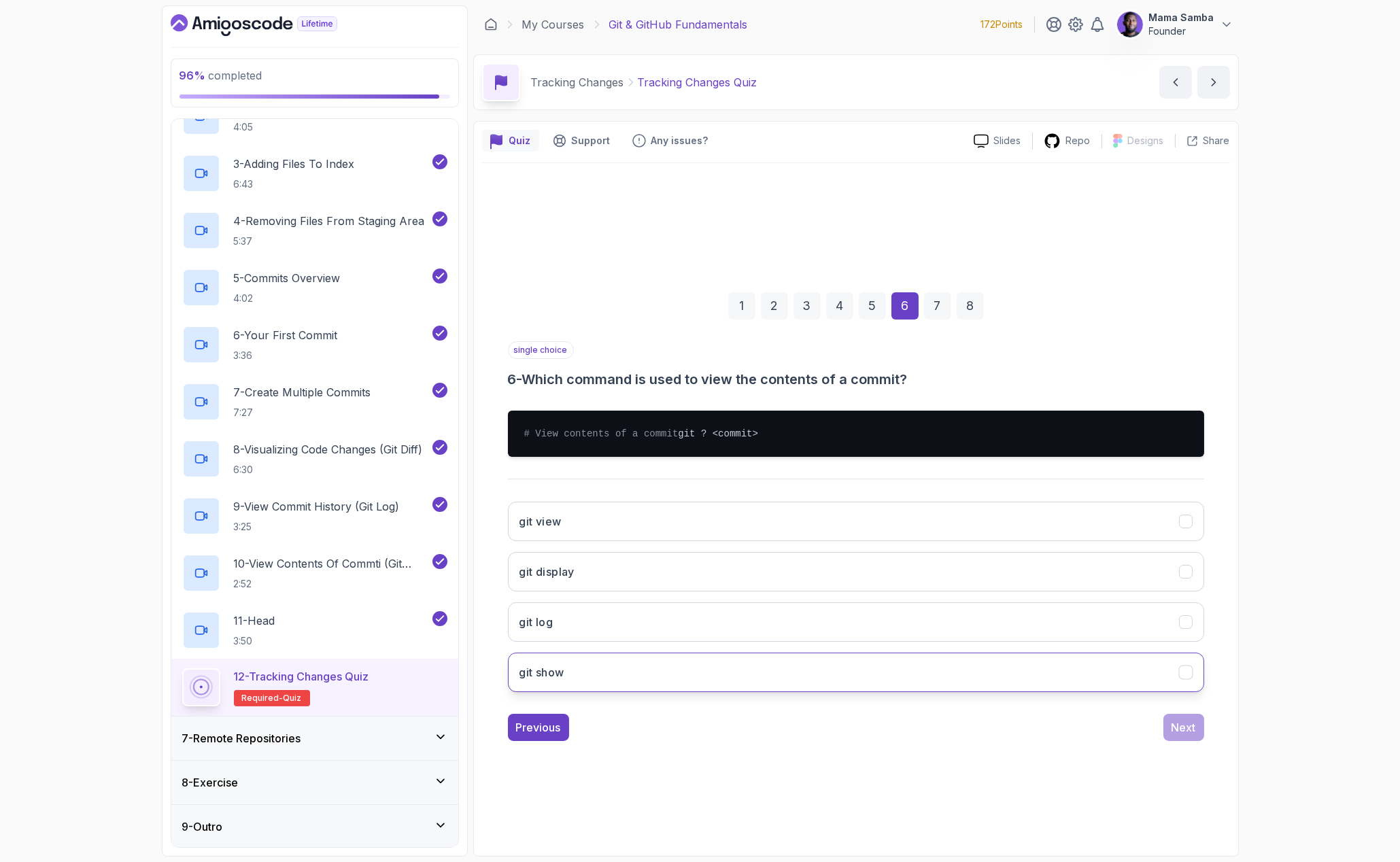
click at [589, 683] on button "git show" at bounding box center [857, 672] width 697 height 39
click at [1180, 736] on div "Next" at bounding box center [1183, 728] width 24 height 16
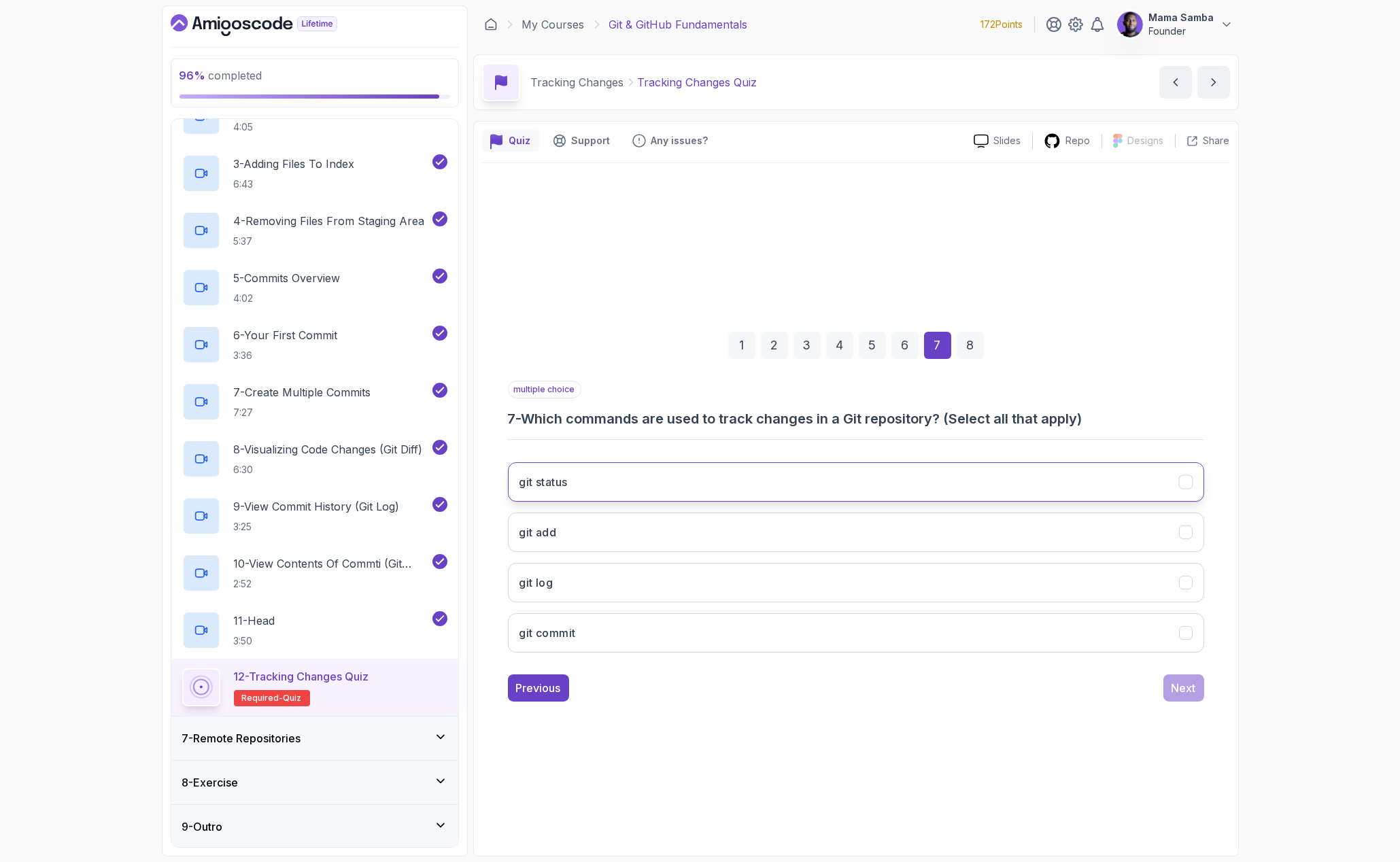
click at [569, 490] on button "git status" at bounding box center [857, 482] width 697 height 39
click at [582, 489] on button "git status" at bounding box center [857, 482] width 697 height 39
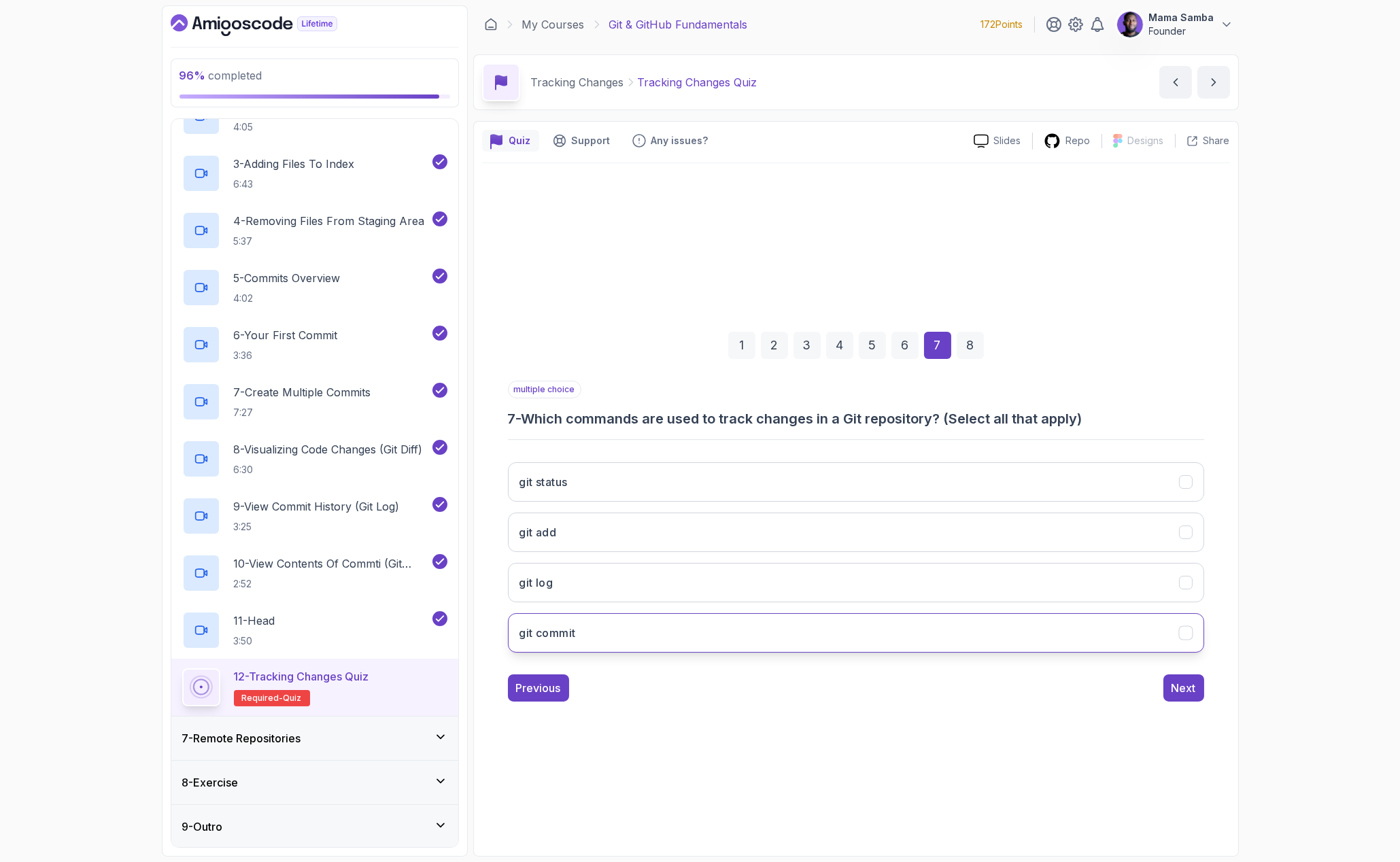
click at [564, 631] on h3 "git commit" at bounding box center [548, 633] width 56 height 16
click at [581, 589] on button "git log" at bounding box center [857, 583] width 697 height 39
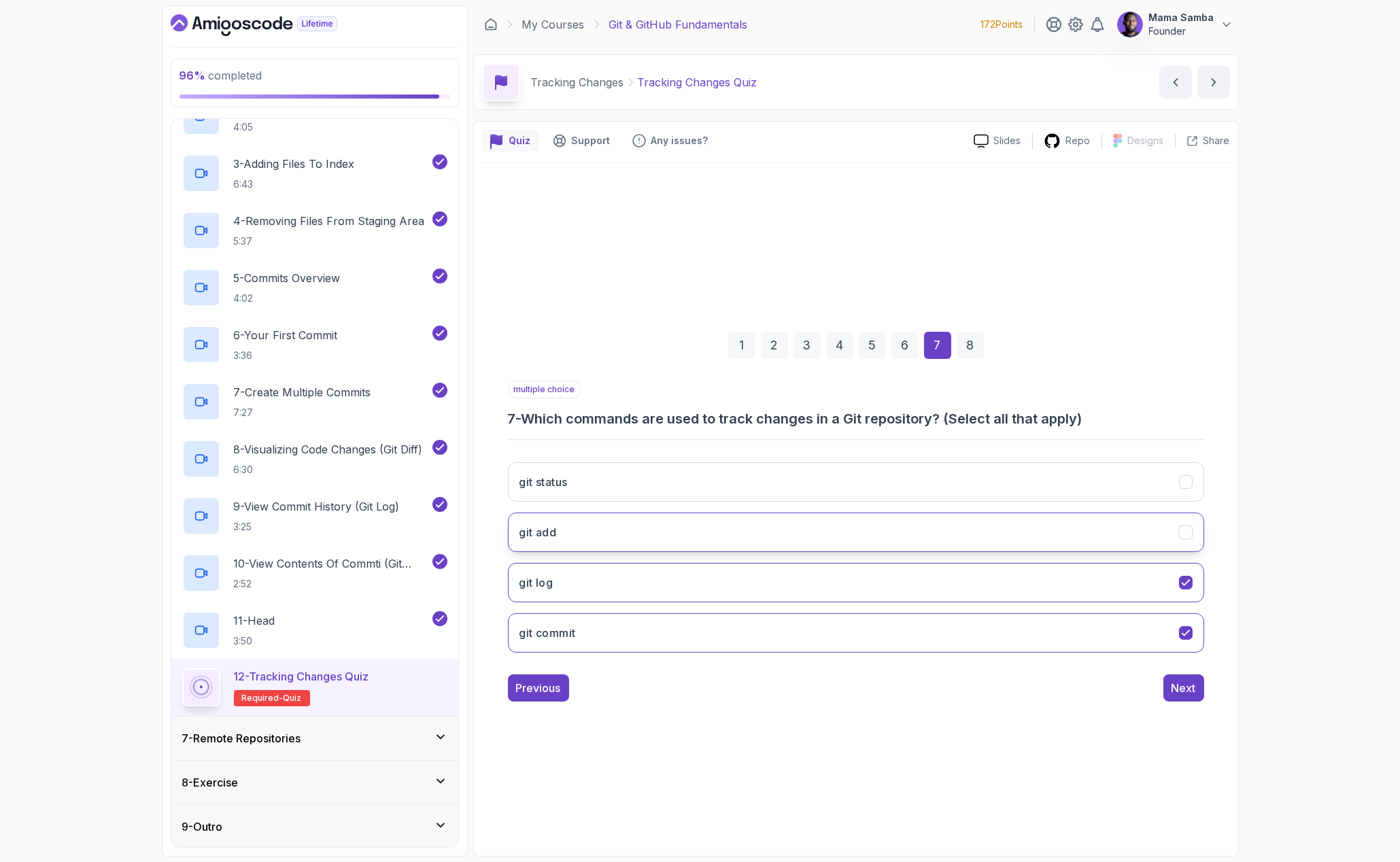
drag, startPoint x: 572, startPoint y: 540, endPoint x: 571, endPoint y: 532, distance: 8.1
click at [572, 540] on button "git add" at bounding box center [857, 532] width 697 height 39
click at [565, 498] on button "git status" at bounding box center [857, 482] width 697 height 39
click at [1202, 691] on button "Next" at bounding box center [1183, 689] width 41 height 27
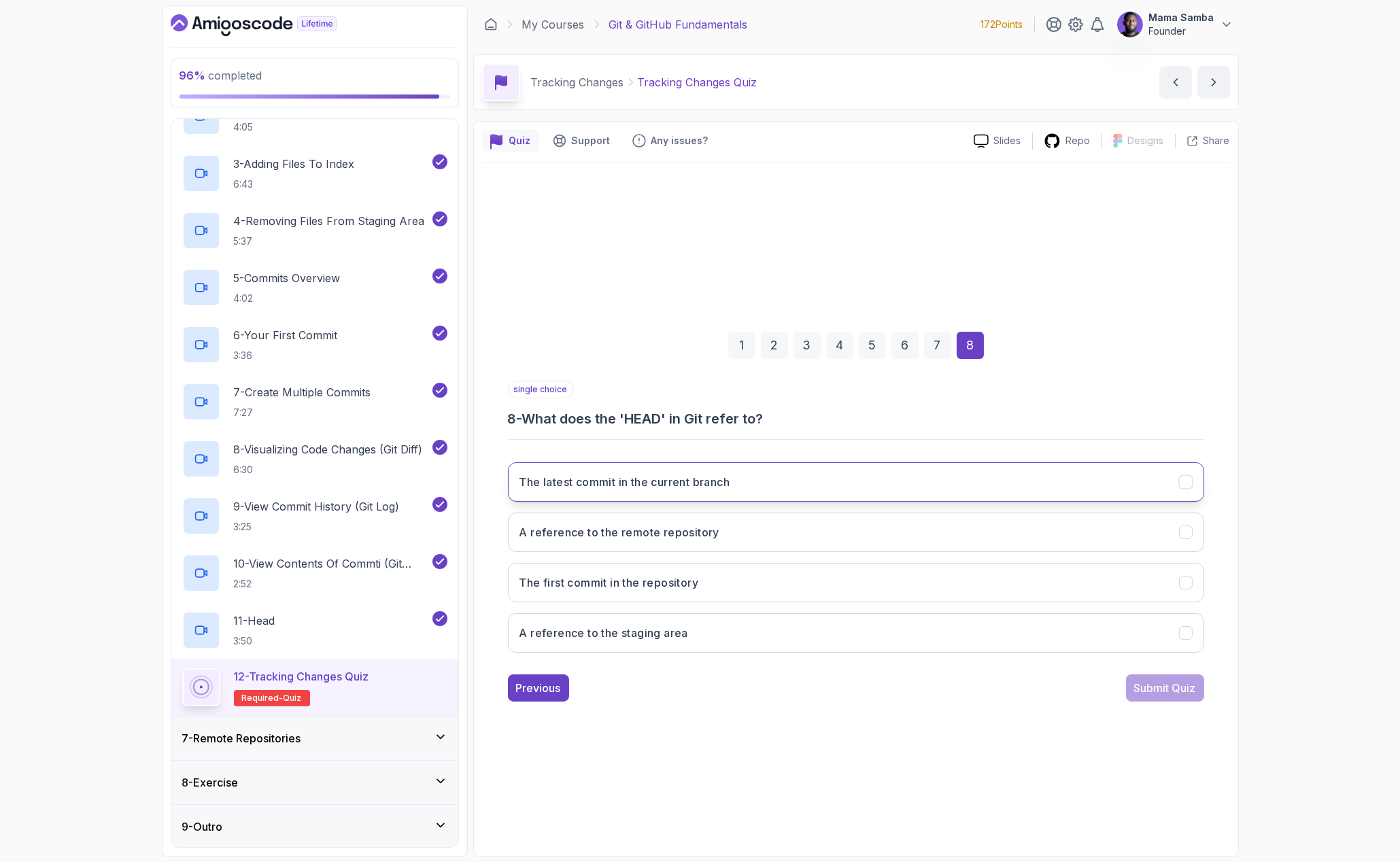
click at [669, 486] on h3 "The latest commit in the current branch" at bounding box center [625, 482] width 210 height 16
click at [1174, 681] on div "Submit Quiz" at bounding box center [1165, 689] width 62 height 16
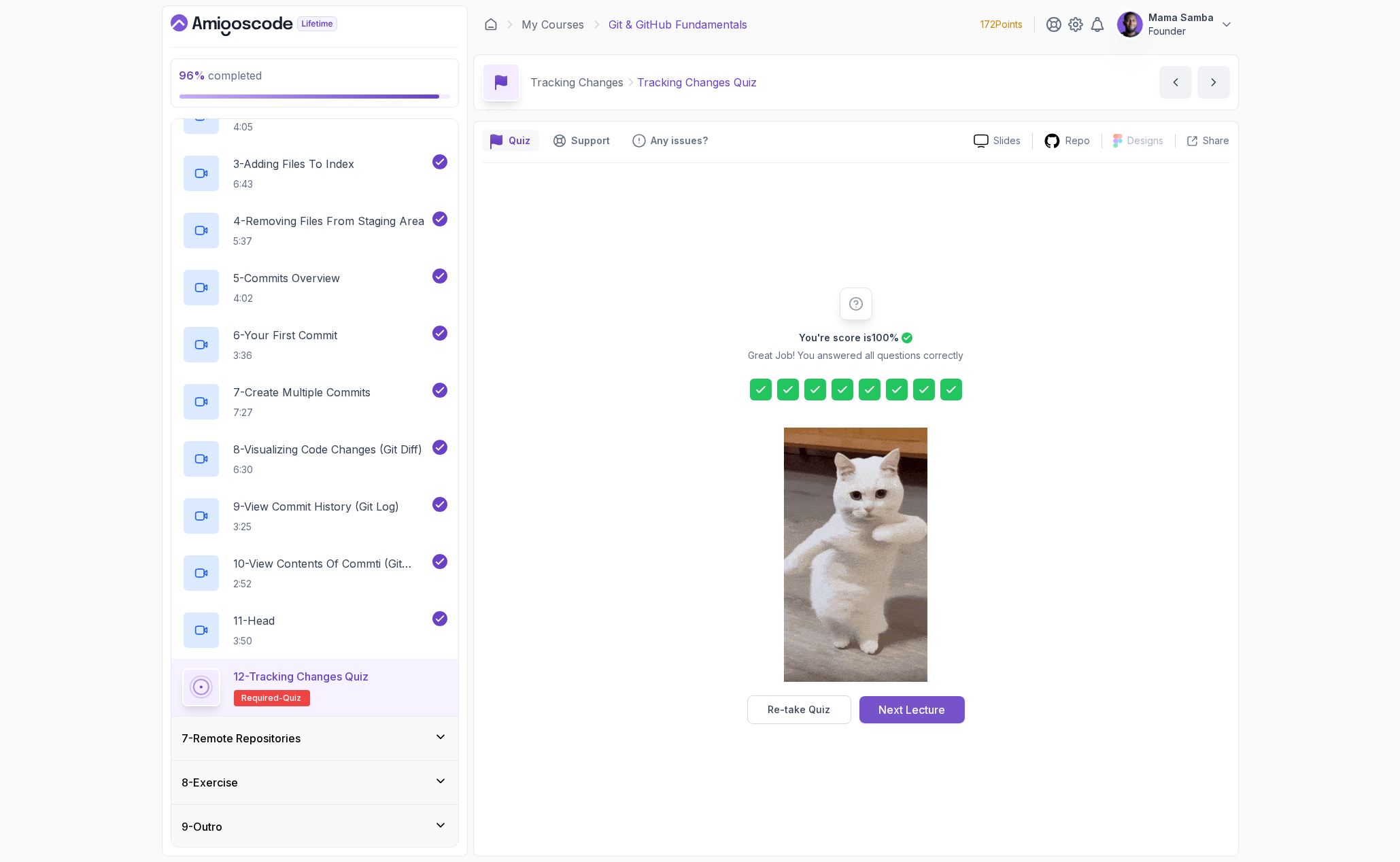
click at [925, 715] on div "Next Lecture" at bounding box center [911, 710] width 66 height 16
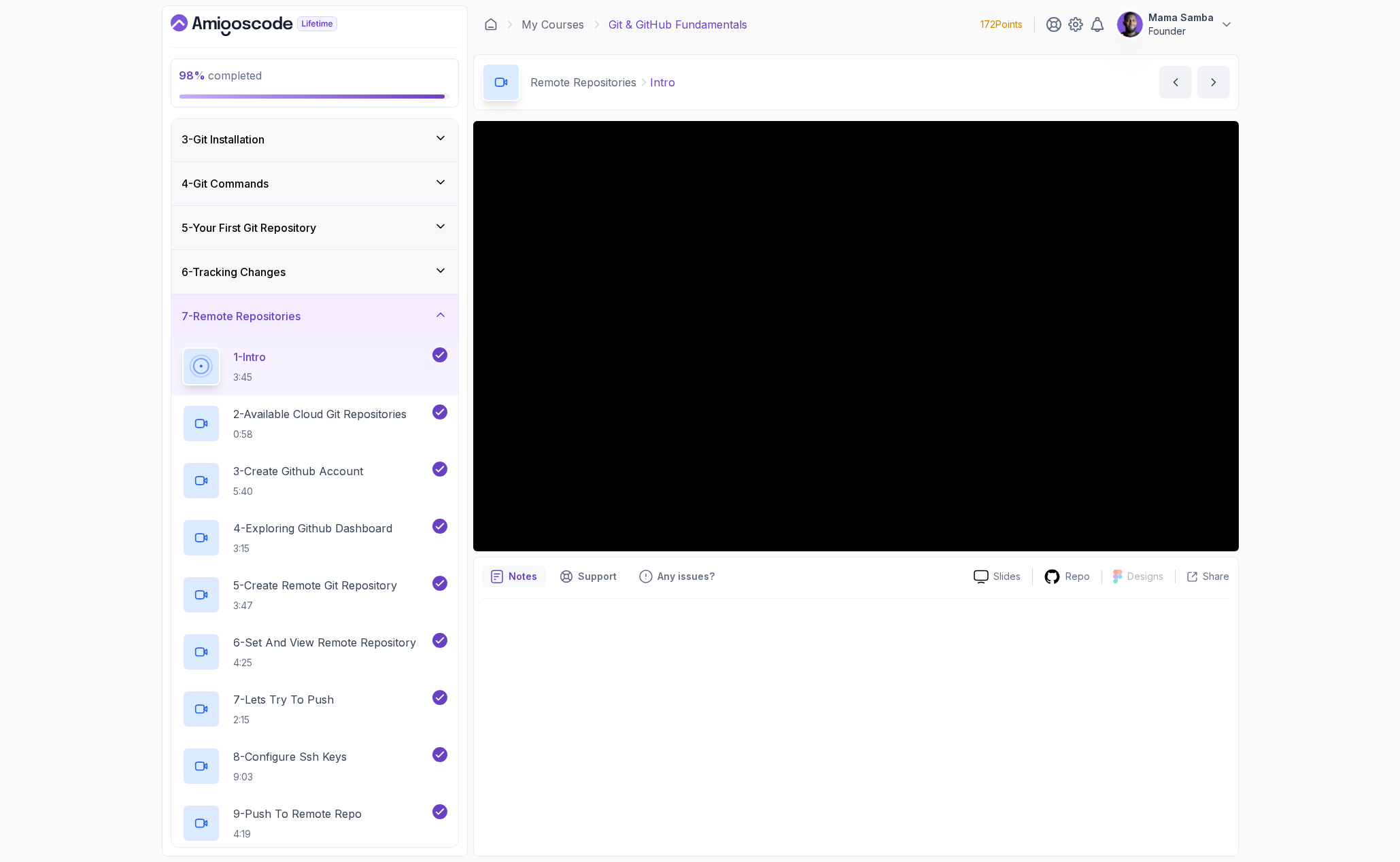
scroll to position [82, 0]
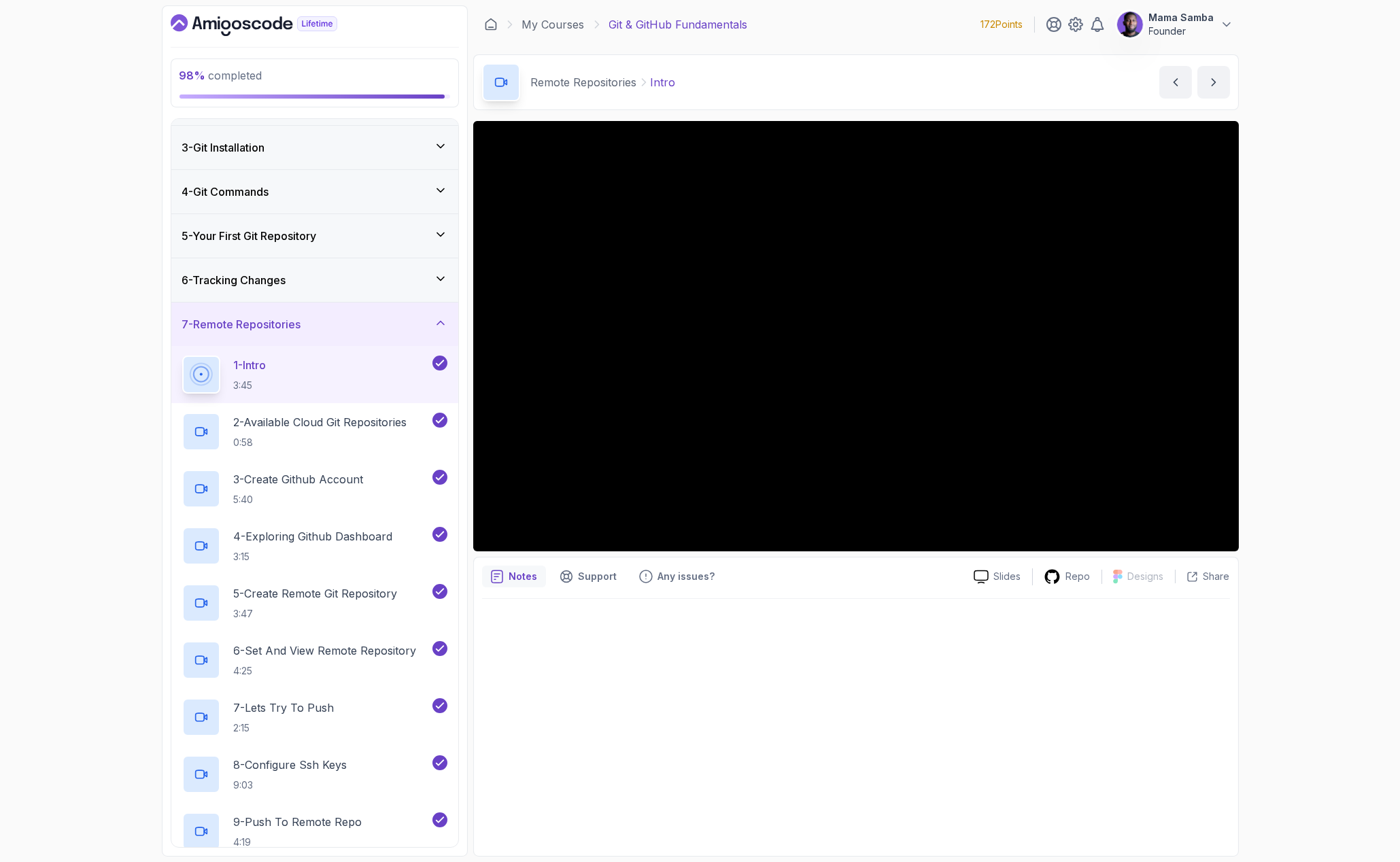
click at [415, 273] on div "6 - Tracking Changes" at bounding box center [315, 280] width 265 height 16
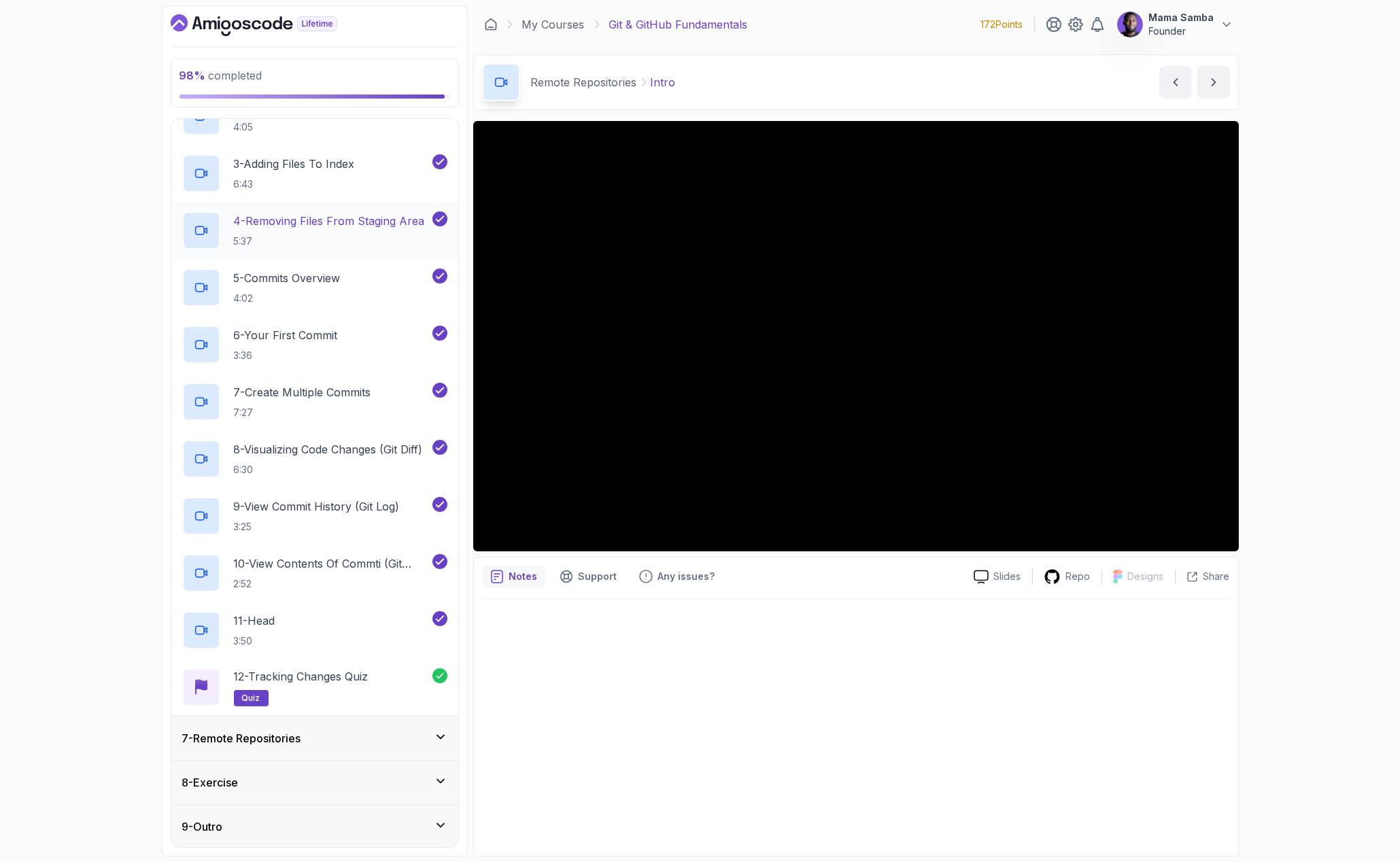
scroll to position [0, 0]
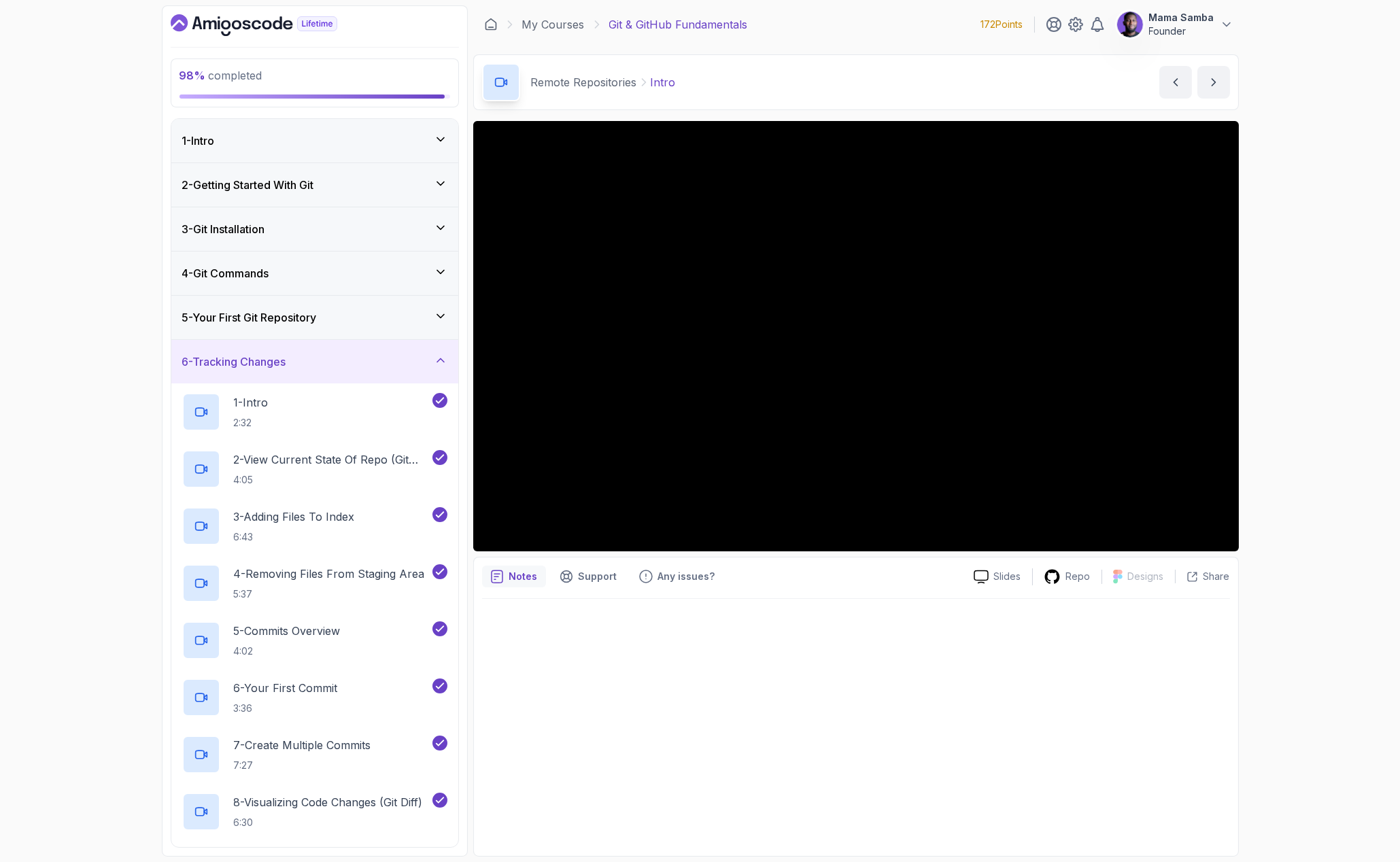
click at [425, 315] on div "5 - Your First Git Repository" at bounding box center [315, 318] width 265 height 16
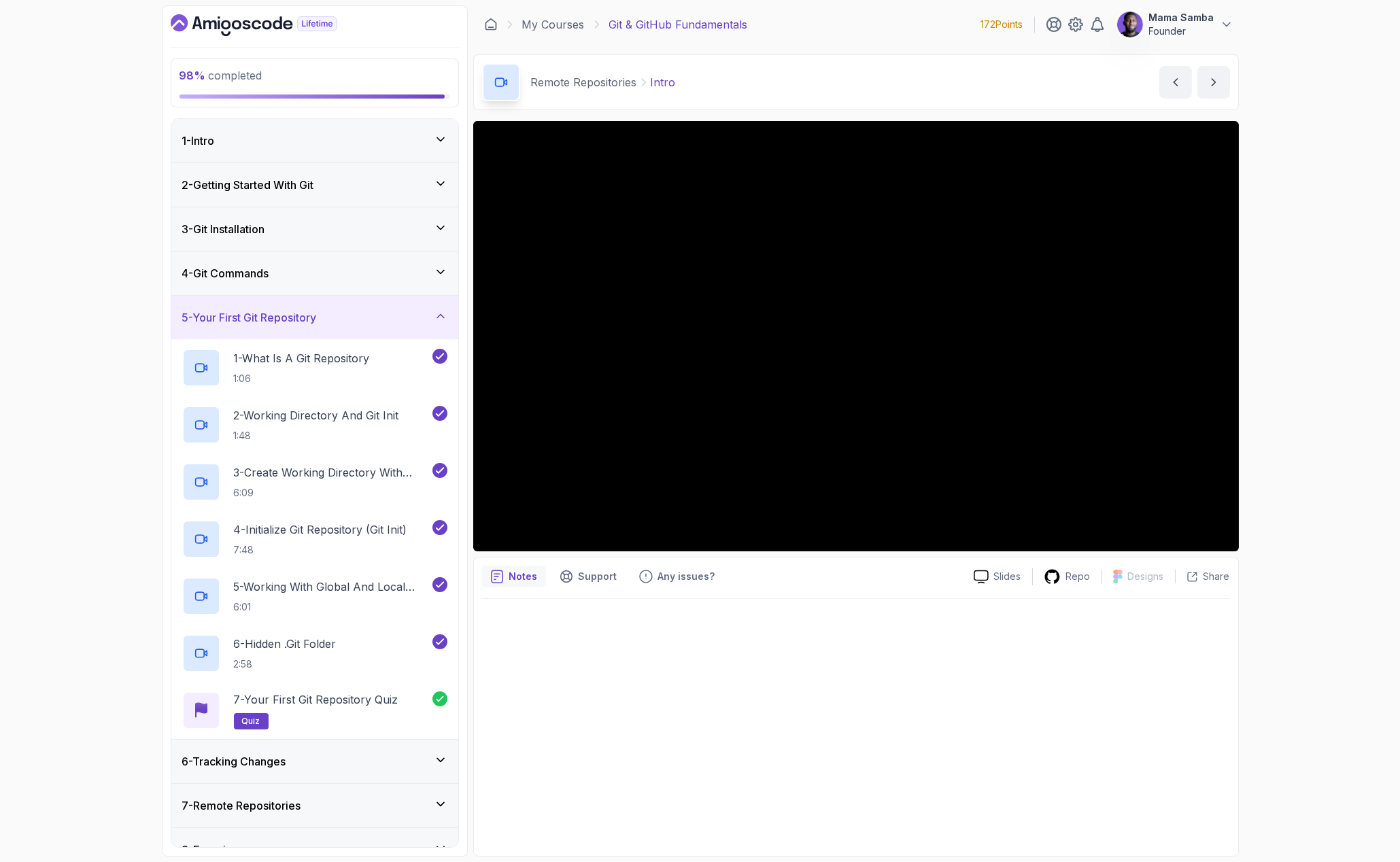
click at [410, 287] on div "4 - Git Commands" at bounding box center [315, 273] width 287 height 44
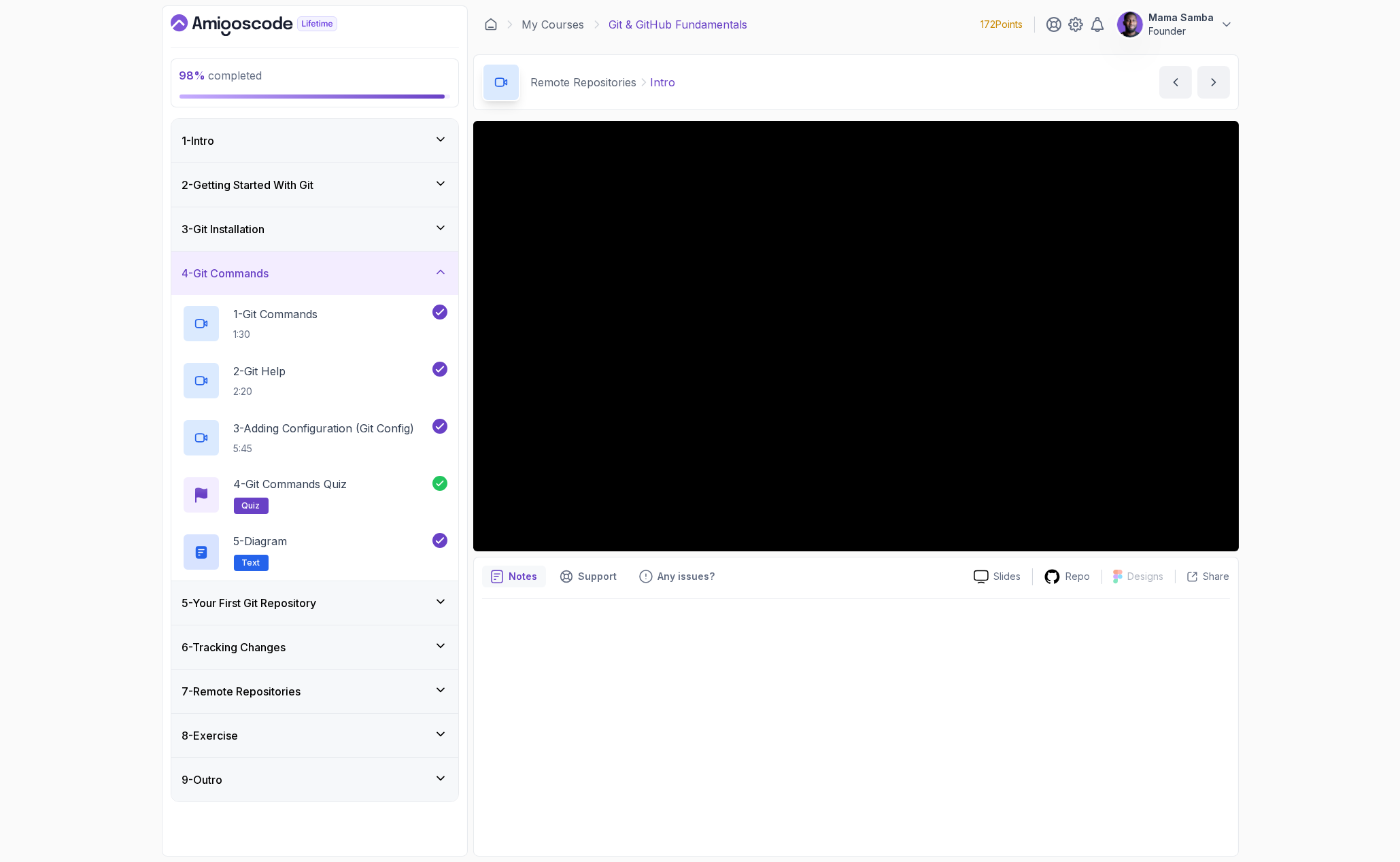
click at [411, 225] on div "3 - Git Installation" at bounding box center [315, 230] width 265 height 16
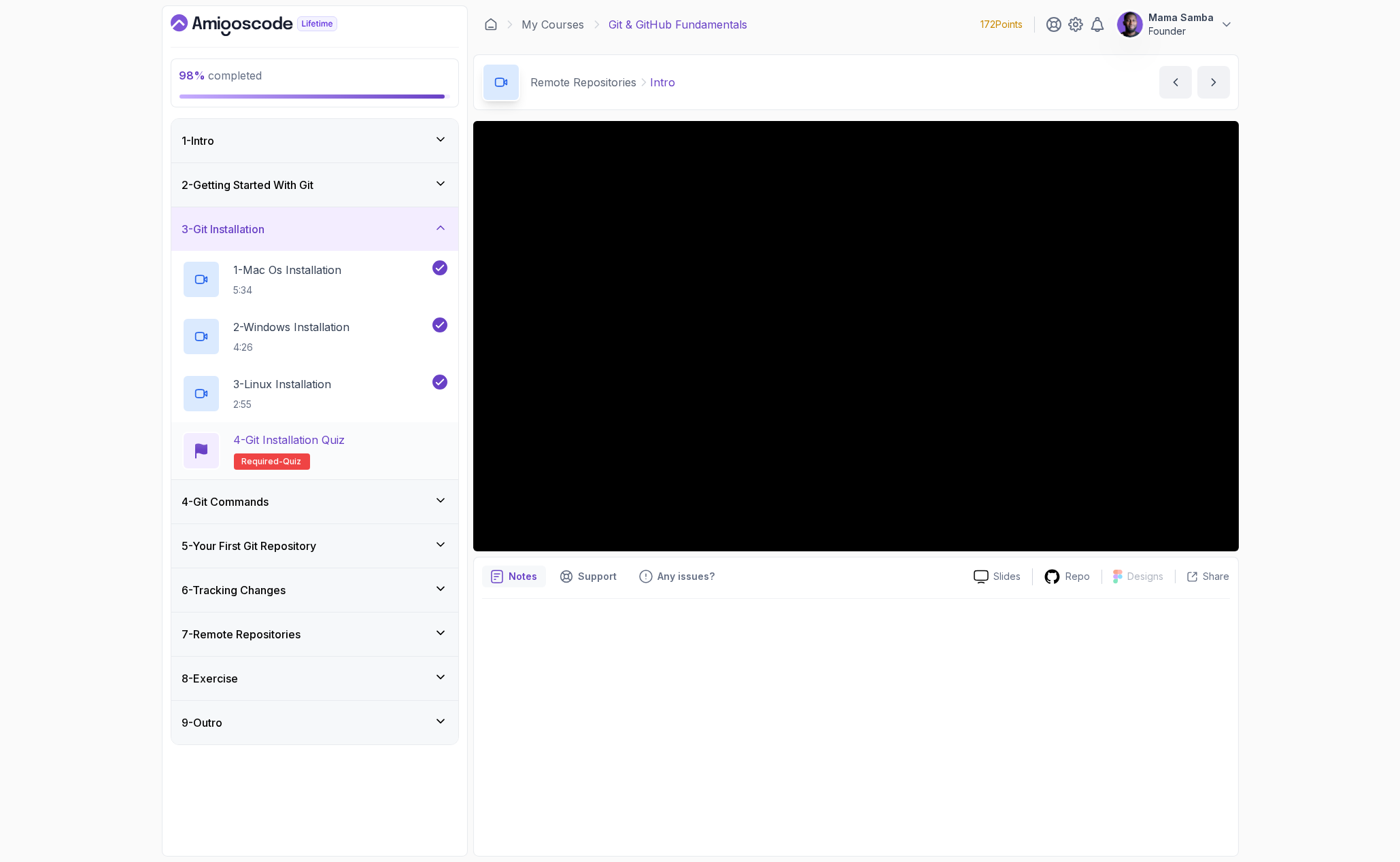
click at [388, 460] on div "4 - Git Installation Quiz Required- quiz" at bounding box center [315, 451] width 265 height 38
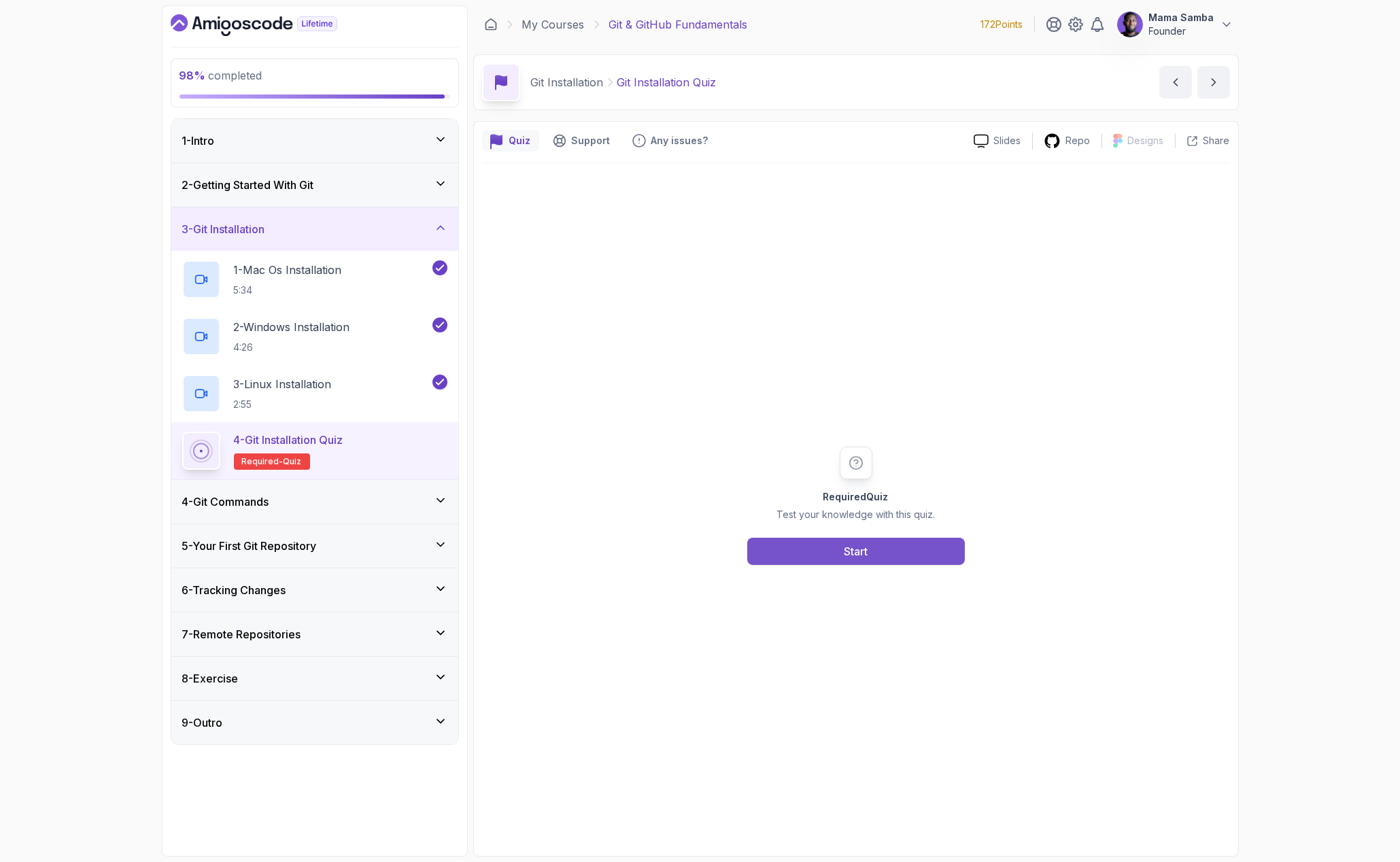
click at [847, 559] on button "Start" at bounding box center [857, 552] width 218 height 27
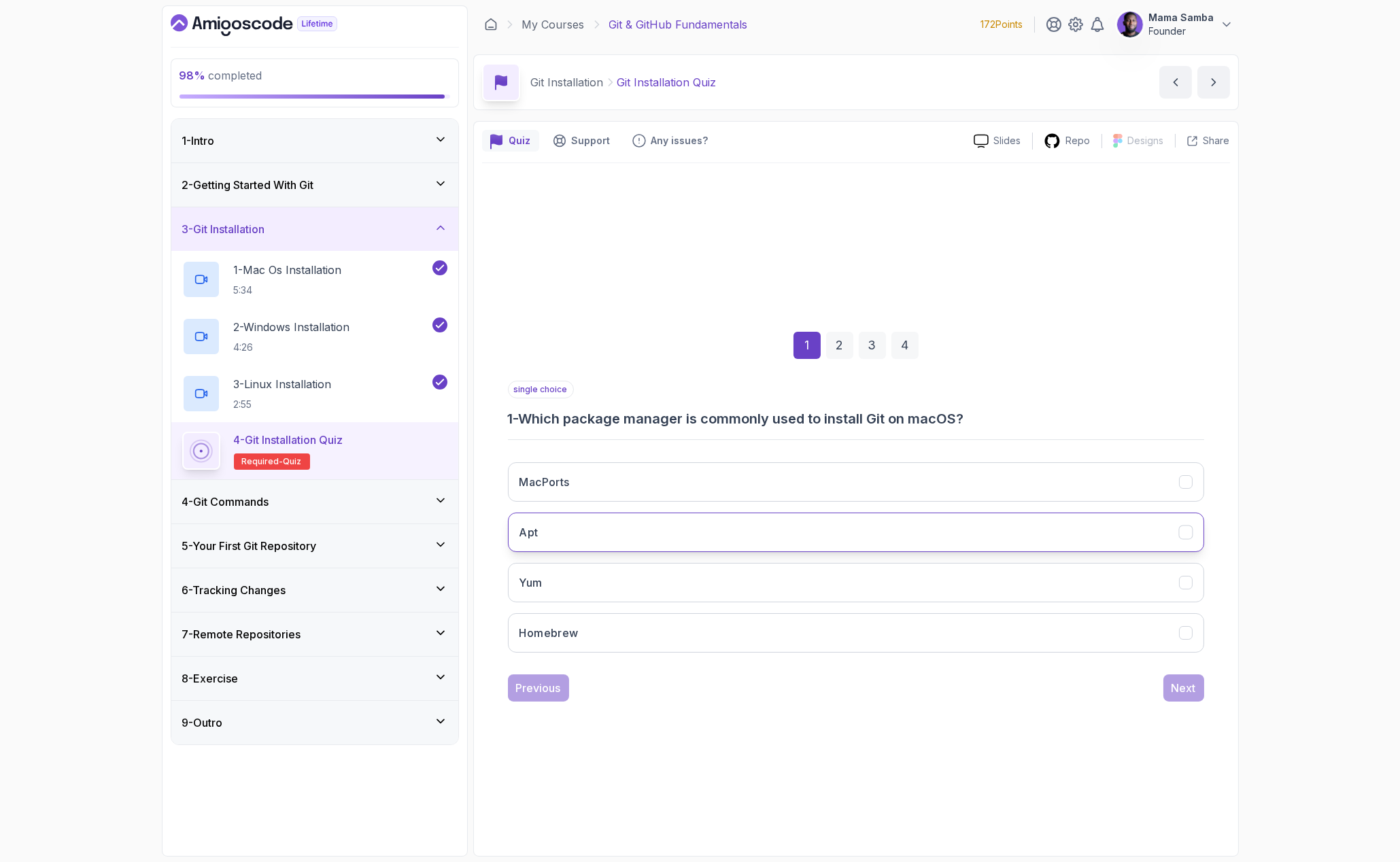
click at [588, 525] on button "Apt" at bounding box center [857, 532] width 697 height 39
drag, startPoint x: 569, startPoint y: 578, endPoint x: 574, endPoint y: 591, distance: 13.9
click at [569, 580] on button "Yum" at bounding box center [857, 583] width 697 height 39
click at [591, 632] on button "Homebrew" at bounding box center [857, 632] width 697 height 39
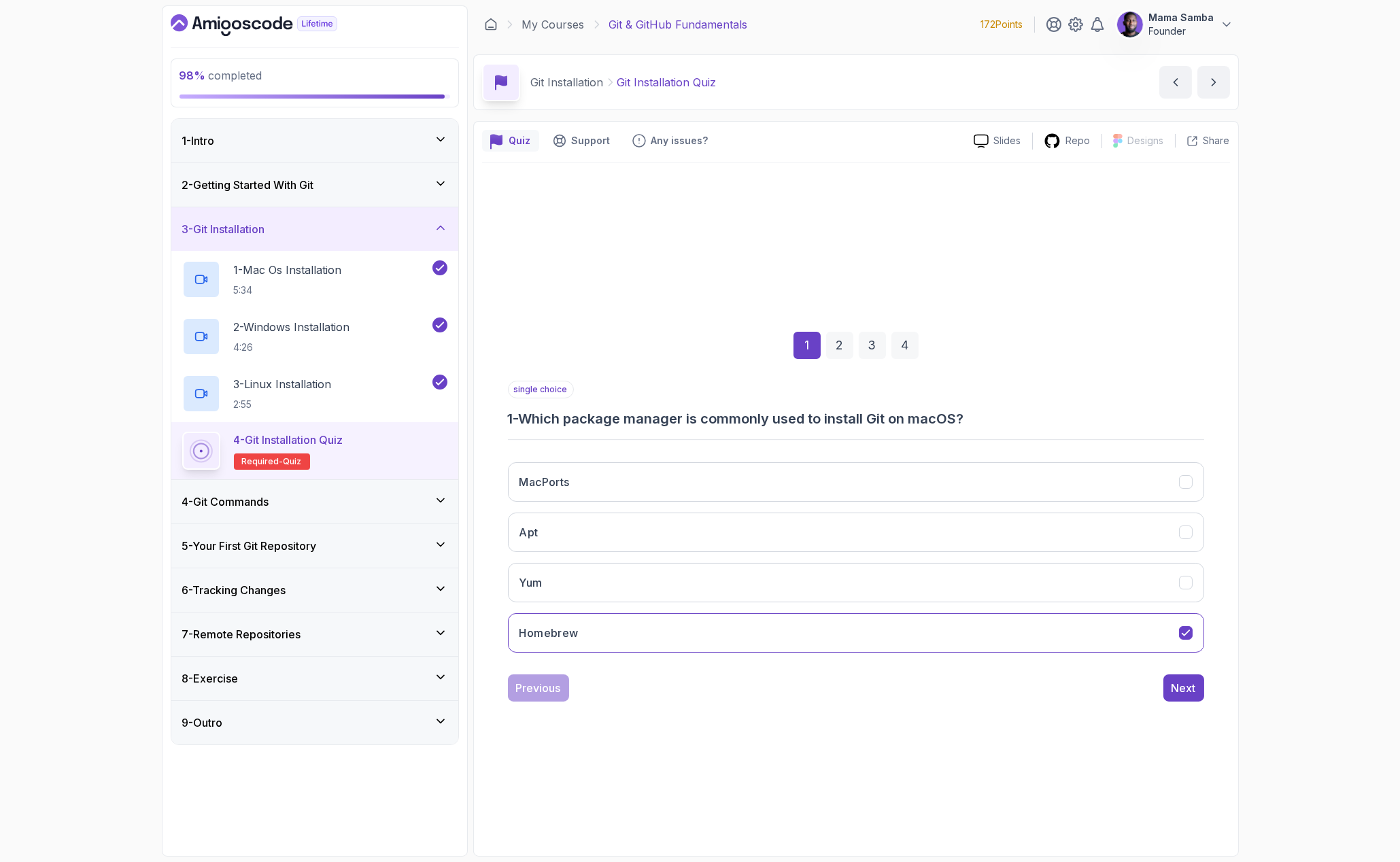
click at [1162, 696] on div "Previous Next" at bounding box center [857, 689] width 697 height 27
click at [1198, 690] on button "Next" at bounding box center [1183, 689] width 41 height 27
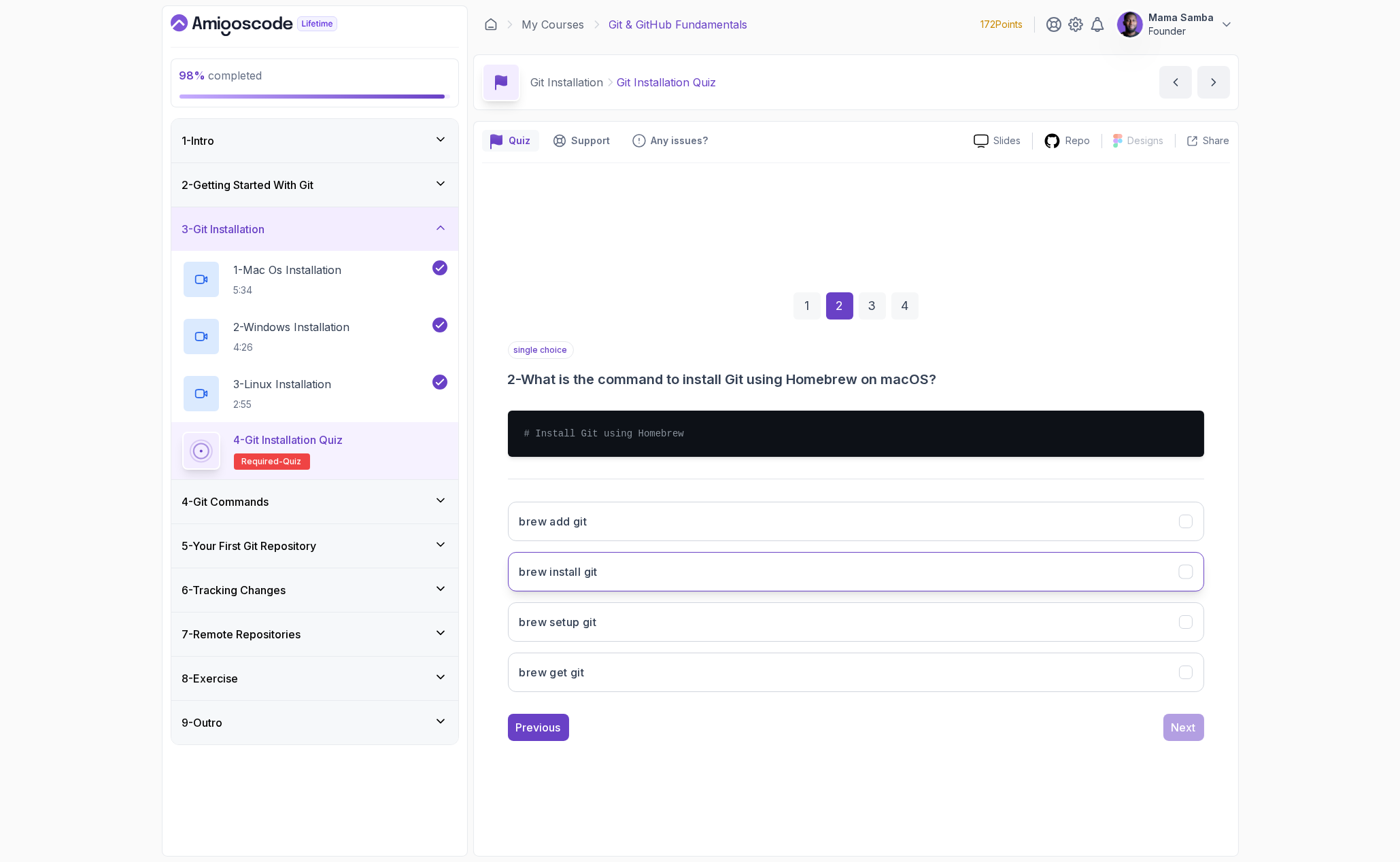
click at [612, 573] on button "brew install git" at bounding box center [857, 572] width 697 height 39
click at [1197, 729] on button "Next" at bounding box center [1183, 728] width 41 height 27
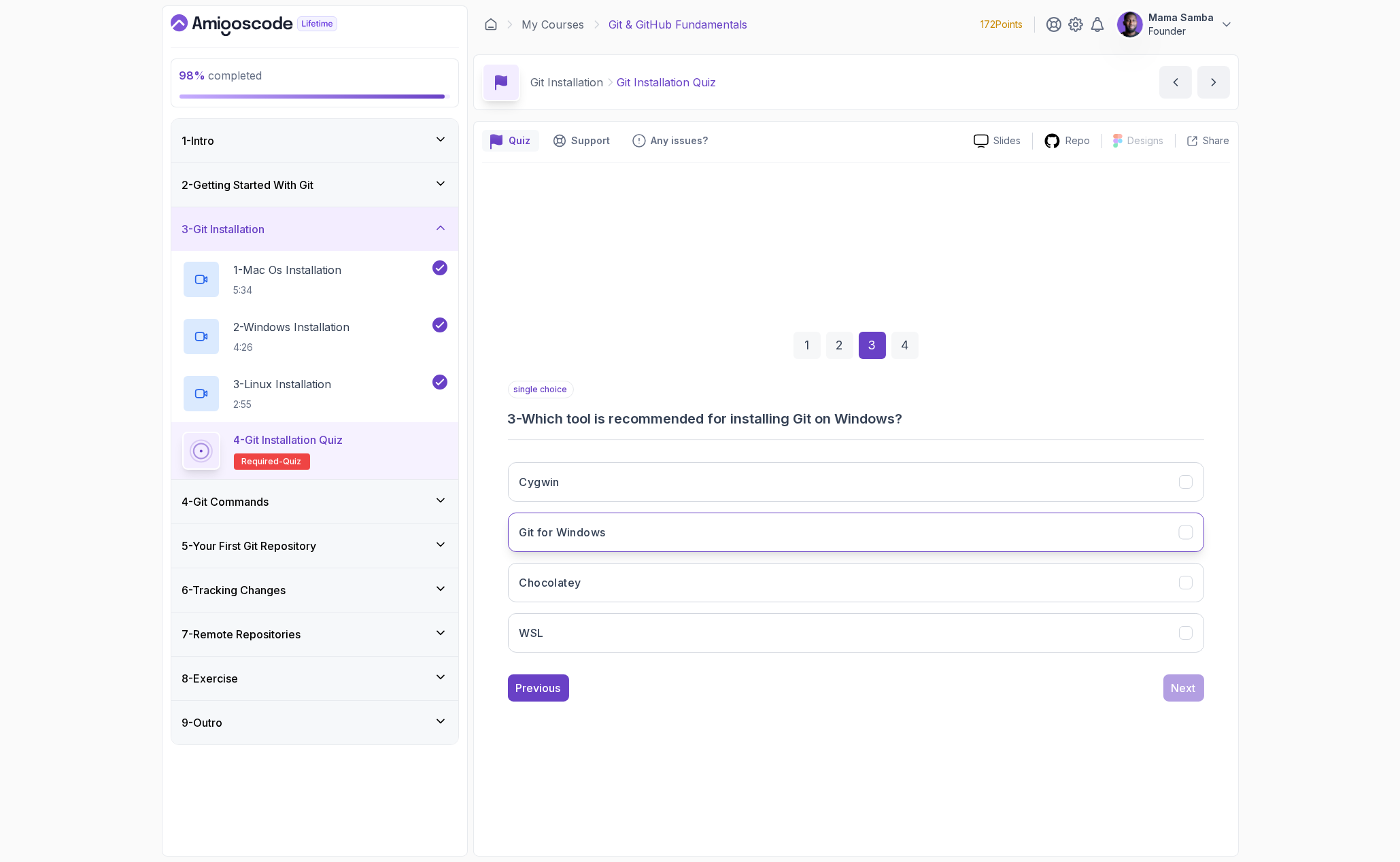
click at [596, 536] on h3 "Git for Windows" at bounding box center [563, 533] width 86 height 16
click at [1181, 669] on div "single choice 3 - Which tool is recommended for installing Git on Windows? Cygw…" at bounding box center [857, 542] width 697 height 321
click at [1185, 685] on div "Next" at bounding box center [1183, 689] width 24 height 16
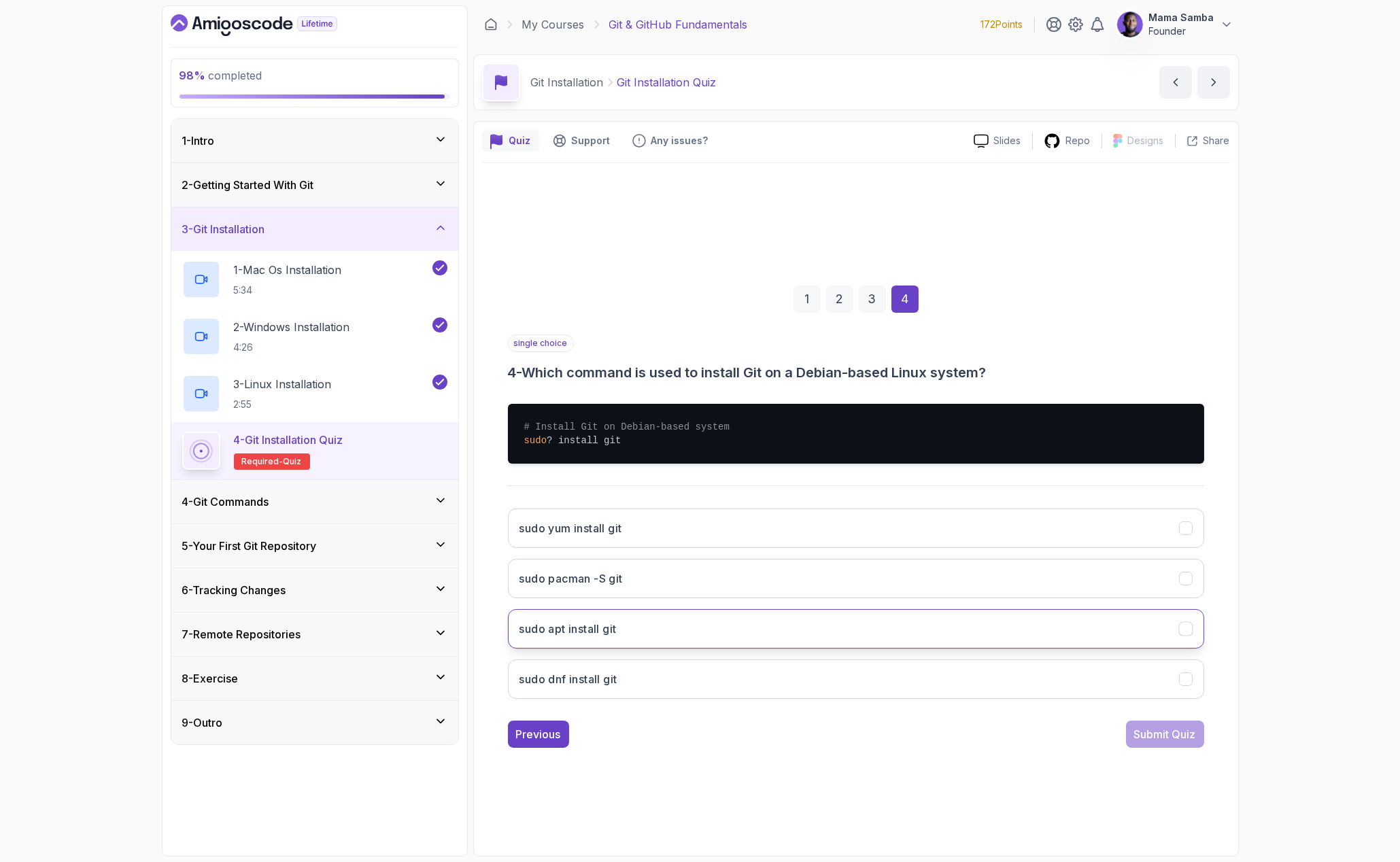
drag, startPoint x: 585, startPoint y: 629, endPoint x: 618, endPoint y: 625, distance: 33.2
click at [585, 629] on h3 "sudo apt install git" at bounding box center [568, 629] width 97 height 16
click at [683, 514] on button "sudo yum install git" at bounding box center [857, 528] width 697 height 39
click at [687, 637] on button "sudo apt install git" at bounding box center [857, 629] width 697 height 39
drag, startPoint x: 1144, startPoint y: 708, endPoint x: 1152, endPoint y: 728, distance: 21.5
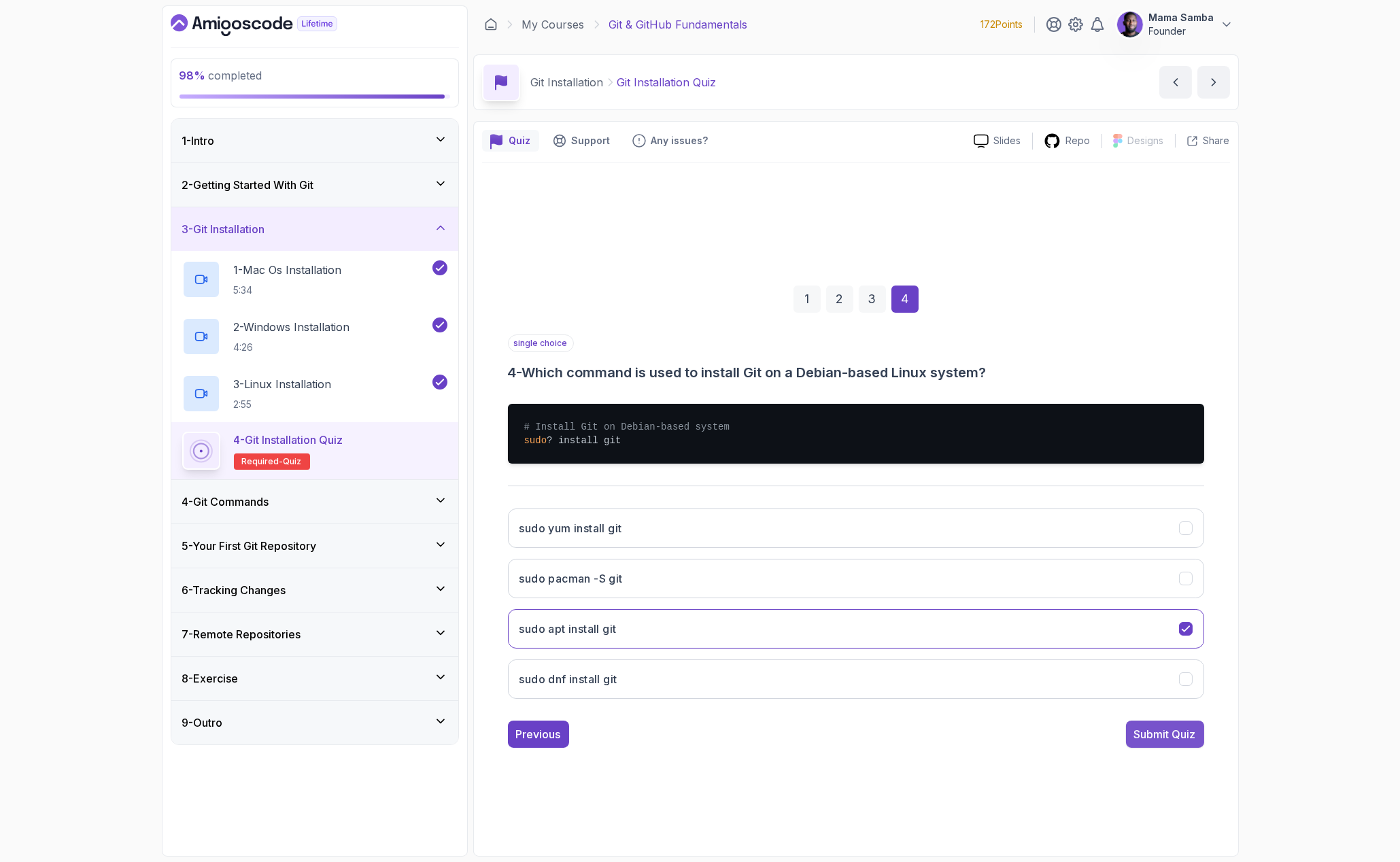
click at [1144, 710] on div "single choice 4 - Which command is used to install Git on a Debian-based Linux …" at bounding box center [857, 542] width 697 height 414
click at [1153, 728] on div "Submit Quiz" at bounding box center [1165, 735] width 62 height 16
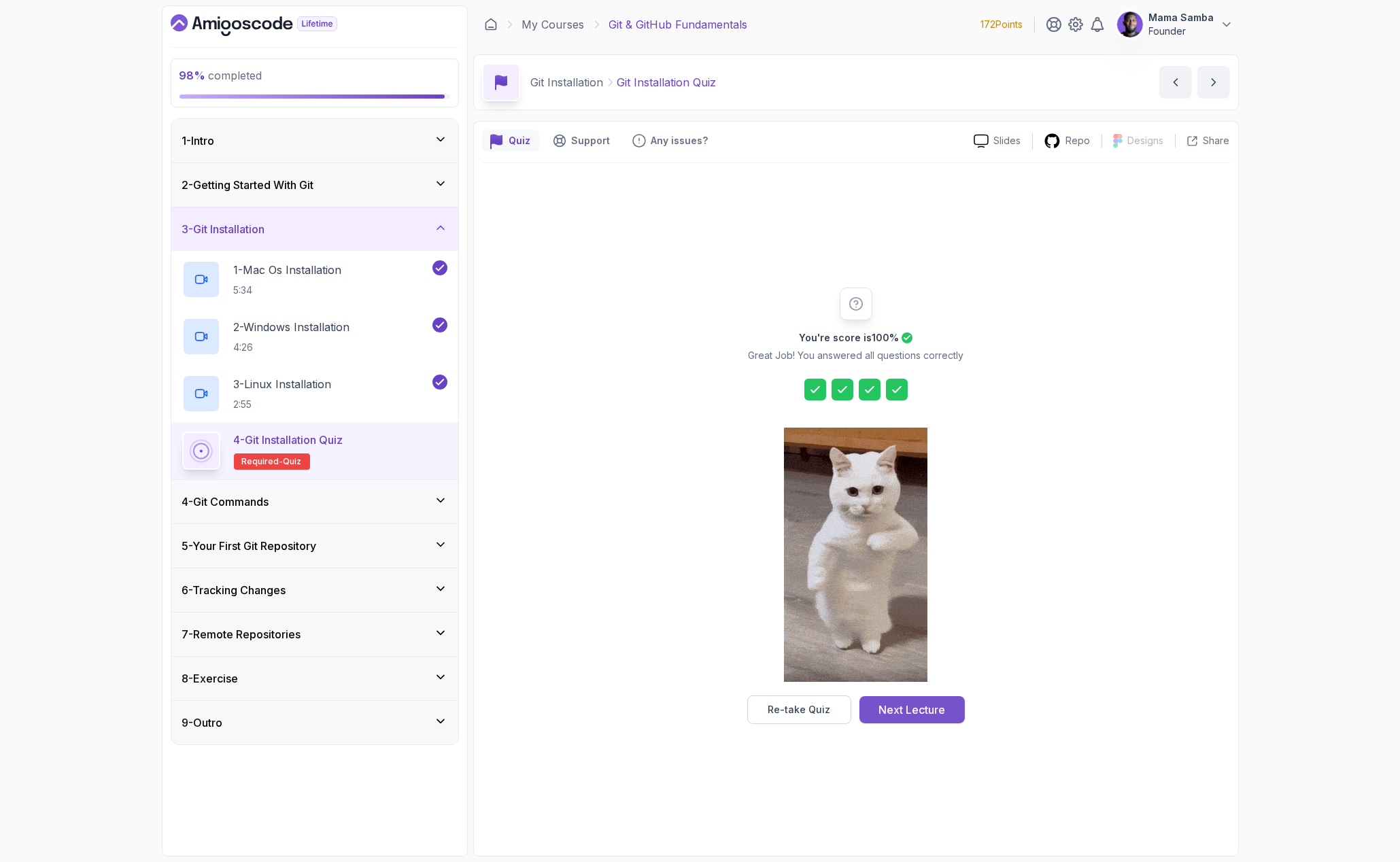
click at [935, 710] on div "Next Lecture" at bounding box center [911, 710] width 66 height 16
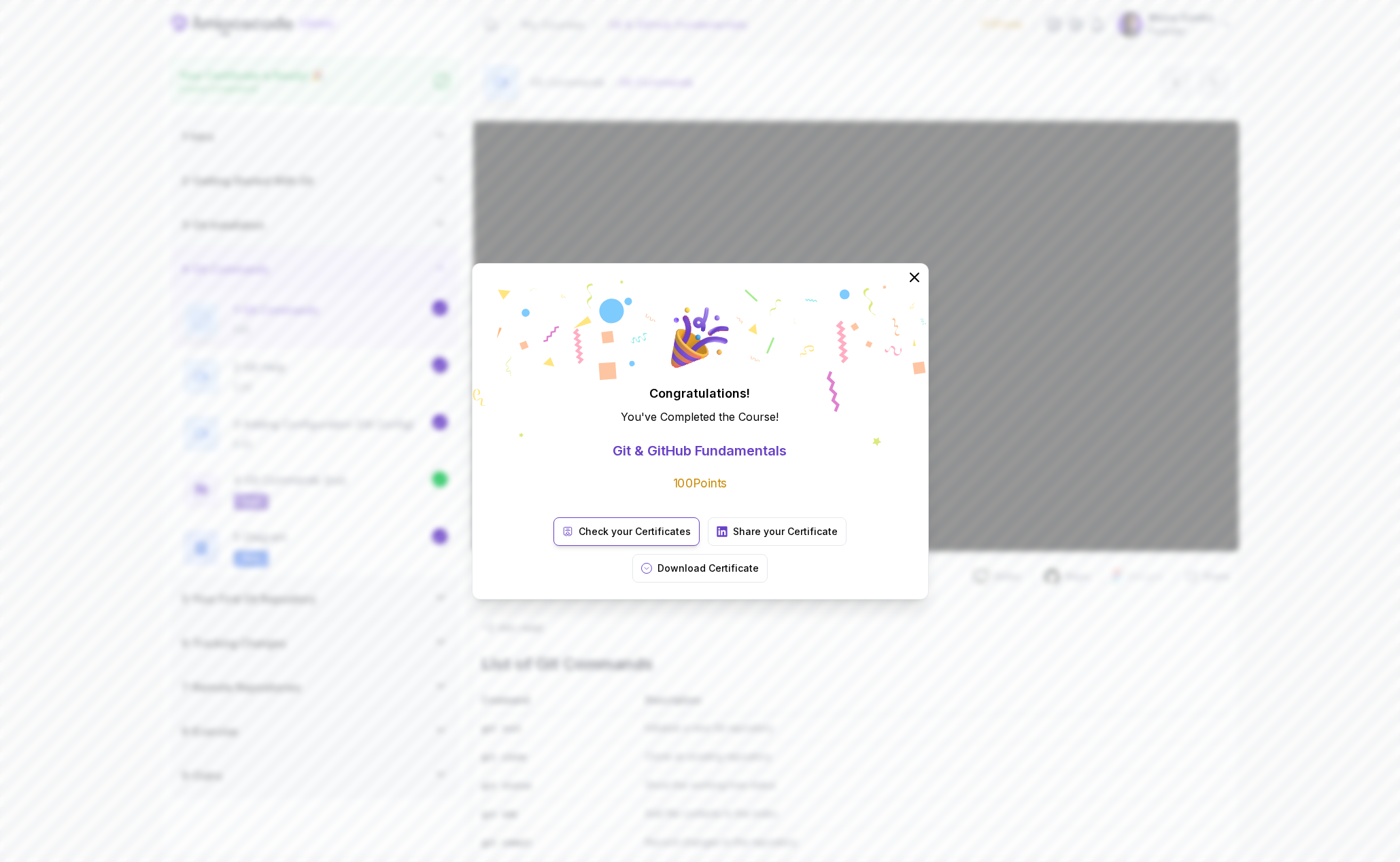
click at [579, 539] on p "Check your Certificates" at bounding box center [635, 532] width 113 height 14
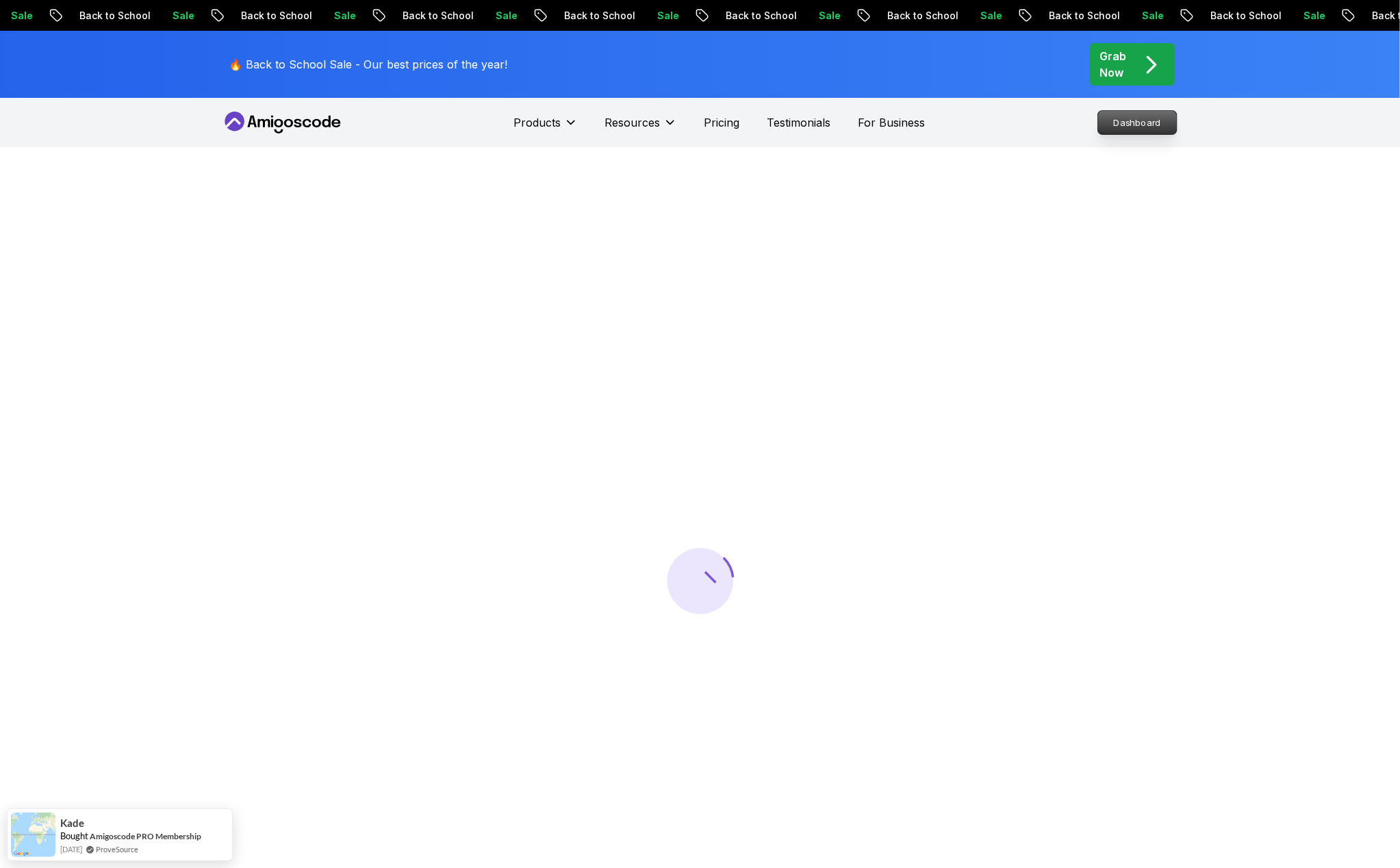
click at [1136, 114] on p "Dashboard" at bounding box center [1137, 122] width 79 height 23
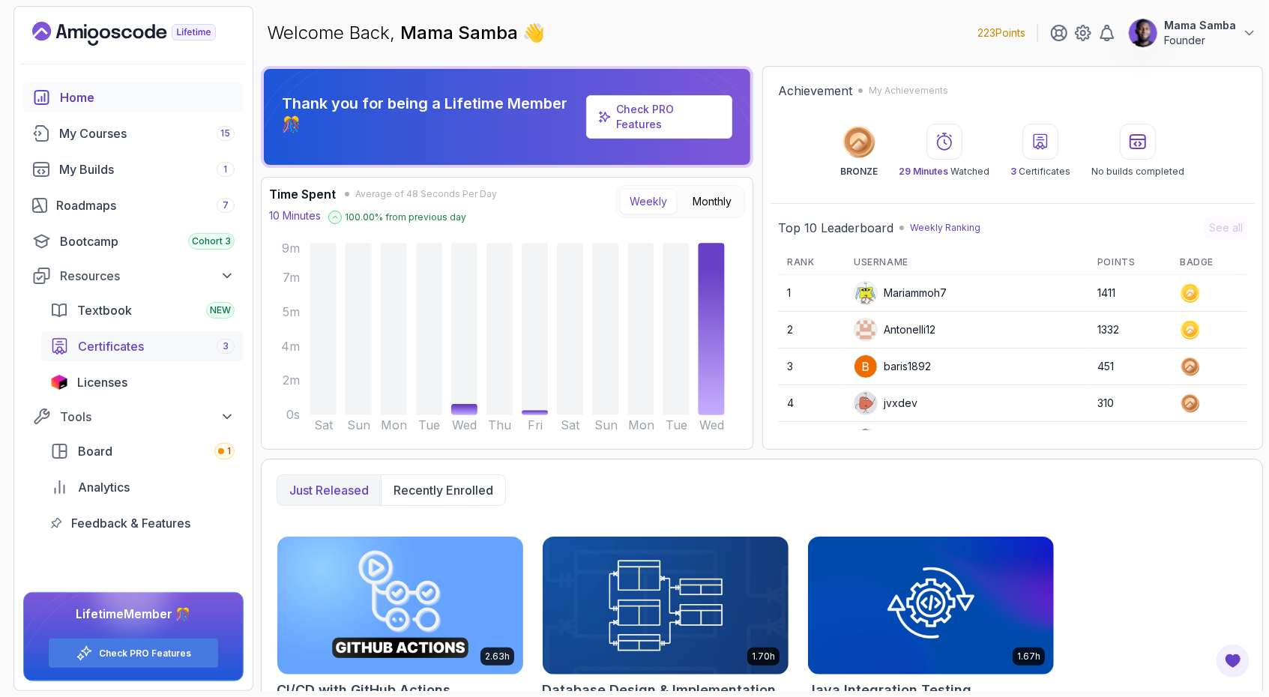
click at [118, 346] on span "Certificates" at bounding box center [111, 346] width 66 height 18
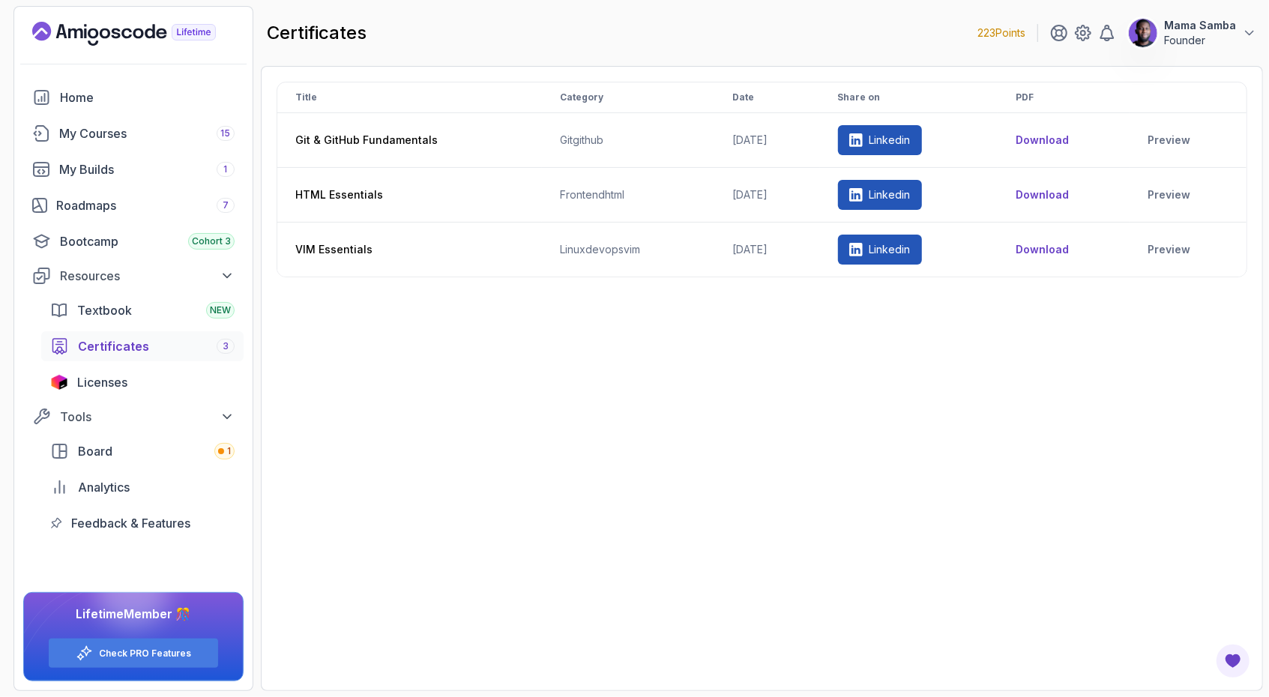
click at [516, 401] on div "Title Category Date Share on PDF Git & GitHub Fundamentals git github 2025-10-0…" at bounding box center [762, 379] width 971 height 594
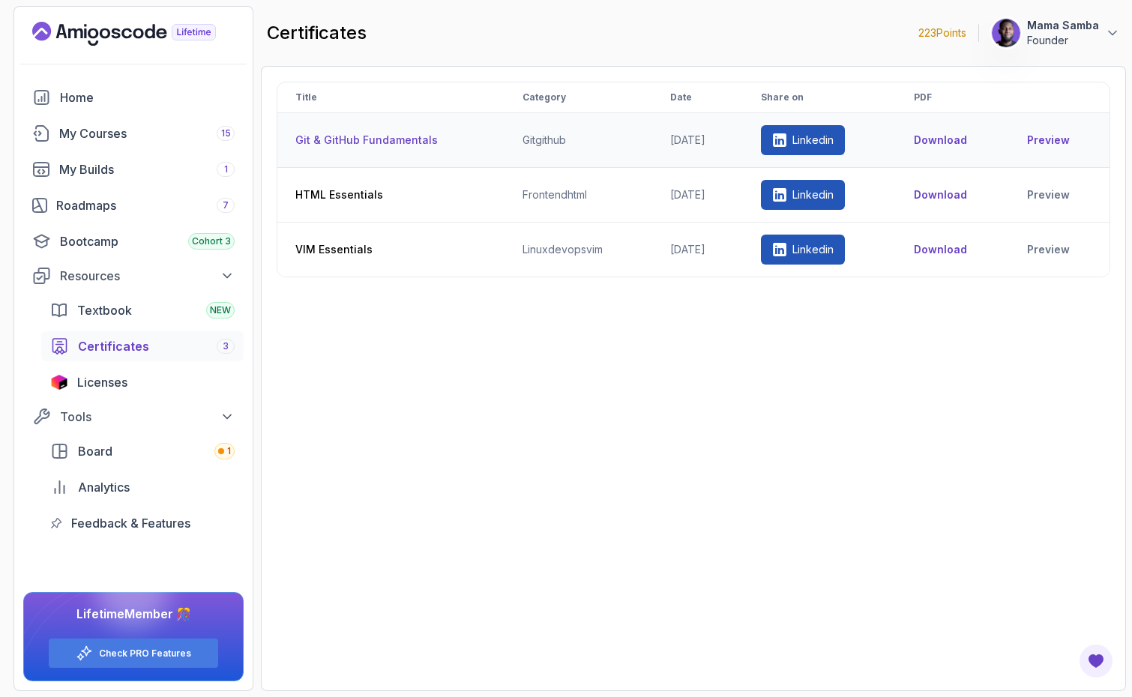
click at [1054, 139] on link "Preview" at bounding box center [1059, 140] width 64 height 15
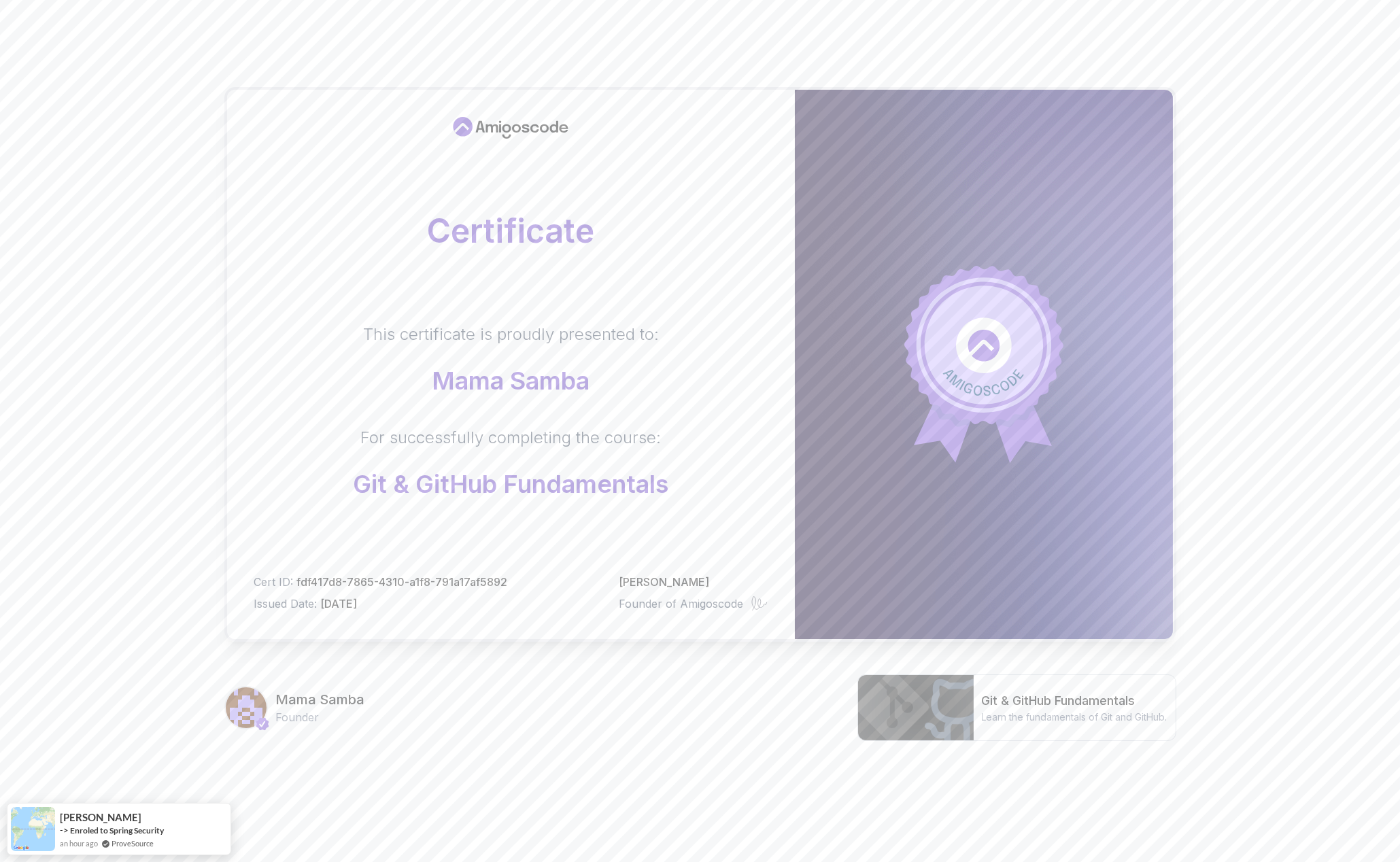
click at [564, 686] on div "Mama Samba Founder Git & GitHub Fundamentals Learn the fundamentals of Git and …" at bounding box center [700, 708] width 952 height 66
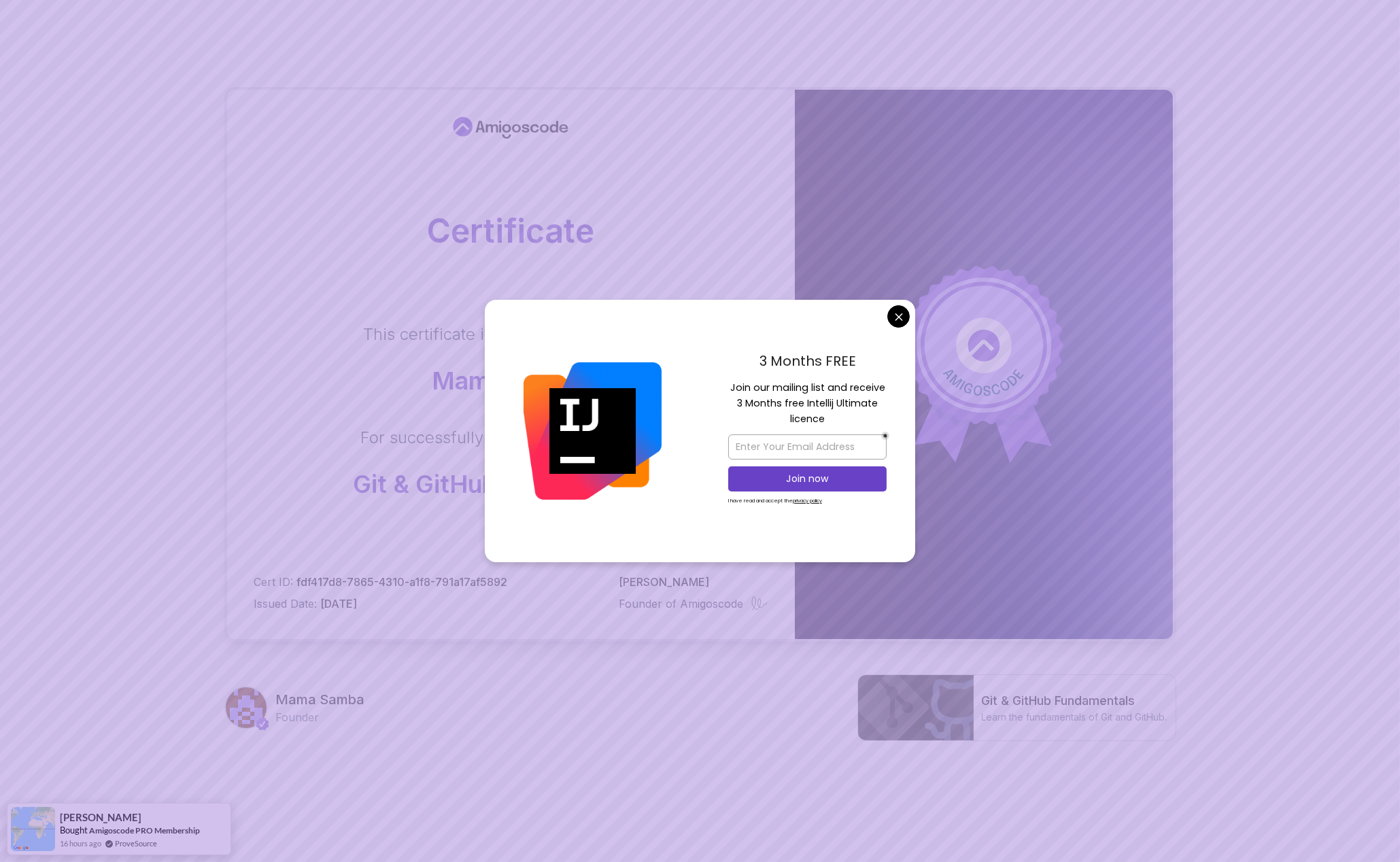
click at [896, 314] on body "Certificate This certificate is proudly presented to: Mama Samba For successful…" at bounding box center [700, 430] width 1400 height 861
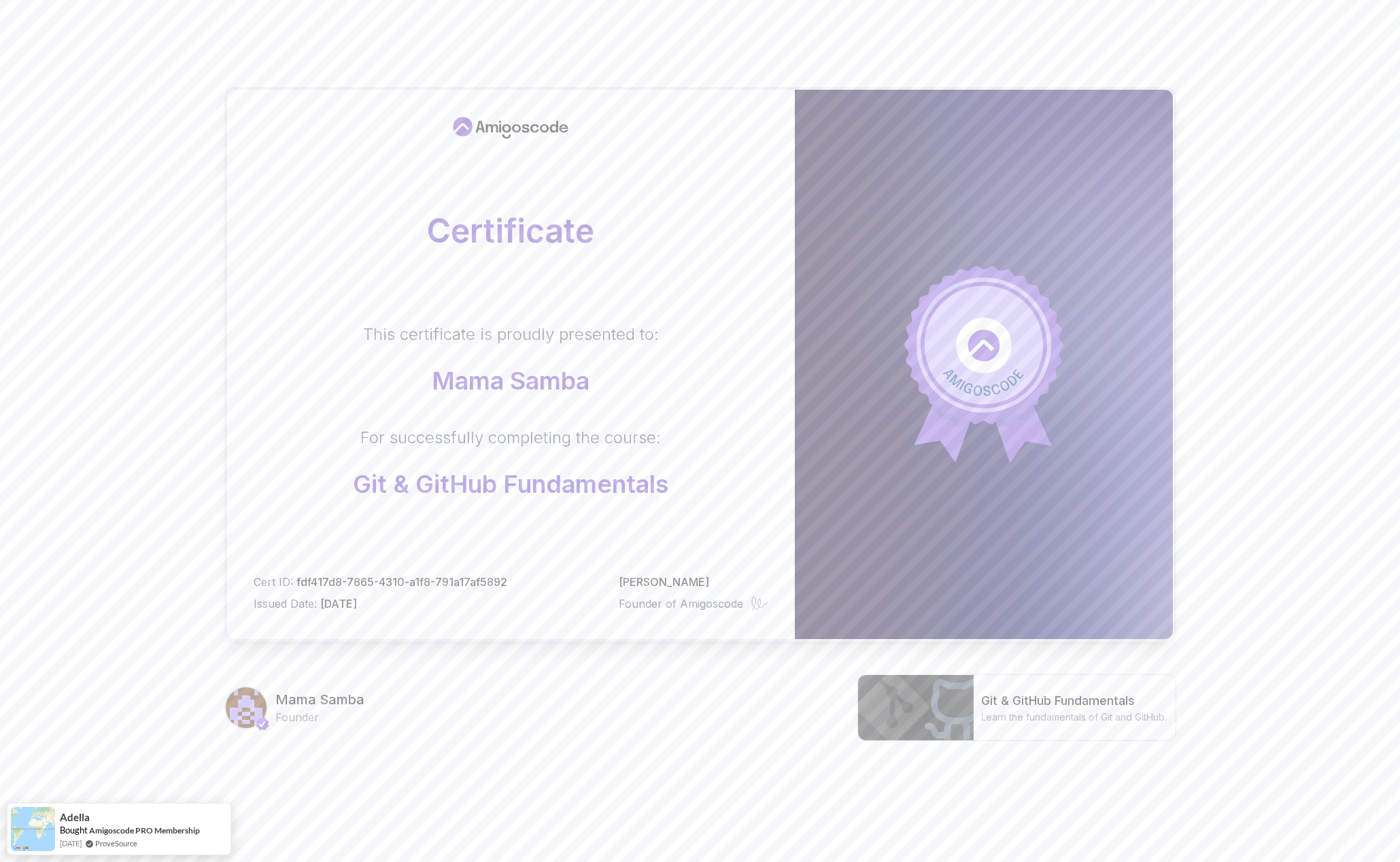
click at [109, 251] on div "Certificate This certificate is proudly presented to: Mama Samba For successful…" at bounding box center [700, 430] width 1400 height 861
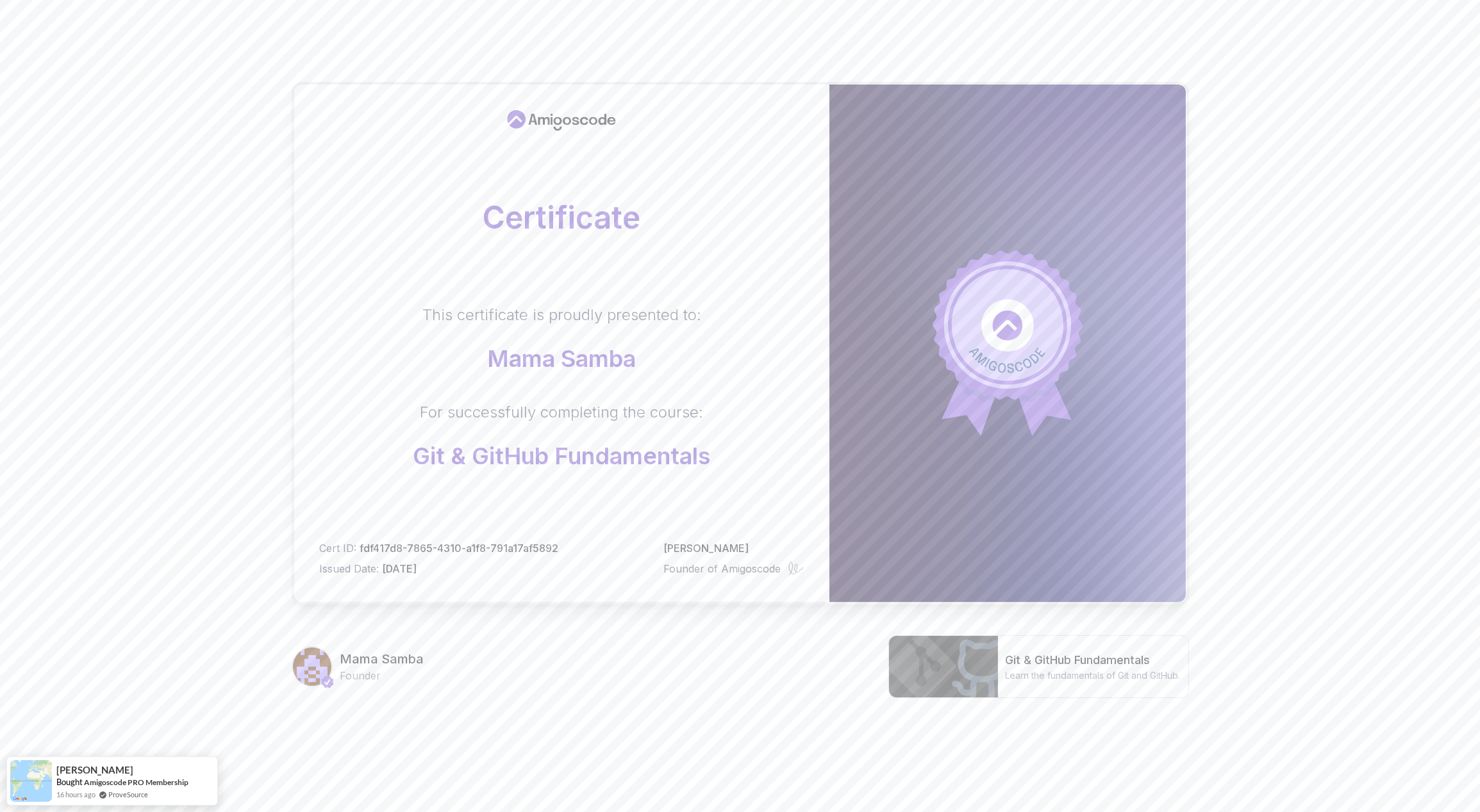
click at [926, 301] on body "Certificate This certificate is proudly presented to: Mama Samba For successful…" at bounding box center [740, 405] width 1480 height 811
